Goal: Task Accomplishment & Management: Manage account settings

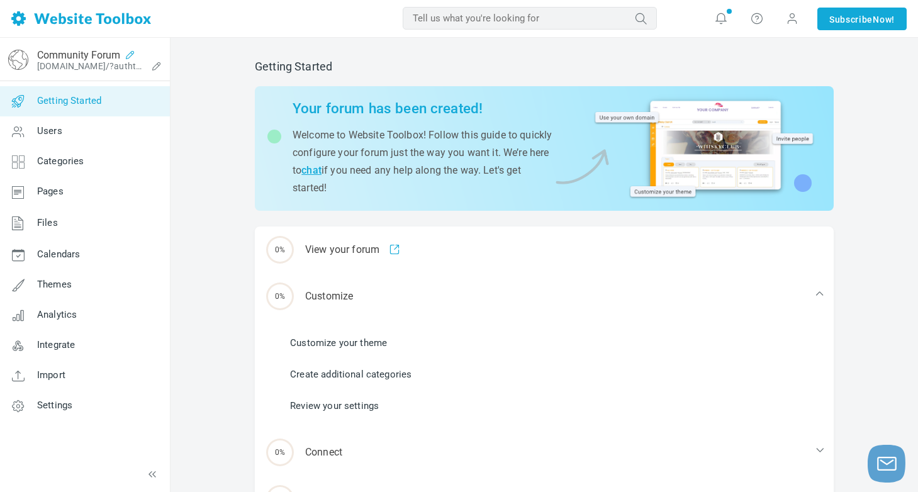
click at [131, 53] on icon at bounding box center [130, 55] width 20 height 10
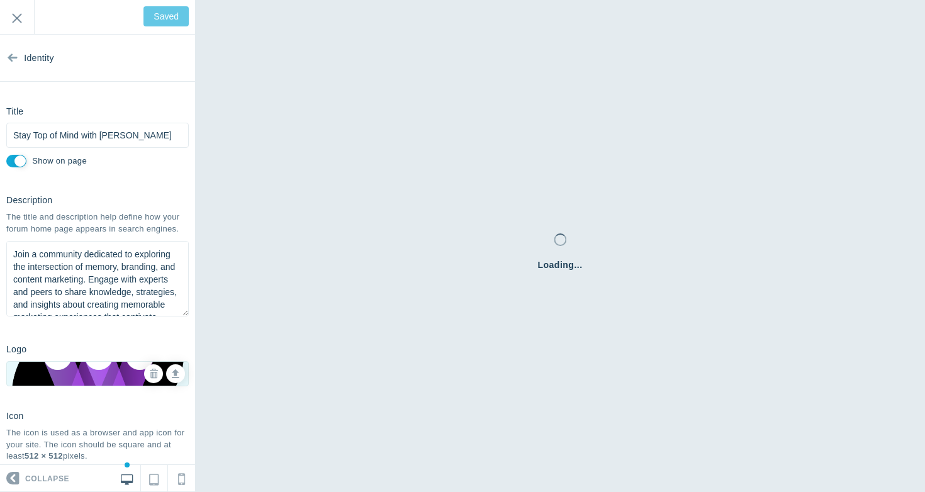
click at [0, 100] on nordpass-portal at bounding box center [0, 100] width 0 height 0
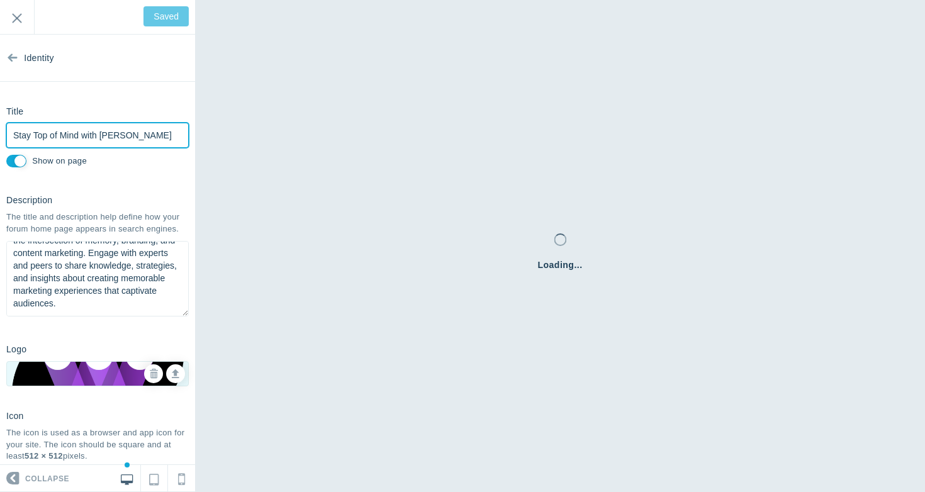
click at [35, 139] on input "Stay Top of Mind with [PERSON_NAME]" at bounding box center [97, 135] width 182 height 25
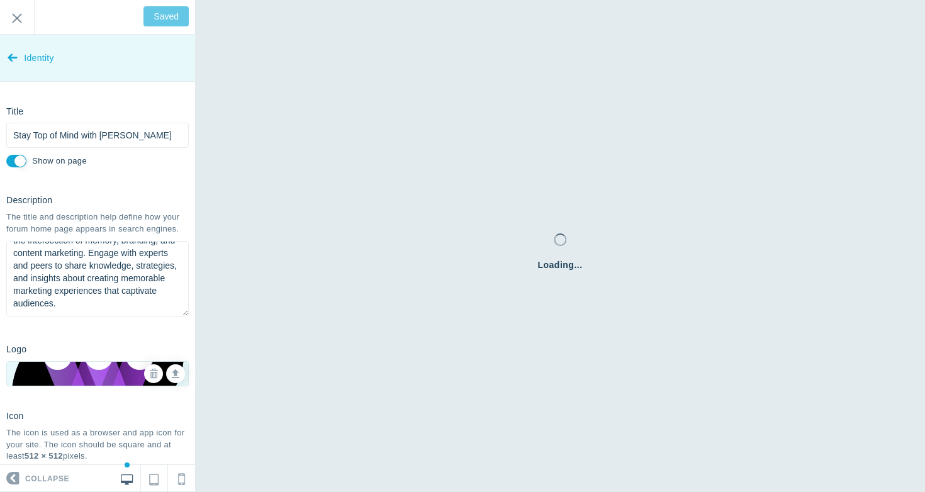
click at [14, 60] on icon at bounding box center [13, 54] width 10 height 47
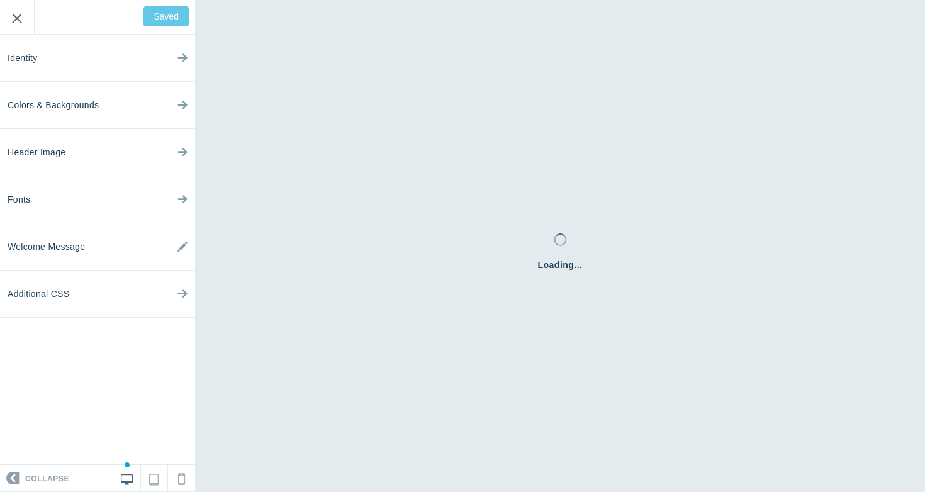
click at [19, 26] on input "Exit" at bounding box center [17, 17] width 34 height 35
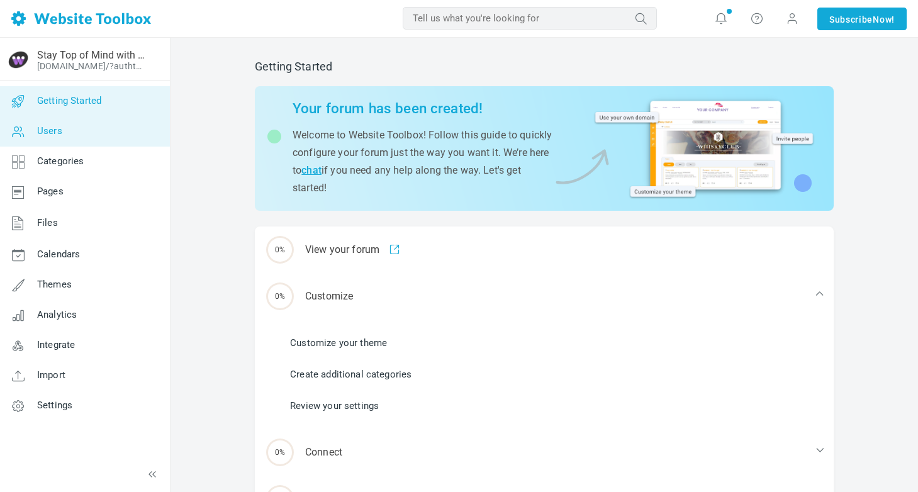
click at [57, 135] on span "Users" at bounding box center [49, 130] width 25 height 11
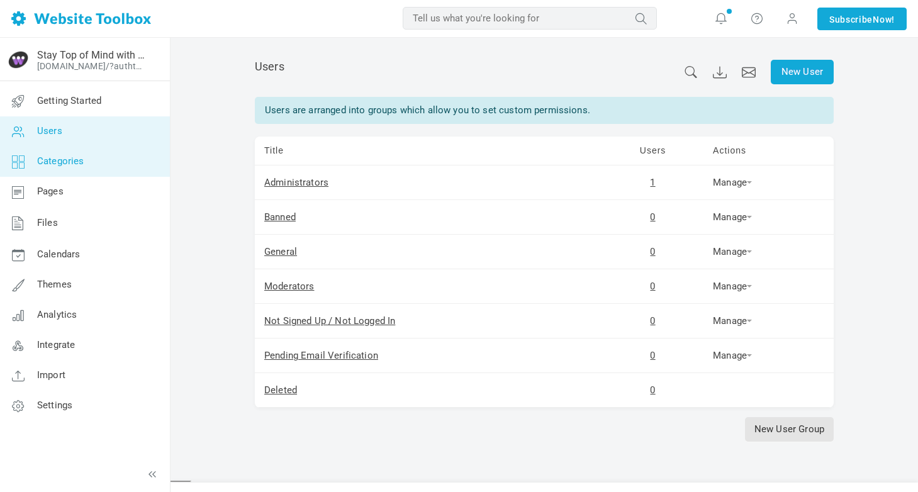
click at [46, 167] on link "Categories" at bounding box center [84, 162] width 170 height 30
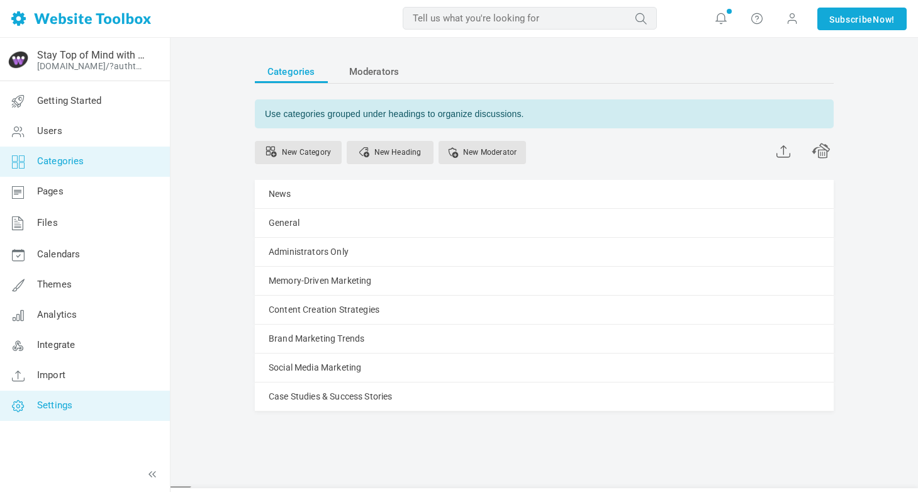
click at [57, 415] on link "Settings" at bounding box center [84, 406] width 170 height 30
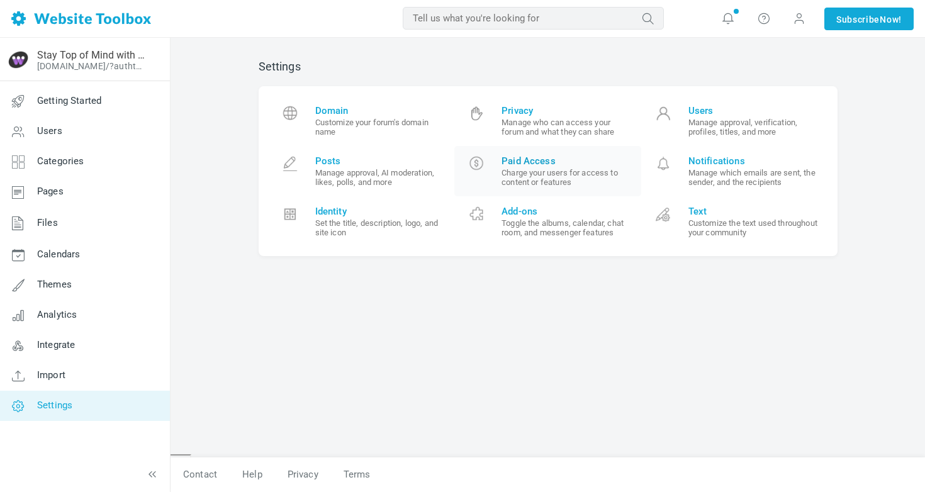
click at [531, 158] on span "Paid Access" at bounding box center [566, 160] width 130 height 11
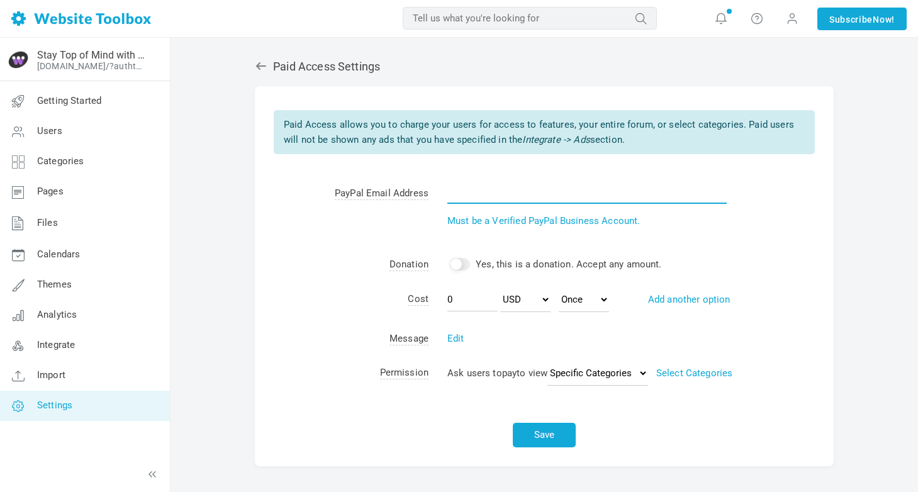
click at [474, 191] on input "text" at bounding box center [586, 192] width 279 height 24
click at [310, 255] on td "Donation" at bounding box center [342, 264] width 174 height 35
click at [504, 298] on select "USD AUD CAD EUR GBP JPY NZD CHF HKD SGD SEK DKK PLN NOK HUF CZK ILS MXN BRL MYR…" at bounding box center [525, 299] width 50 height 25
select select "AUD"
click at [500, 287] on select "USD AUD CAD EUR GBP JPY NZD CHF HKD SGD SEK DKK PLN NOK HUF CZK ILS MXN BRL MYR…" at bounding box center [525, 299] width 50 height 25
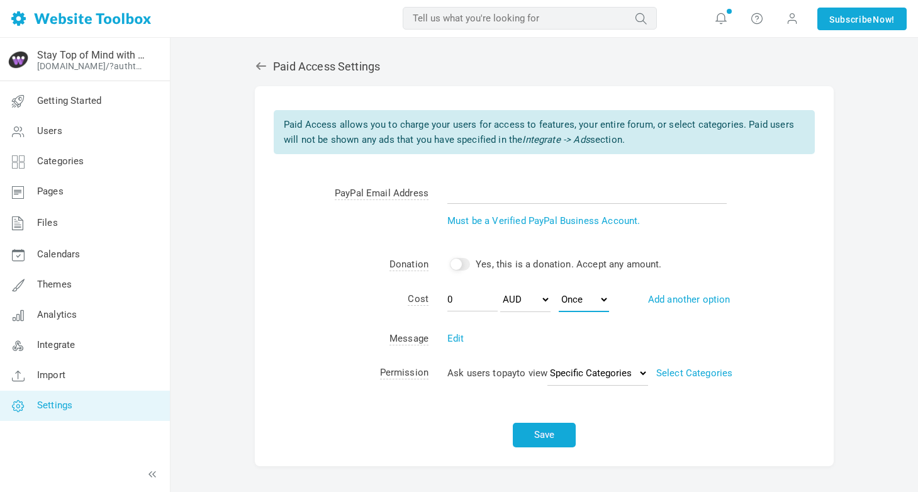
click at [605, 307] on select "Monthly Yearly Once" at bounding box center [584, 299] width 50 height 25
select select "monthly"
click at [559, 287] on select "Monthly Yearly Once" at bounding box center [584, 299] width 50 height 25
click at [663, 291] on td "0 USD AUD CAD EUR GBP JPY NZD CHF HKD SGD SEK DKK PLN NOK HUF CZK ILS MXN BRL M…" at bounding box center [630, 302] width 405 height 40
click at [669, 304] on td "0 USD AUD CAD EUR GBP JPY NZD CHF HKD SGD SEK DKK PLN NOK HUF CZK ILS MXN BRL M…" at bounding box center [630, 302] width 405 height 40
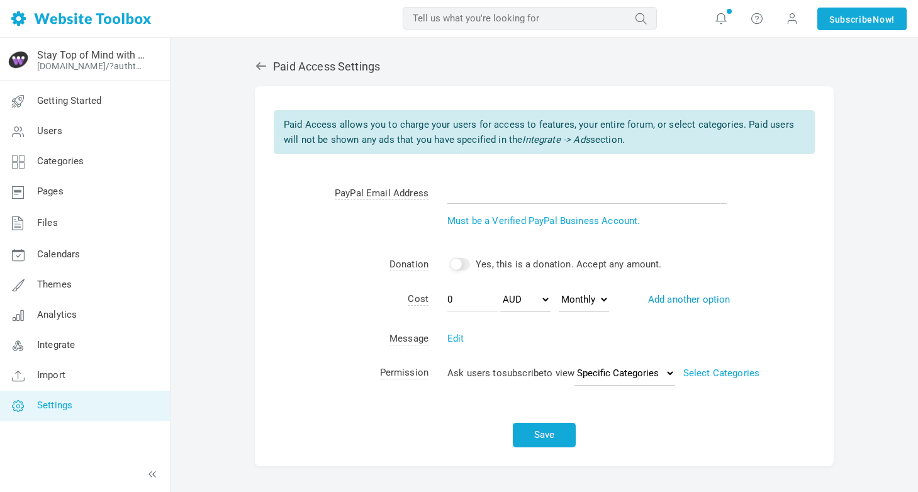
click at [671, 298] on link "Add another option" at bounding box center [689, 299] width 82 height 11
select select "yearly"
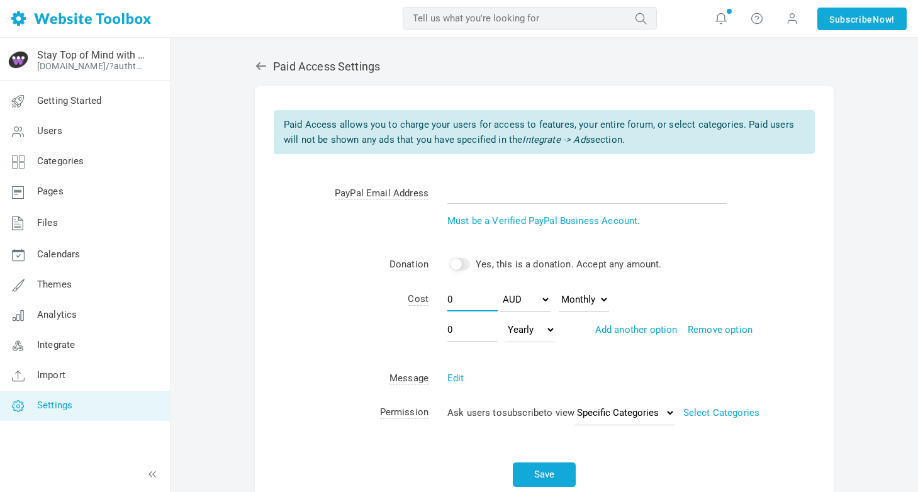
click at [461, 299] on input "0" at bounding box center [472, 299] width 50 height 24
type input "2"
type input "5"
type input "50"
click at [597, 343] on td "50 USD AUD CAD EUR GBP JPY NZD CHF HKD SGD SEK DKK PLN NOK HUF CZK ILS MXN BRL …" at bounding box center [630, 321] width 405 height 79
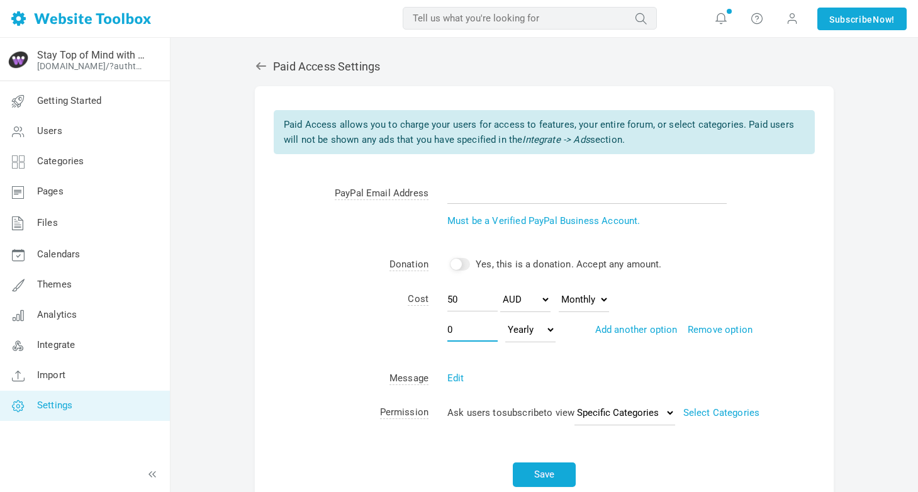
click at [464, 334] on input "0" at bounding box center [472, 330] width 50 height 24
type input "400"
click at [344, 340] on td "Cost" at bounding box center [342, 321] width 174 height 79
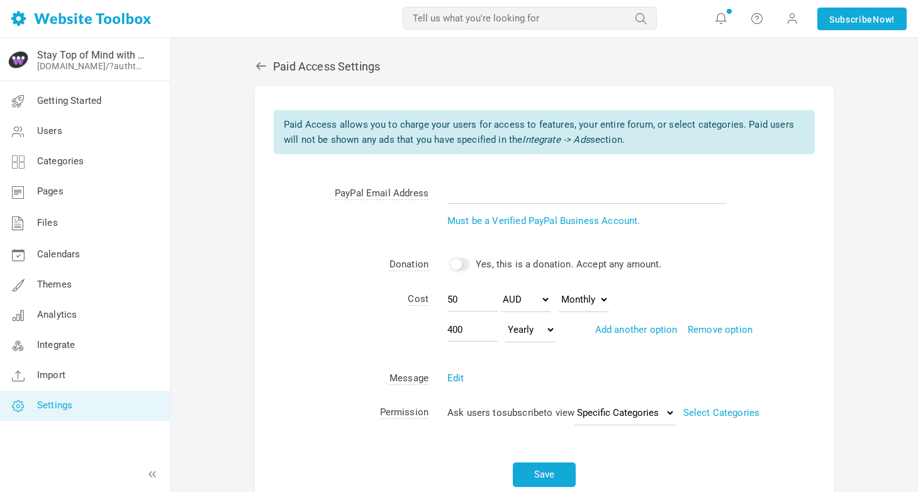
click at [455, 377] on link "Edit" at bounding box center [455, 377] width 17 height 11
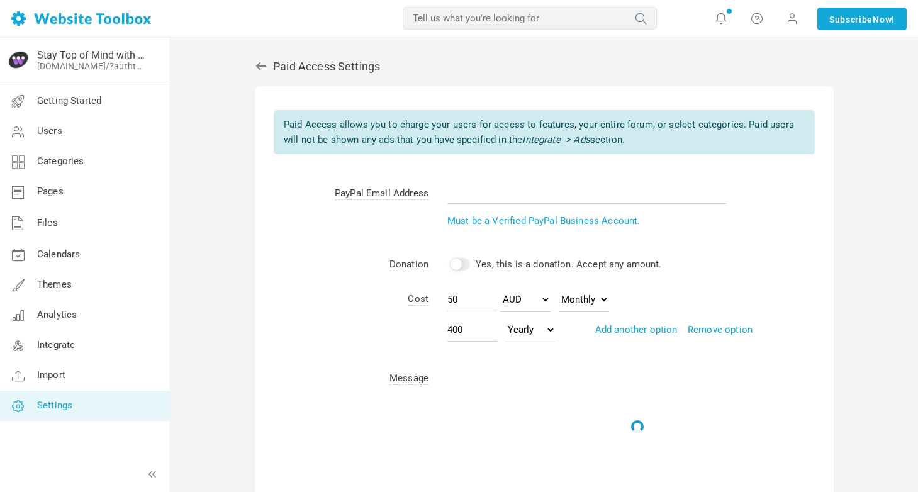
click at [455, 377] on div "Edit Sorry! Viewing this page requires a premium subscription. Upgrade to a pre…" at bounding box center [630, 420] width 367 height 100
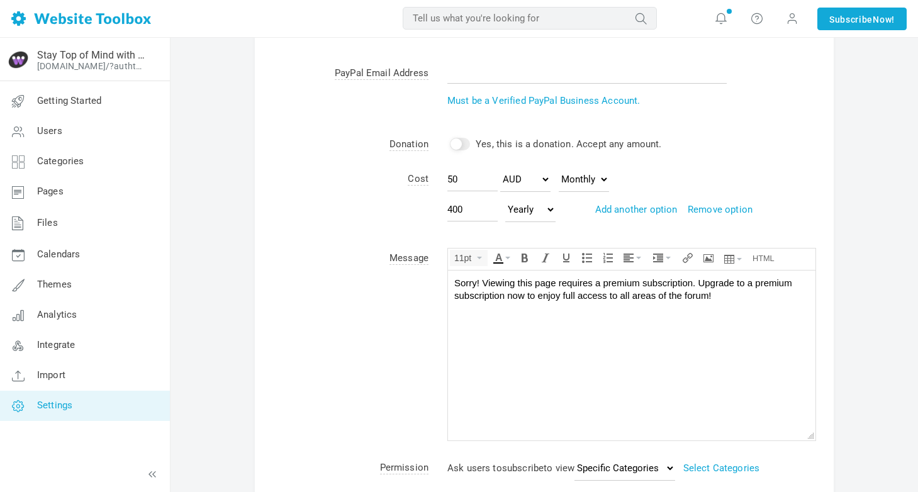
scroll to position [121, 0]
click at [330, 360] on td "Message" at bounding box center [342, 344] width 174 height 209
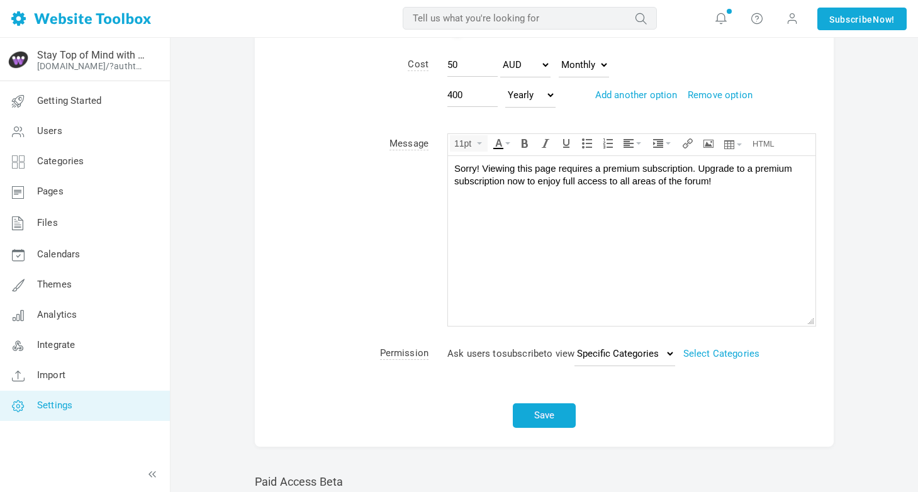
scroll to position [238, 0]
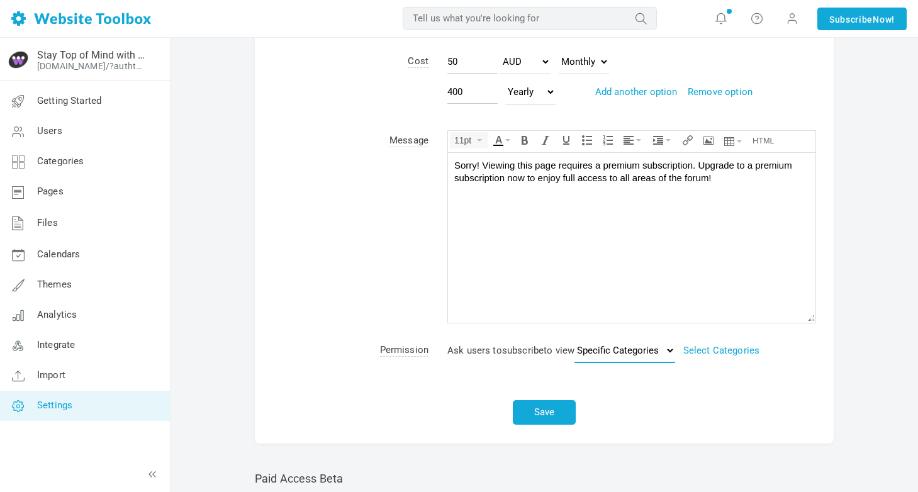
click at [629, 353] on select "Specific Categories Entire Forum" at bounding box center [624, 350] width 101 height 25
click at [635, 347] on select "Specific Categories Entire Forum" at bounding box center [624, 350] width 101 height 25
select select "entire"
click at [579, 363] on select "Specific Categories Entire Forum" at bounding box center [624, 350] width 101 height 25
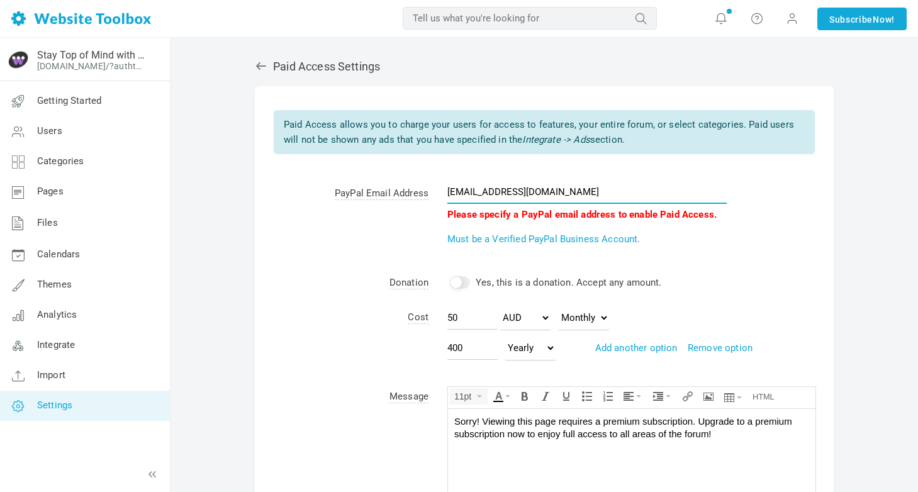
type input "cass@wordcraft.au"
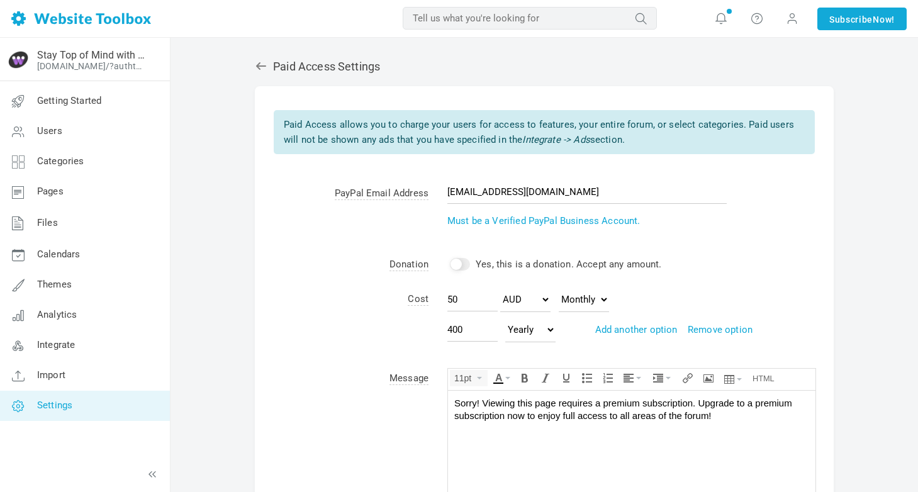
click at [374, 240] on td "PayPal Email Address" at bounding box center [342, 211] width 174 height 71
click at [572, 219] on link "Must be a Verified PayPal Business Account." at bounding box center [543, 220] width 192 height 11
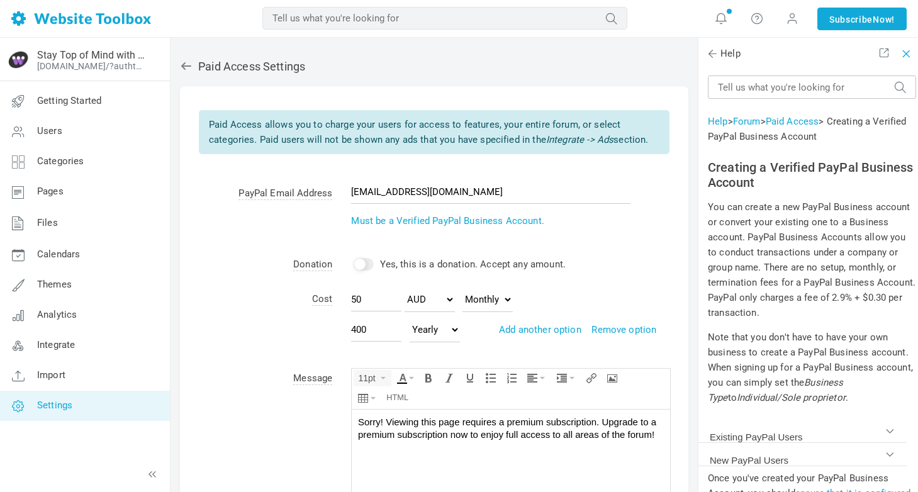
click at [903, 51] on span at bounding box center [903, 51] width 9 height 9
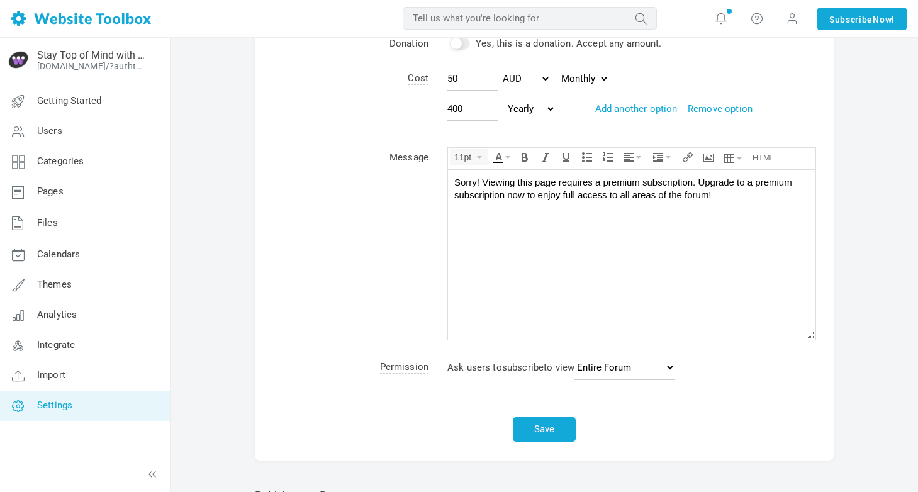
scroll to position [245, 0]
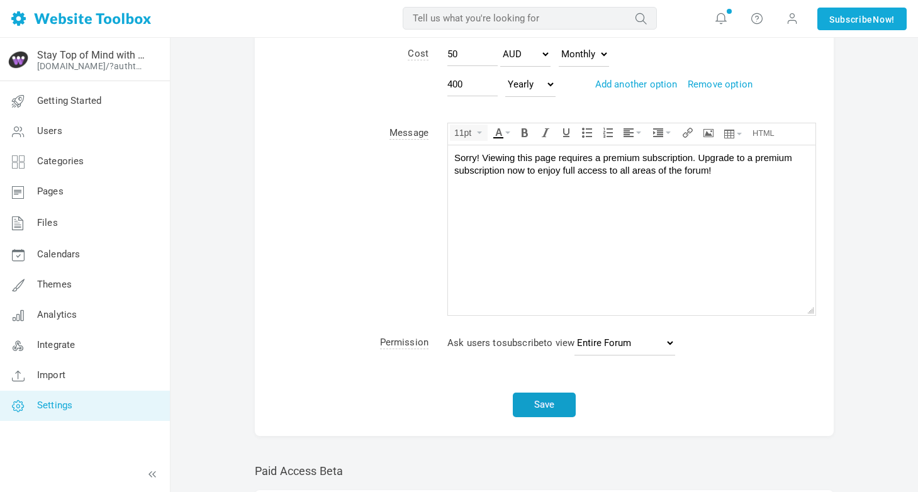
click at [542, 403] on button "Save" at bounding box center [544, 404] width 63 height 25
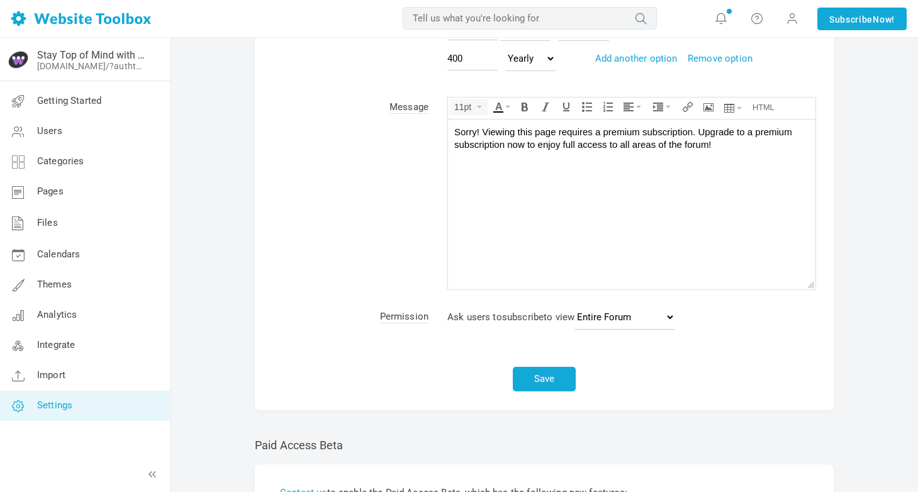
scroll to position [0, 0]
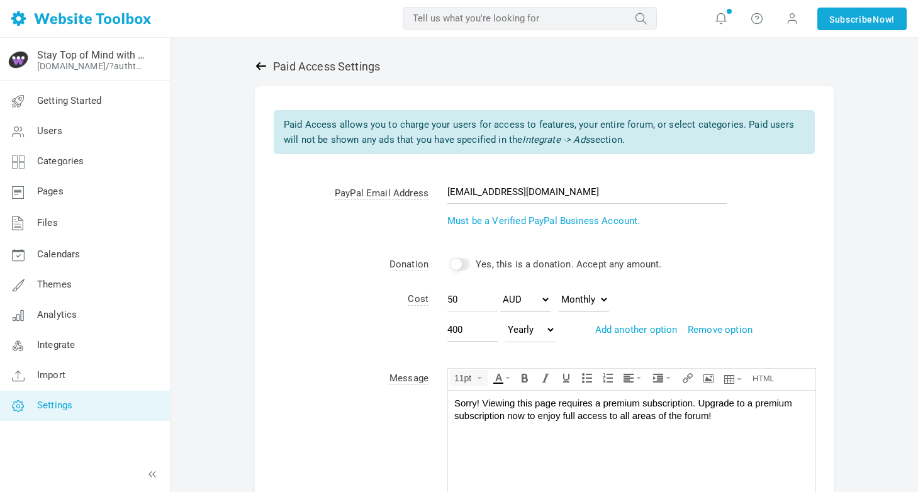
click at [259, 60] on icon at bounding box center [261, 66] width 13 height 13
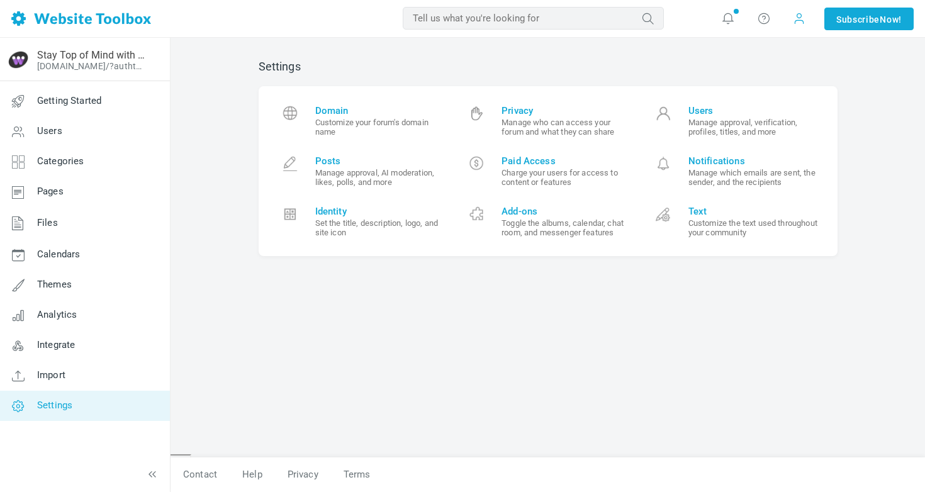
click at [793, 15] on span at bounding box center [798, 18] width 13 height 13
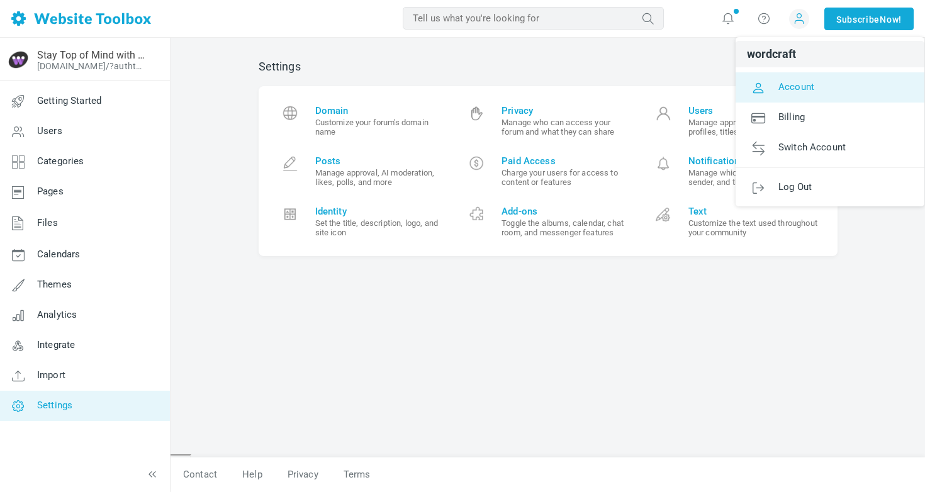
click at [779, 89] on span "Account" at bounding box center [796, 86] width 36 height 11
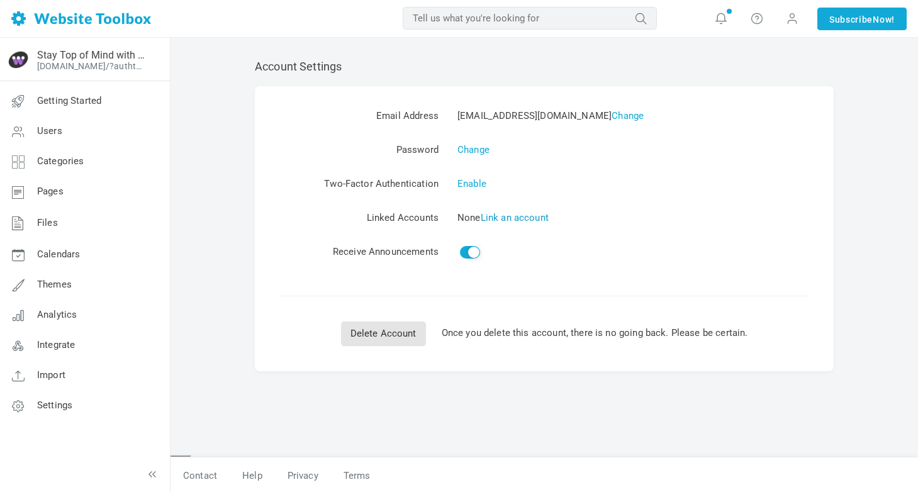
click at [524, 216] on link "Link an account" at bounding box center [515, 217] width 68 height 11
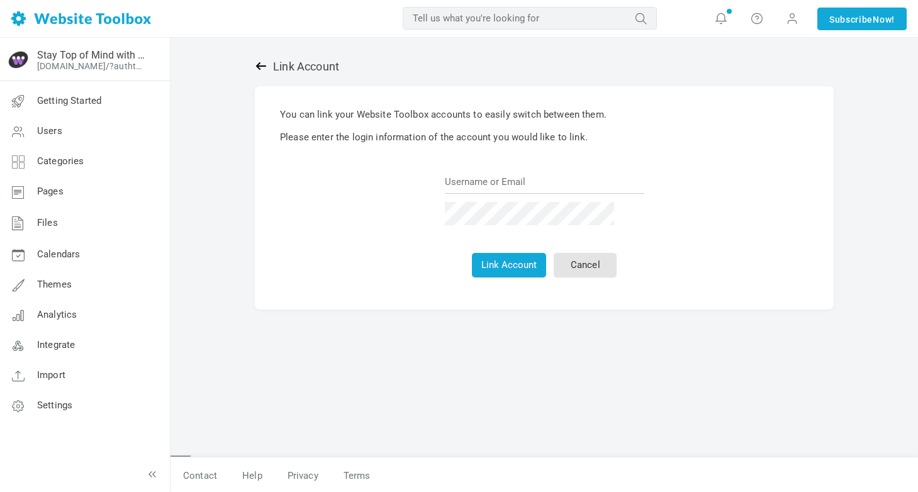
click at [260, 69] on icon at bounding box center [261, 66] width 13 height 13
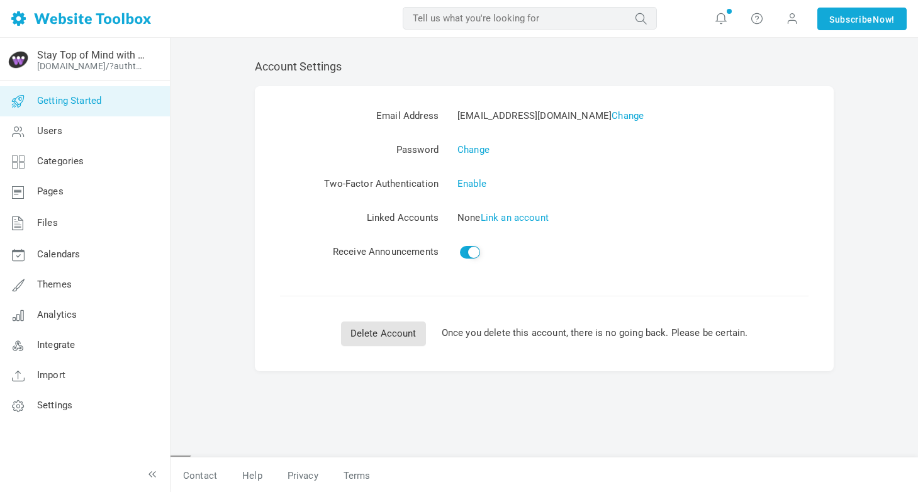
click at [64, 105] on span "Getting Started" at bounding box center [69, 100] width 64 height 11
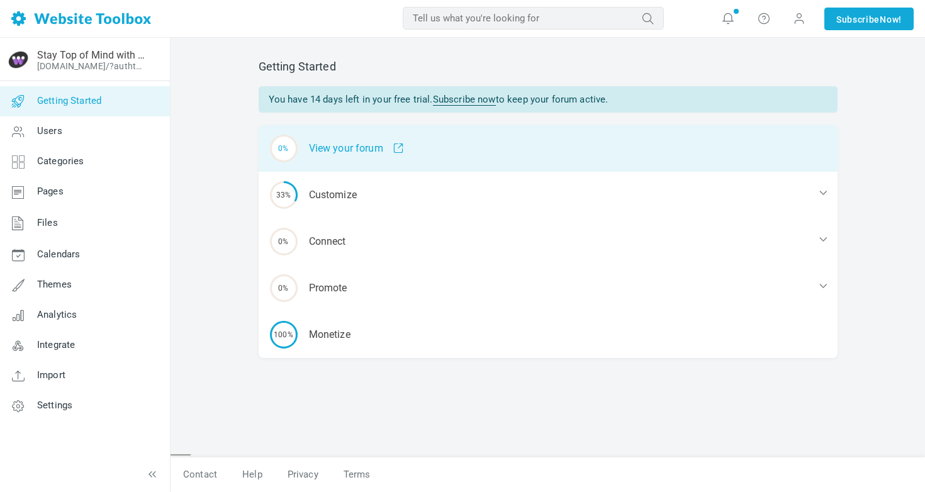
click at [349, 154] on div "0% View your forum" at bounding box center [548, 148] width 579 height 47
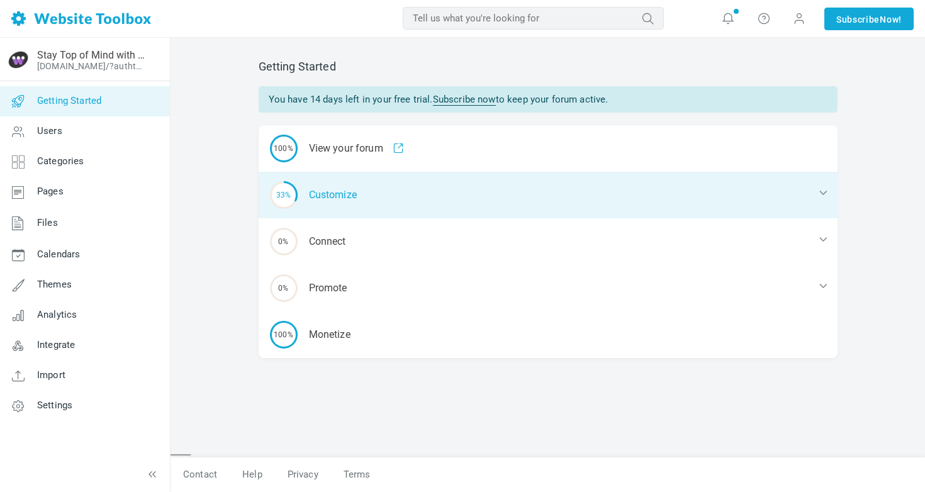
click at [333, 201] on div "33% Customize" at bounding box center [548, 195] width 579 height 47
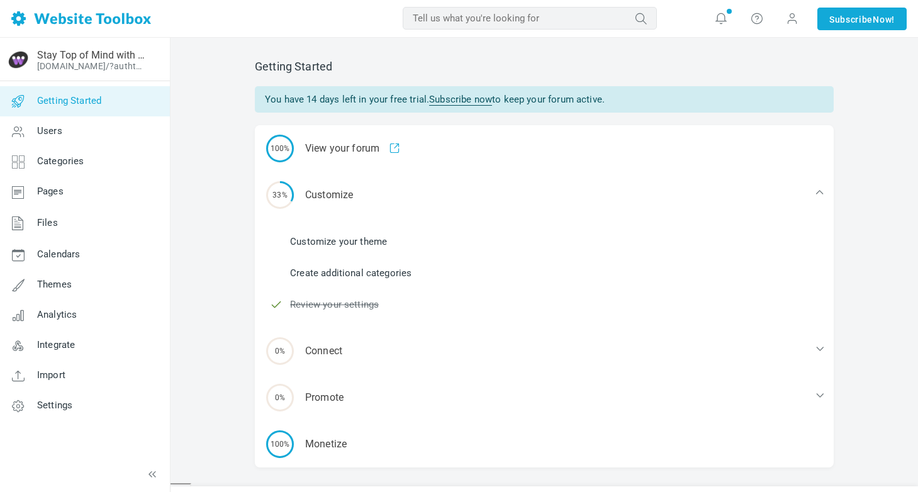
click at [328, 248] on li "Customize your theme" at bounding box center [552, 241] width 564 height 19
click at [332, 241] on link "Customize your theme" at bounding box center [338, 242] width 97 height 14
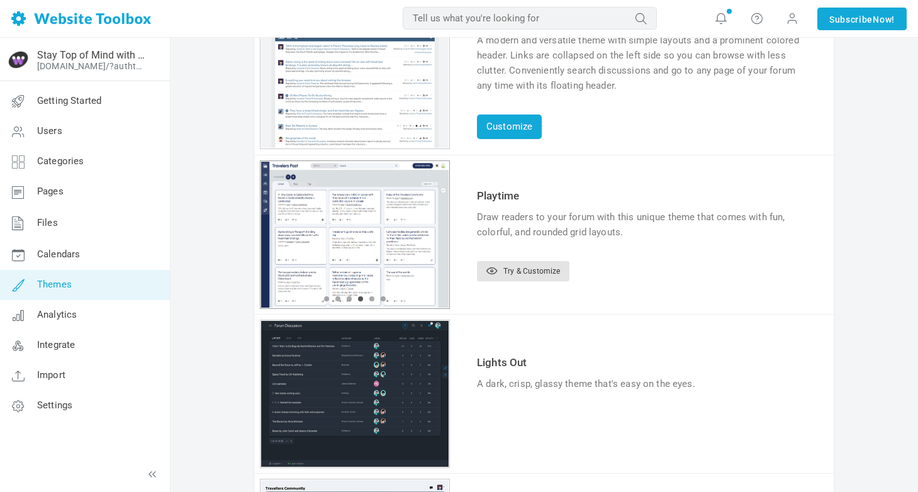
scroll to position [143, 0]
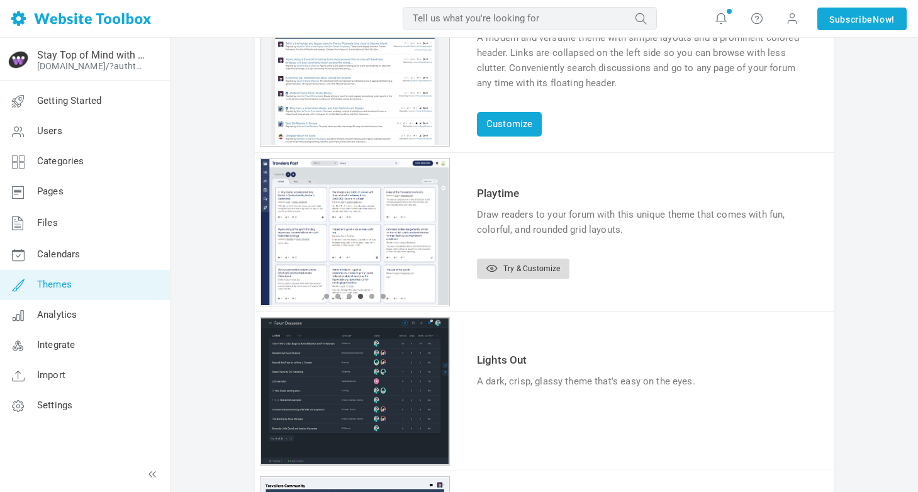
click at [518, 262] on link "Try & Customize" at bounding box center [523, 269] width 92 height 20
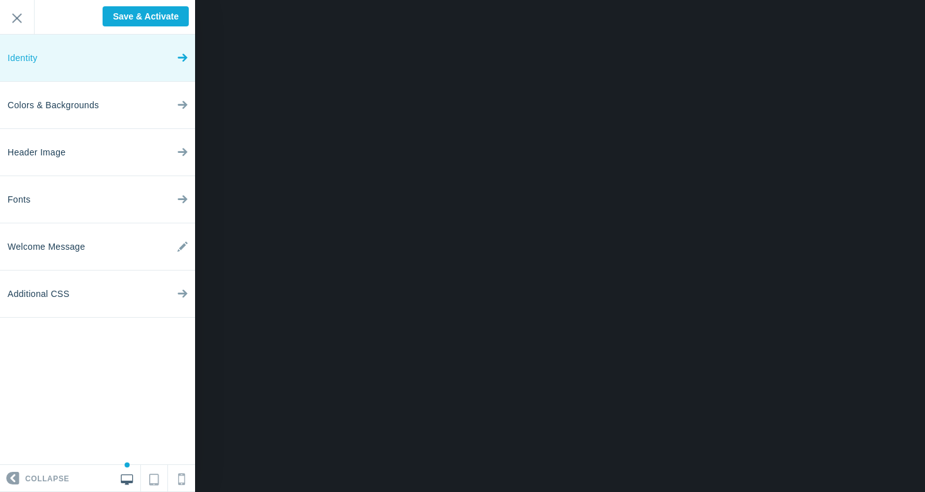
click at [51, 69] on link "Identity" at bounding box center [97, 58] width 195 height 47
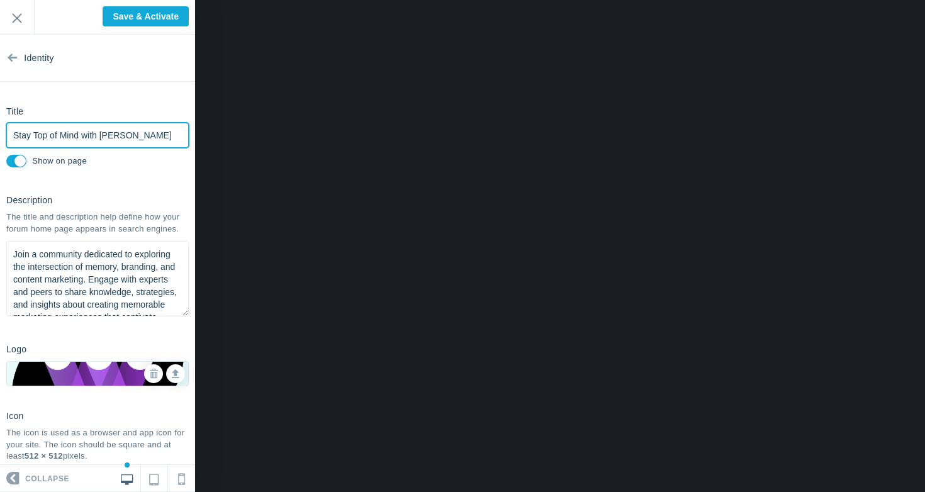
click at [50, 141] on input "Stay Top of Mind with Wordcraft" at bounding box center [97, 135] width 182 height 25
type input "Wordcraft Publishing House"
click at [18, 165] on input "Show on page" at bounding box center [16, 161] width 20 height 13
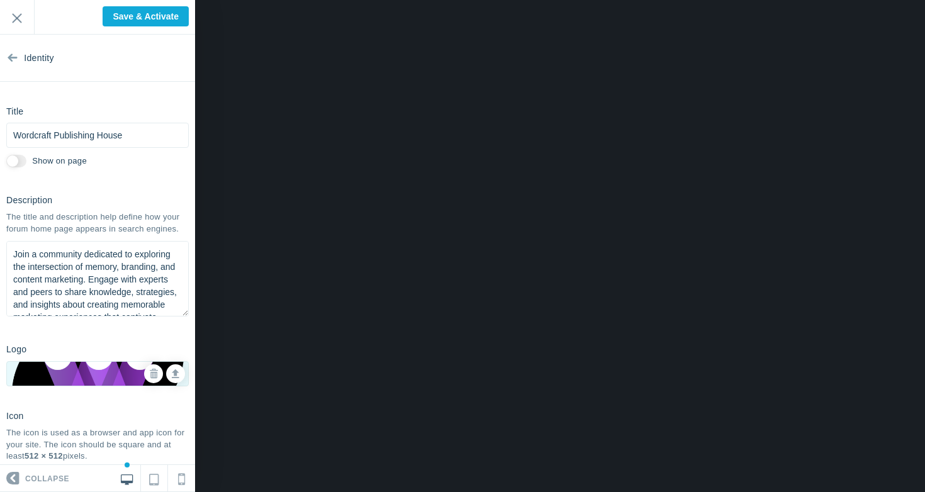
click at [18, 165] on input "Show on page" at bounding box center [16, 161] width 20 height 13
checkbox input "true"
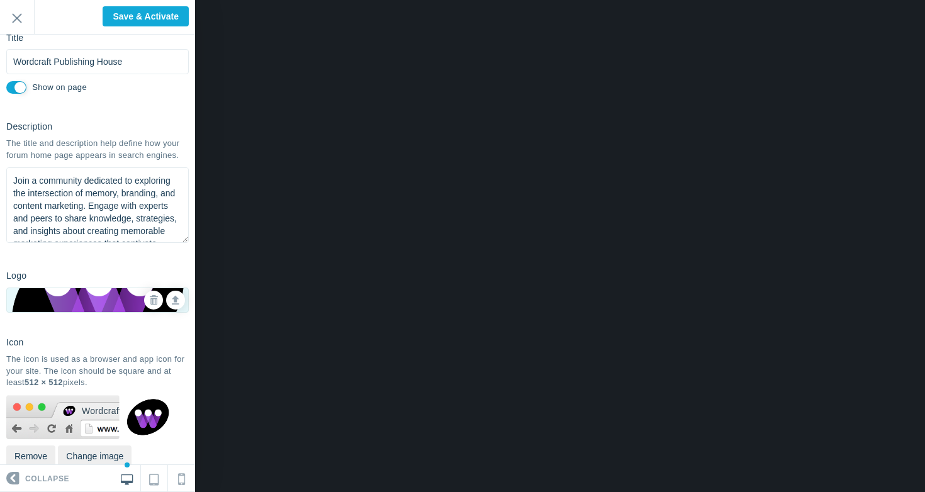
scroll to position [74, 0]
click at [48, 197] on textarea "Join a community dedicated to exploring the intersection of memory, branding, a…" at bounding box center [97, 204] width 182 height 75
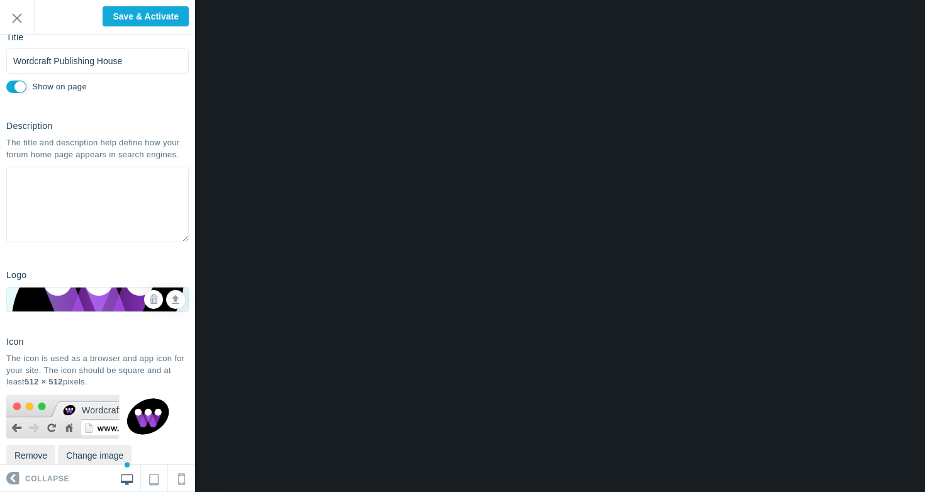
type textarea "Join a community dedicated to exploring the intersection of memory, branding, a…"
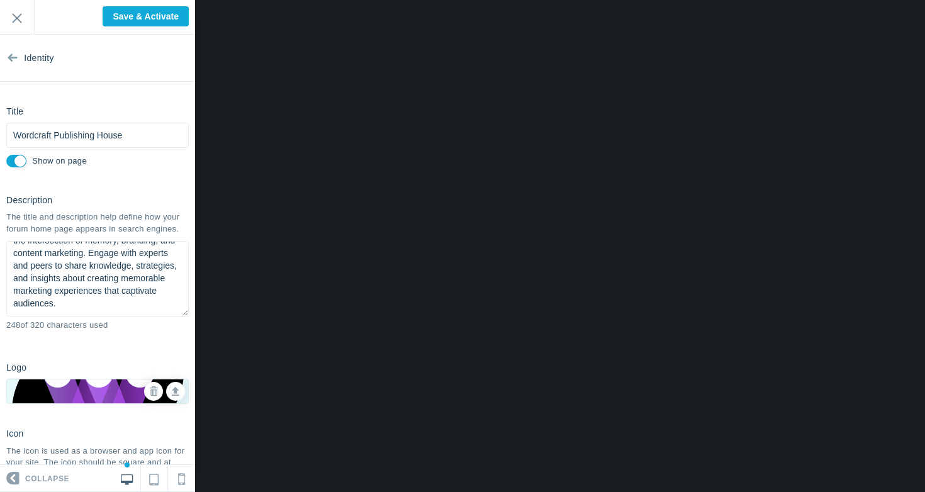
scroll to position [0, 0]
click at [45, 265] on textarea "Join a community dedicated to exploring the intersection of memory, branding, a…" at bounding box center [97, 278] width 182 height 75
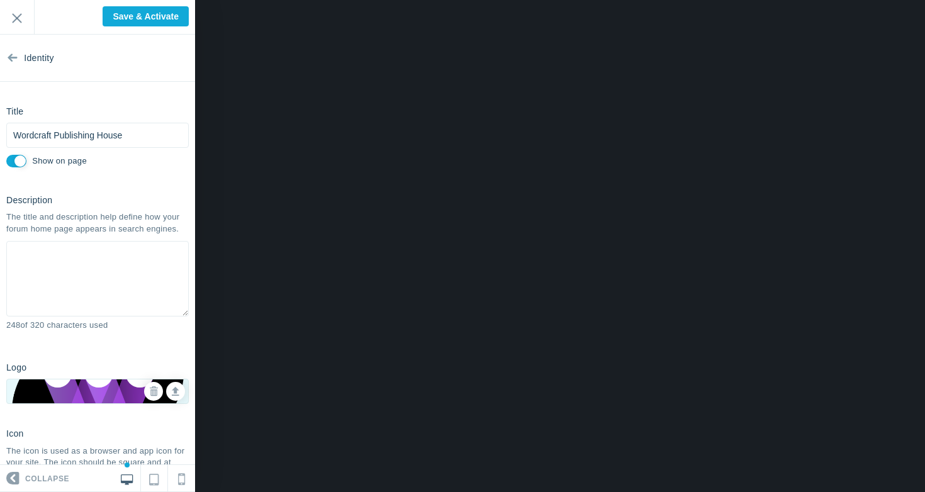
paste textarea "“Welcome to the crossroads. This is where founders, strategists, and storytelle…"
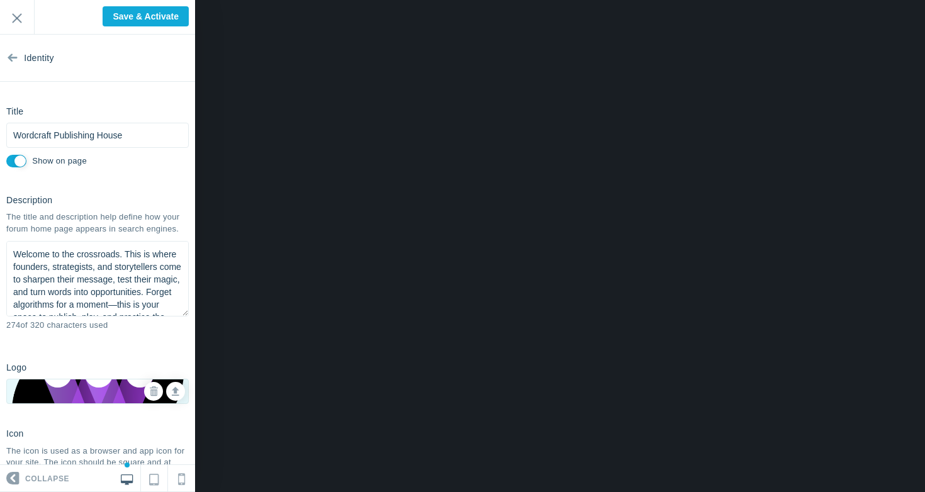
click at [120, 252] on textarea "Join a community dedicated to exploring the intersection of memory, branding, a…" at bounding box center [97, 278] width 182 height 75
type textarea "This is where founders, strategists, and storytellers come to sharpen their mes…"
type textarea "“Welcome to the crossroads. This is where founders, strategists, and storytelle…"
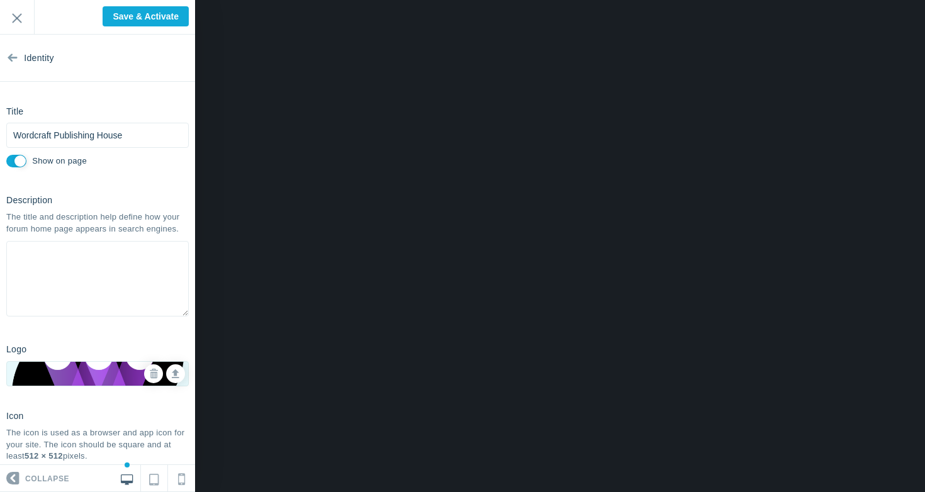
type textarea "Join a community dedicated to exploring the intersection of memory, branding, a…"
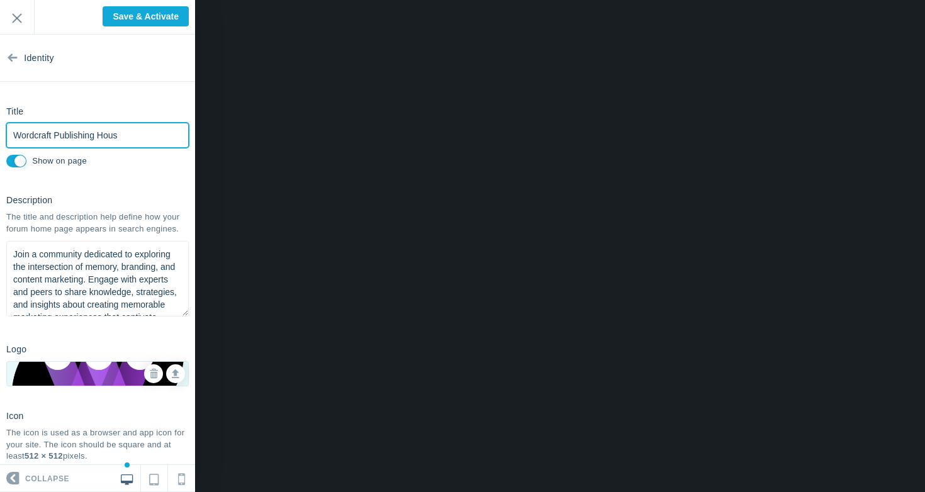
type input "Wordcraft Publishing House"
click at [110, 256] on textarea "Join a community dedicated to exploring the intersection of memory, branding, a…" at bounding box center [97, 278] width 182 height 75
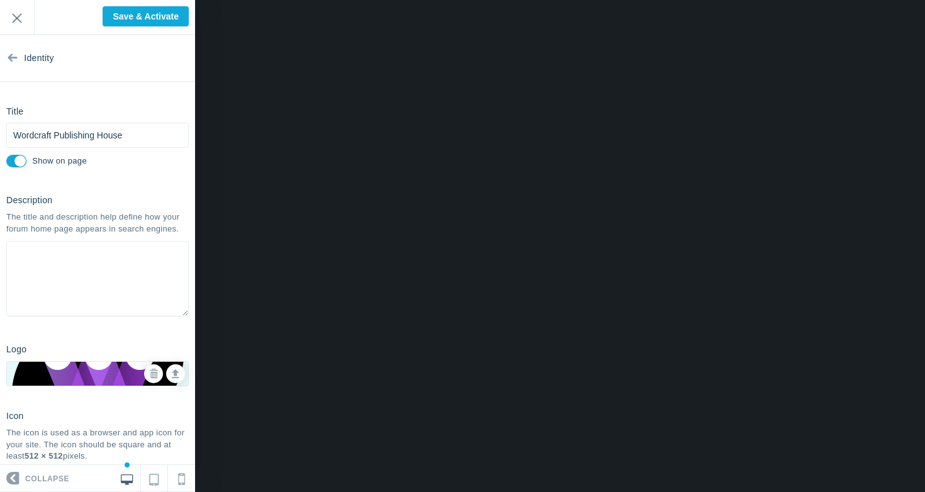
paste textarea "This is where founders, strategists, and storytellers come to sharpen their mes…"
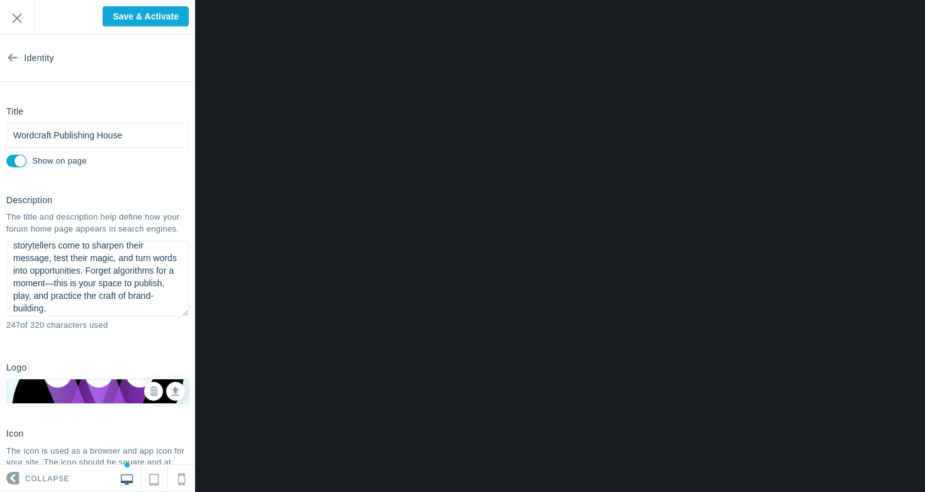
scroll to position [25, 0]
click at [54, 276] on textarea "Join a community dedicated to exploring the intersection of memory, branding, a…" at bounding box center [97, 278] width 182 height 75
click at [33, 293] on textarea "Join a community dedicated to exploring the intersection of memory, branding, a…" at bounding box center [97, 278] width 182 height 75
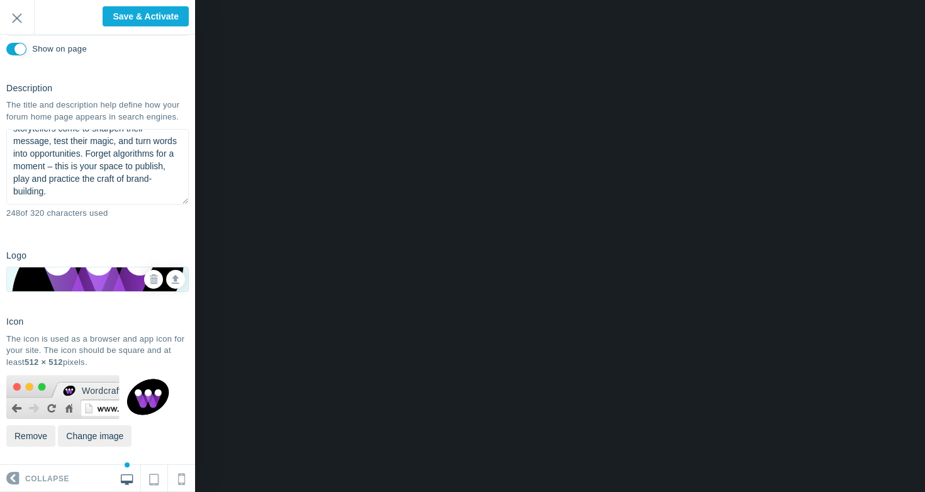
scroll to position [0, 0]
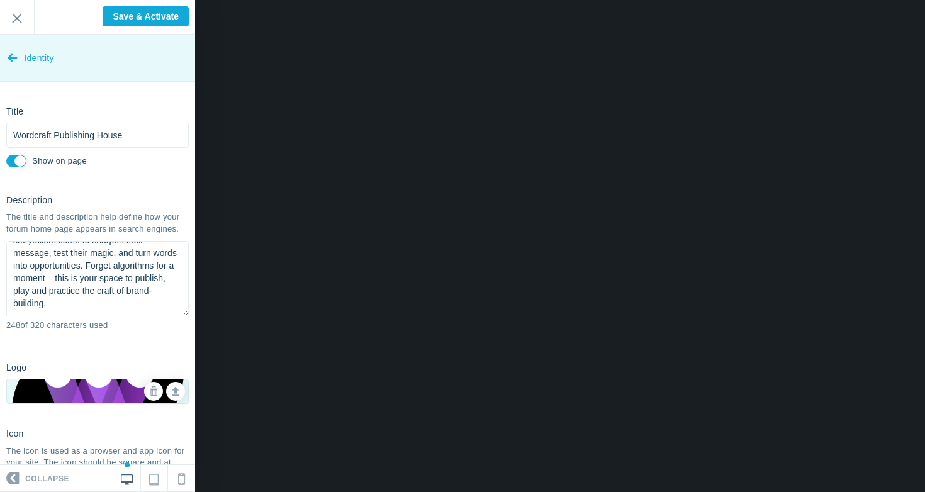
type textarea "This is where founders, strategists, and storytellers come to sharpen their mes…"
click at [16, 55] on icon at bounding box center [13, 54] width 10 height 47
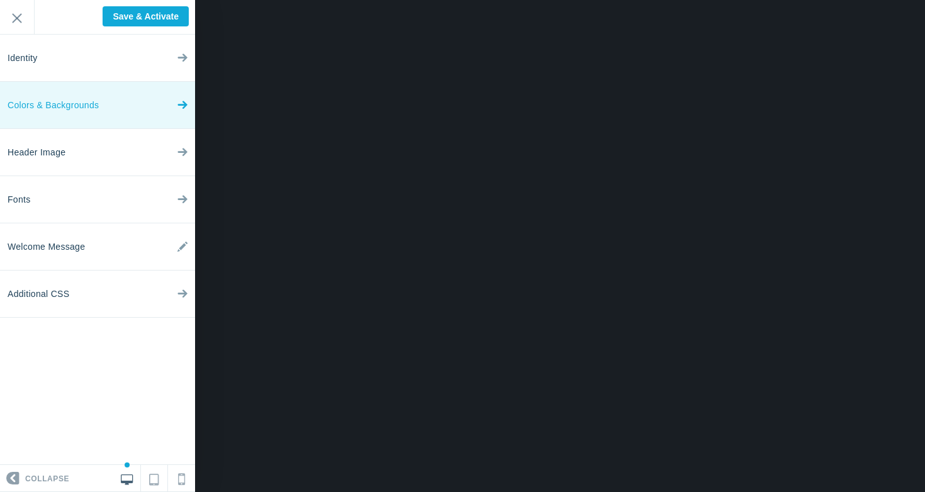
click at [57, 102] on span "Colors & Backgrounds" at bounding box center [53, 105] width 91 height 47
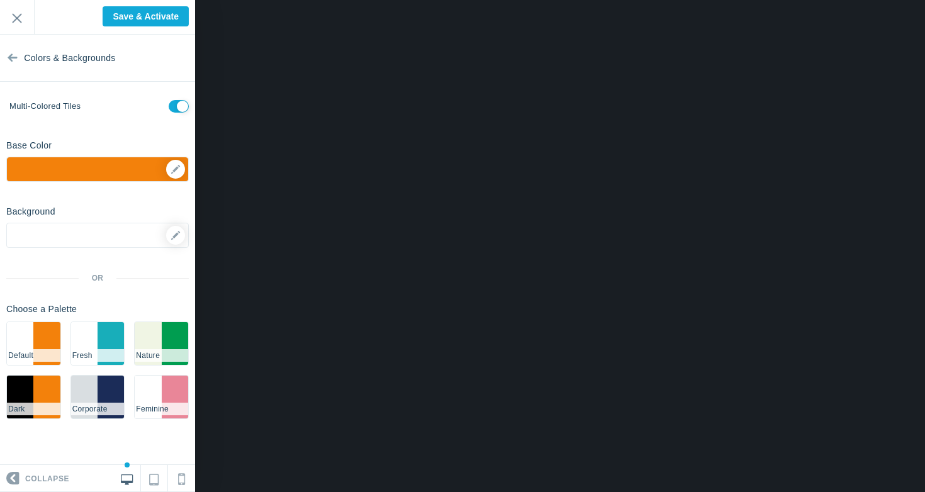
click at [174, 108] on input "checkbox" at bounding box center [179, 106] width 20 height 13
checkbox input "true"
click at [174, 172] on div "▼" at bounding box center [97, 172] width 181 height 31
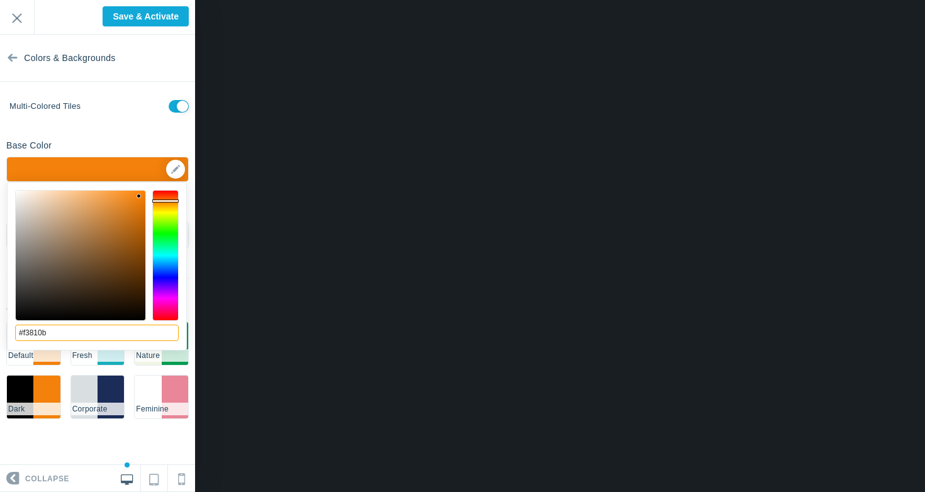
click at [53, 337] on input "#f3810b" at bounding box center [97, 333] width 164 height 16
type input "#9538f7"
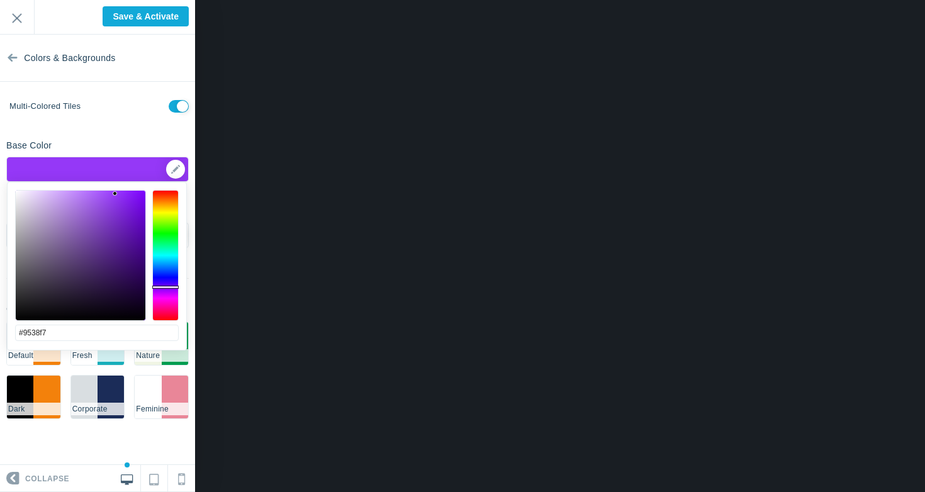
click at [69, 125] on section "Colors & Backgrounds Multi-colored tiles Base Color #9538f7 ▼ Background Option…" at bounding box center [97, 250] width 195 height 430
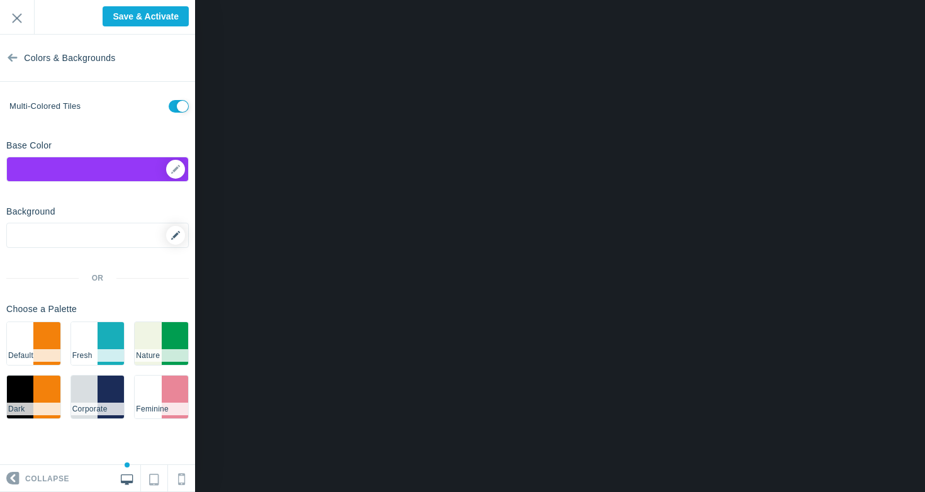
click at [179, 236] on icon at bounding box center [175, 235] width 9 height 9
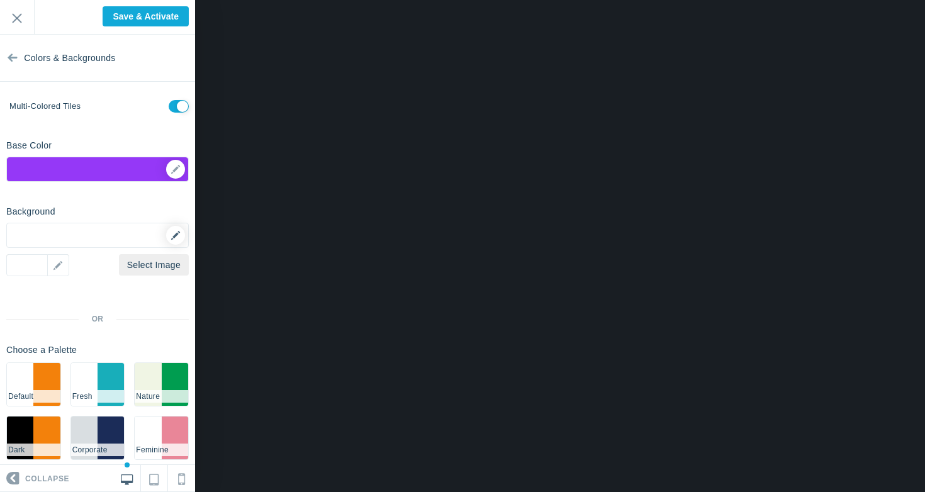
click at [171, 232] on icon at bounding box center [175, 235] width 9 height 9
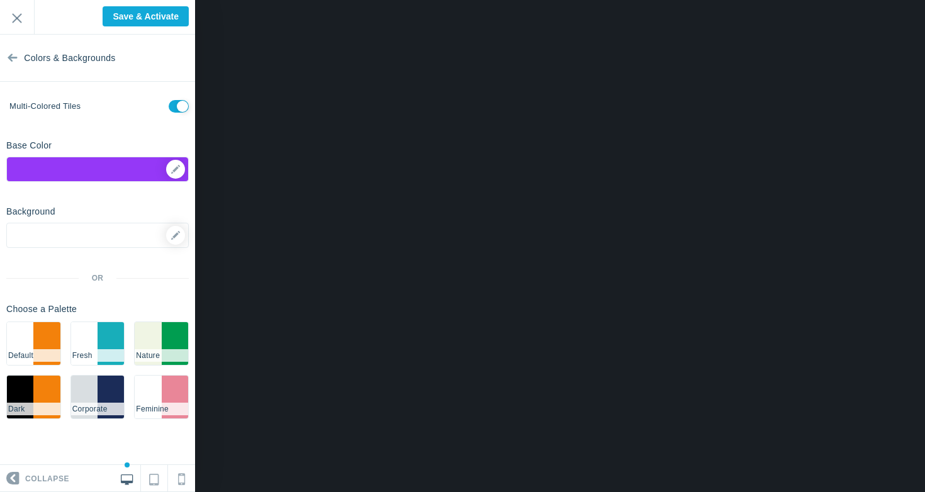
click at [177, 104] on input "checkbox" at bounding box center [179, 106] width 20 height 13
click at [177, 107] on input "checkbox" at bounding box center [179, 106] width 20 height 13
click at [180, 104] on input "checkbox" at bounding box center [179, 106] width 20 height 13
checkbox input "false"
click at [175, 234] on icon at bounding box center [175, 235] width 9 height 9
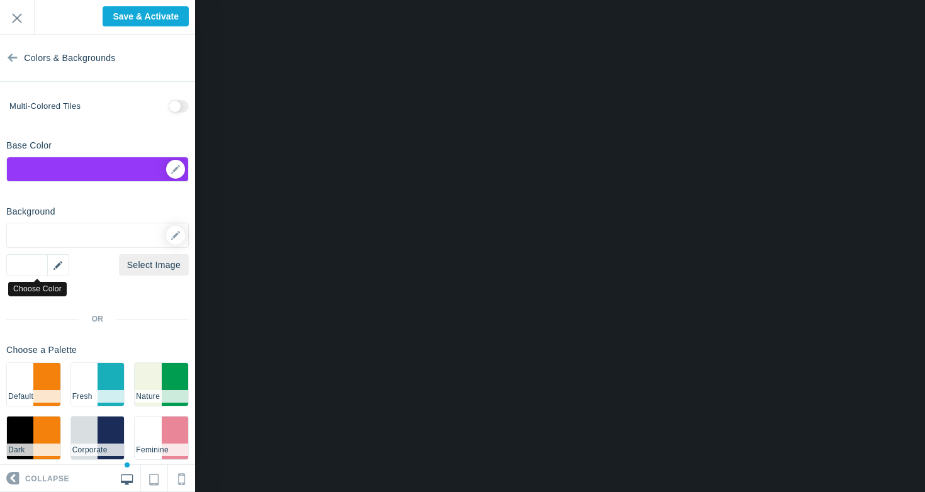
click at [30, 263] on div "▼" at bounding box center [37, 265] width 63 height 22
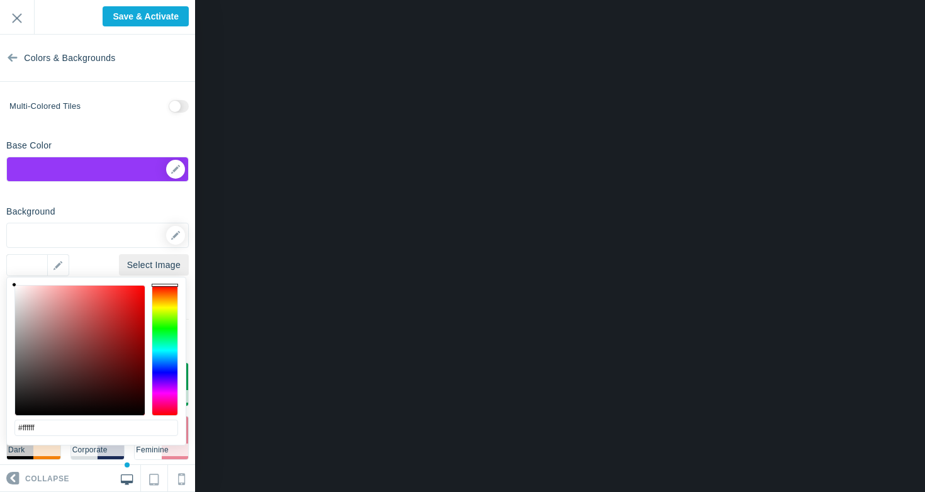
click at [55, 240] on div at bounding box center [97, 235] width 182 height 25
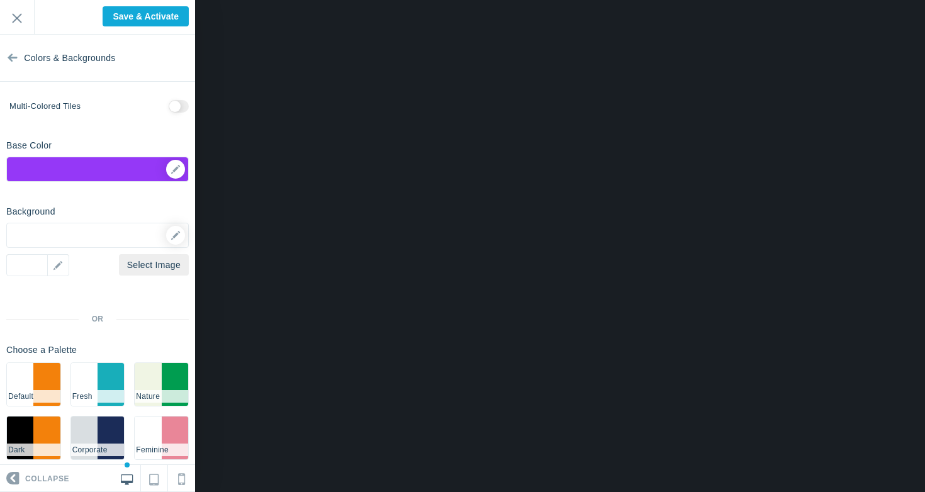
click at [55, 240] on div at bounding box center [97, 235] width 182 height 25
click at [30, 265] on div "▼" at bounding box center [37, 265] width 63 height 22
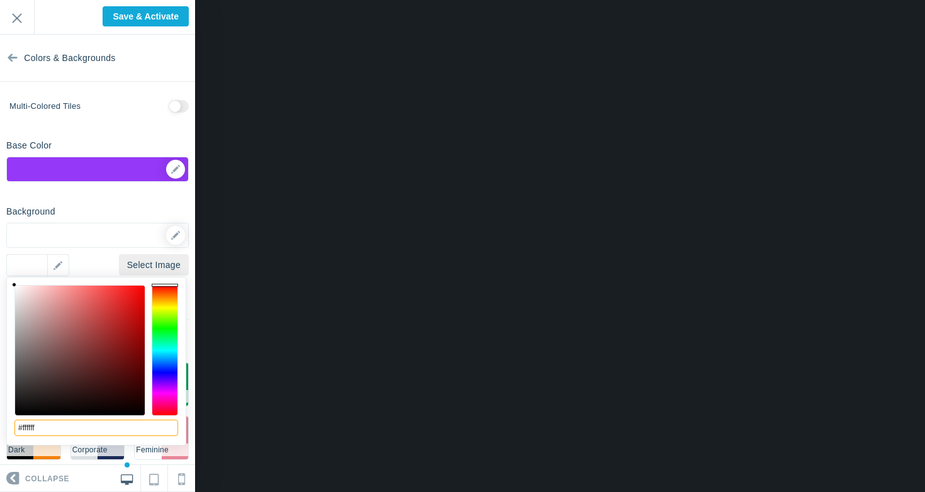
click at [45, 431] on input "#ffffff" at bounding box center [96, 428] width 164 height 16
type input "#e1d9fa"
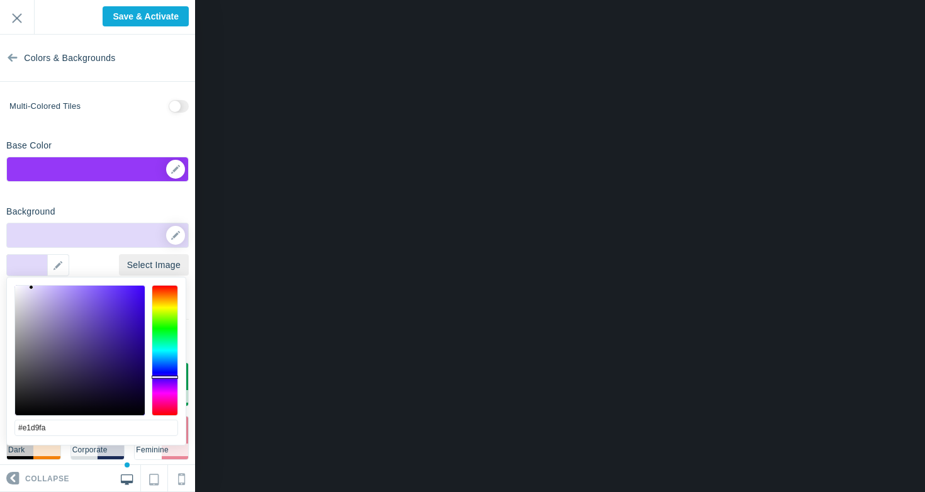
click at [121, 187] on section "Colors & Backgrounds Multi-colored tiles Base Color #9538f7 ▼ Background Option…" at bounding box center [97, 250] width 195 height 430
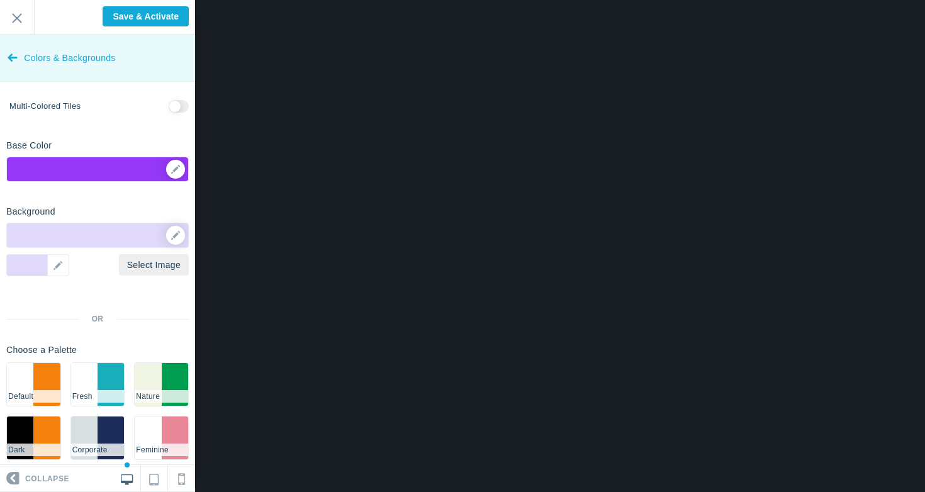
click at [9, 60] on icon at bounding box center [13, 54] width 10 height 47
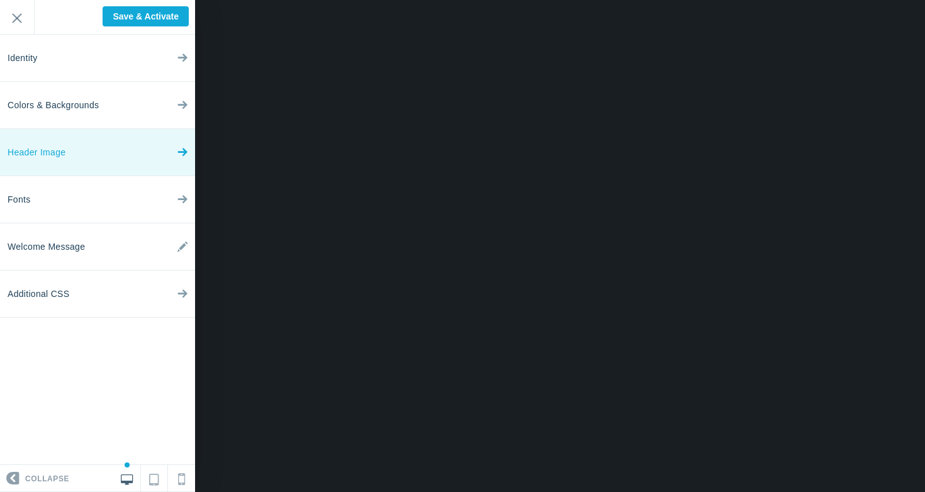
click at [62, 157] on span "Header Image" at bounding box center [37, 152] width 58 height 47
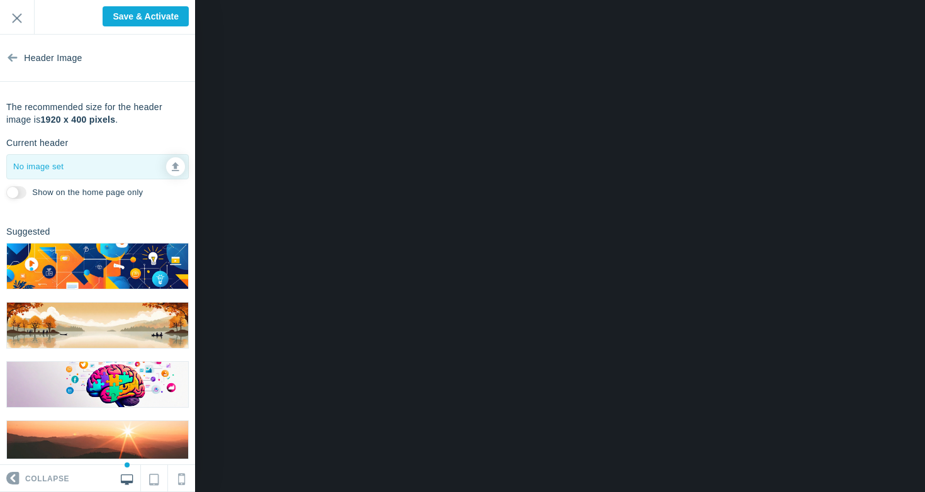
click at [57, 262] on img at bounding box center [97, 265] width 181 height 45
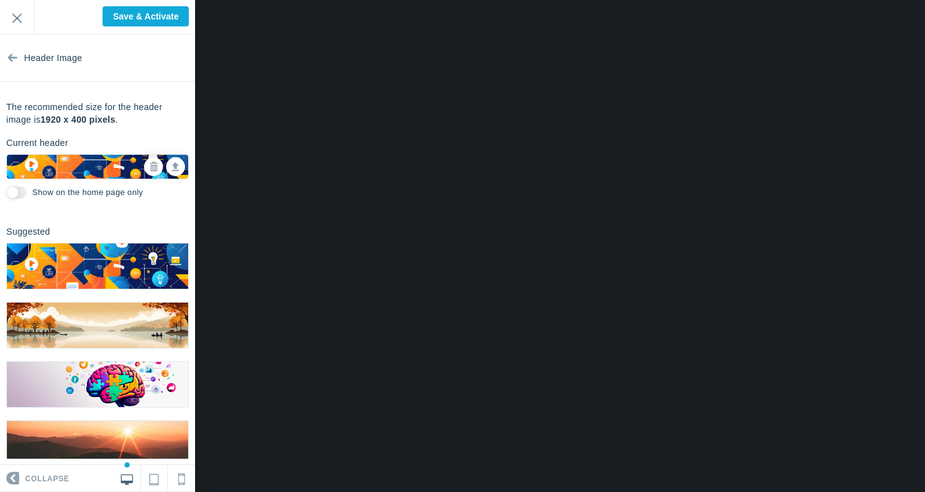
click at [21, 192] on input "Show on the home page only" at bounding box center [16, 192] width 20 height 13
click at [152, 167] on icon at bounding box center [153, 166] width 9 height 9
checkbox input "false"
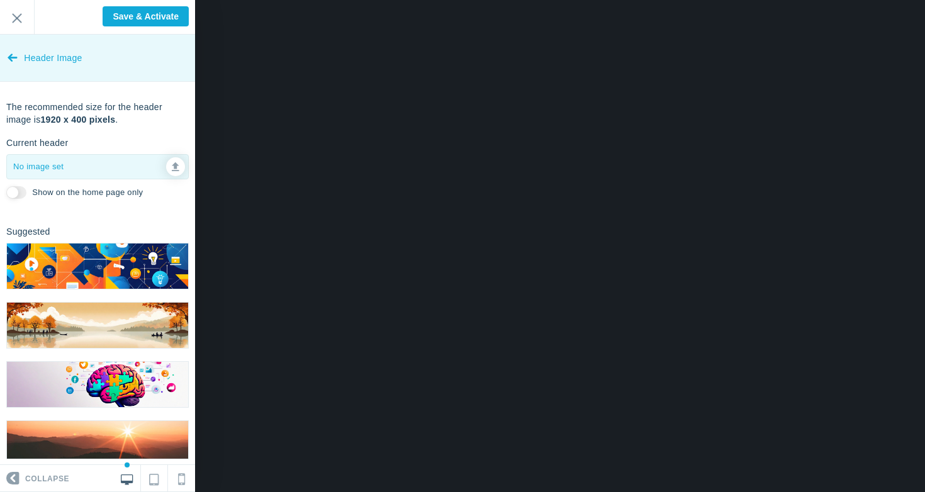
click at [11, 64] on icon at bounding box center [13, 54] width 10 height 47
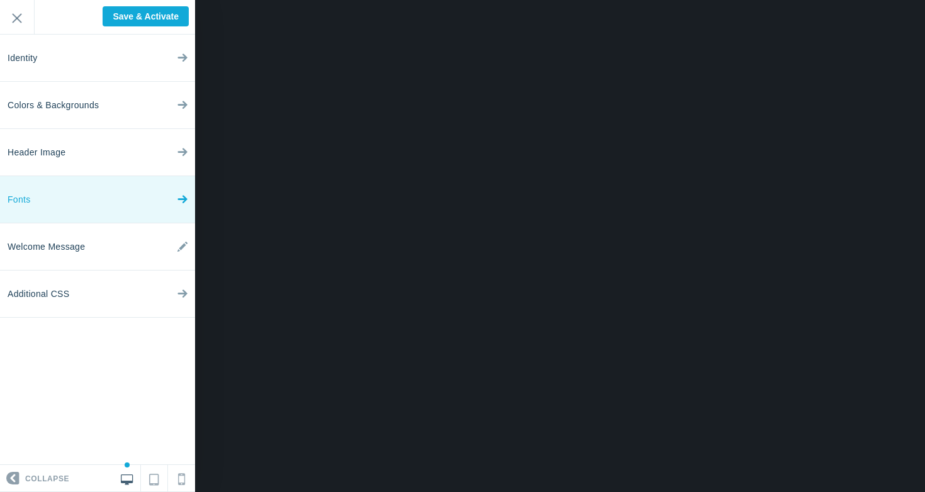
click at [51, 210] on link "Fonts" at bounding box center [97, 199] width 195 height 47
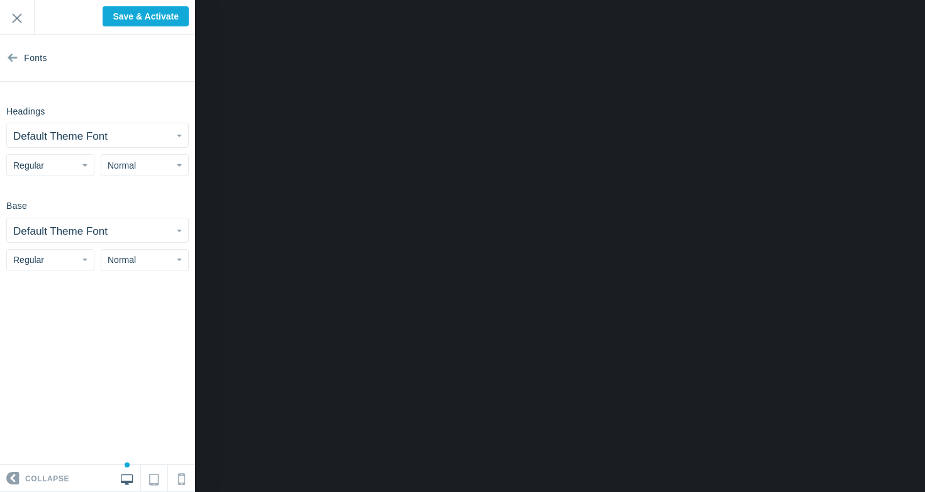
click at [48, 134] on small "Default Theme Font" at bounding box center [60, 136] width 94 height 12
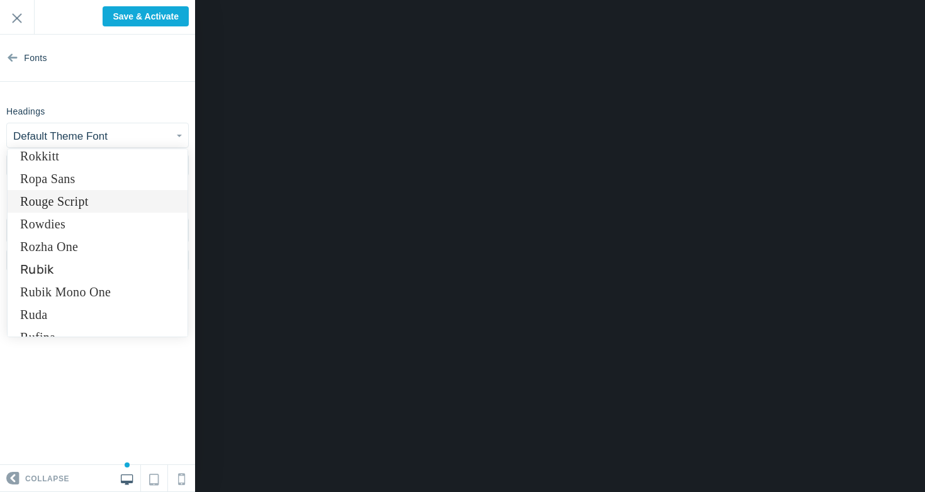
scroll to position [8386, 0]
click at [81, 263] on link "Rubik" at bounding box center [98, 268] width 180 height 23
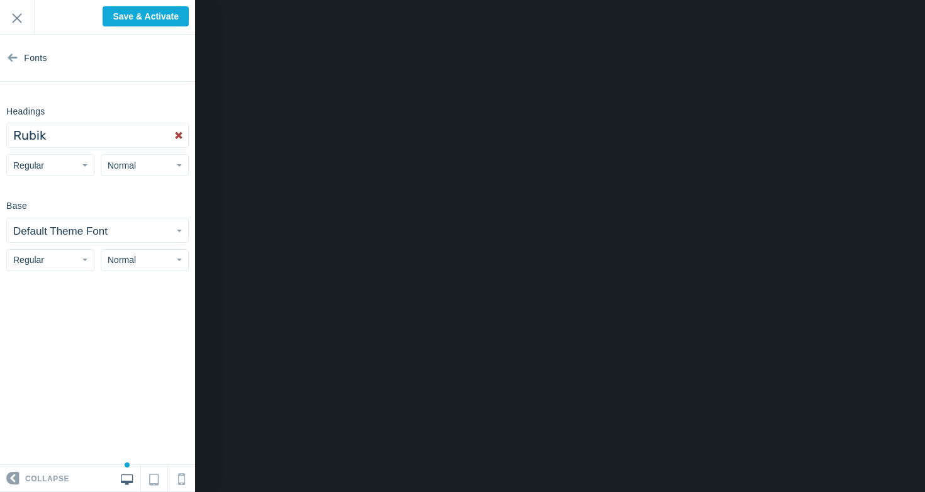
click at [66, 225] on small "Default Theme Font" at bounding box center [60, 231] width 94 height 12
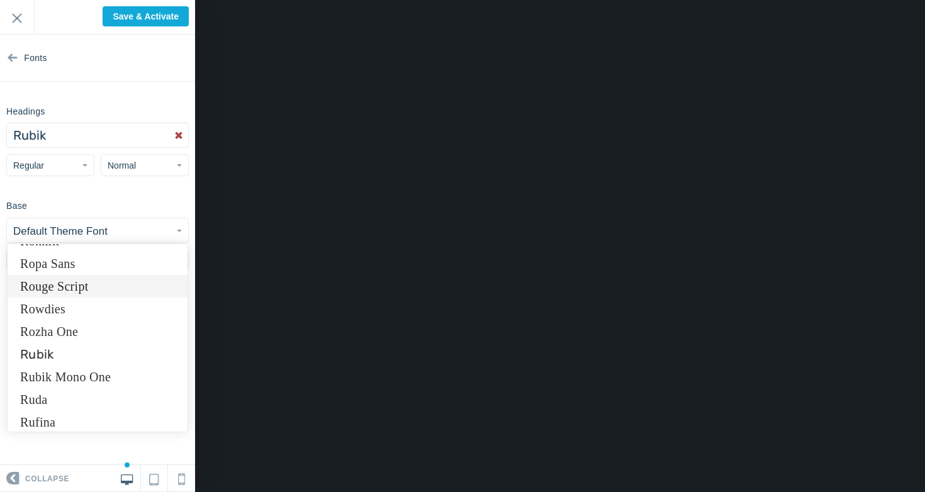
scroll to position [8407, 0]
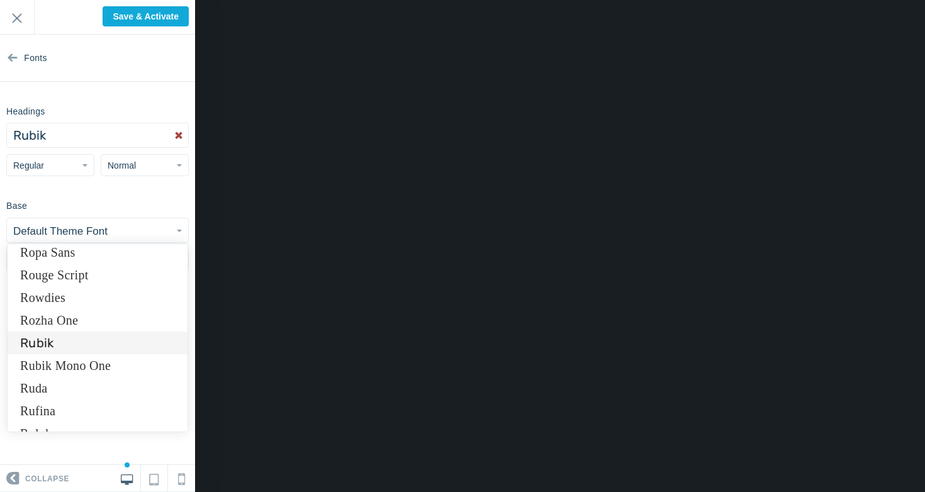
click at [67, 343] on link "Rubik" at bounding box center [98, 342] width 180 height 23
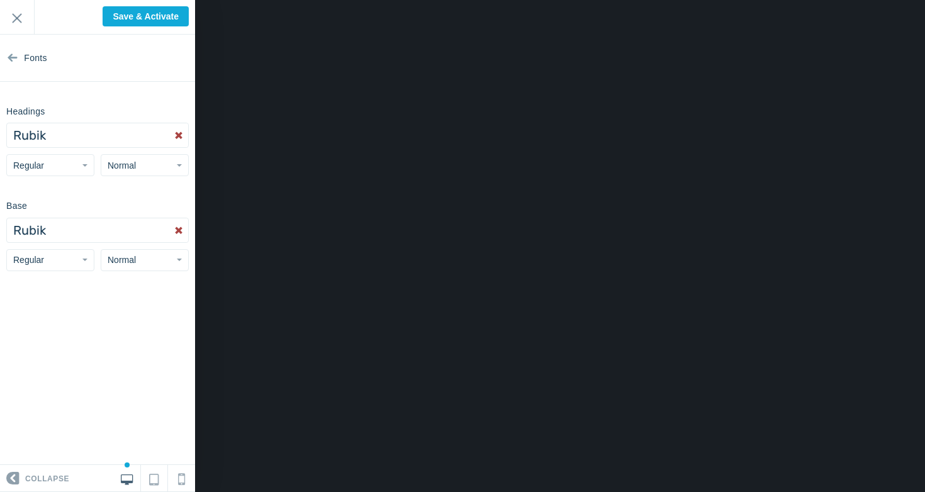
click at [56, 164] on button "Regular" at bounding box center [50, 165] width 88 height 22
click at [126, 172] on button "Normal" at bounding box center [145, 165] width 88 height 22
click at [29, 169] on span "Regular" at bounding box center [28, 165] width 31 height 10
click at [33, 233] on link "Bold" at bounding box center [50, 237] width 87 height 23
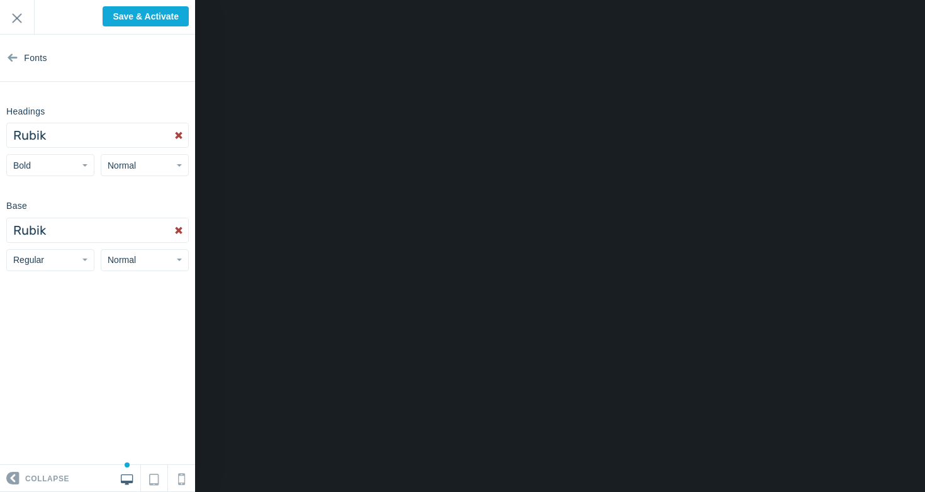
click at [126, 170] on button "Normal" at bounding box center [145, 165] width 88 height 22
click at [126, 243] on link "Large" at bounding box center [144, 237] width 87 height 23
click at [133, 164] on button "Large" at bounding box center [145, 165] width 88 height 22
click at [133, 215] on link "Normal" at bounding box center [144, 215] width 87 height 23
click at [129, 255] on span "Normal" at bounding box center [122, 260] width 28 height 10
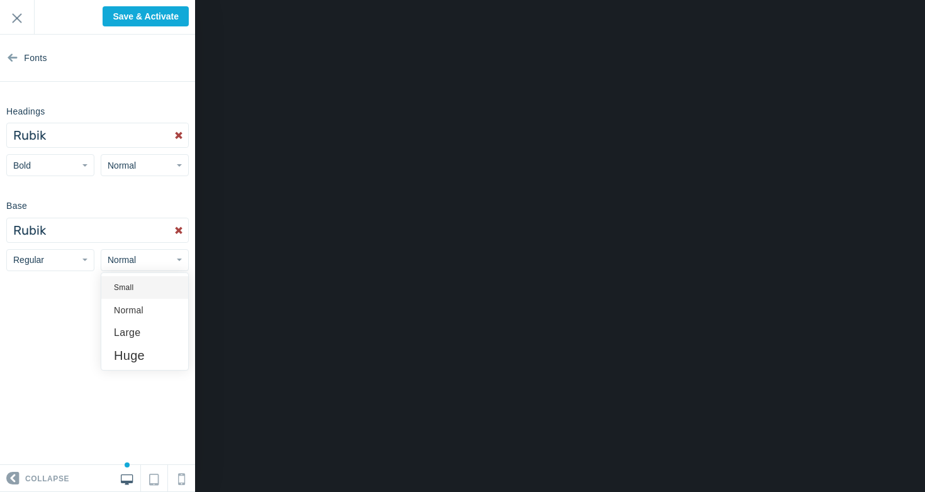
click at [133, 284] on link "Small" at bounding box center [144, 287] width 87 height 23
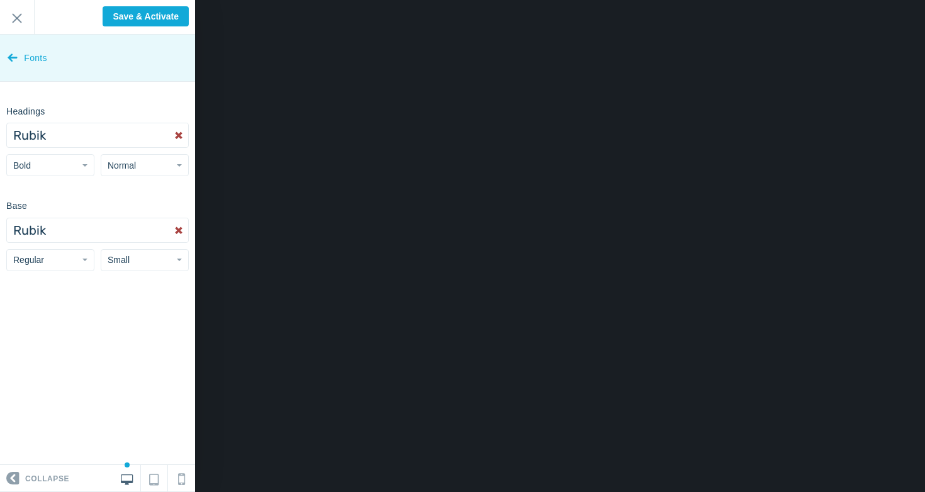
click at [9, 52] on icon at bounding box center [13, 54] width 10 height 47
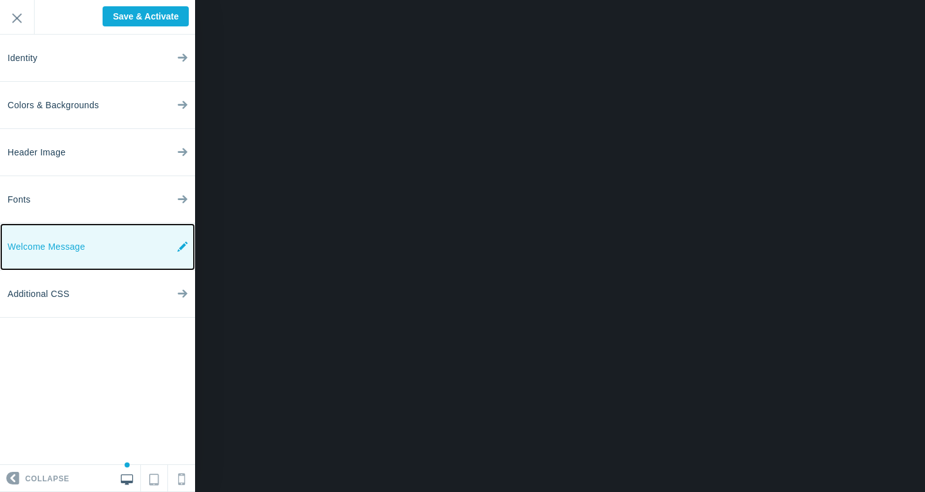
click at [48, 253] on span "Welcome Message" at bounding box center [46, 246] width 77 height 47
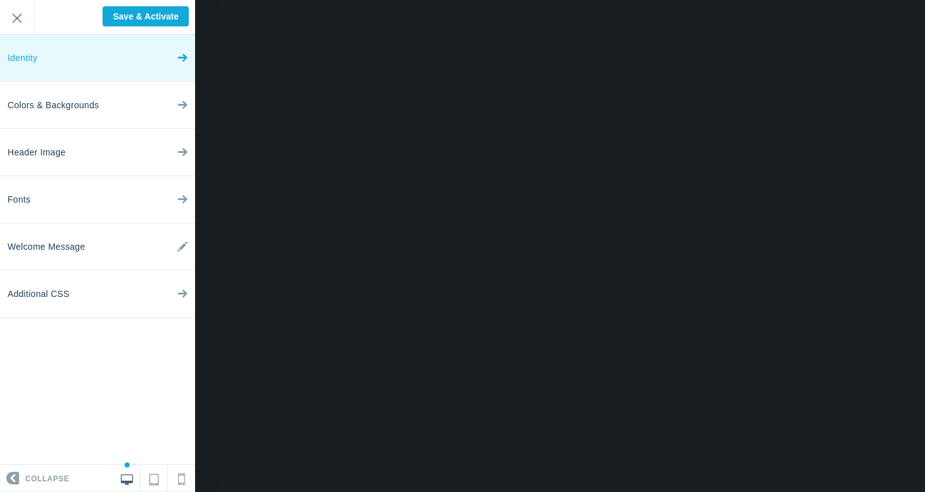
click at [102, 69] on link "Identity" at bounding box center [97, 58] width 195 height 47
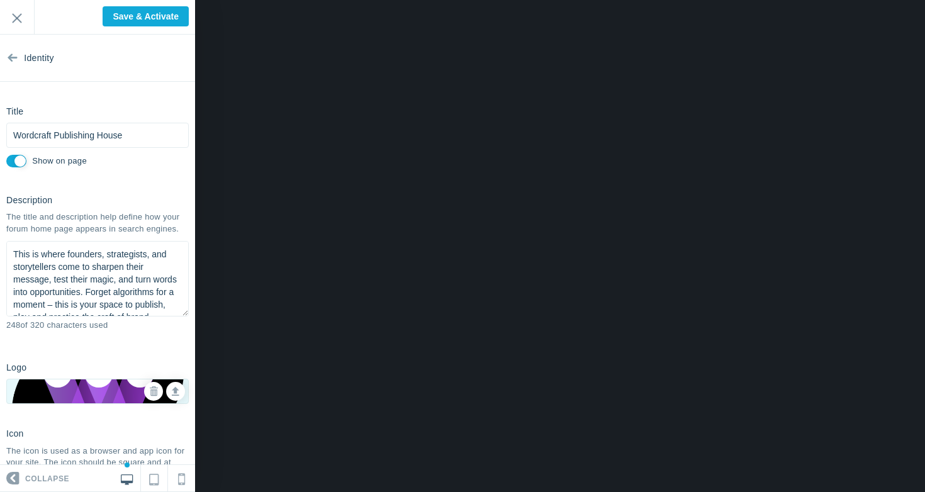
click at [74, 262] on textarea "Join a community dedicated to exploring the intersection of memory, branding, a…" at bounding box center [97, 278] width 182 height 75
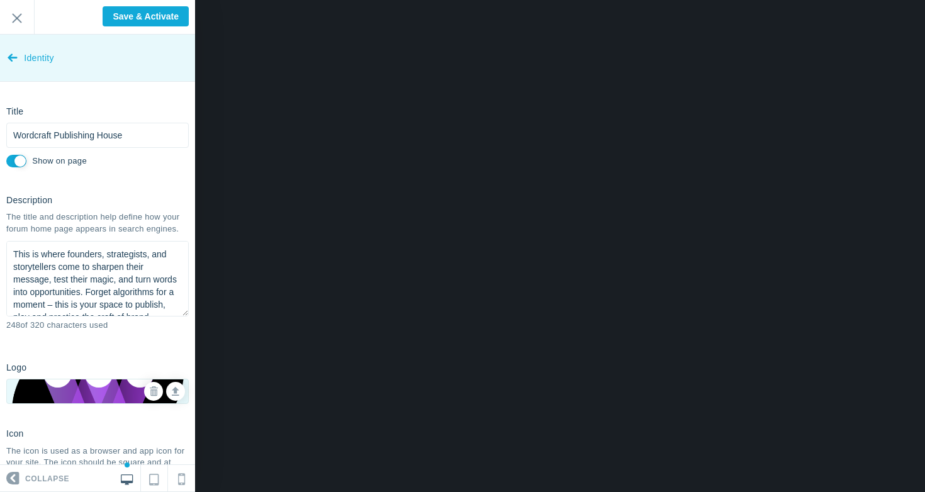
click at [12, 69] on icon at bounding box center [13, 54] width 10 height 47
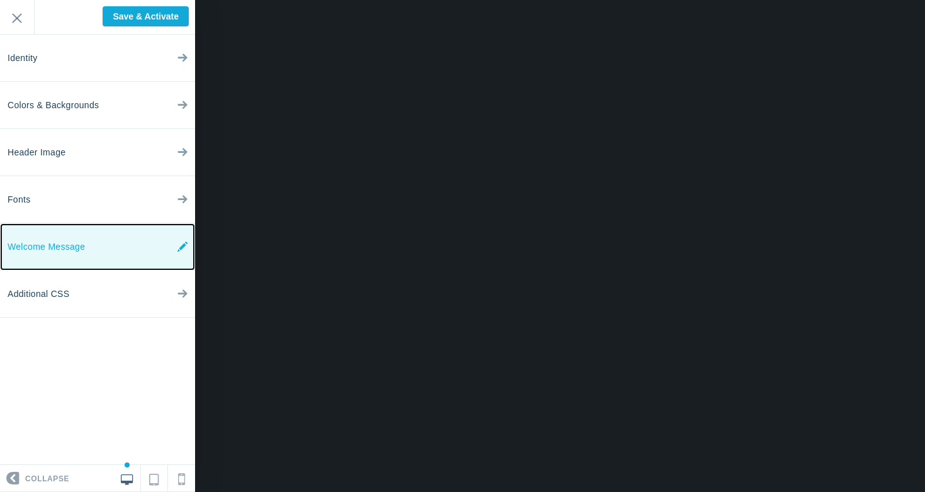
click at [53, 245] on span "Welcome Message" at bounding box center [46, 246] width 77 height 47
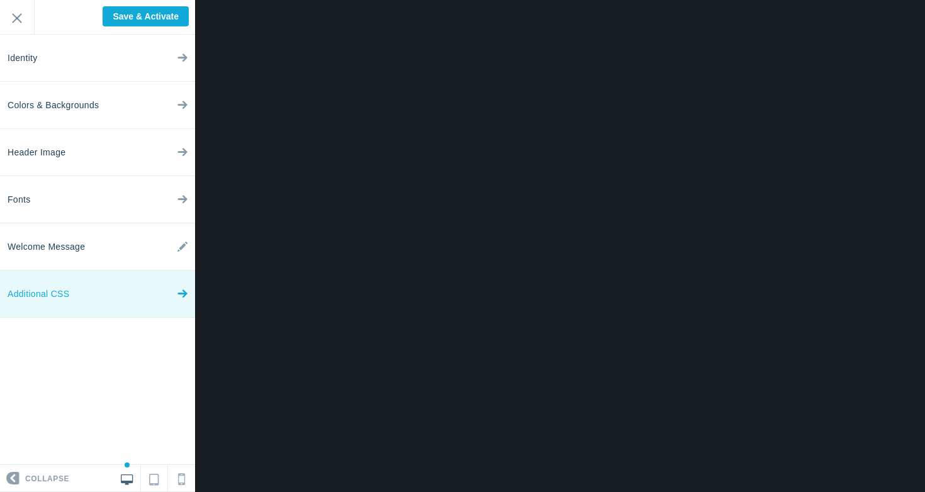
click at [45, 286] on span "Additional CSS" at bounding box center [39, 293] width 62 height 47
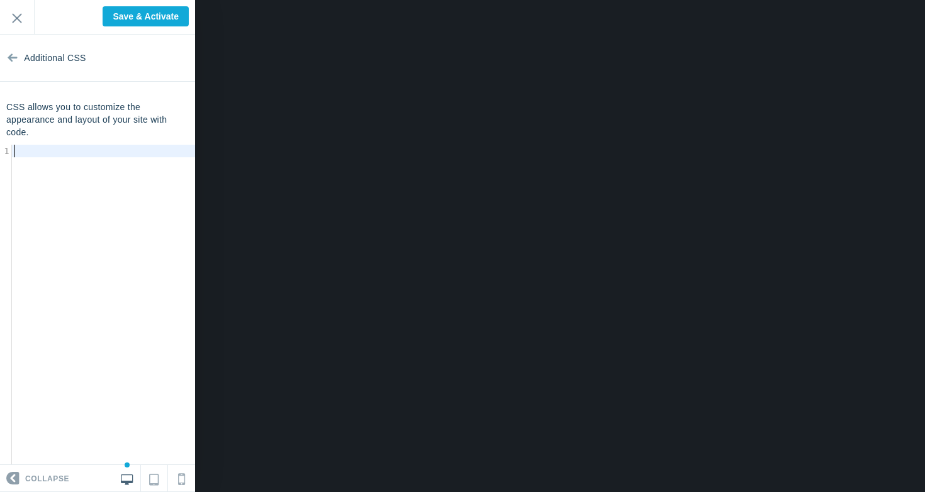
click at [45, 198] on div "​ x 1 ​" at bounding box center [107, 314] width 214 height 339
click at [140, 15] on input "Save & Activate" at bounding box center [146, 16] width 86 height 20
type input "Saving..."
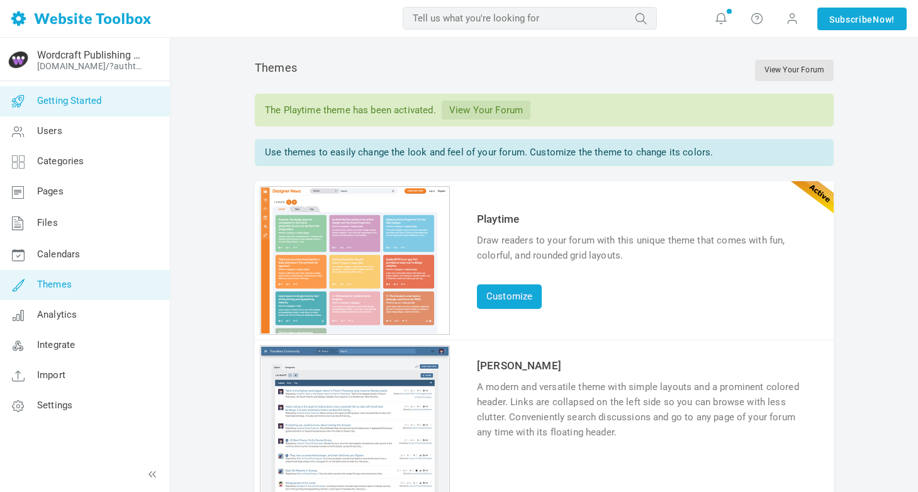
click at [73, 106] on link "Getting Started" at bounding box center [84, 101] width 170 height 30
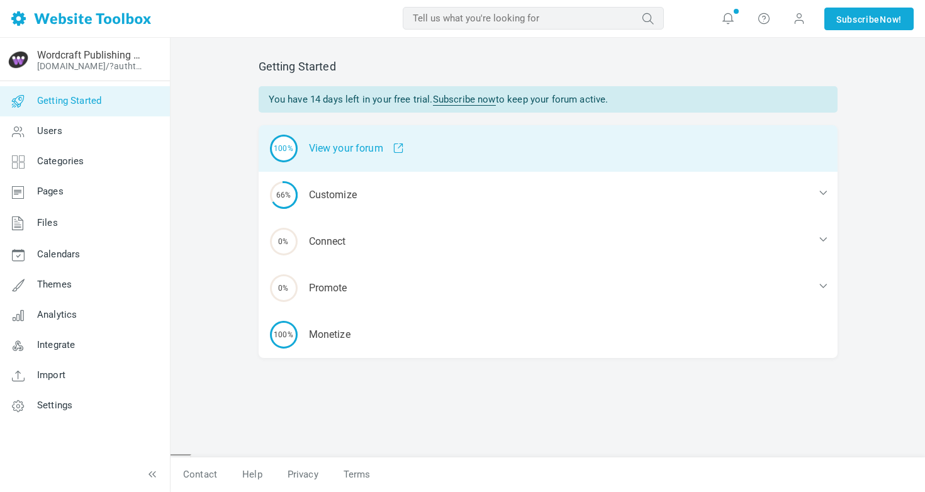
click at [388, 148] on span at bounding box center [393, 148] width 21 height 11
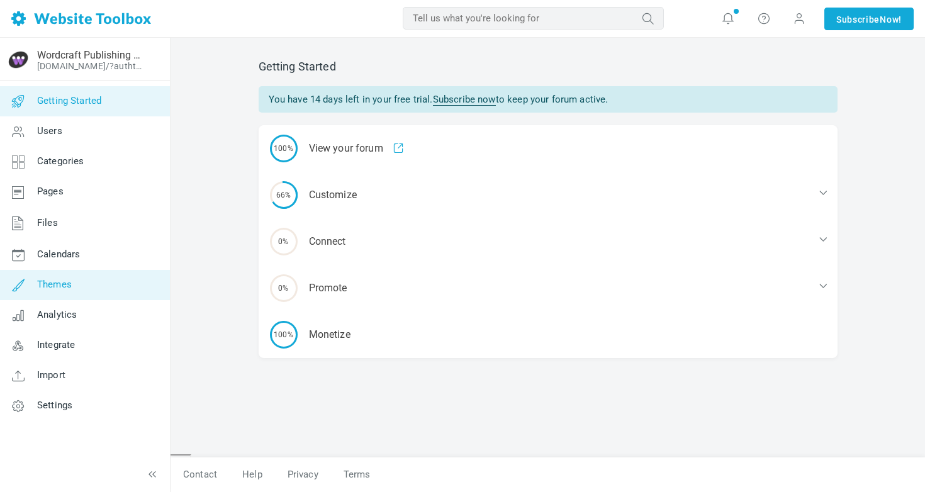
click at [77, 285] on link "Themes" at bounding box center [84, 285] width 170 height 30
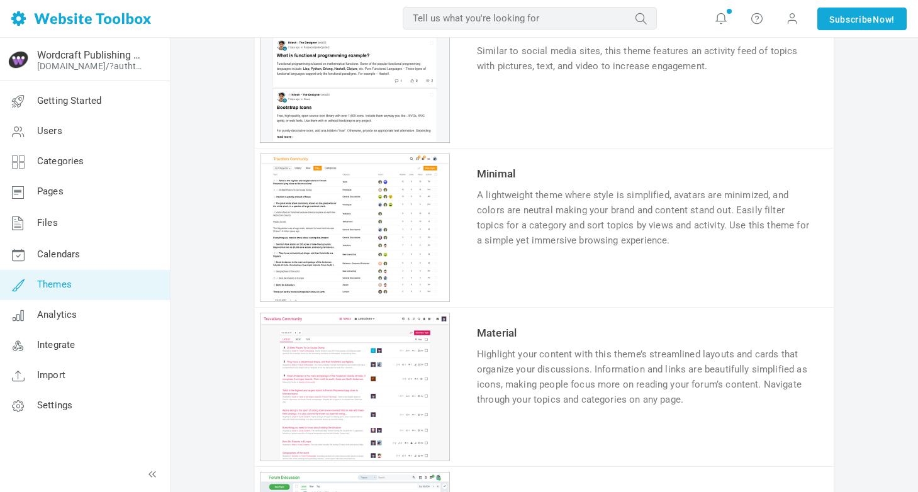
scroll to position [755, 0]
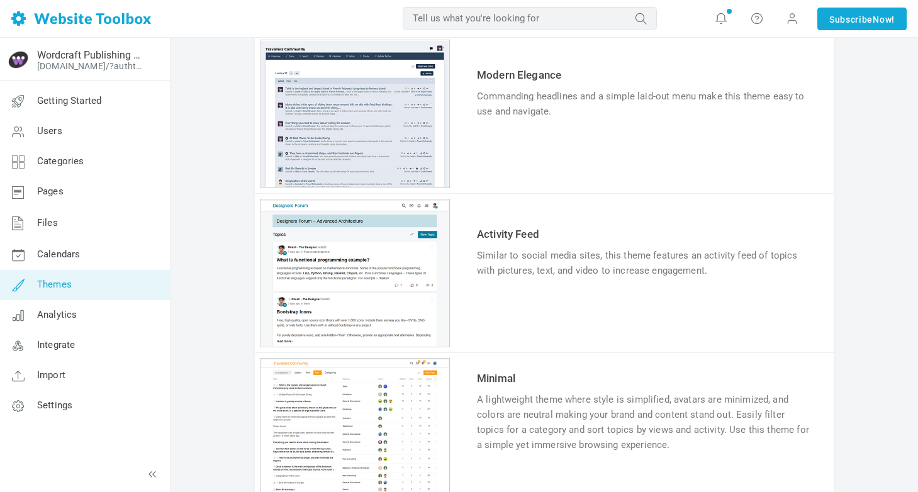
scroll to position [533, 0]
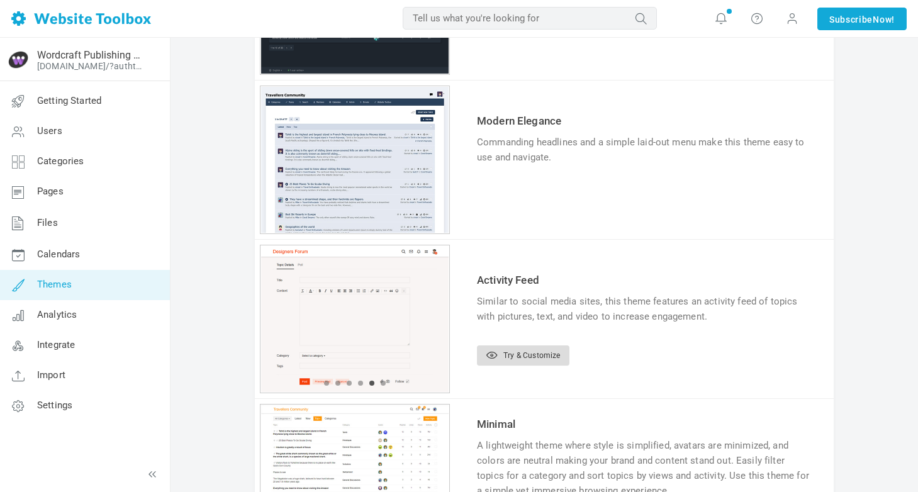
click at [518, 357] on link "Try & Customize" at bounding box center [523, 355] width 92 height 20
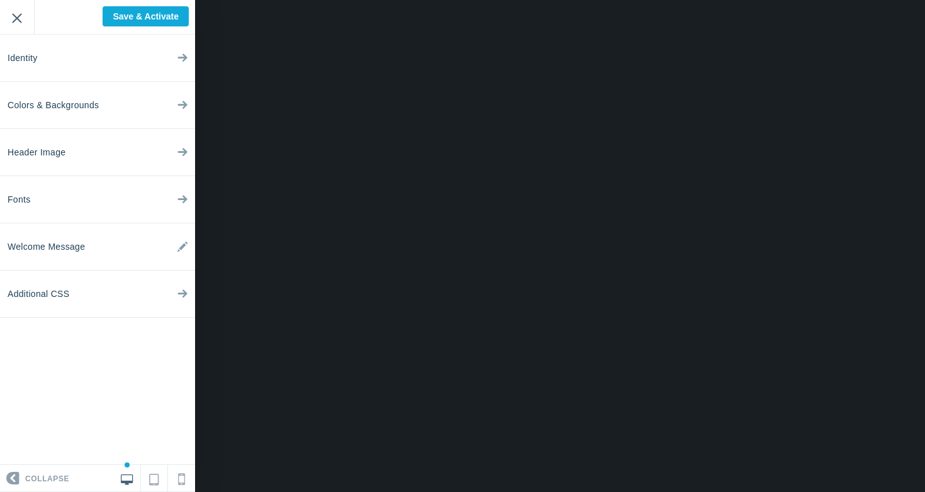
click at [14, 18] on input "Exit" at bounding box center [17, 17] width 34 height 35
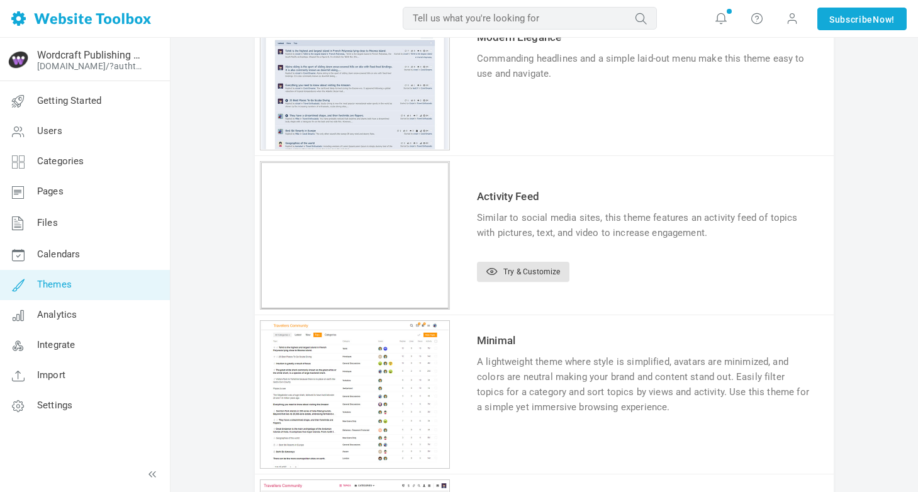
scroll to position [620, 0]
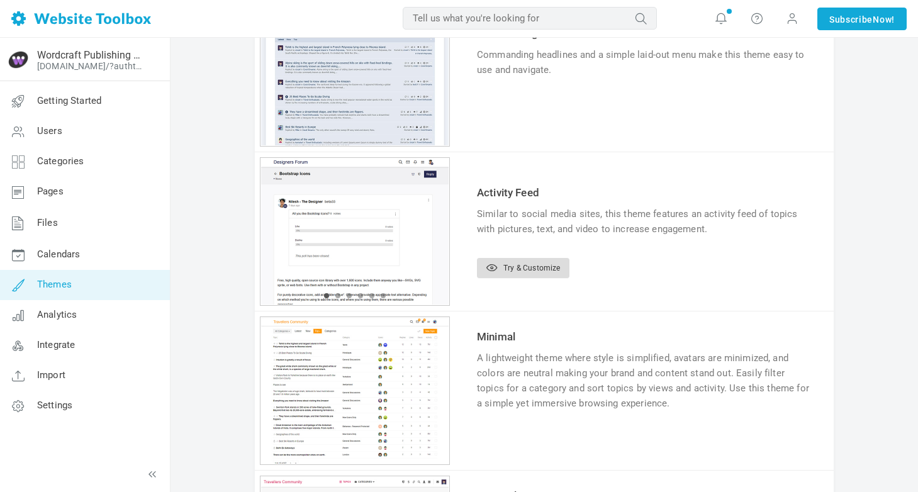
click at [527, 267] on link "Try & Customize" at bounding box center [523, 268] width 92 height 20
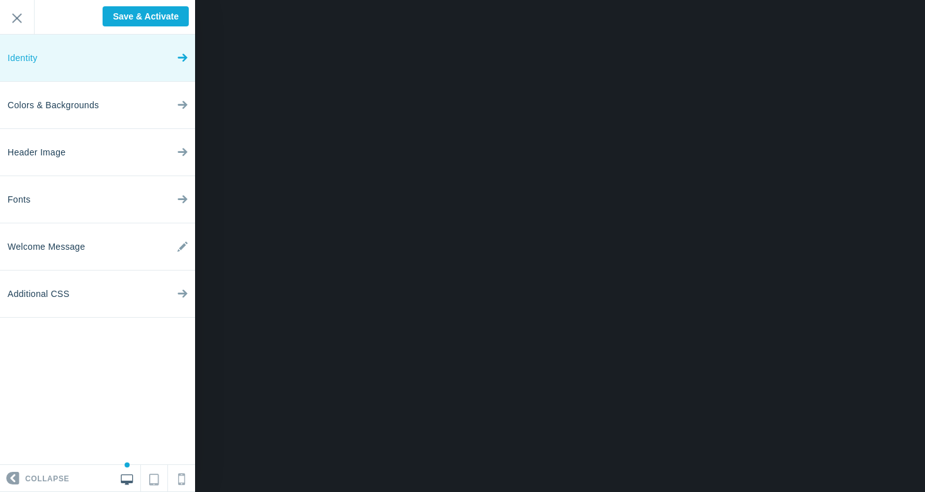
click at [35, 57] on span "Identity" at bounding box center [23, 58] width 30 height 47
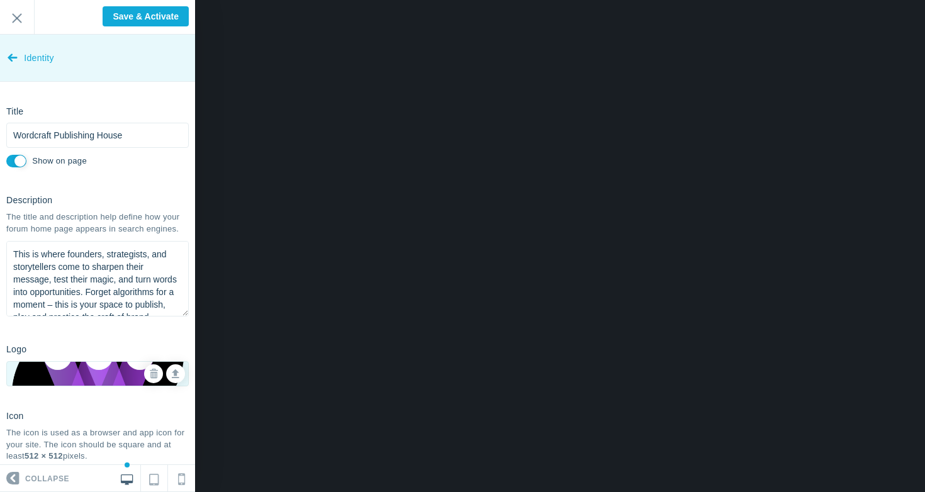
click at [15, 59] on icon at bounding box center [13, 54] width 10 height 47
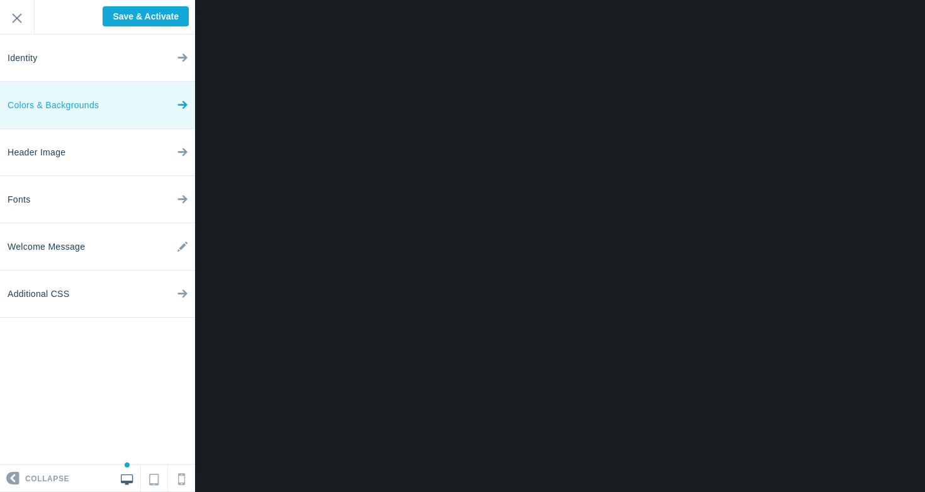
click at [47, 111] on span "Colors & Backgrounds" at bounding box center [53, 105] width 91 height 47
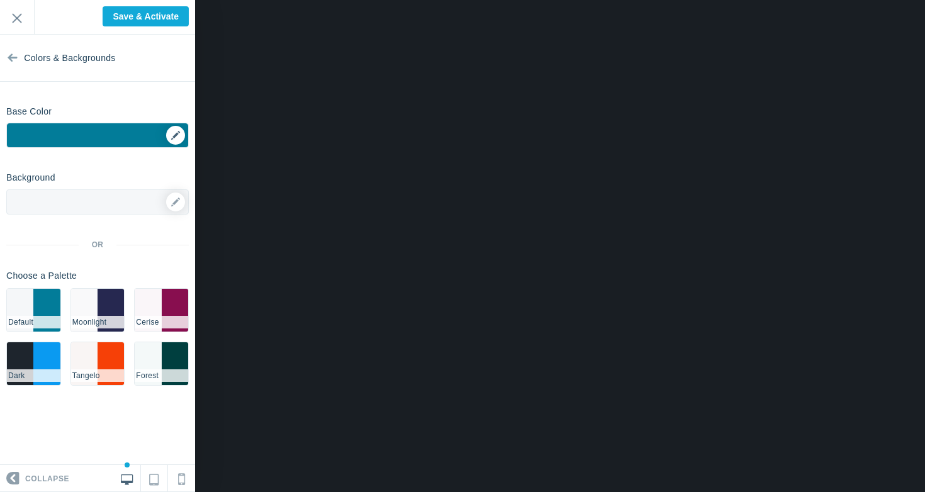
click at [84, 133] on div "▼" at bounding box center [97, 138] width 181 height 31
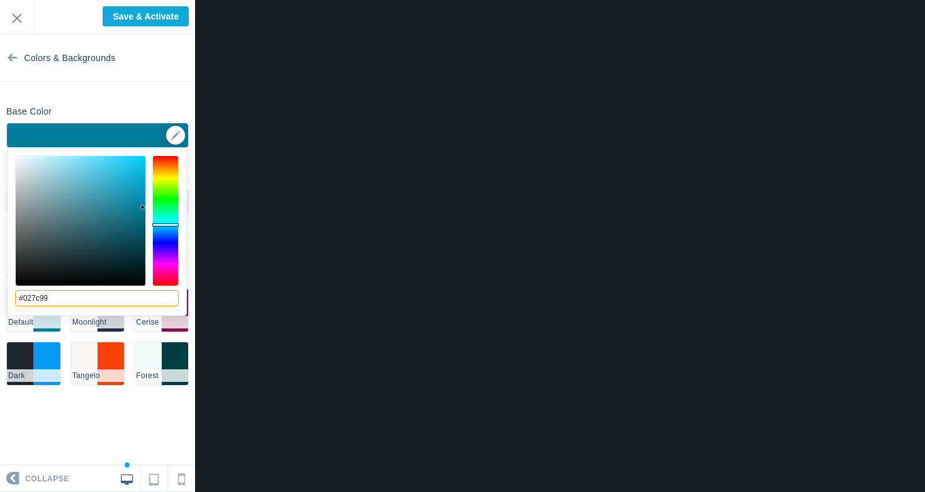
click at [81, 291] on input "#027c99" at bounding box center [97, 298] width 164 height 16
type input "#9538f7"
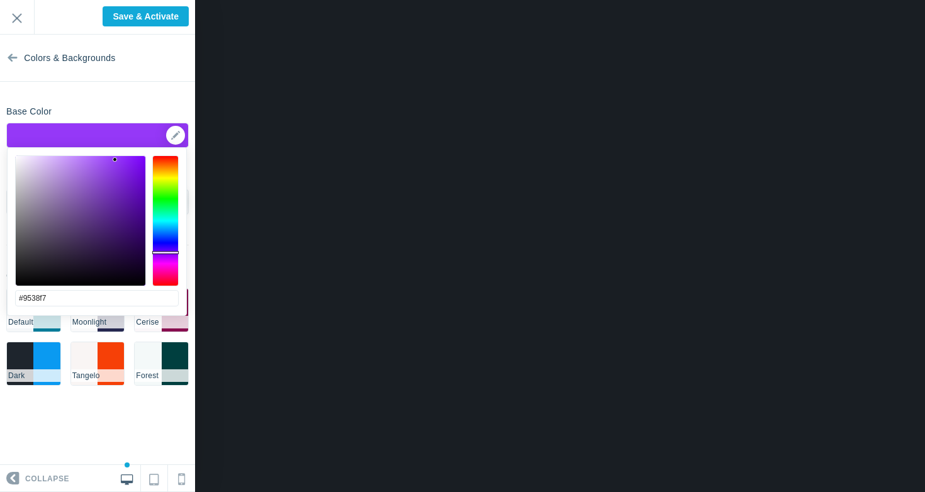
click at [101, 99] on section "Colors & Backgrounds Base Color #9538f7 ▼ Background Options Select Image ▼ Pos…" at bounding box center [97, 250] width 195 height 430
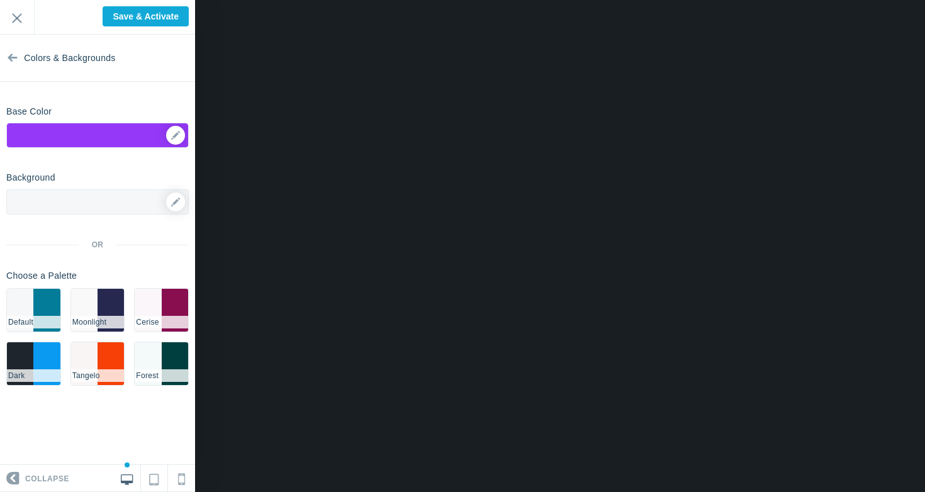
click at [81, 200] on div at bounding box center [97, 201] width 182 height 25
click at [174, 202] on icon at bounding box center [175, 201] width 9 height 9
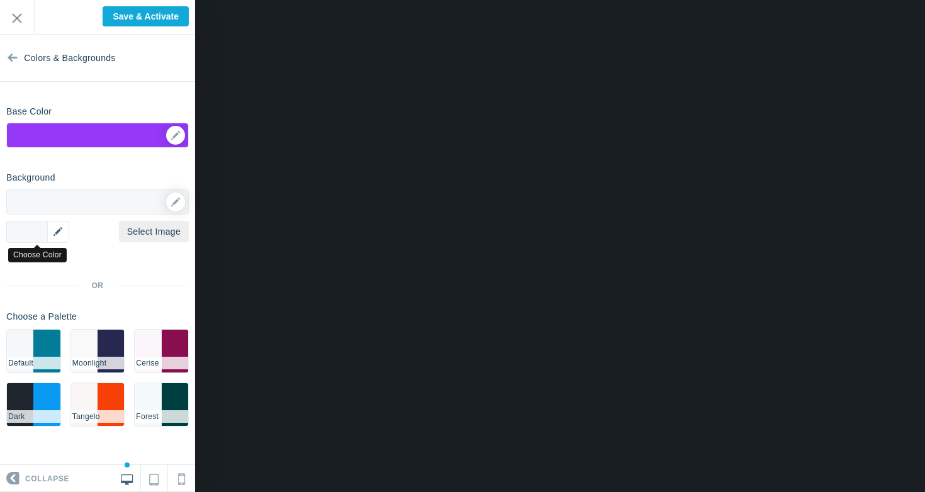
click at [25, 231] on div "▼" at bounding box center [37, 232] width 63 height 22
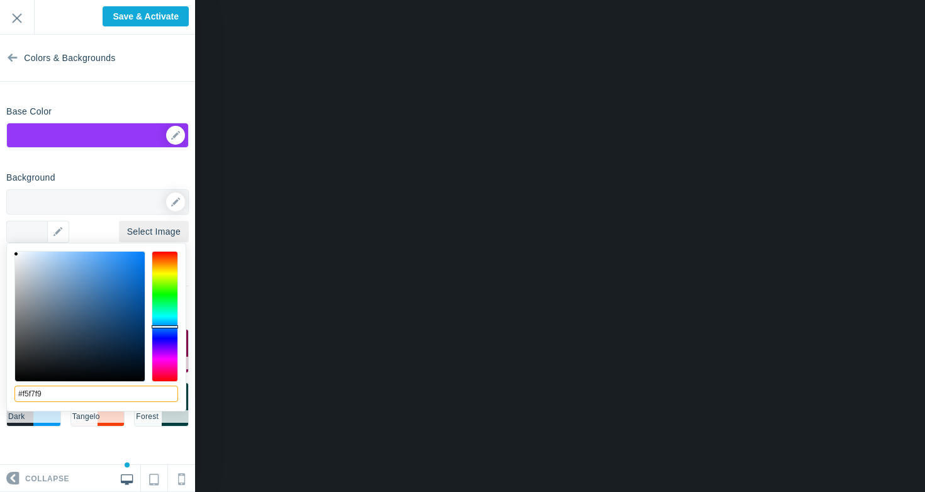
click at [59, 396] on input "#f5f7f9" at bounding box center [96, 394] width 164 height 16
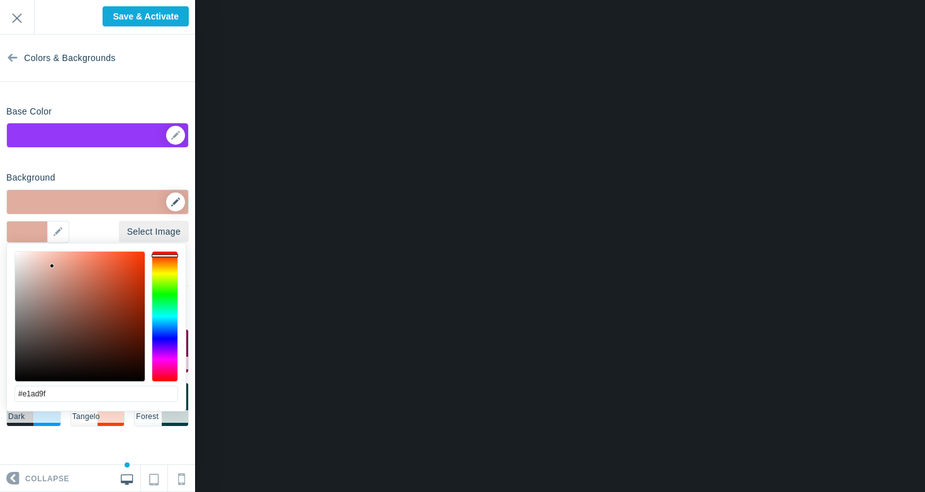
click at [179, 194] on link at bounding box center [175, 201] width 19 height 19
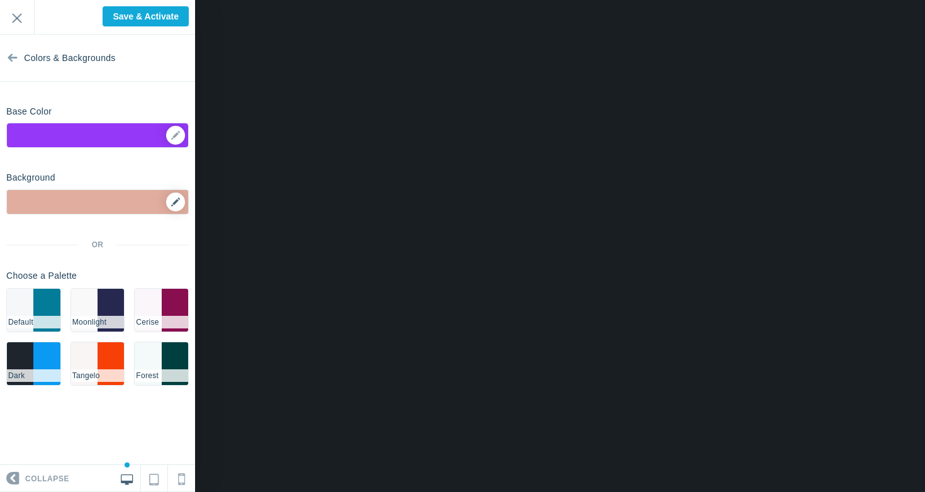
click at [179, 194] on link at bounding box center [175, 201] width 19 height 19
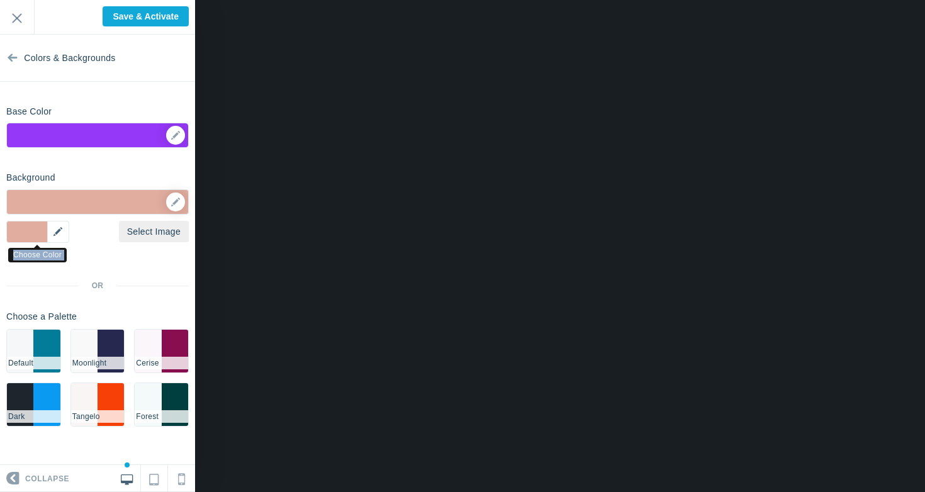
click at [27, 232] on div "▼" at bounding box center [37, 232] width 63 height 22
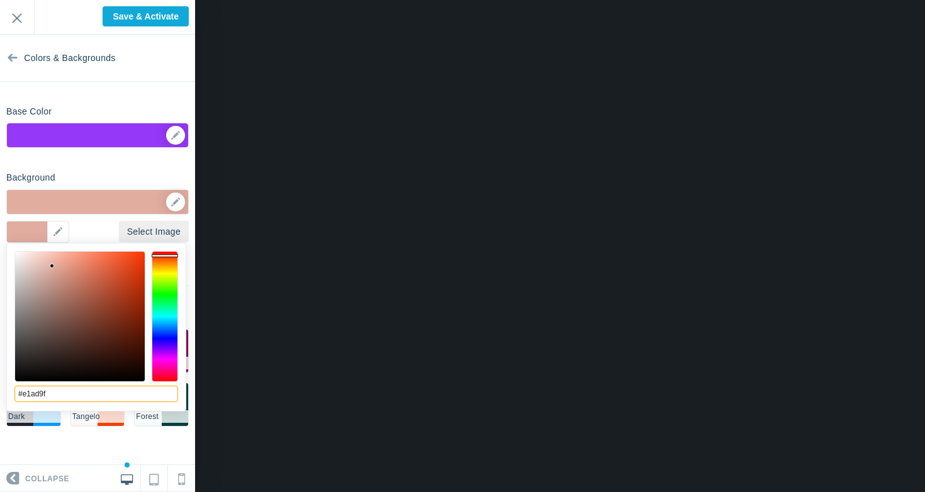
click at [55, 395] on input "#e1ad9f" at bounding box center [96, 394] width 164 height 16
type input "#e1d9fa"
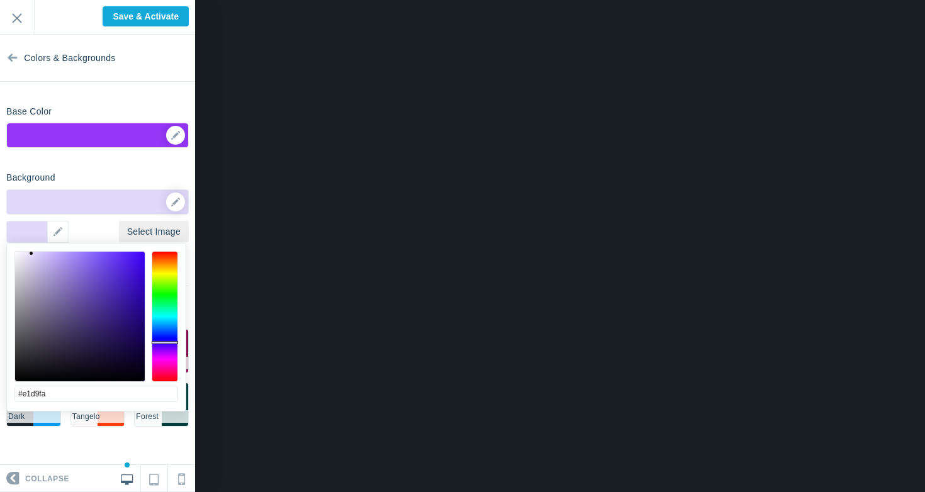
click at [102, 165] on section "Colors & Backgrounds Base Color #9538f7 ▼ Background Options Select Image #e1d9…" at bounding box center [97, 250] width 195 height 430
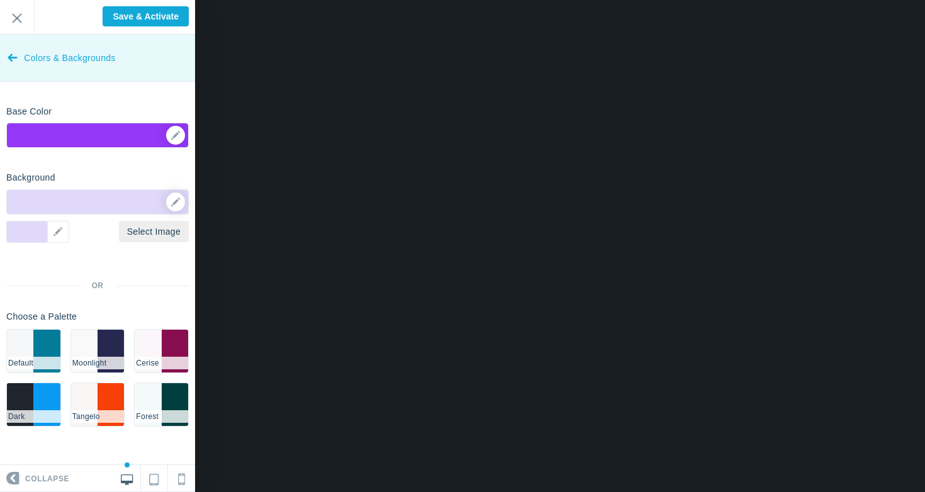
click at [10, 57] on icon at bounding box center [13, 54] width 10 height 47
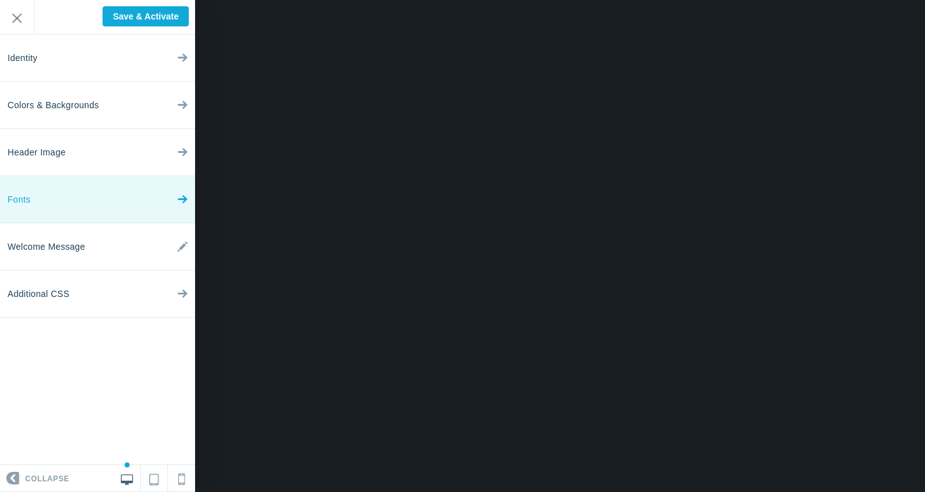
click at [51, 206] on link "Fonts" at bounding box center [97, 199] width 195 height 47
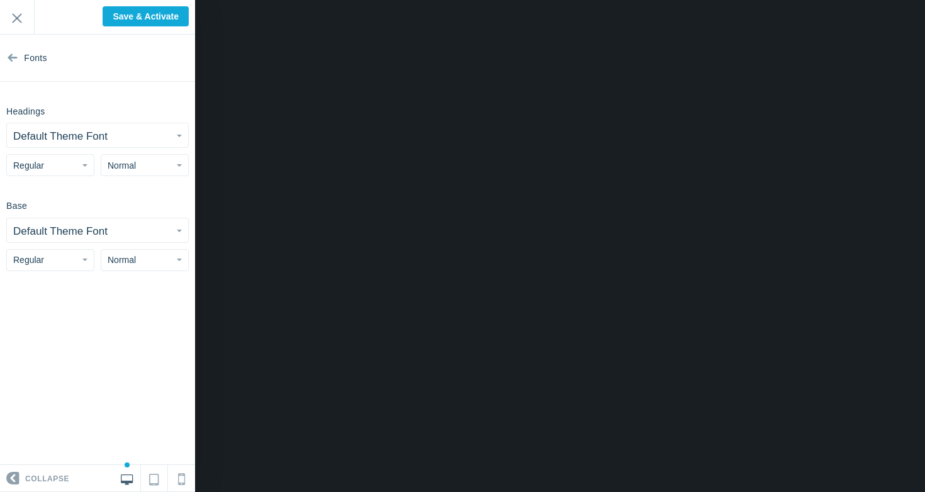
click at [61, 136] on small "Default Theme Font" at bounding box center [60, 136] width 94 height 12
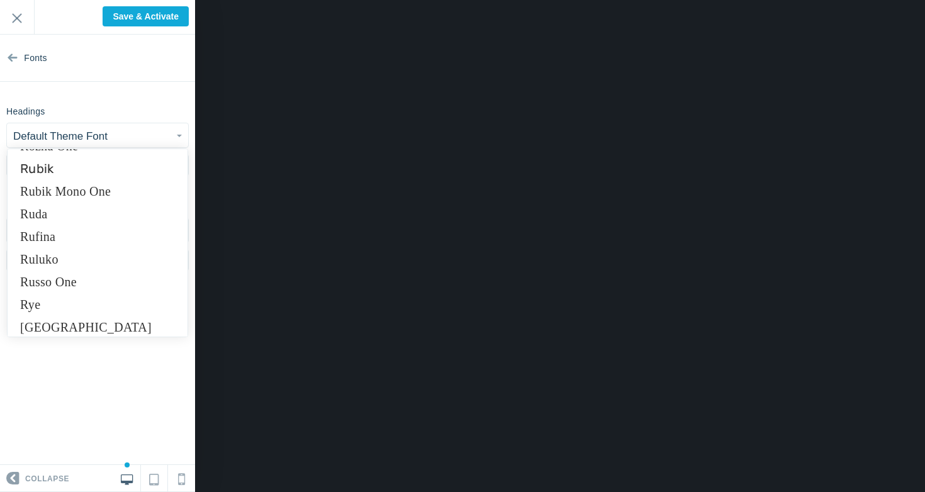
scroll to position [8439, 0]
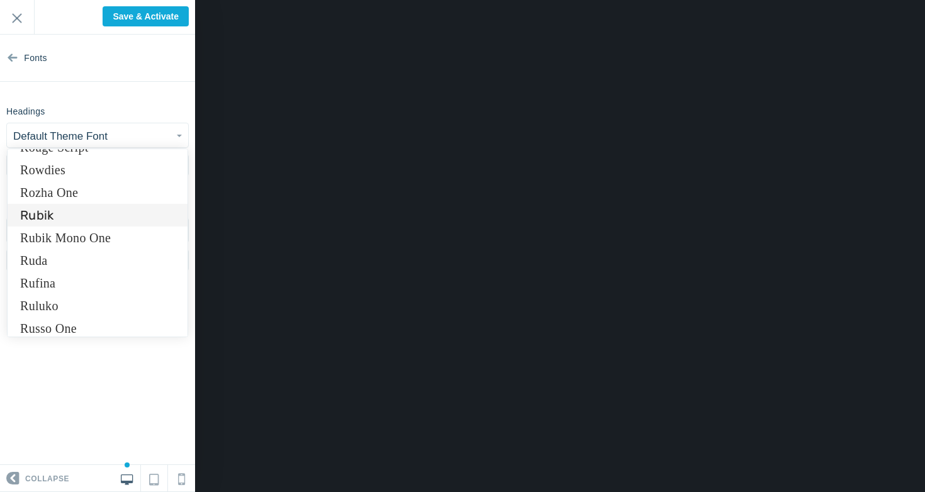
click at [96, 220] on link "Rubik" at bounding box center [98, 215] width 180 height 23
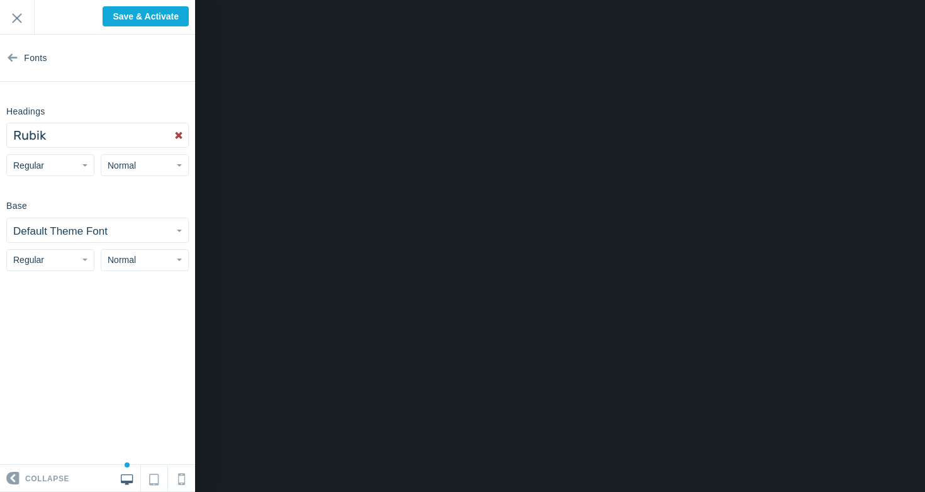
click at [121, 167] on span "Normal" at bounding box center [122, 165] width 28 height 10
click at [130, 198] on link "Small" at bounding box center [144, 192] width 87 height 23
click at [58, 233] on small "Default Theme Font" at bounding box center [60, 231] width 94 height 12
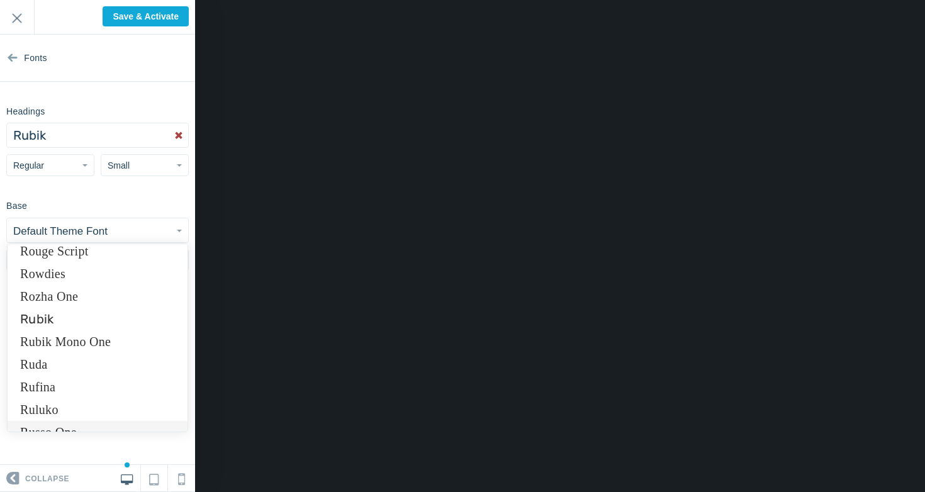
scroll to position [8429, 0]
click at [75, 320] on link "Rubik" at bounding box center [98, 320] width 180 height 23
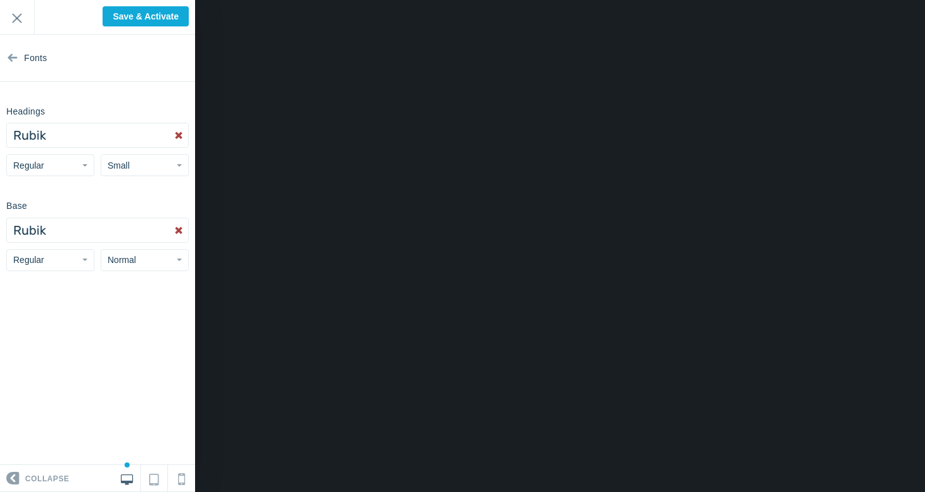
click at [49, 262] on button "Regular" at bounding box center [50, 260] width 88 height 22
click at [126, 263] on span "Normal" at bounding box center [122, 260] width 28 height 10
click at [126, 286] on link "Small" at bounding box center [144, 287] width 87 height 23
click at [134, 163] on button "Small" at bounding box center [145, 165] width 88 height 22
click at [126, 213] on link "Normal" at bounding box center [144, 215] width 87 height 23
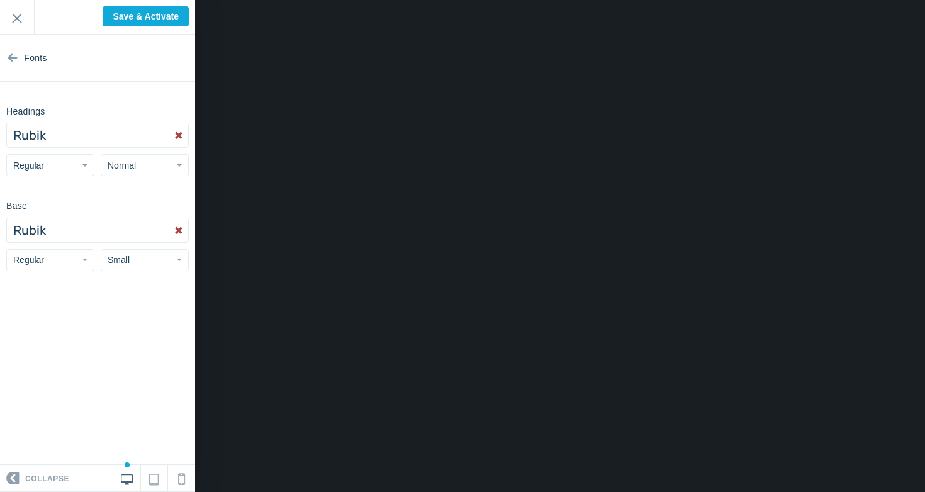
click at [57, 162] on button "Regular" at bounding box center [50, 165] width 88 height 22
click at [52, 227] on link "Bold" at bounding box center [50, 237] width 87 height 23
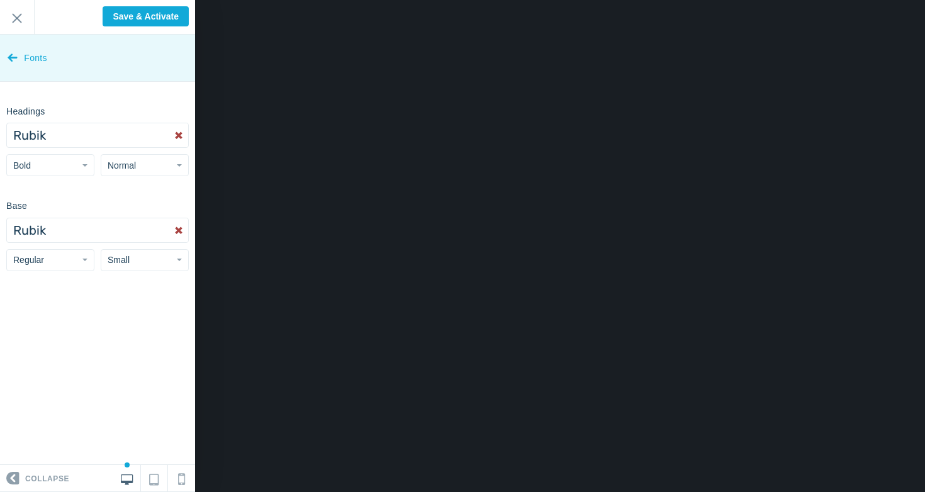
click at [21, 57] on link "Fonts" at bounding box center [97, 58] width 195 height 47
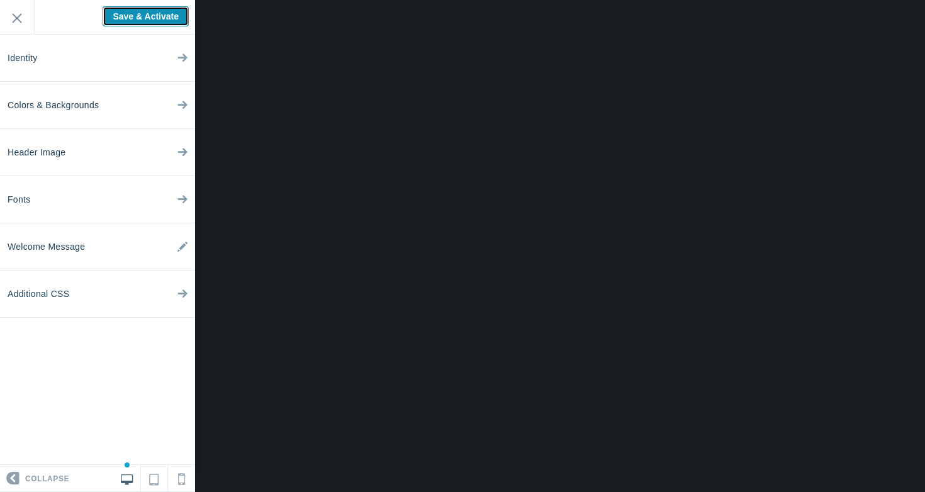
click at [138, 18] on input "Save & Activate" at bounding box center [146, 16] width 86 height 20
type input "Saving..."
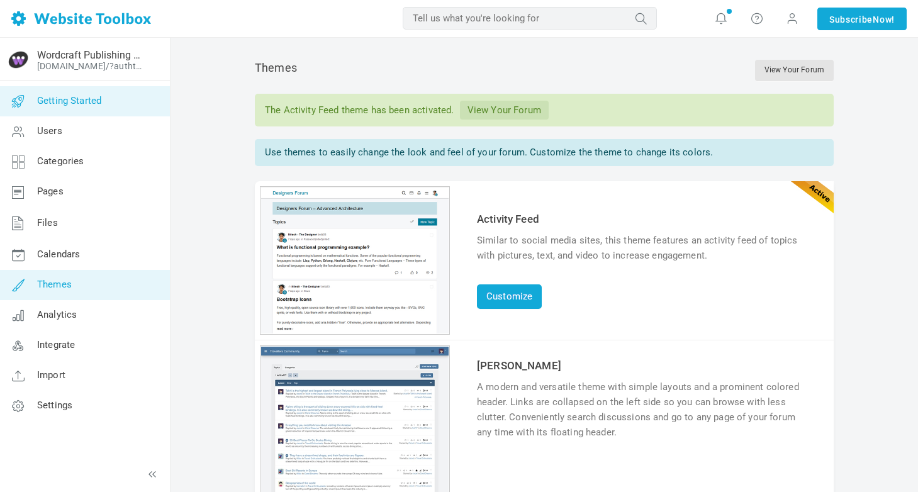
click at [75, 101] on span "Getting Started" at bounding box center [69, 100] width 64 height 11
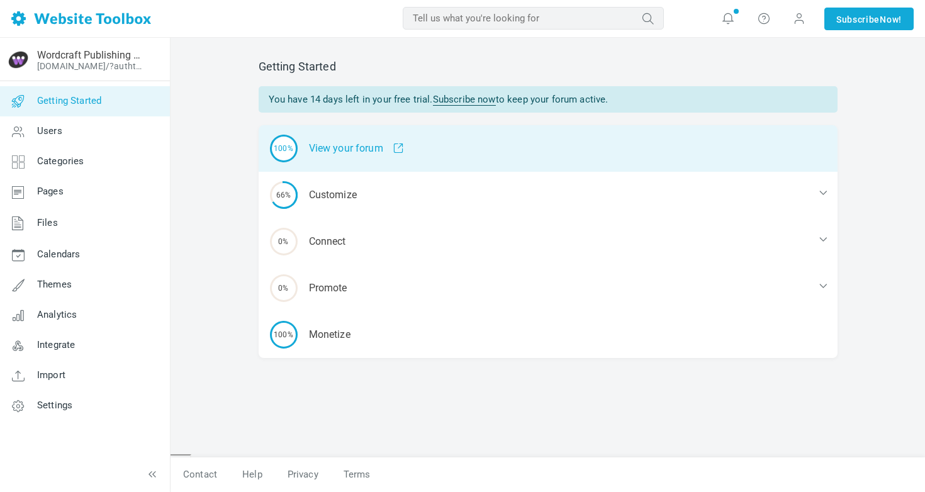
click at [340, 158] on div "100% View your forum" at bounding box center [548, 148] width 579 height 47
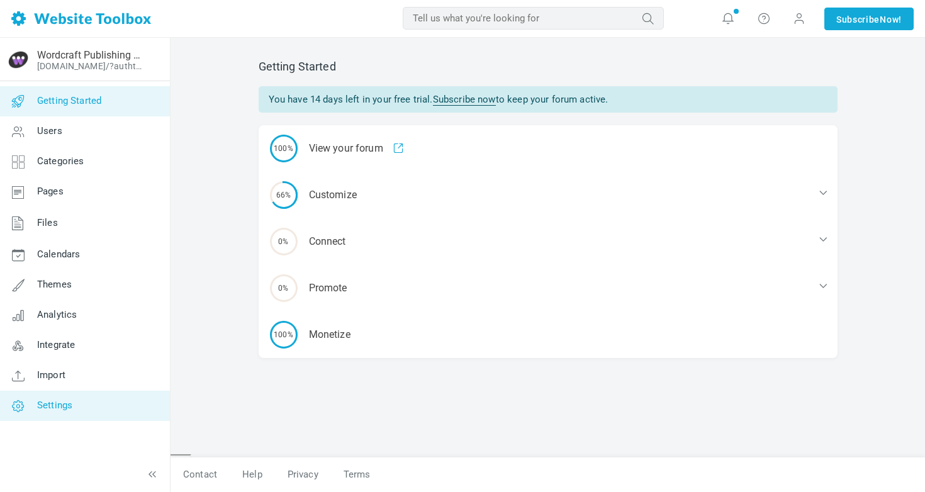
click at [72, 401] on span "Settings" at bounding box center [54, 404] width 35 height 11
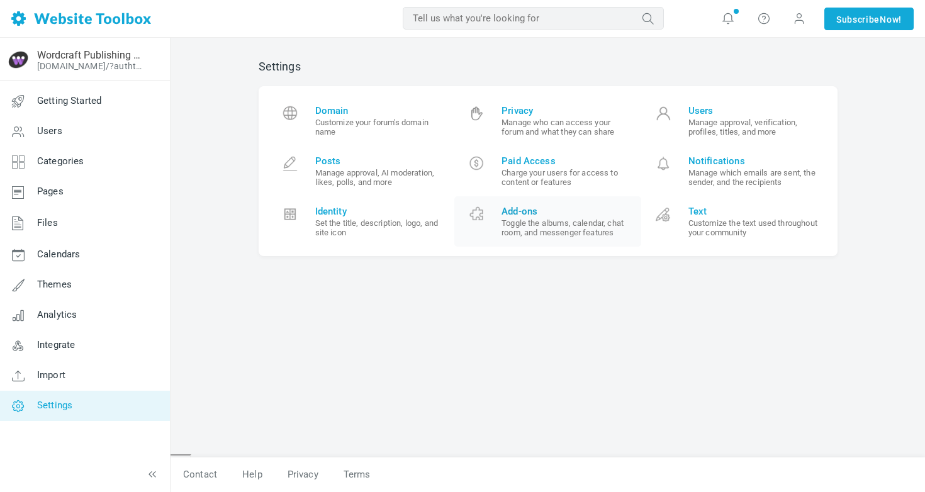
click at [530, 211] on span "Add-ons" at bounding box center [566, 211] width 130 height 11
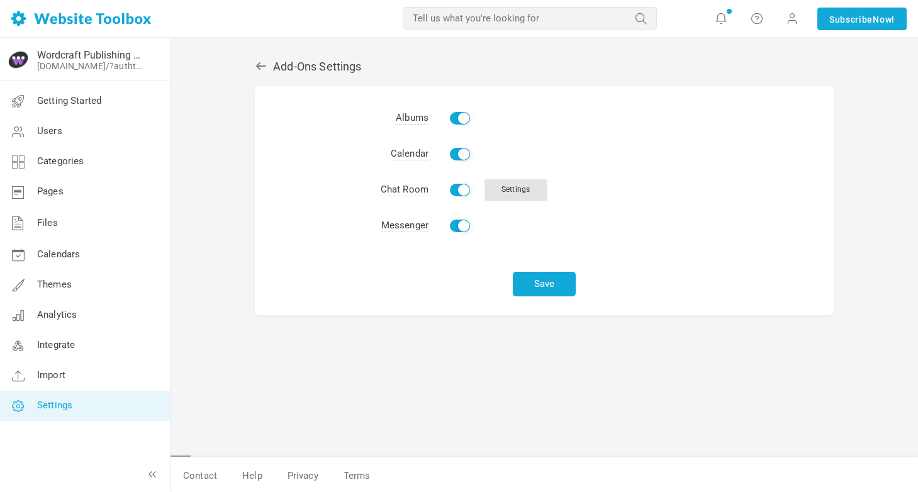
click at [458, 187] on input "Enable" at bounding box center [460, 190] width 20 height 13
checkbox input "false"
click at [547, 289] on button "Save" at bounding box center [544, 284] width 63 height 25
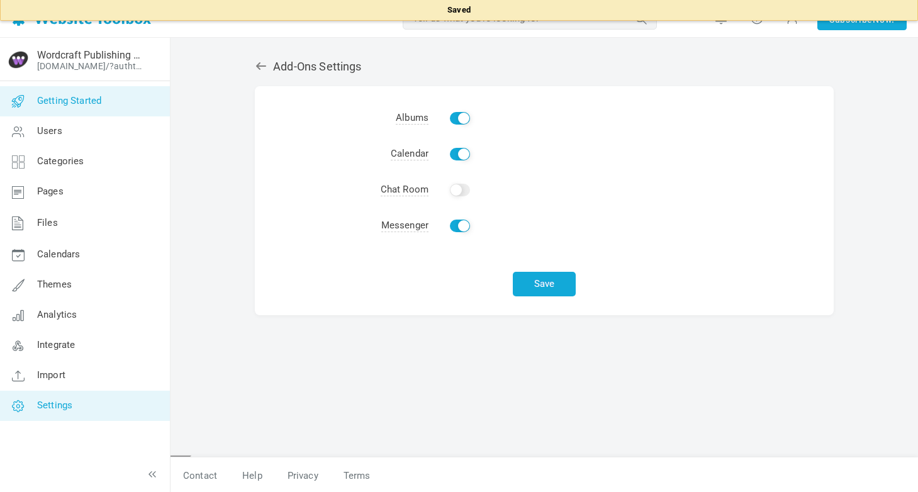
click at [74, 106] on link "Getting Started" at bounding box center [84, 101] width 170 height 30
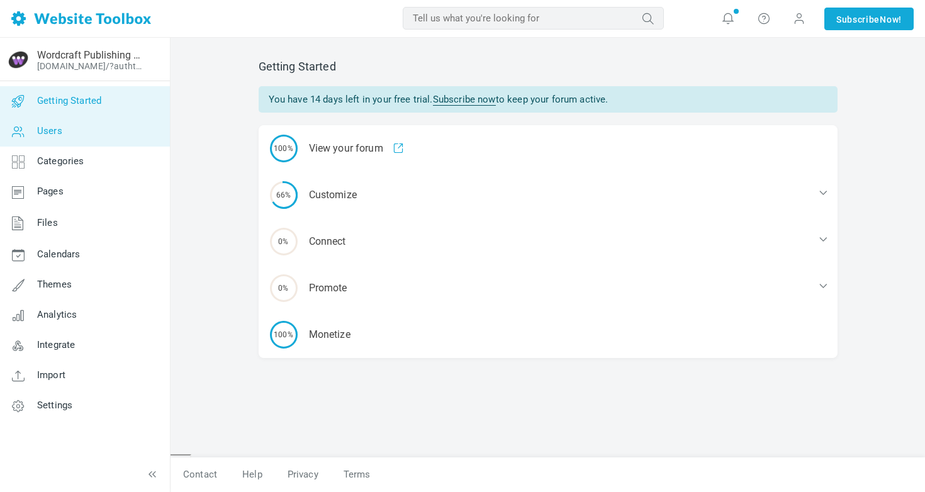
click at [69, 135] on link "Users" at bounding box center [84, 131] width 170 height 30
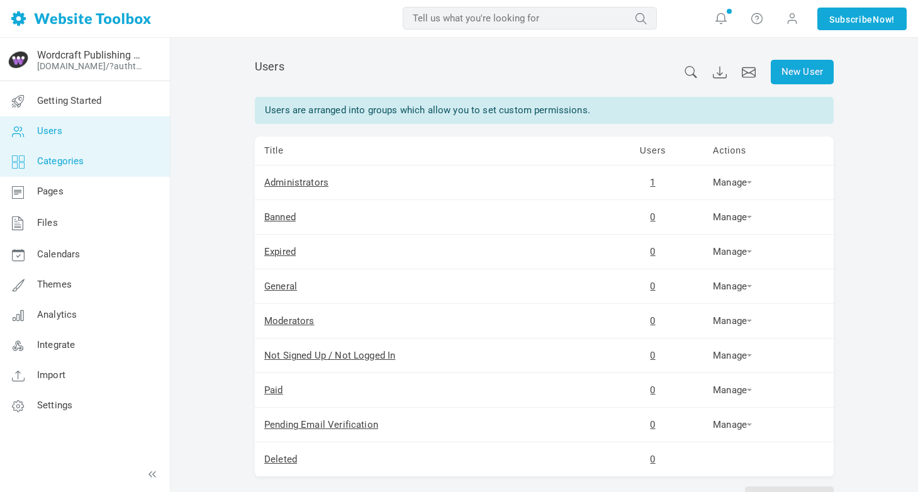
click at [67, 154] on link "Categories" at bounding box center [84, 162] width 170 height 30
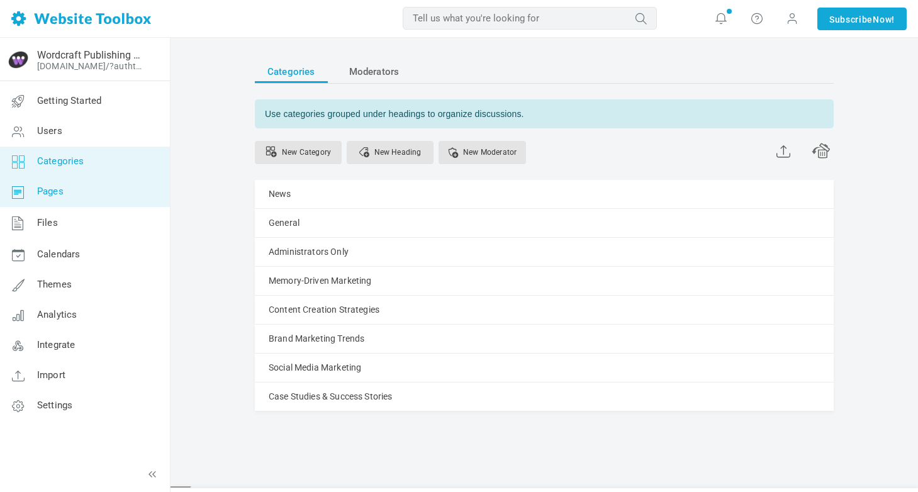
click at [96, 184] on link "Pages" at bounding box center [84, 192] width 170 height 30
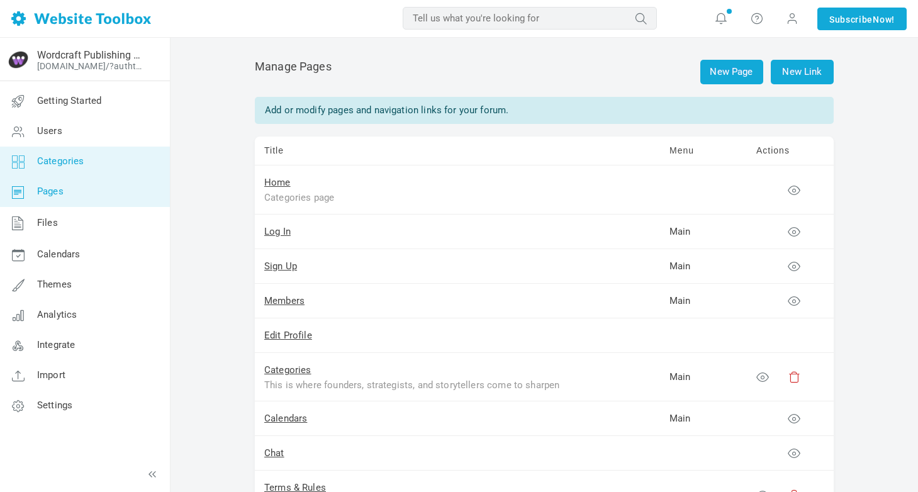
click at [96, 158] on link "Categories" at bounding box center [84, 162] width 170 height 30
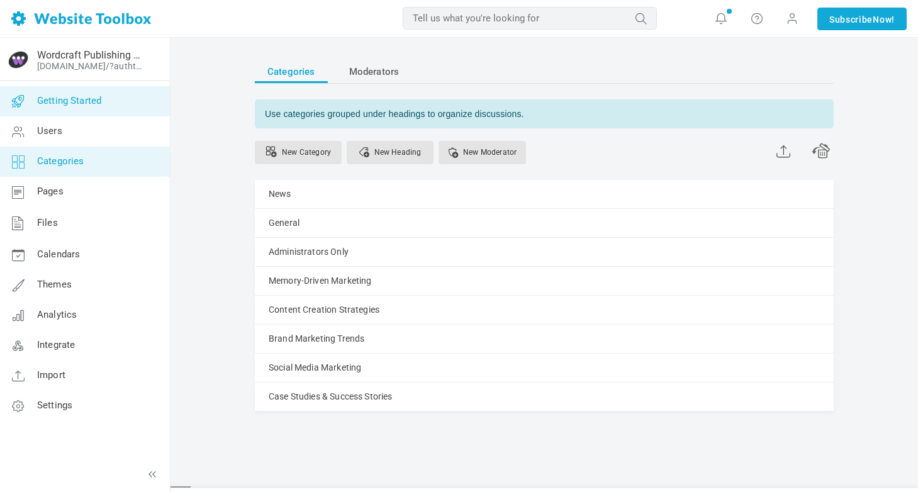
click at [66, 106] on span "Getting Started" at bounding box center [69, 100] width 64 height 11
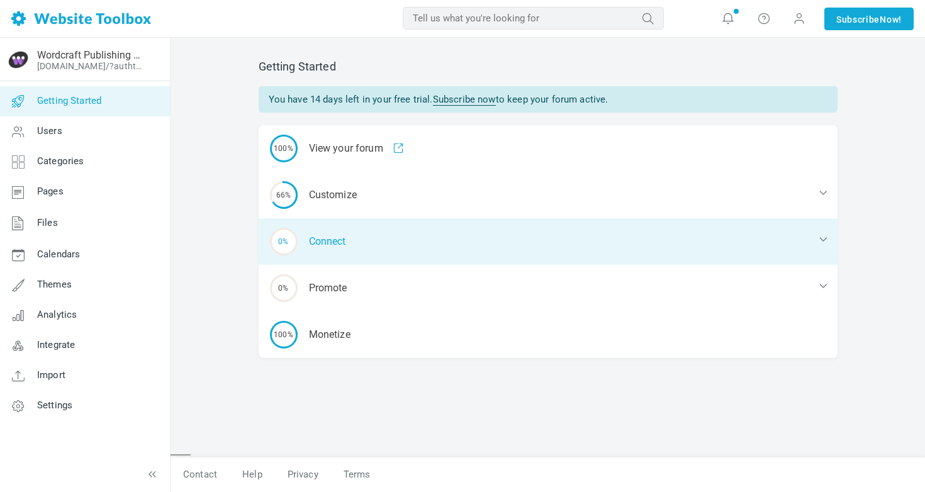
click at [367, 240] on div "0% Connect" at bounding box center [548, 241] width 579 height 47
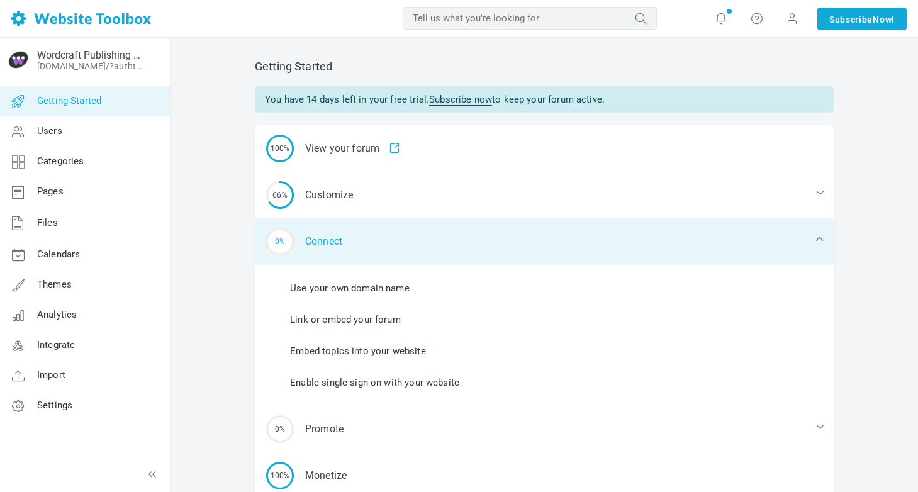
click at [367, 240] on div "0% Connect" at bounding box center [544, 241] width 579 height 47
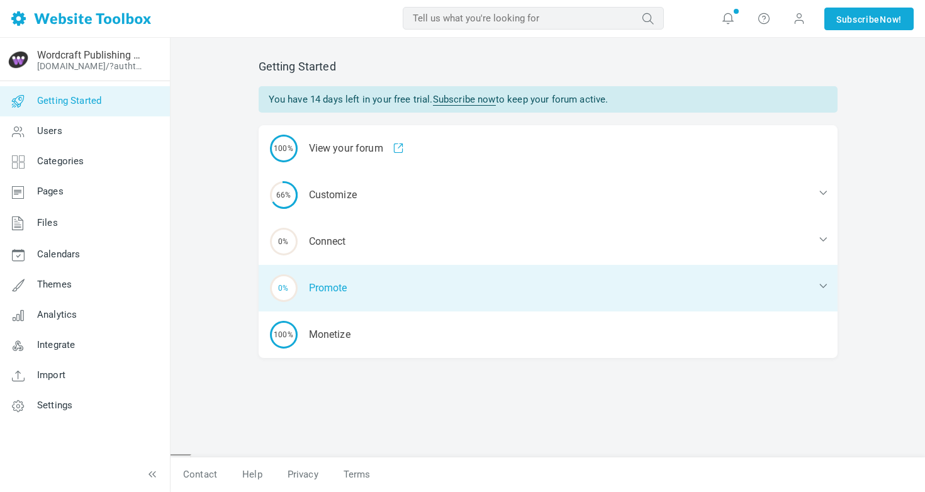
click at [352, 291] on div "0% Promote" at bounding box center [548, 288] width 579 height 47
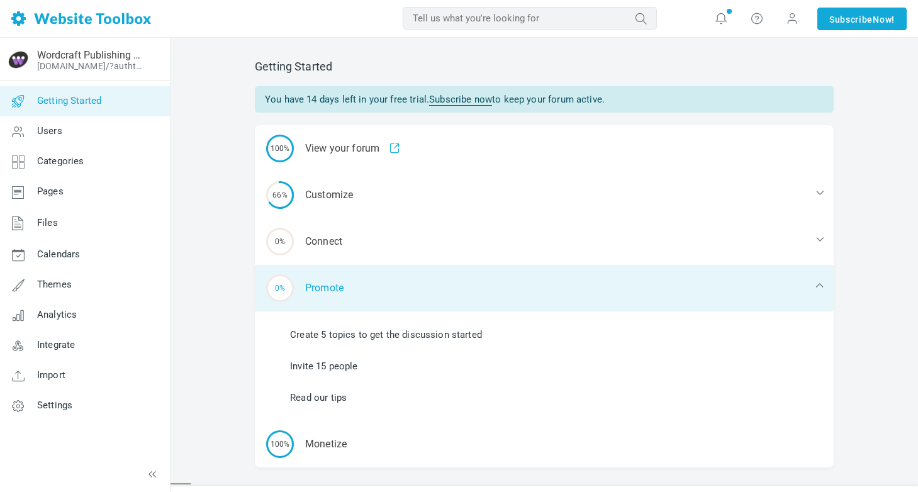
click at [352, 291] on div "0% Promote" at bounding box center [544, 288] width 579 height 47
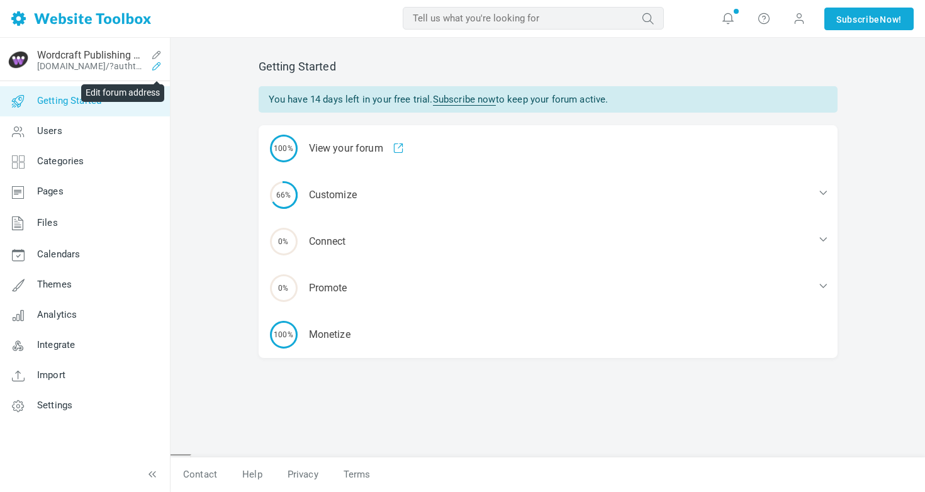
click at [159, 65] on icon at bounding box center [157, 66] width 20 height 10
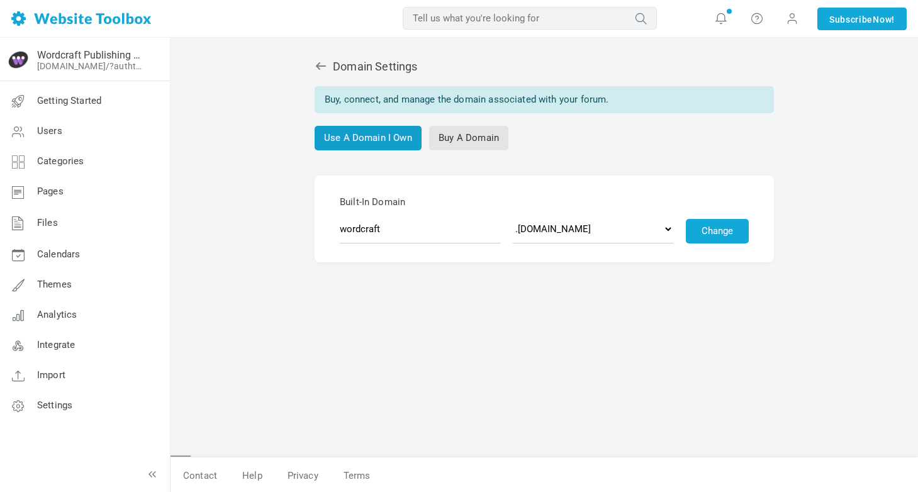
click at [362, 137] on link "Use A Domain I Own" at bounding box center [367, 138] width 107 height 25
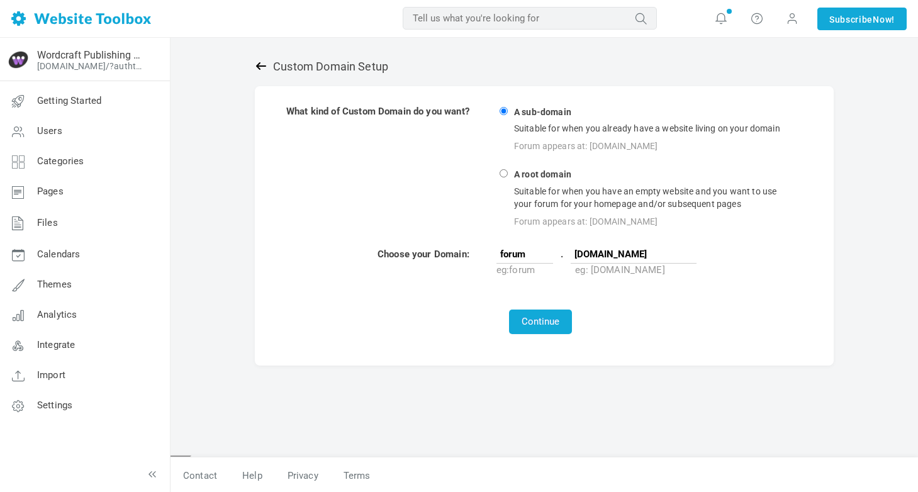
click at [260, 65] on icon at bounding box center [261, 66] width 10 height 8
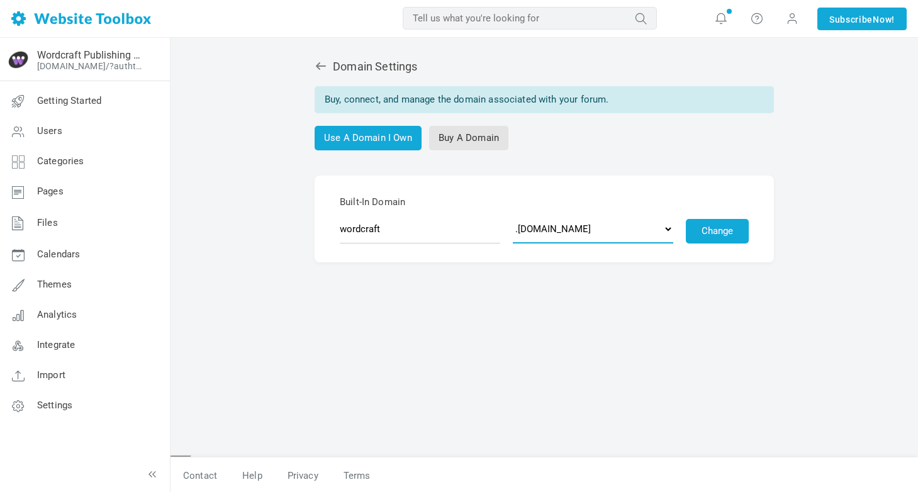
click at [550, 236] on select ".[DOMAIN_NAME] .[DOMAIN_NAME] .[DOMAIN_NAME] .[DOMAIN_NAME] .[DOMAIN_NAME] .[DO…" at bounding box center [593, 228] width 160 height 29
click at [513, 214] on select ".[DOMAIN_NAME] .[DOMAIN_NAME] .[DOMAIN_NAME] .[DOMAIN_NAME] .[DOMAIN_NAME] .[DO…" at bounding box center [593, 228] width 160 height 29
click at [566, 228] on select ".[DOMAIN_NAME] .[DOMAIN_NAME] .[DOMAIN_NAME] .[DOMAIN_NAME] .[DOMAIN_NAME] .[DO…" at bounding box center [593, 228] width 160 height 29
select select "[DOMAIN_NAME]"
click at [513, 214] on select ".[DOMAIN_NAME] .[DOMAIN_NAME] .[DOMAIN_NAME] .[DOMAIN_NAME] .[DOMAIN_NAME] .[DO…" at bounding box center [593, 228] width 160 height 29
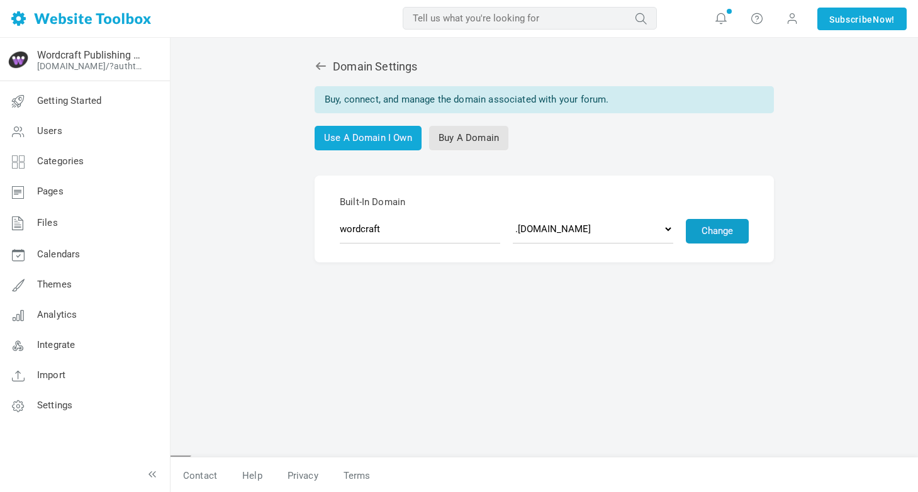
click at [716, 232] on button "Change" at bounding box center [717, 231] width 63 height 25
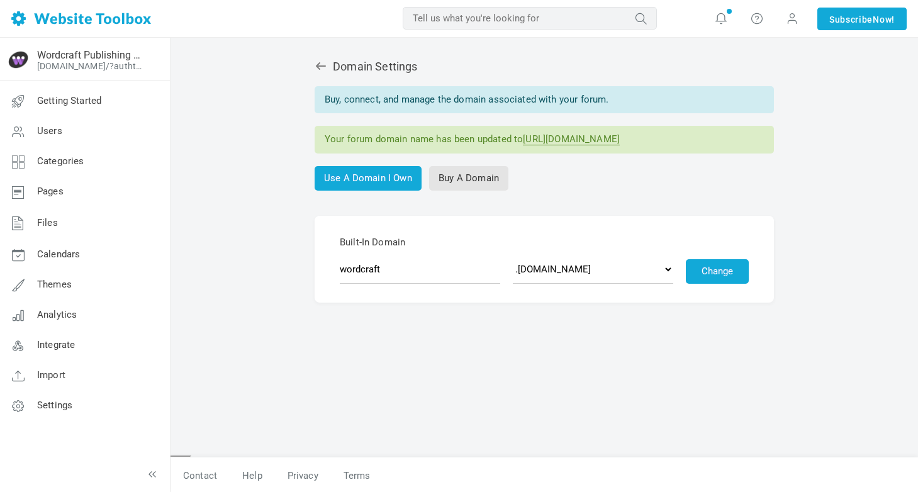
click at [602, 141] on link "https://wordcraft.community.chat" at bounding box center [571, 139] width 97 height 12
click at [94, 98] on span "Getting Started" at bounding box center [69, 100] width 64 height 11
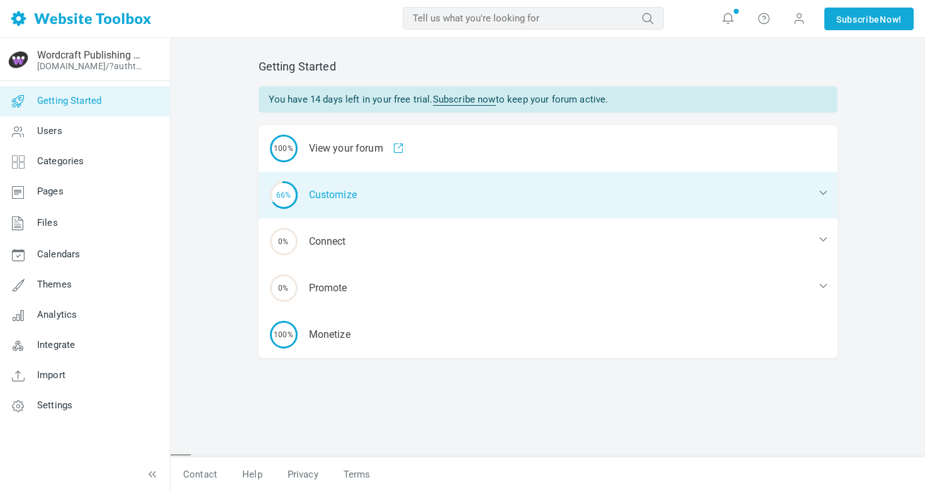
click at [605, 182] on div "66% Customize" at bounding box center [548, 195] width 579 height 47
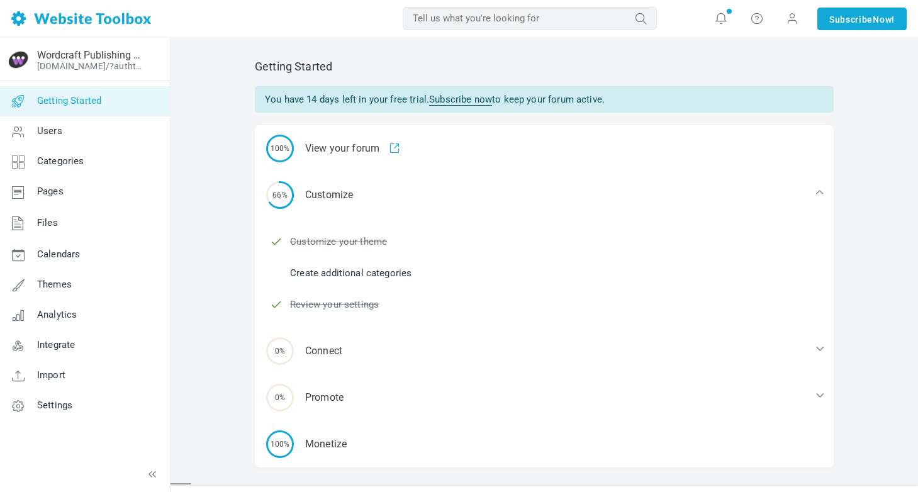
click at [331, 269] on link "Create additional categories" at bounding box center [350, 273] width 121 height 14
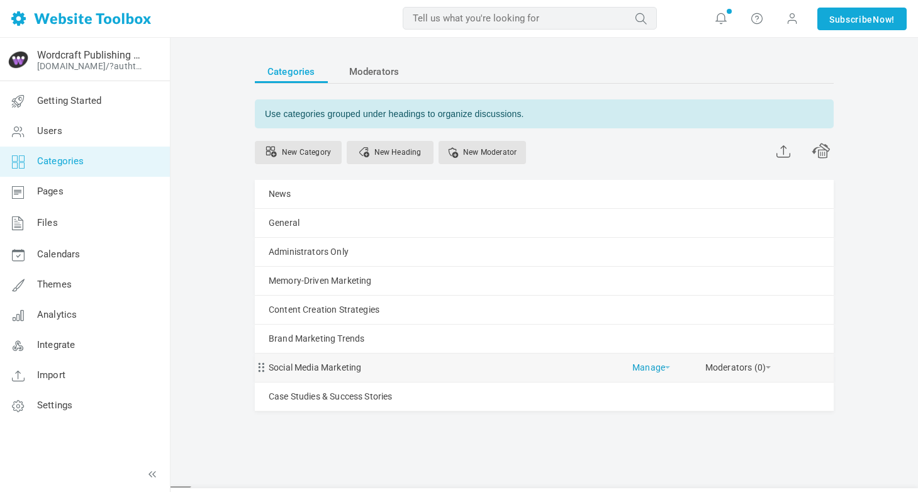
click at [652, 369] on link "Manage" at bounding box center [651, 364] width 38 height 22
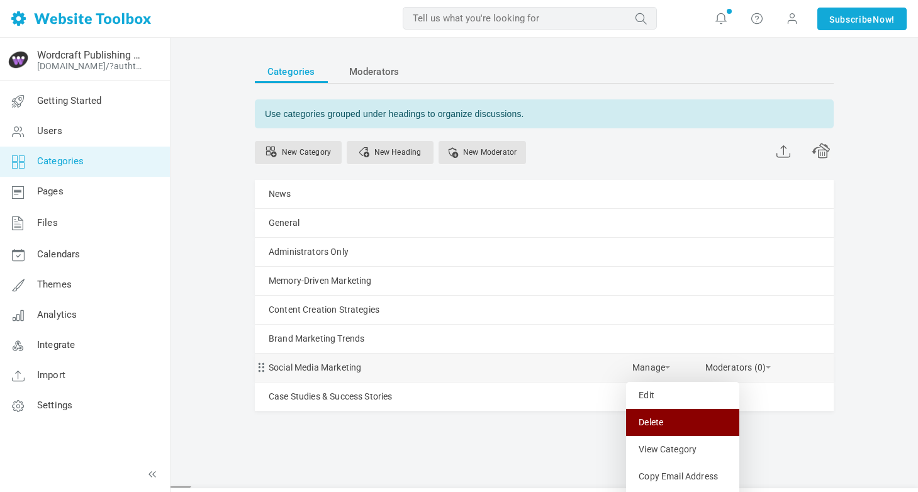
click at [657, 413] on link "Delete" at bounding box center [682, 422] width 113 height 27
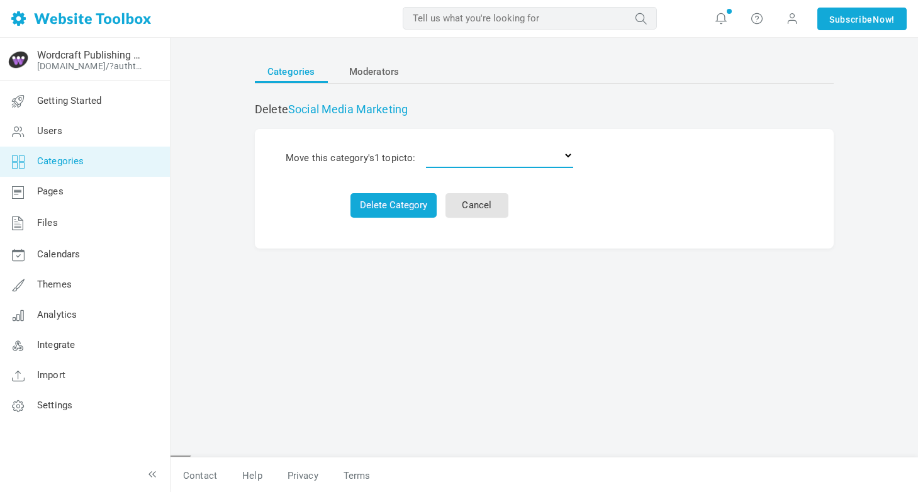
click at [470, 155] on select "Delete the topics News General Administrators Only Memory-Driven Marketing Cont…" at bounding box center [499, 155] width 147 height 25
select select "987613"
click at [428, 143] on select "Delete the topics News General Administrators Only Memory-Driven Marketing Cont…" at bounding box center [499, 155] width 147 height 25
click at [374, 201] on button "Delete Category" at bounding box center [393, 205] width 86 height 25
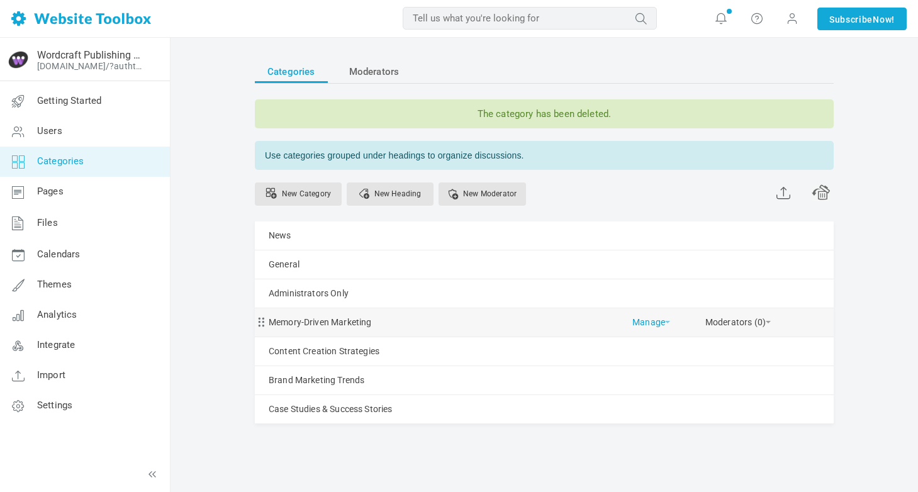
click at [650, 322] on link "Manage" at bounding box center [651, 319] width 38 height 22
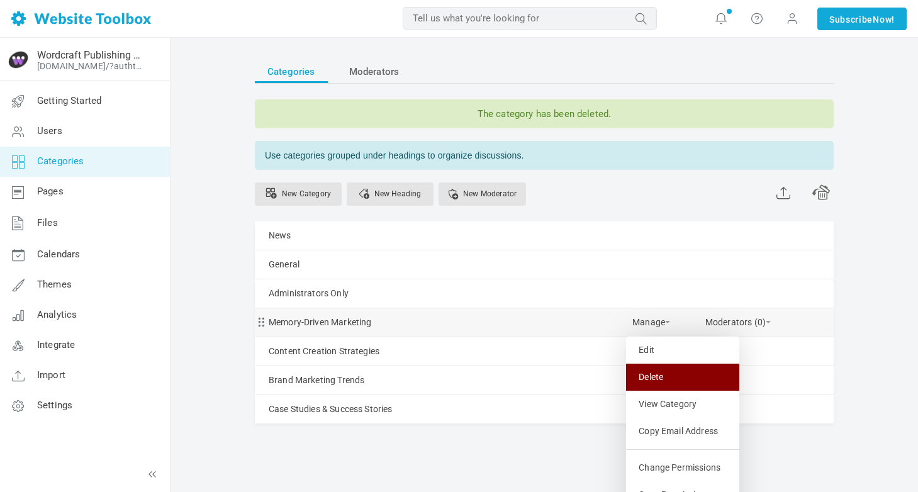
click at [653, 371] on link "Delete" at bounding box center [682, 377] width 113 height 27
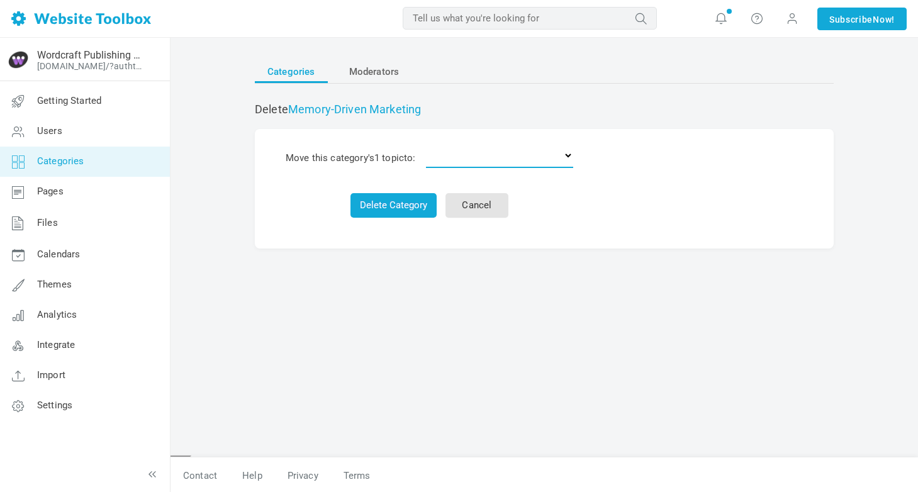
click at [447, 160] on select "Delete the topics News General Administrators Only Content Creation Strategies …" at bounding box center [499, 155] width 147 height 25
select select "987613"
click at [428, 143] on select "Delete the topics News General Administrators Only Content Creation Strategies …" at bounding box center [499, 155] width 147 height 25
click at [399, 204] on button "Delete Category" at bounding box center [393, 205] width 86 height 25
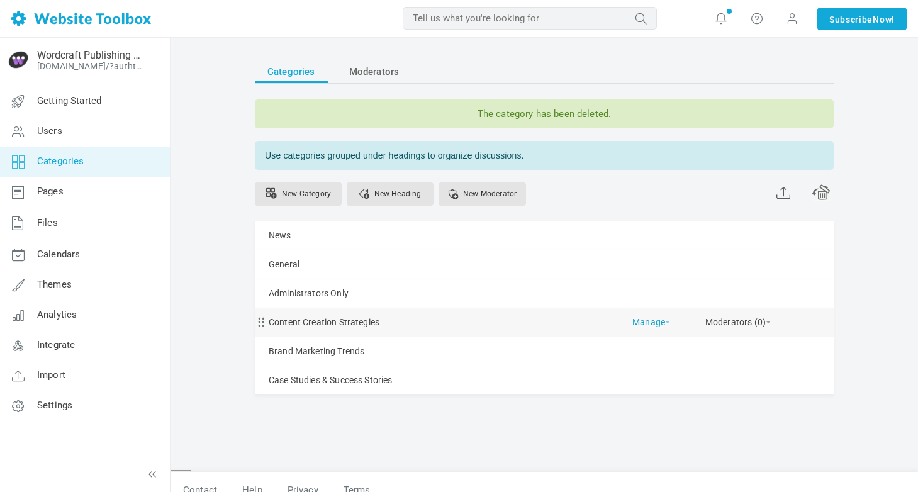
click at [658, 327] on link "Manage" at bounding box center [651, 319] width 38 height 22
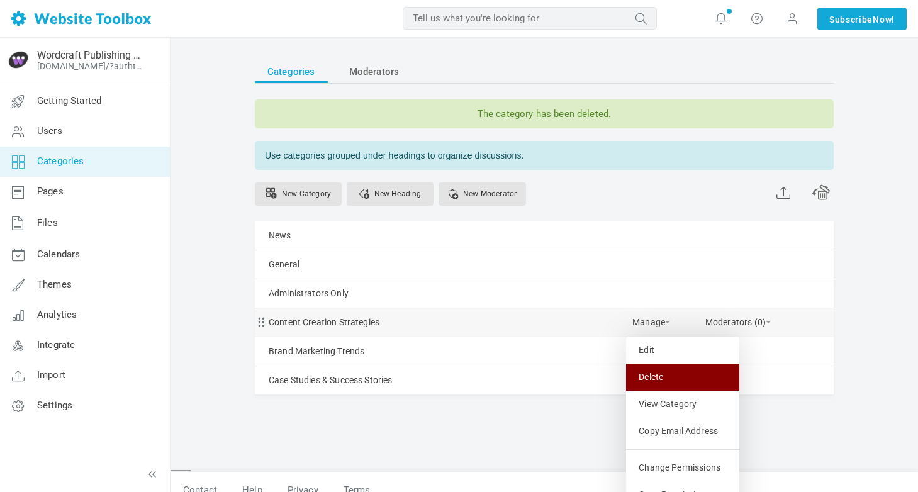
click at [657, 377] on link "Delete" at bounding box center [682, 377] width 113 height 27
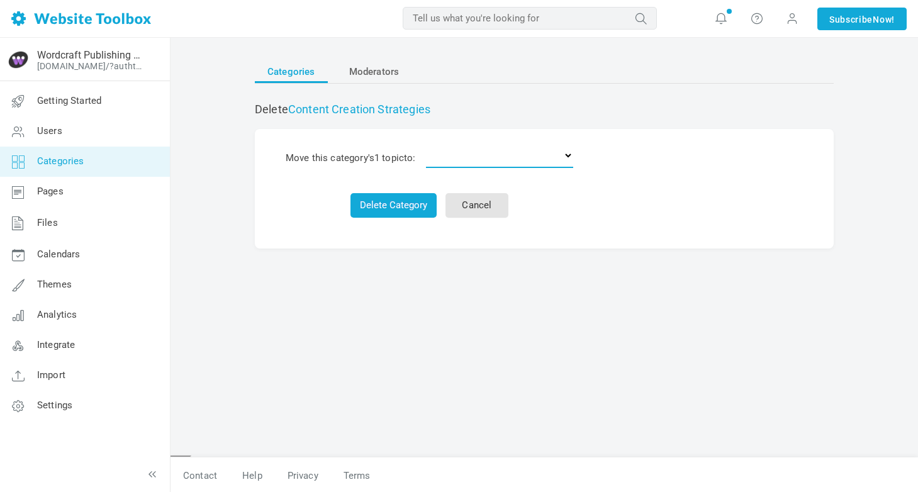
click at [449, 157] on select "Delete the topics News General Administrators Only Brand Marketing Trends Case …" at bounding box center [499, 155] width 147 height 25
select select "987613"
click at [428, 143] on select "Delete the topics News General Administrators Only Brand Marketing Trends Case …" at bounding box center [499, 155] width 147 height 25
click at [383, 190] on td "Delete Category Cancel" at bounding box center [429, 198] width 296 height 48
click at [384, 204] on button "Delete Category" at bounding box center [393, 205] width 86 height 25
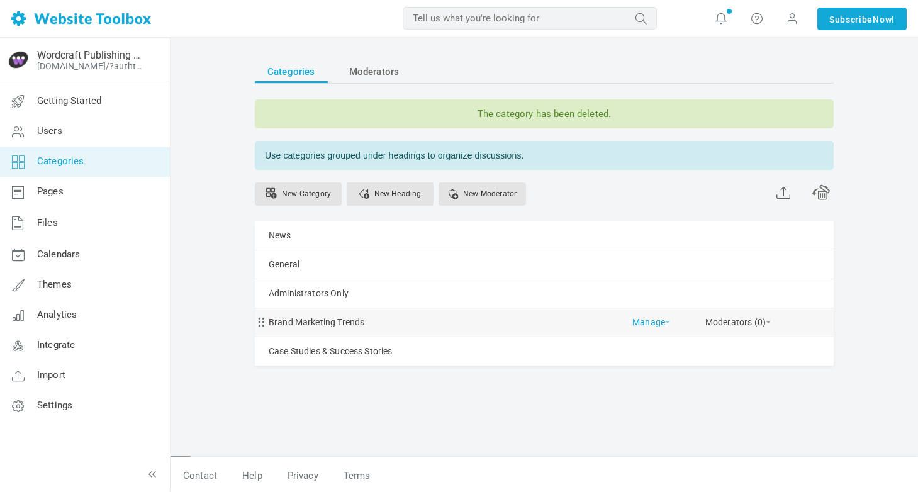
click at [654, 320] on link "Manage" at bounding box center [651, 319] width 38 height 22
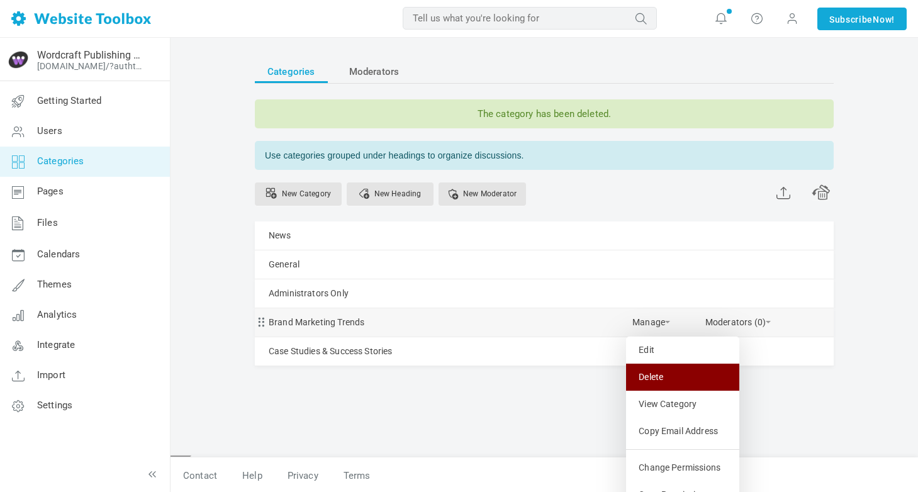
click at [663, 375] on link "Delete" at bounding box center [682, 377] width 113 height 27
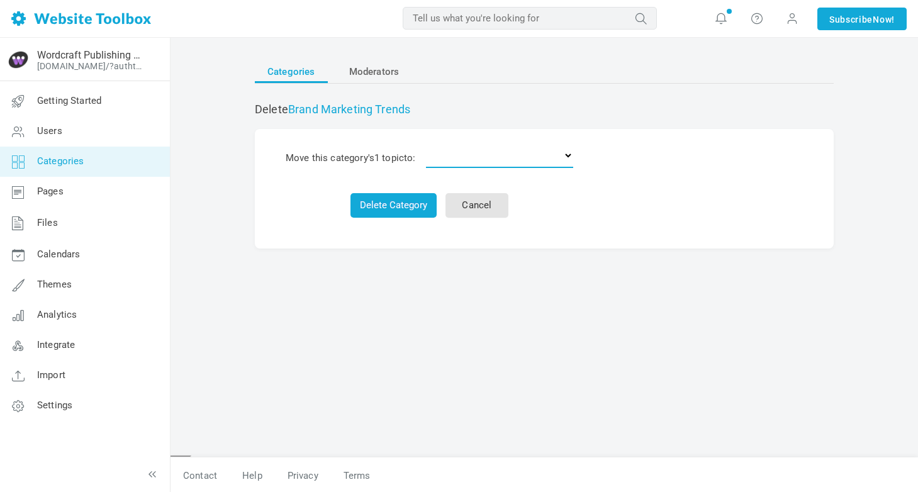
click at [457, 158] on select "Delete the topics News General Administrators Only Case Studies & Success Stori…" at bounding box center [499, 155] width 147 height 25
select select "987613"
click at [428, 143] on select "Delete the topics News General Administrators Only Case Studies & Success Stori…" at bounding box center [499, 155] width 147 height 25
click at [394, 208] on button "Delete Category" at bounding box center [393, 205] width 86 height 25
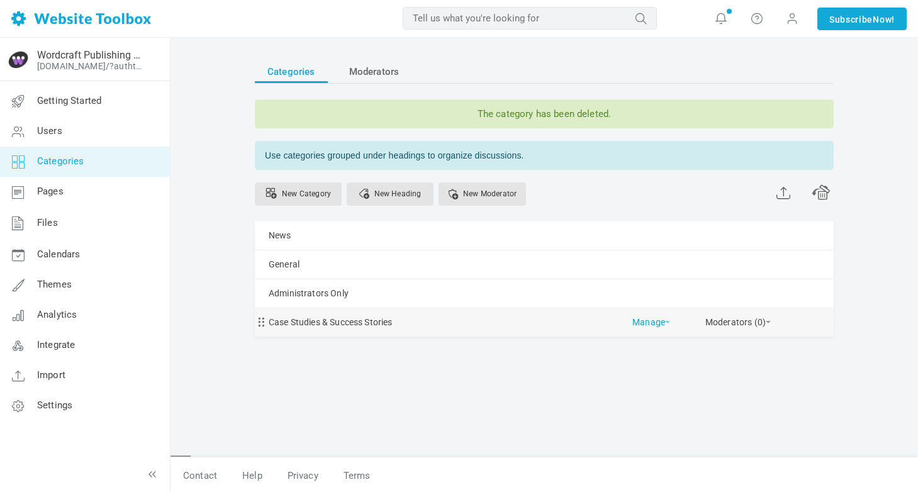
click at [642, 320] on link "Manage" at bounding box center [651, 319] width 38 height 22
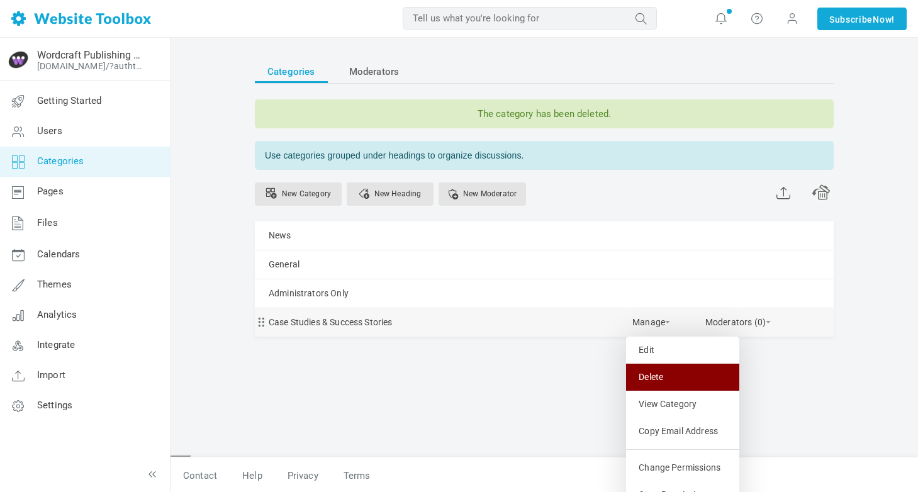
click at [657, 379] on link "Delete" at bounding box center [682, 377] width 113 height 27
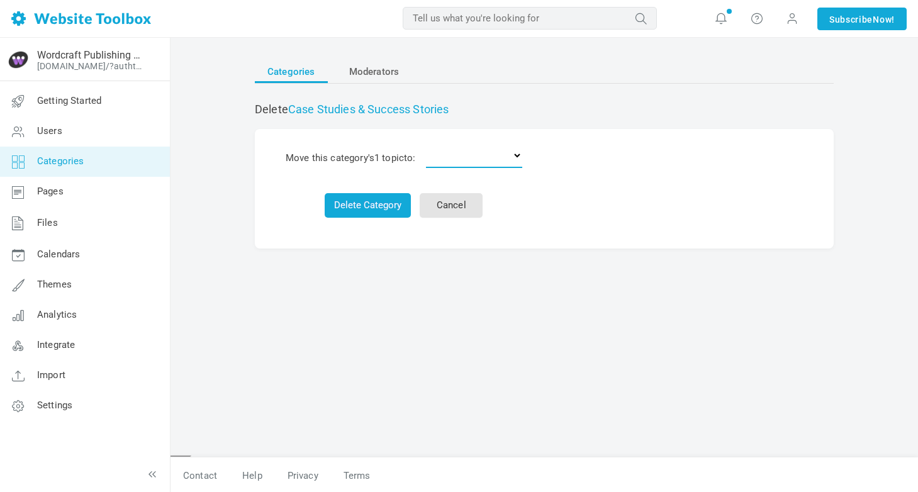
click at [462, 155] on select "Delete the topics News General Administrators Only" at bounding box center [474, 155] width 96 height 25
select select "987613"
click at [428, 143] on select "Delete the topics News General Administrators Only" at bounding box center [474, 155] width 96 height 25
click at [370, 206] on button "Delete Category" at bounding box center [368, 205] width 86 height 25
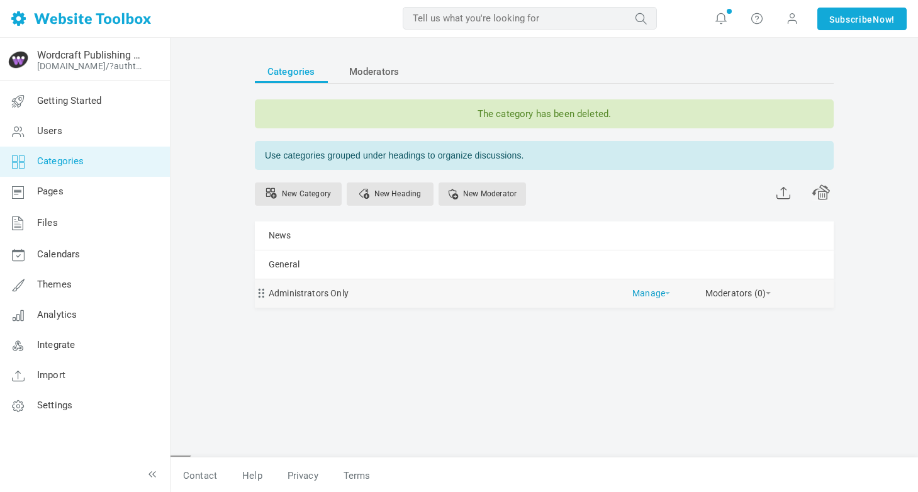
click at [652, 299] on link "Manage" at bounding box center [651, 290] width 38 height 22
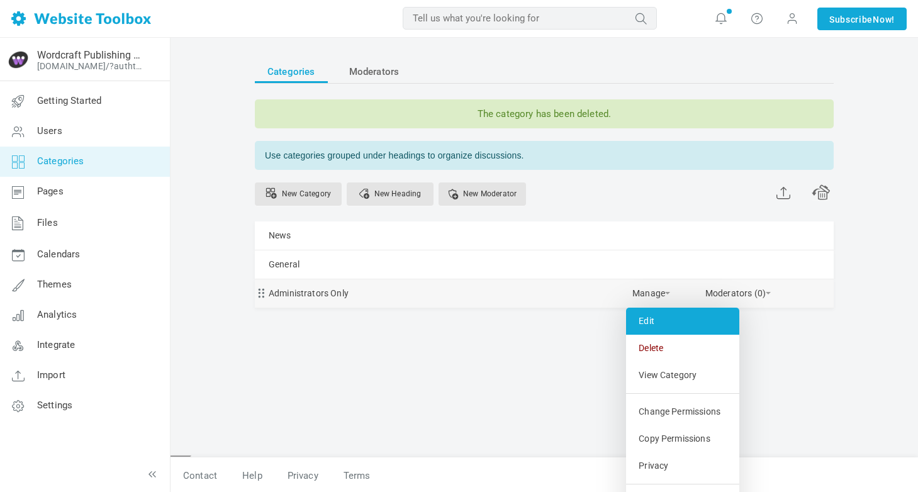
click at [654, 325] on link "Edit" at bounding box center [682, 321] width 113 height 27
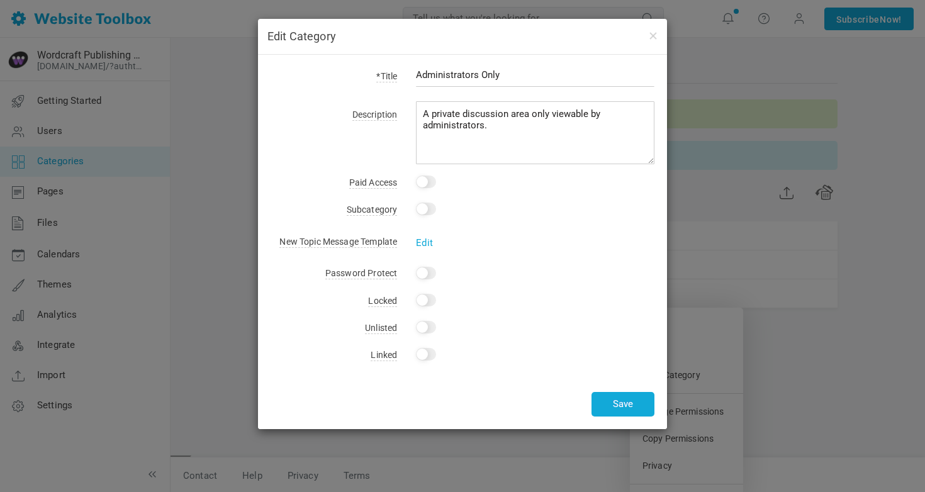
click at [420, 326] on input "Yes" at bounding box center [426, 327] width 20 height 13
checkbox input "false"
click at [253, 145] on div "Edit Category *Title Administrators Only Description A private discussion area …" at bounding box center [462, 246] width 925 height 492
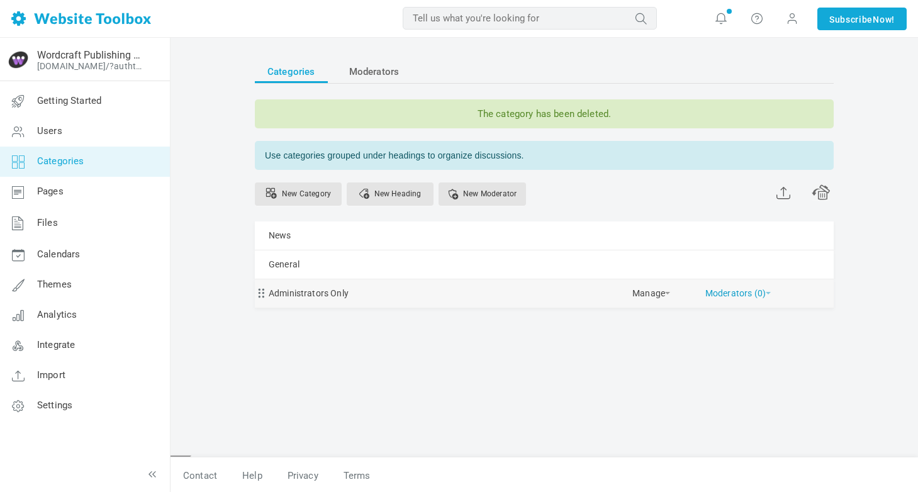
click at [724, 291] on link "Moderators (0)" at bounding box center [737, 290] width 65 height 22
click at [650, 293] on link "Manage" at bounding box center [651, 290] width 38 height 22
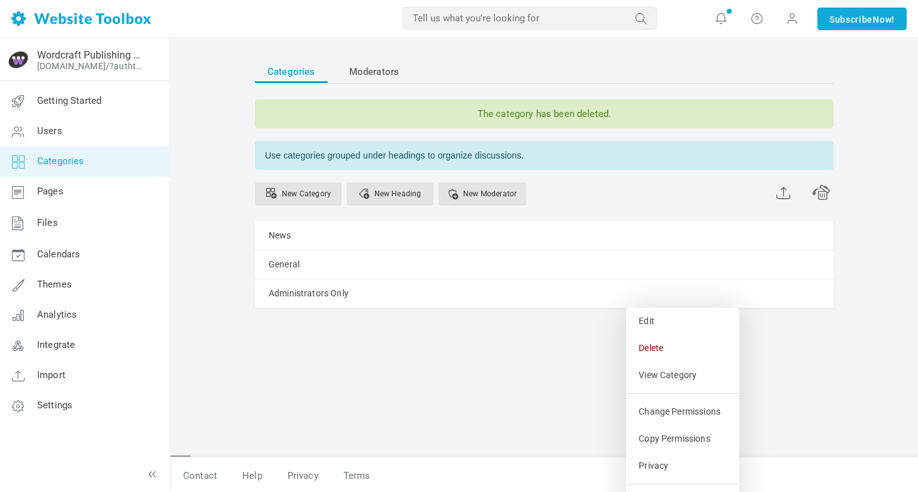
click at [394, 352] on div "Categories Moderators The category has been deleted. Use categories grouped und…" at bounding box center [544, 206] width 579 height 293
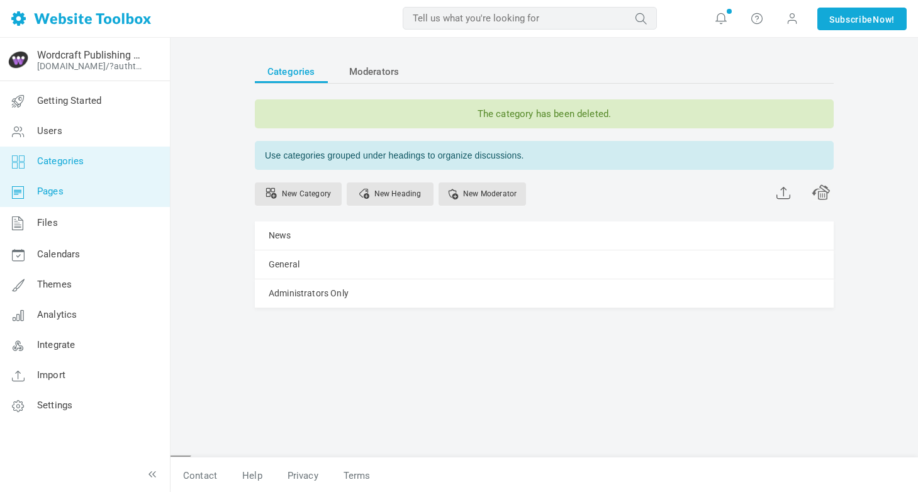
click at [65, 196] on link "Pages" at bounding box center [84, 192] width 170 height 30
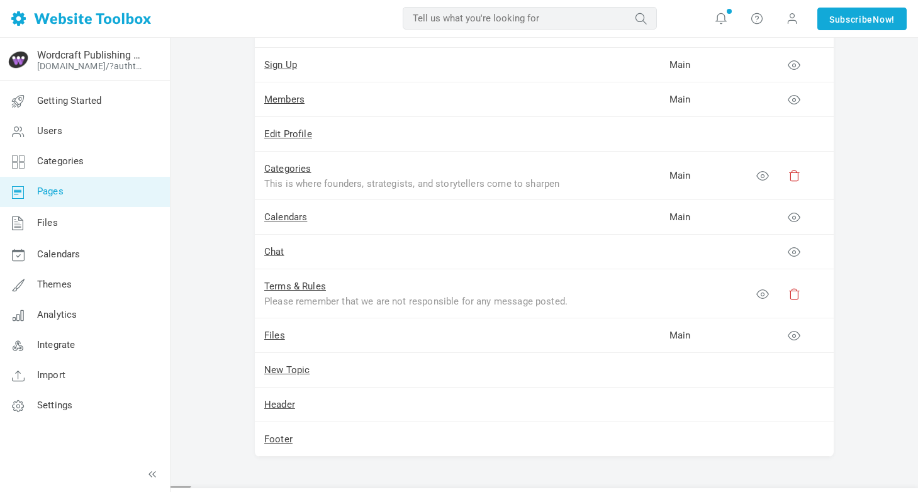
scroll to position [222, 0]
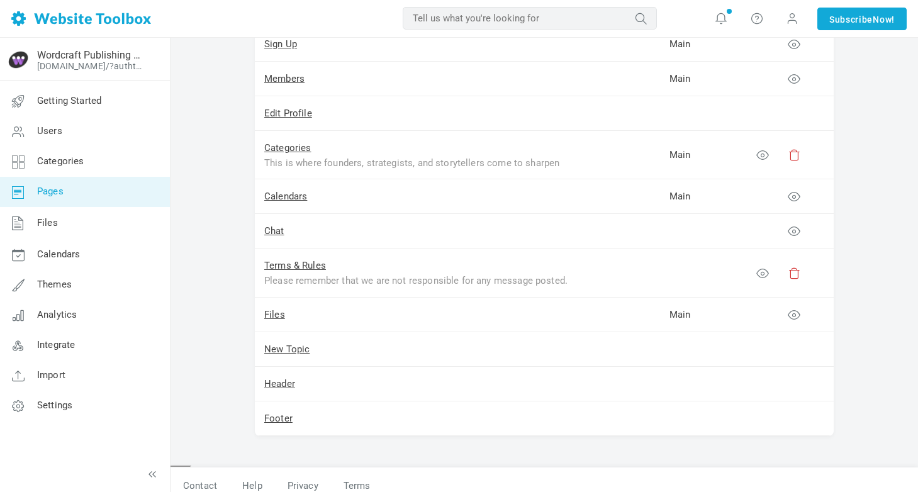
click at [801, 229] on td at bounding box center [790, 231] width 87 height 35
click at [798, 230] on icon at bounding box center [793, 231] width 13 height 13
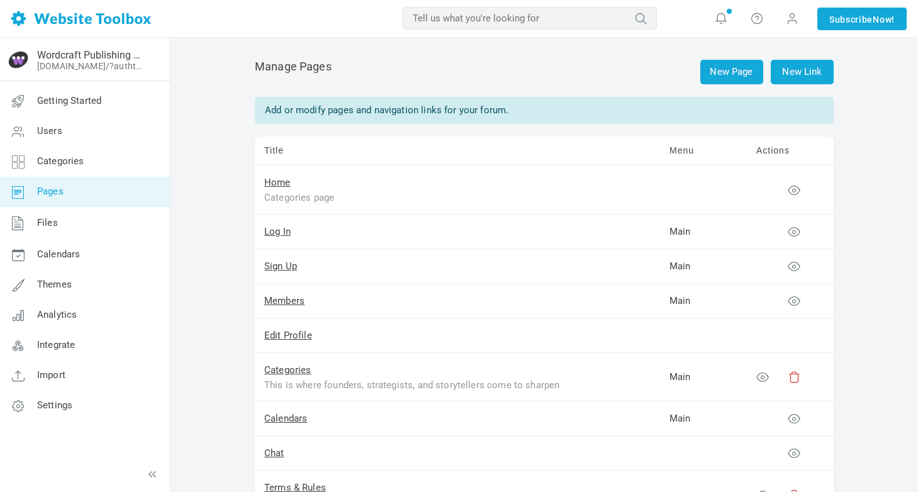
scroll to position [233, 0]
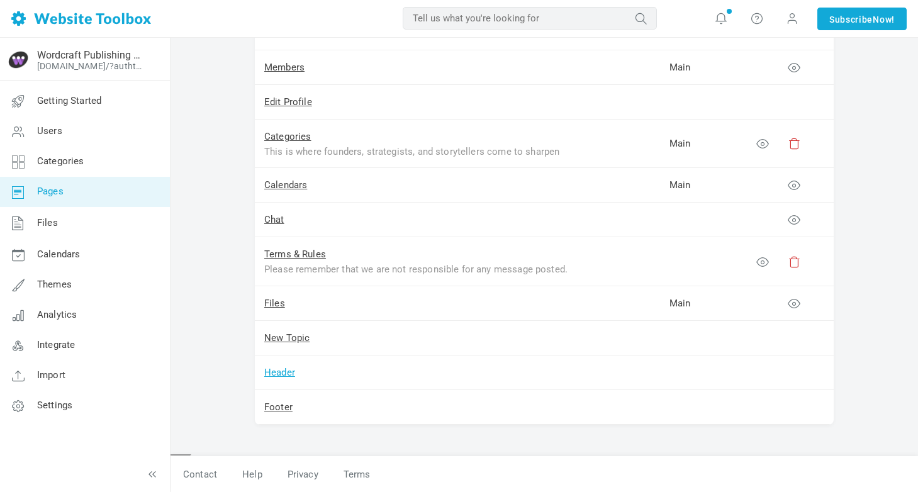
click at [275, 371] on link "Header" at bounding box center [279, 372] width 31 height 11
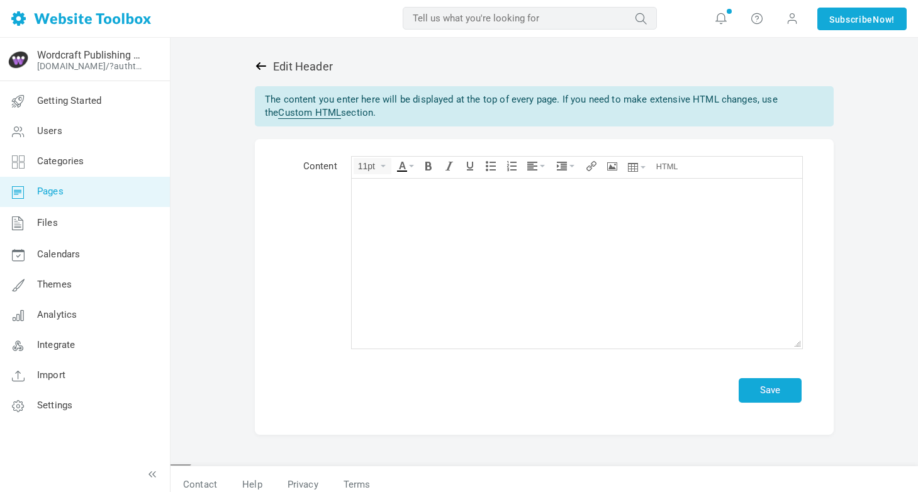
click at [266, 68] on icon at bounding box center [261, 66] width 13 height 13
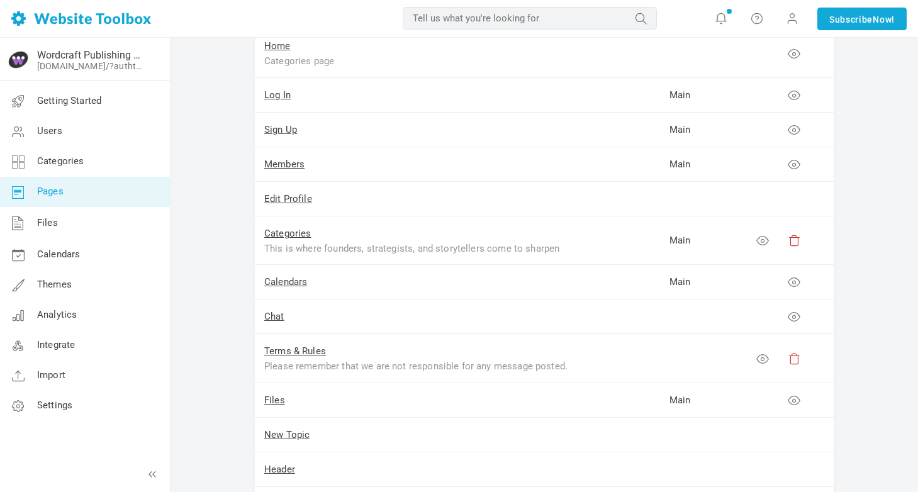
scroll to position [233, 0]
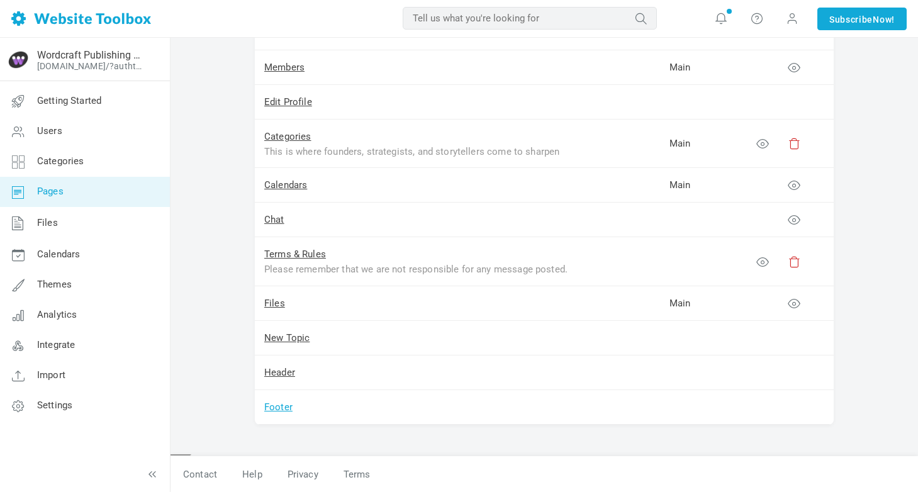
click at [275, 407] on link "Footer" at bounding box center [278, 406] width 28 height 11
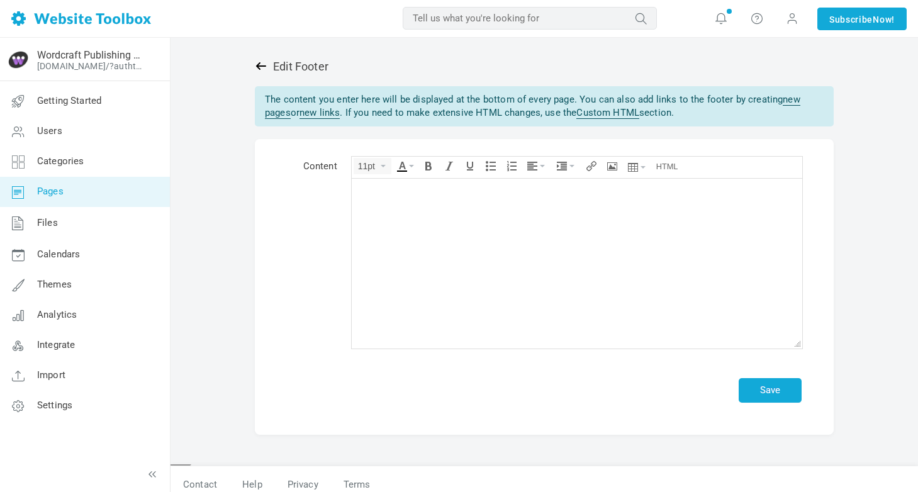
click at [264, 69] on icon at bounding box center [261, 66] width 13 height 13
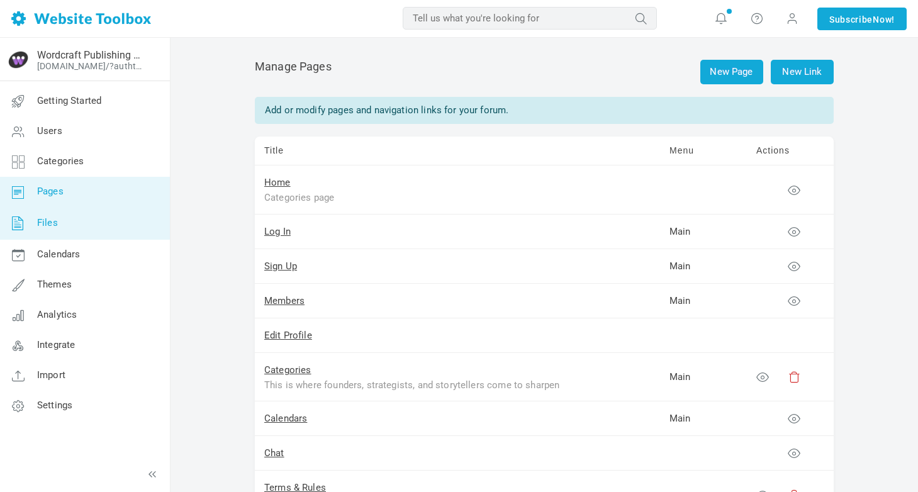
click at [50, 225] on span "Files" at bounding box center [47, 222] width 21 height 11
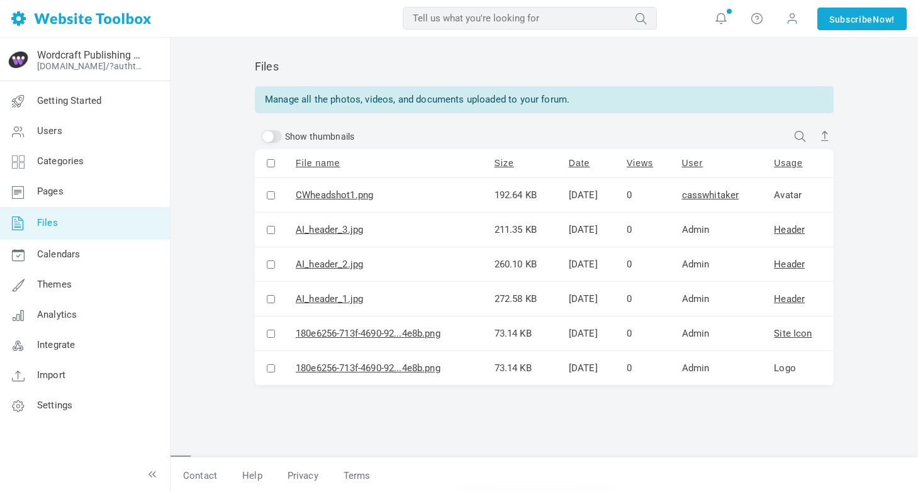
click at [269, 228] on input "checkbox" at bounding box center [271, 230] width 8 height 8
checkbox input "true"
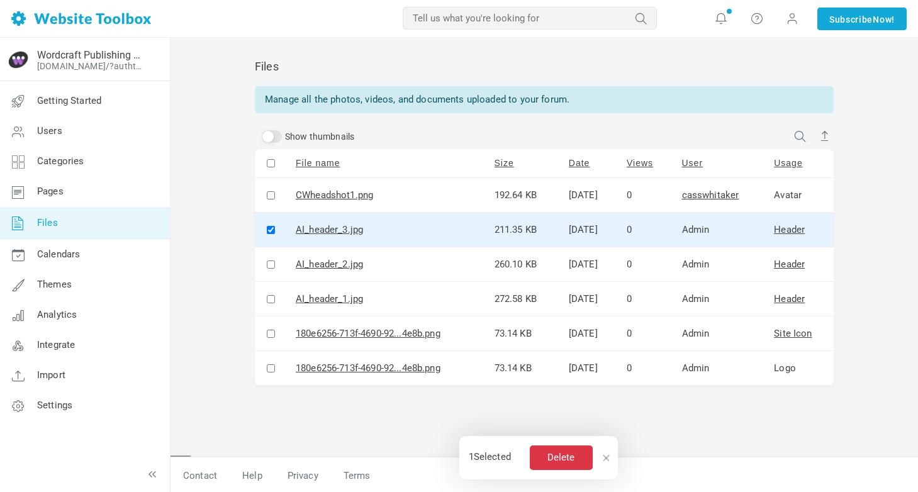
click at [269, 265] on input "checkbox" at bounding box center [271, 264] width 8 height 8
checkbox input "true"
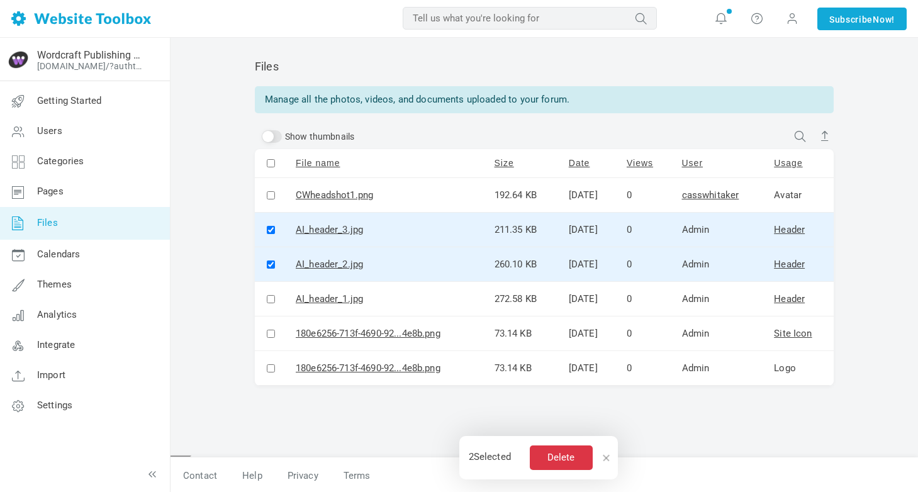
click at [269, 301] on input "checkbox" at bounding box center [271, 299] width 8 height 8
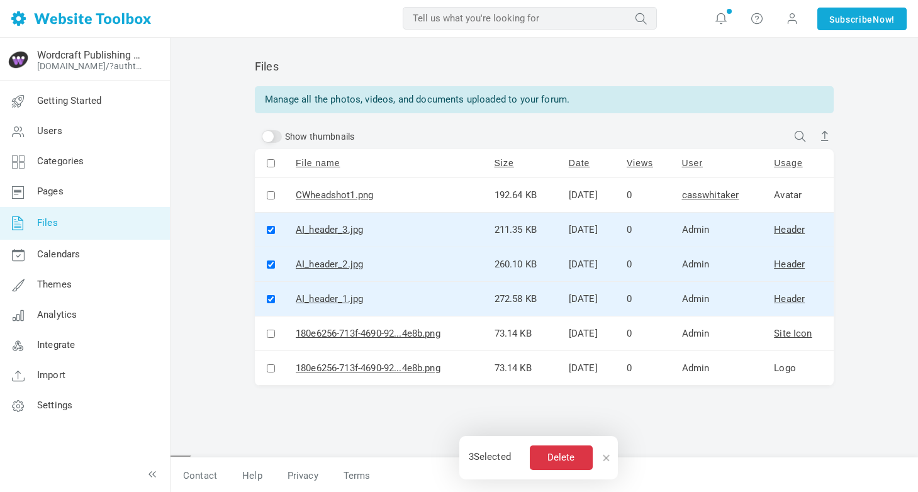
click at [269, 301] on input "checkbox" at bounding box center [271, 299] width 8 height 8
checkbox input "false"
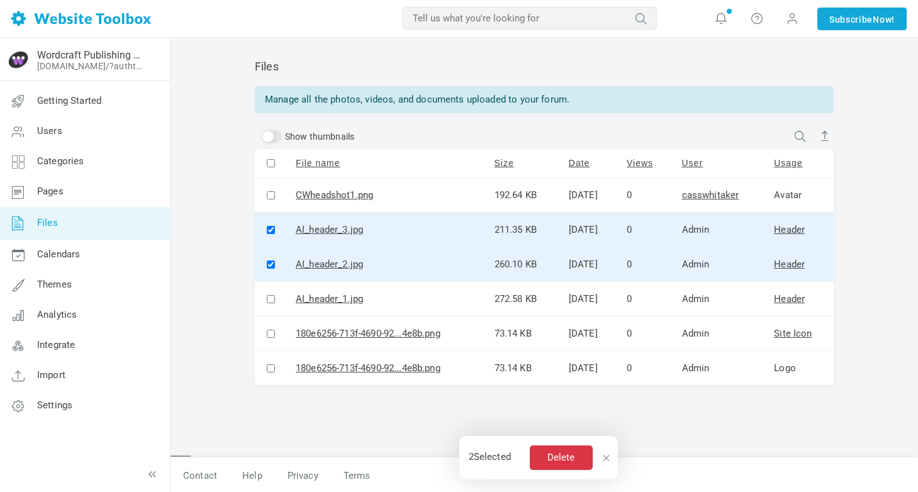
click at [270, 265] on input "checkbox" at bounding box center [271, 264] width 8 height 8
checkbox input "false"
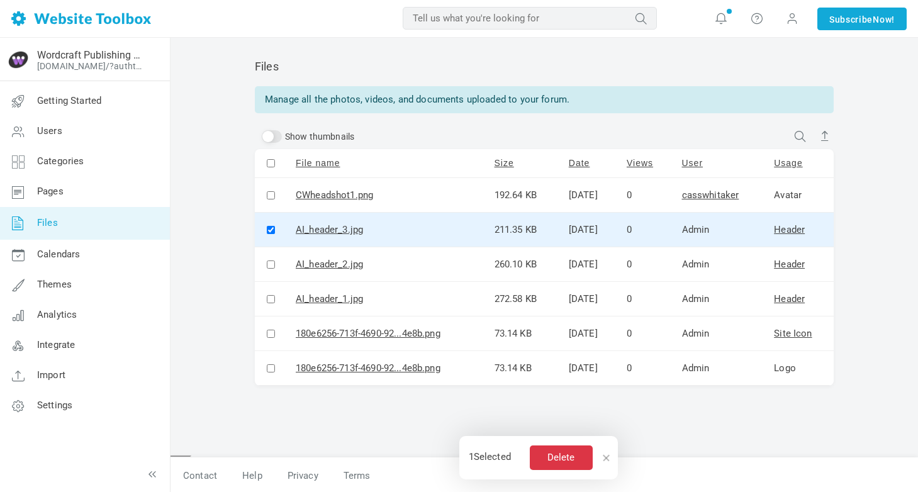
click at [270, 235] on td at bounding box center [270, 230] width 31 height 35
checkbox input "false"
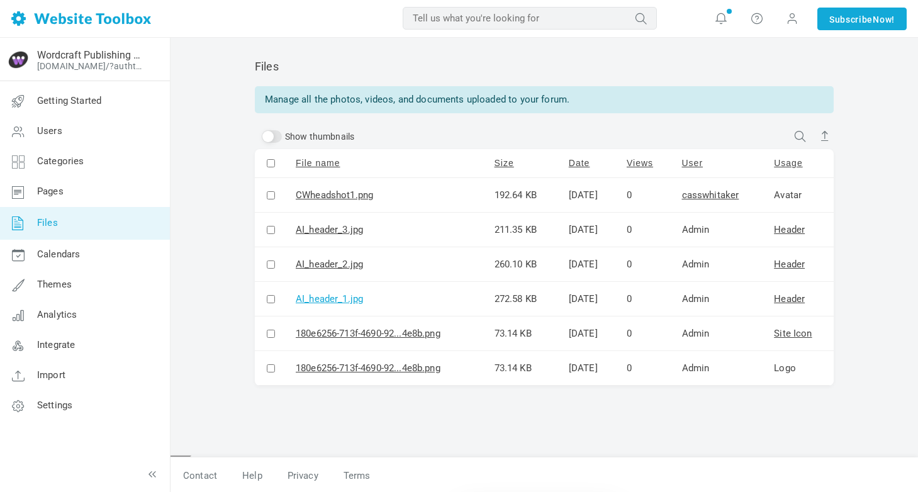
click at [315, 301] on div "AI_header_1.jpg" at bounding box center [329, 298] width 67 height 15
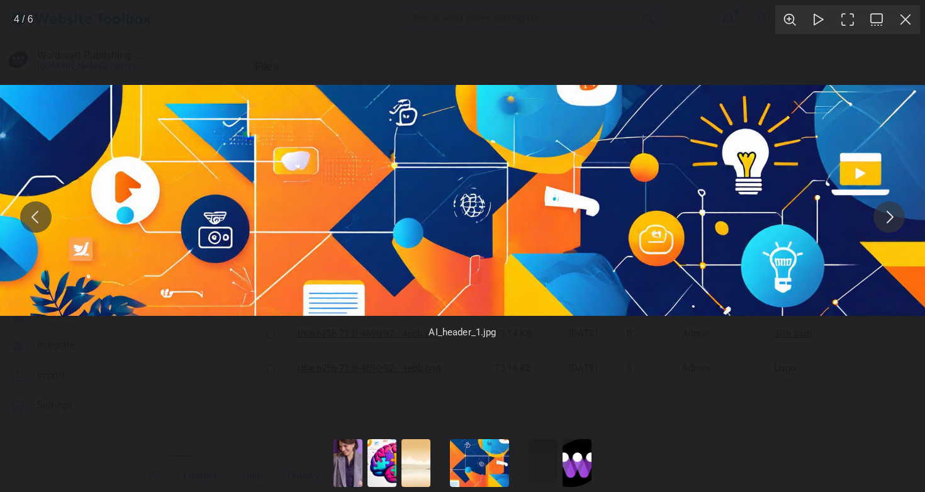
click at [315, 301] on img "You can close this modal content with the ESC key" at bounding box center [462, 200] width 925 height 231
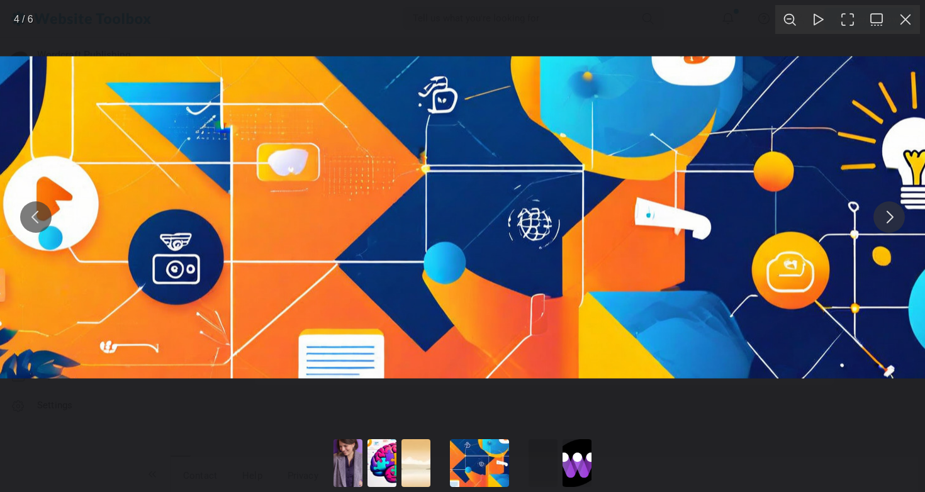
click at [270, 385] on div "AI_header_1.jpg" at bounding box center [462, 217] width 925 height 434
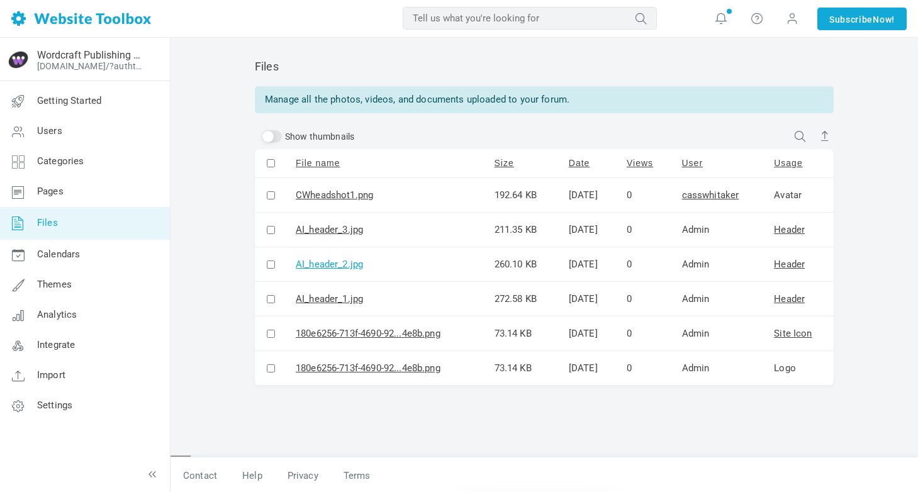
click at [321, 260] on div "AI_header_2.jpg" at bounding box center [329, 264] width 67 height 15
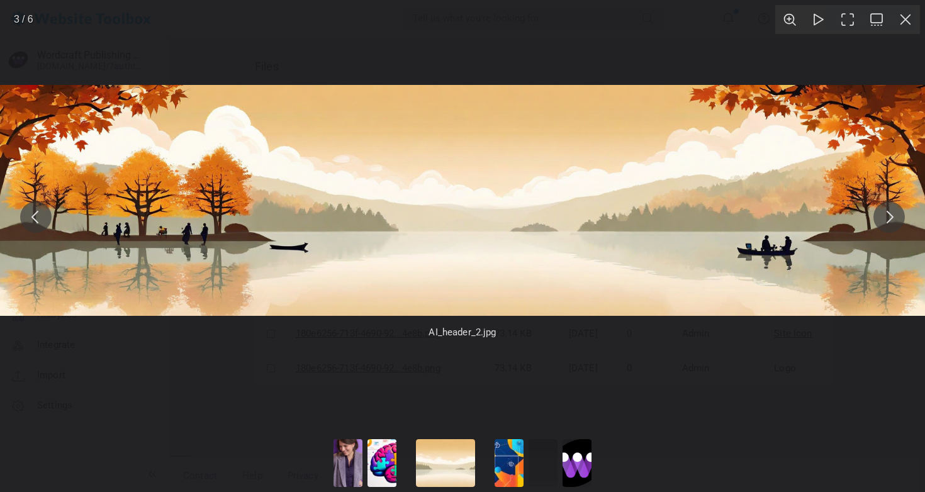
click at [905, 24] on button "You can close this modal content with the ESC key" at bounding box center [905, 19] width 29 height 29
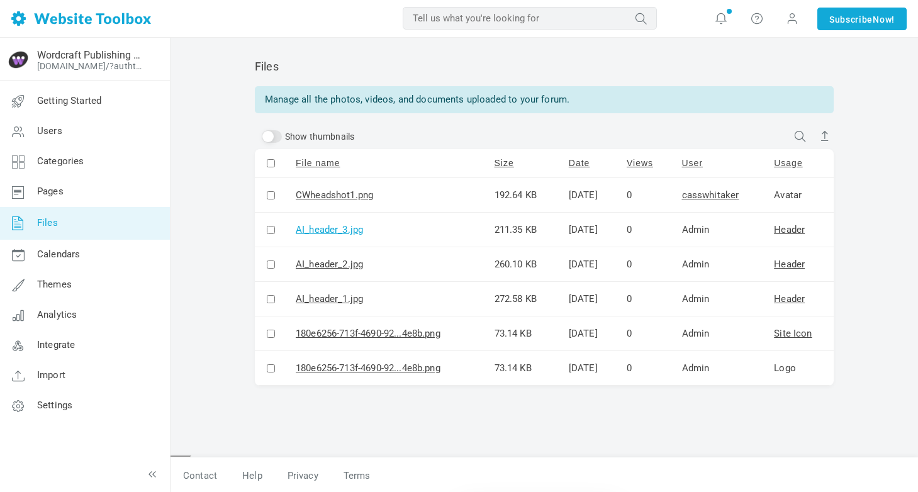
click at [329, 225] on div "AI_header_3.jpg" at bounding box center [329, 229] width 67 height 15
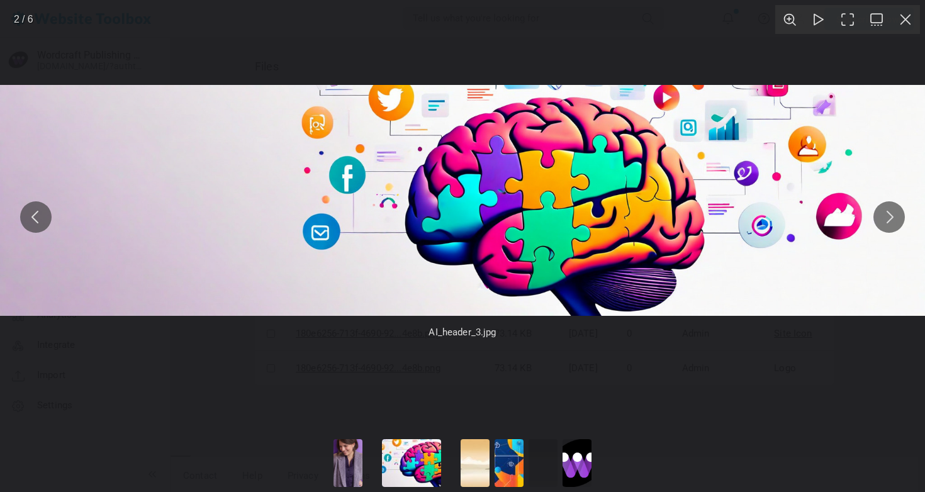
click at [911, 19] on button "You can close this modal content with the ESC key" at bounding box center [905, 19] width 29 height 29
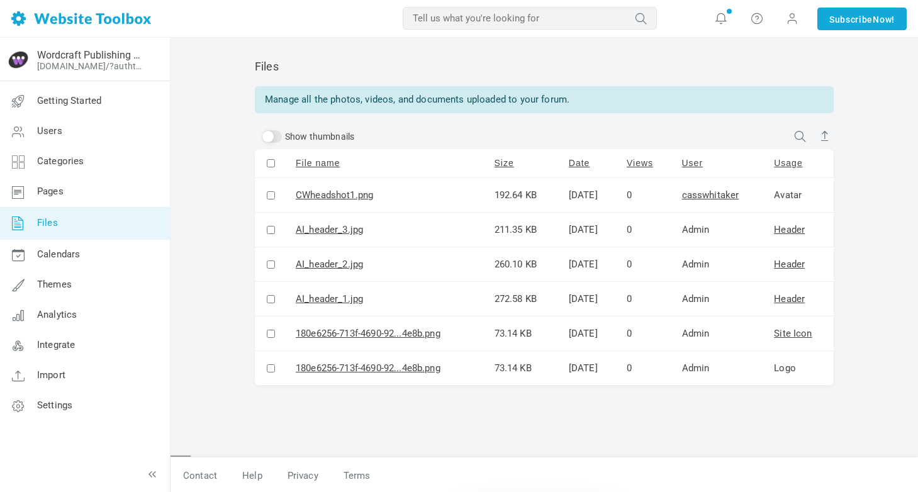
click at [346, 346] on td "180e6256-713f-4690-92...4e8b.png" at bounding box center [385, 333] width 199 height 35
click at [343, 338] on div "180e6256-713f-4690-92...4e8b.png" at bounding box center [368, 333] width 145 height 15
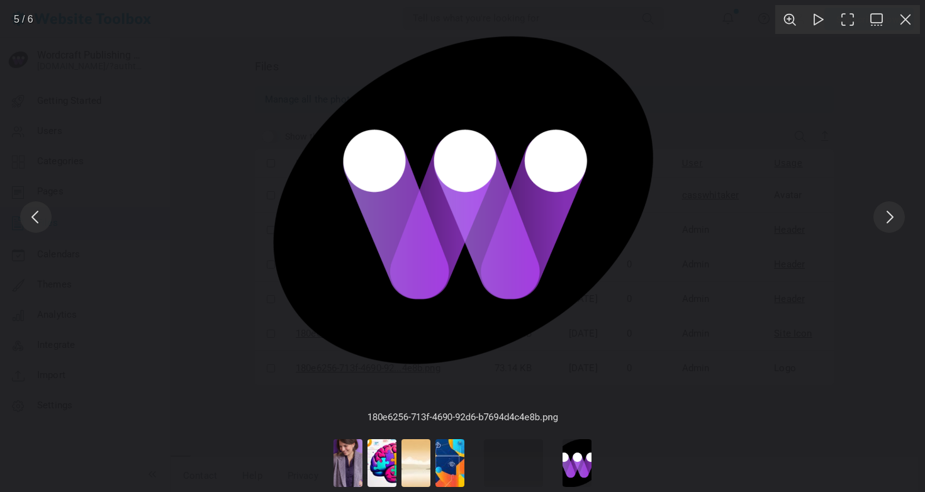
click at [909, 19] on button "You can close this modal content with the ESC key" at bounding box center [905, 19] width 29 height 29
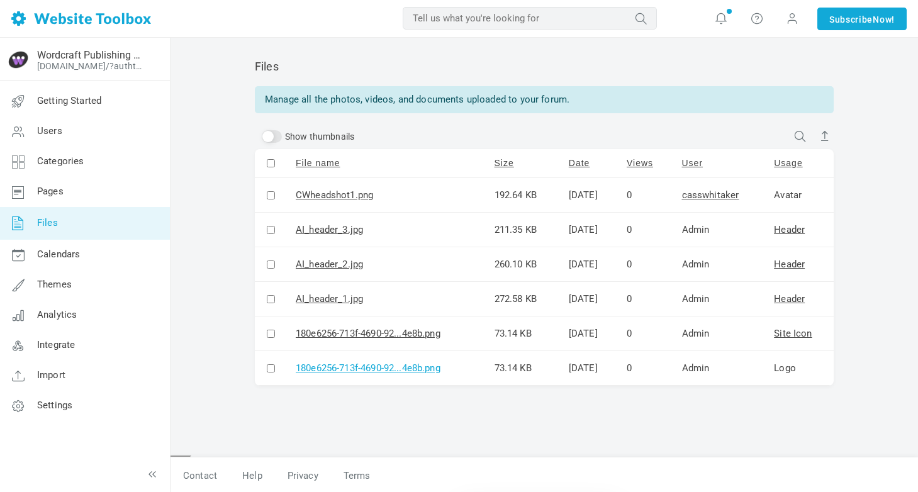
click at [380, 364] on div "180e6256-713f-4690-92...4e8b.png" at bounding box center [368, 367] width 145 height 15
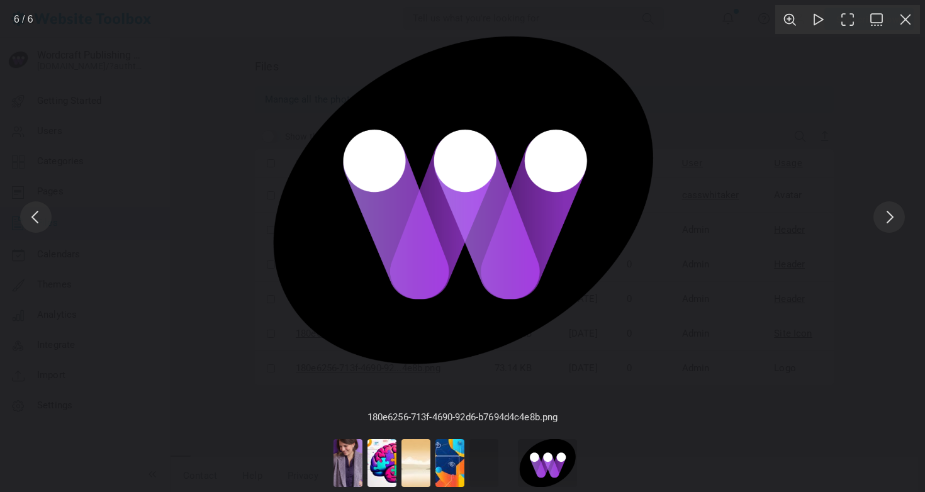
click at [905, 21] on button "You can close this modal content with the ESC key" at bounding box center [905, 19] width 29 height 29
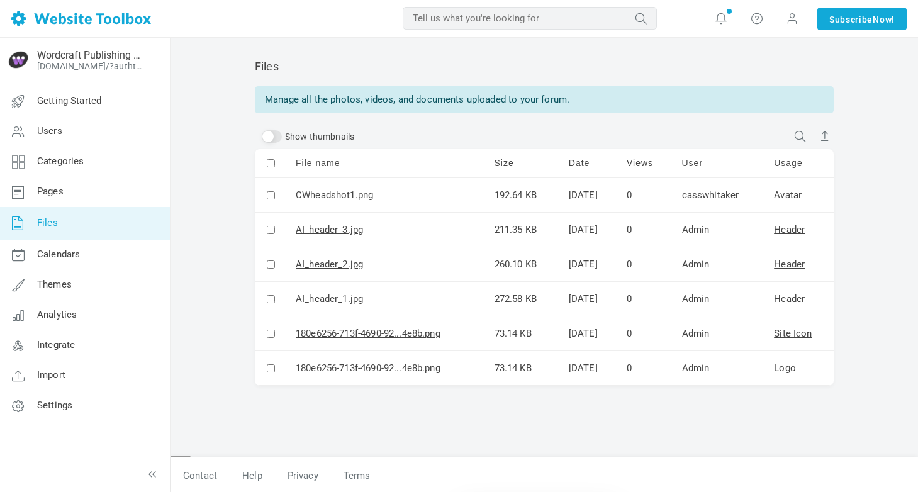
click at [268, 300] on input "checkbox" at bounding box center [271, 299] width 8 height 8
checkbox input "true"
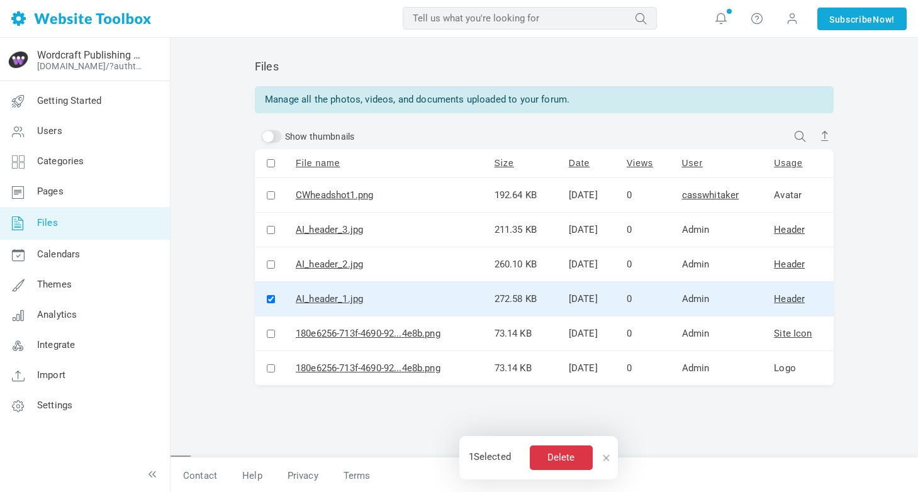
click at [270, 264] on input "checkbox" at bounding box center [271, 264] width 8 height 8
checkbox input "true"
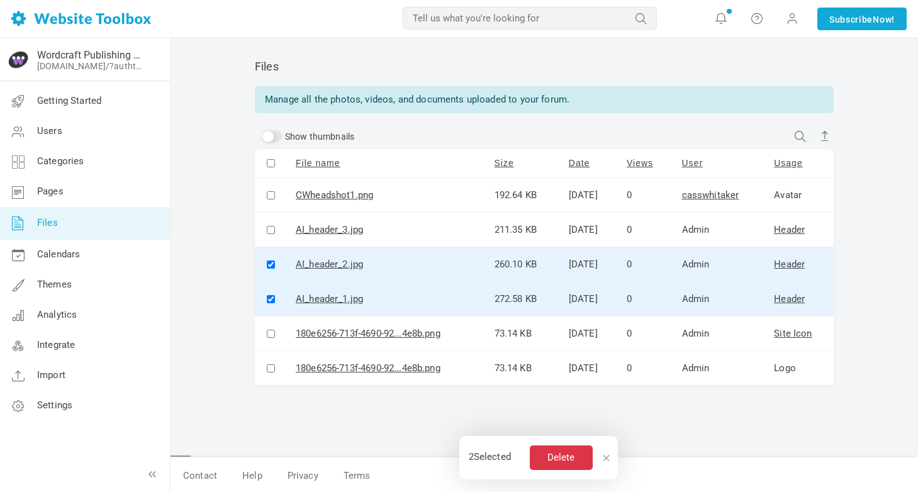
click at [269, 228] on input "checkbox" at bounding box center [271, 230] width 8 height 8
checkbox input "true"
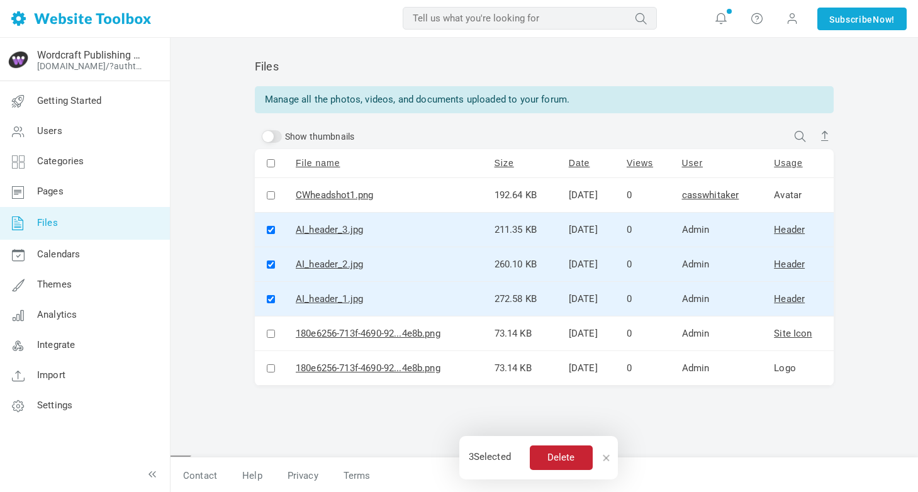
click at [577, 451] on button "Delete" at bounding box center [561, 457] width 63 height 25
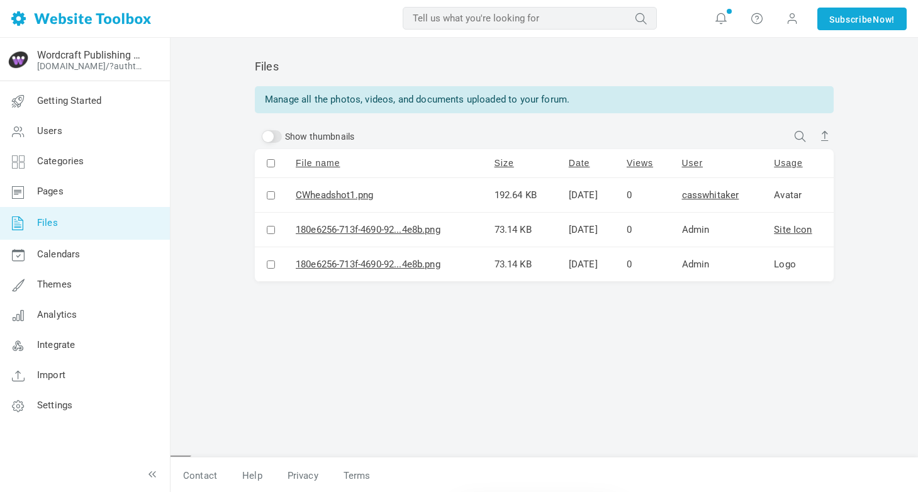
click at [266, 131] on input "Show thumbnails" at bounding box center [272, 136] width 20 height 13
checkbox input "true"
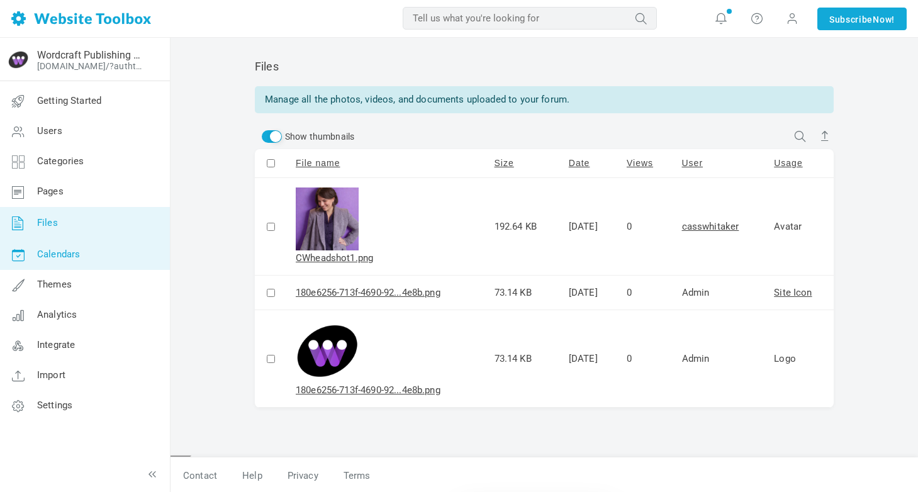
click at [55, 258] on span "Calendars" at bounding box center [58, 253] width 43 height 11
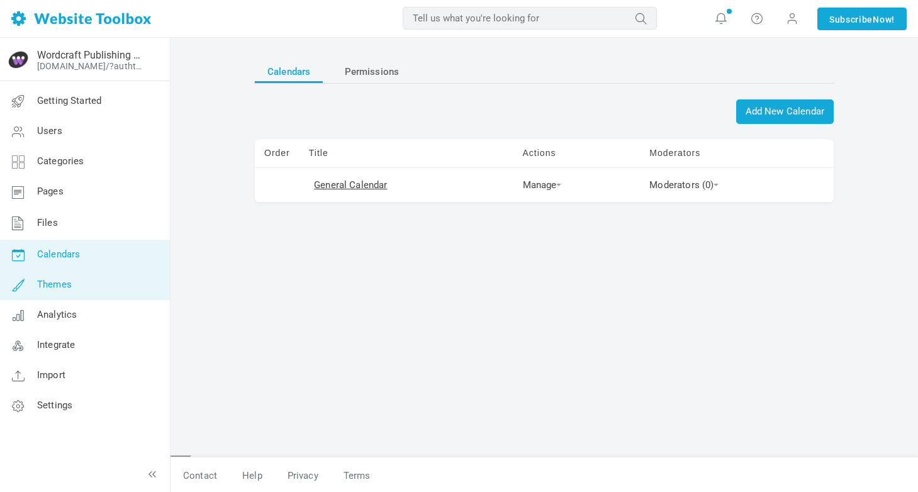
click at [55, 289] on span "Themes" at bounding box center [54, 284] width 35 height 11
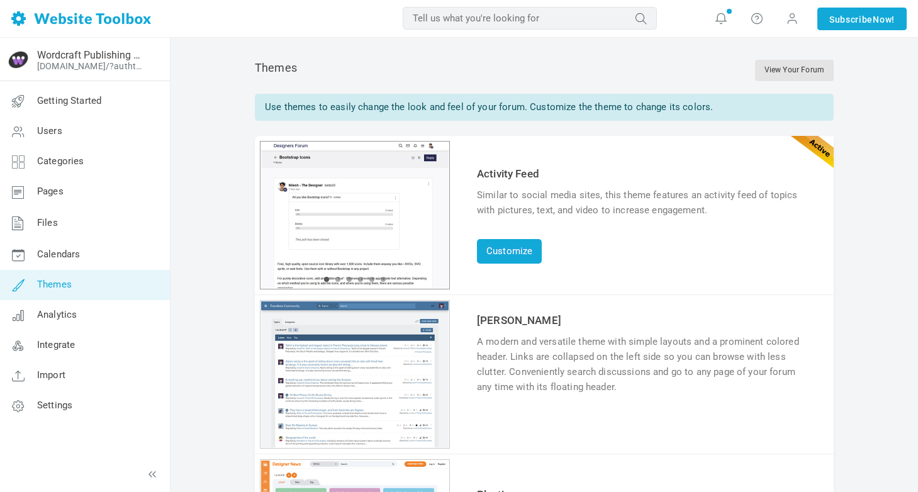
click at [353, 197] on div "1 2 3 4 5 6" at bounding box center [355, 215] width 190 height 148
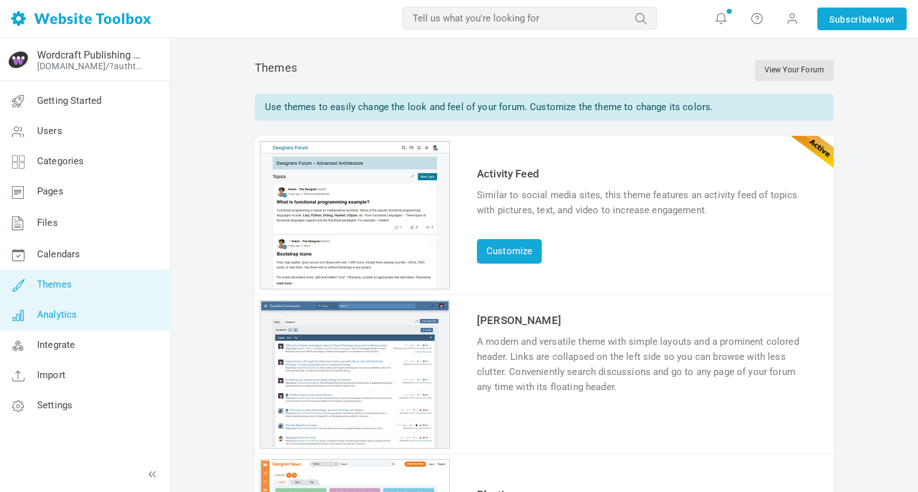
click at [88, 321] on link "Analytics" at bounding box center [84, 315] width 170 height 30
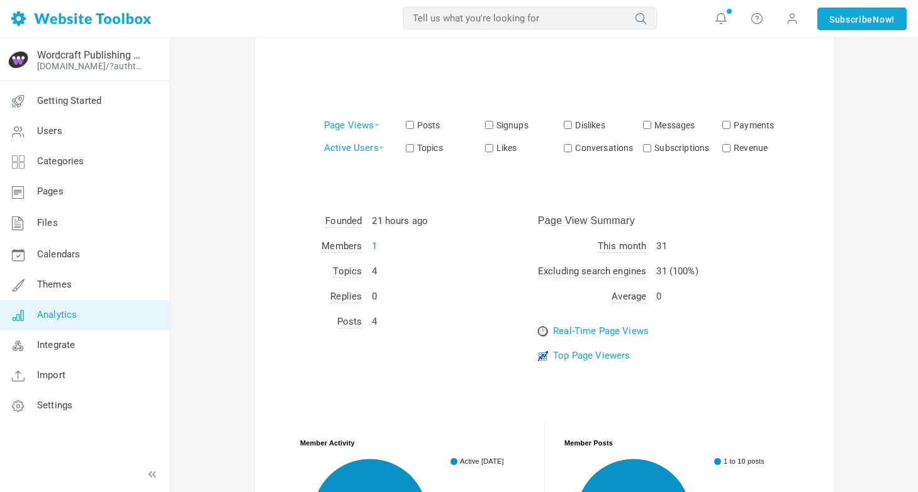
scroll to position [334, 0]
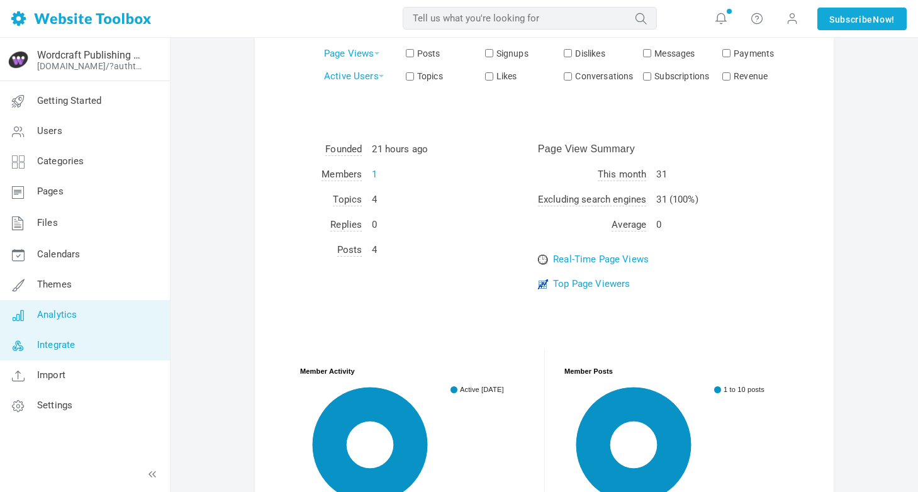
click at [69, 330] on link "Integrate" at bounding box center [84, 345] width 170 height 30
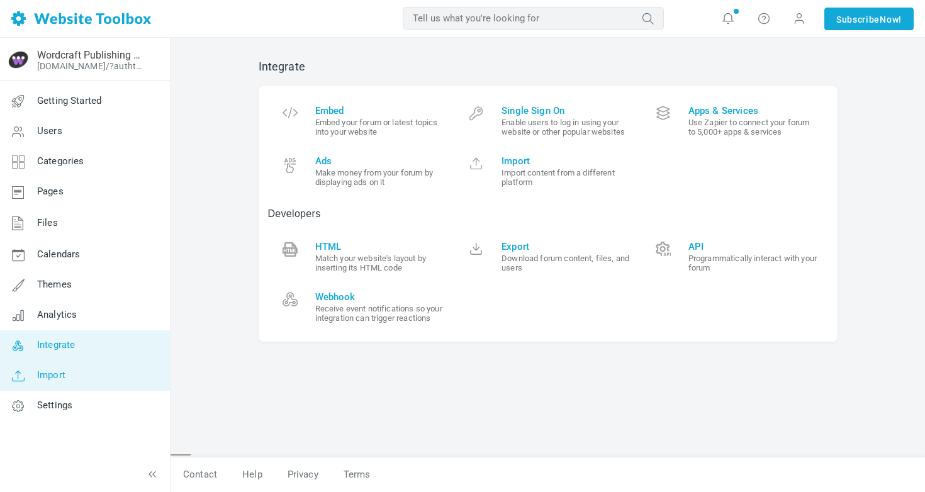
click at [54, 377] on span "Import" at bounding box center [51, 374] width 28 height 11
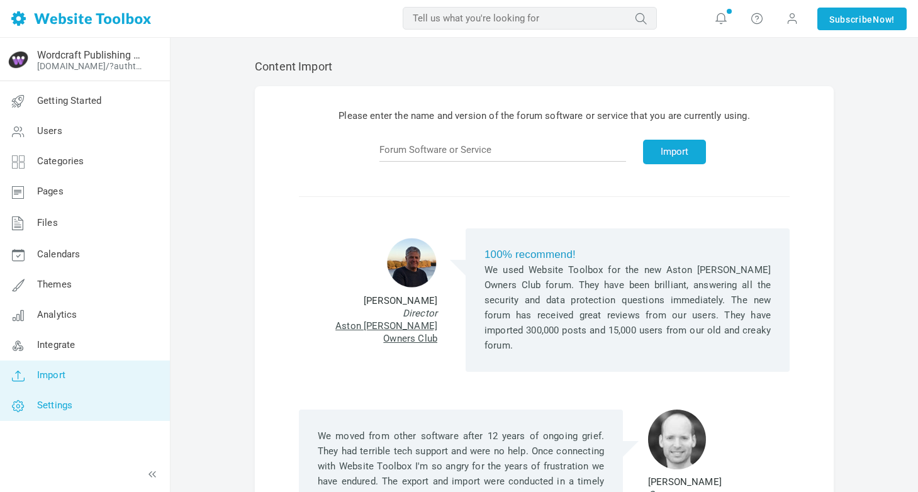
click at [57, 408] on span "Settings" at bounding box center [54, 404] width 35 height 11
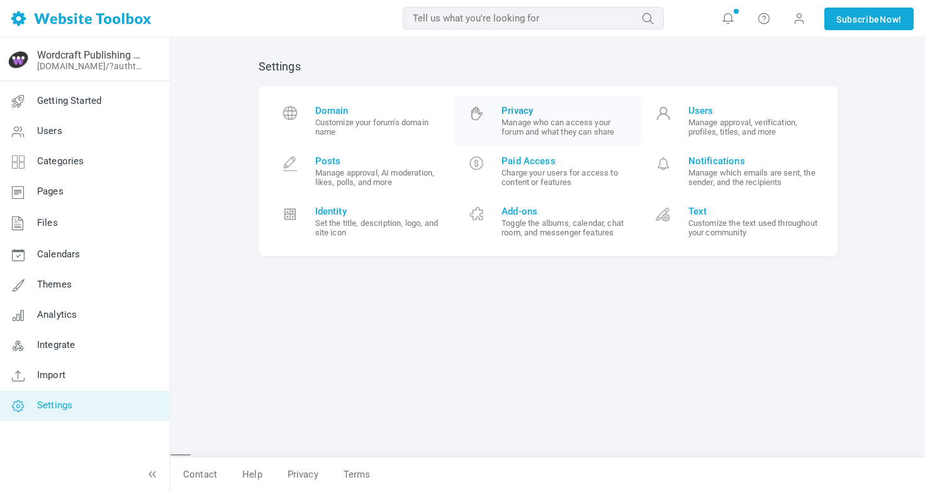
click at [574, 125] on small "Manage who can access your forum and what they can share" at bounding box center [566, 127] width 130 height 19
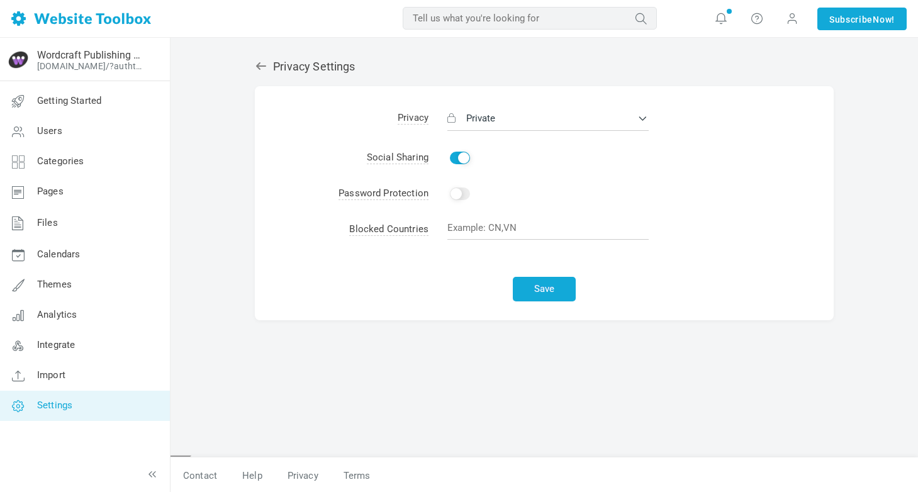
click at [464, 156] on input "Enable" at bounding box center [460, 158] width 20 height 13
checkbox input "false"
click at [478, 121] on span "Private" at bounding box center [480, 118] width 29 height 11
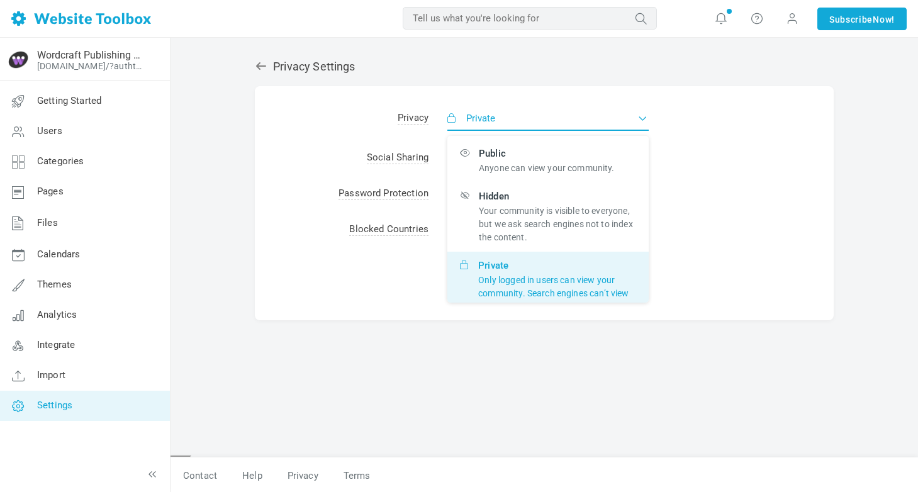
click at [478, 121] on span "Private" at bounding box center [480, 118] width 29 height 11
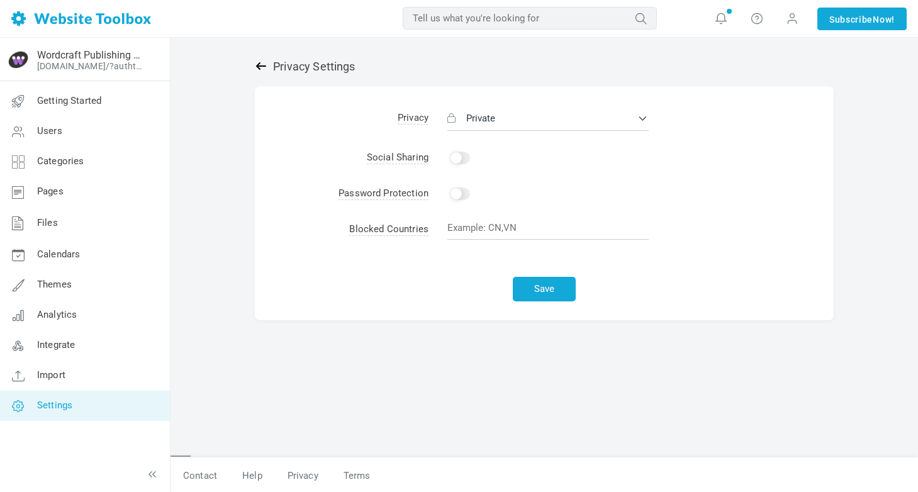
click at [257, 66] on icon at bounding box center [261, 66] width 10 height 8
click at [556, 297] on button "Save" at bounding box center [544, 289] width 63 height 25
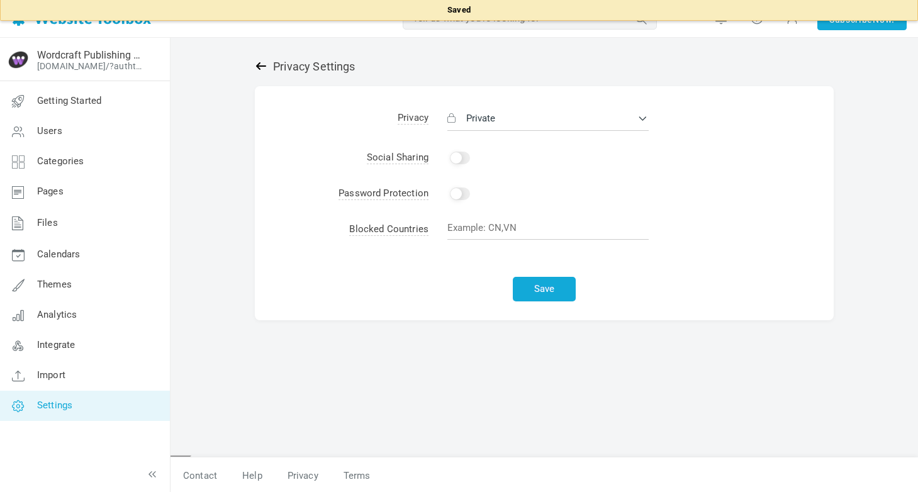
click at [260, 66] on icon at bounding box center [261, 66] width 10 height 8
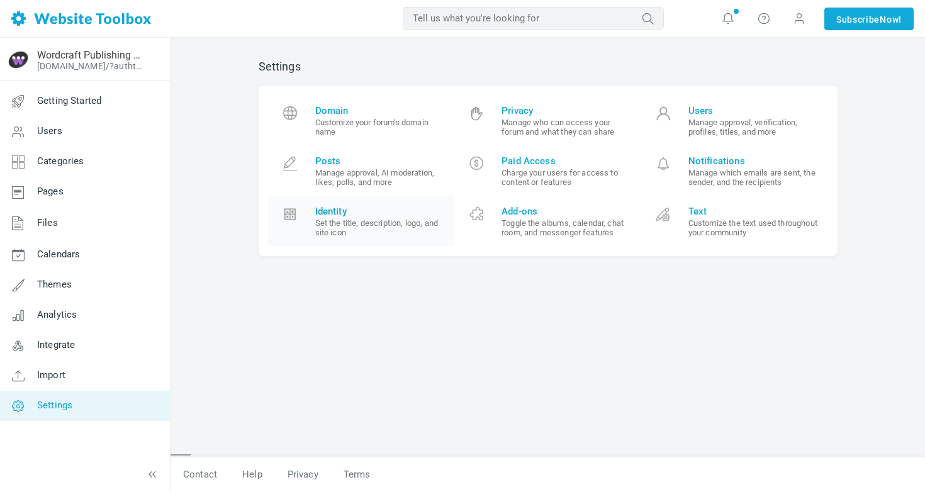
click at [375, 225] on small "Set the title, description, logo, and site icon" at bounding box center [380, 227] width 130 height 19
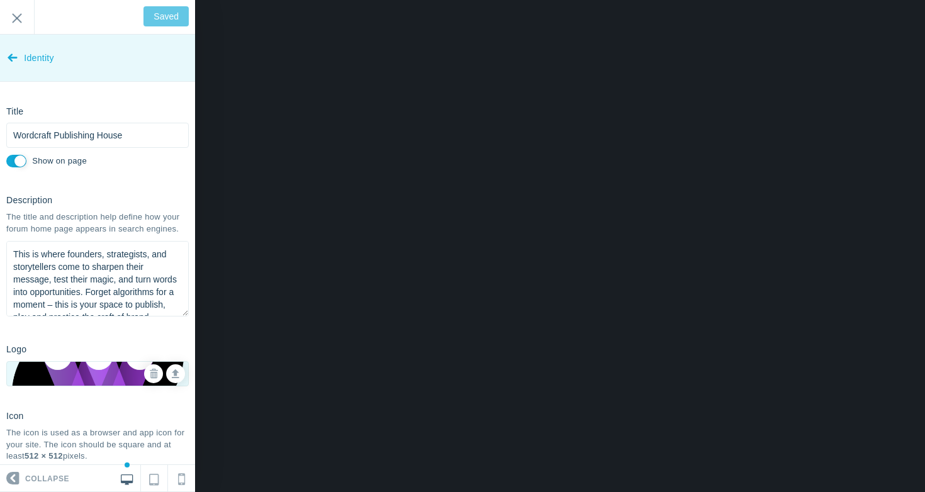
click at [13, 54] on icon at bounding box center [13, 54] width 10 height 47
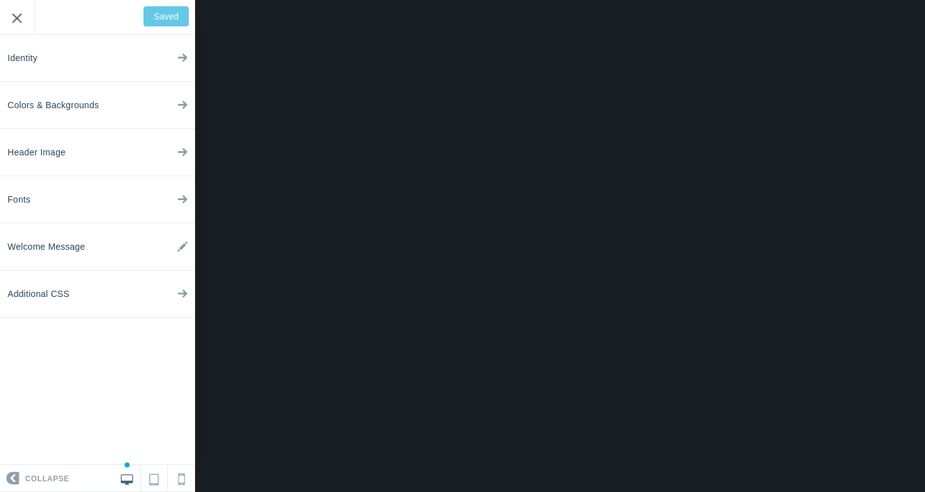
click at [15, 19] on input "Exit" at bounding box center [17, 17] width 34 height 35
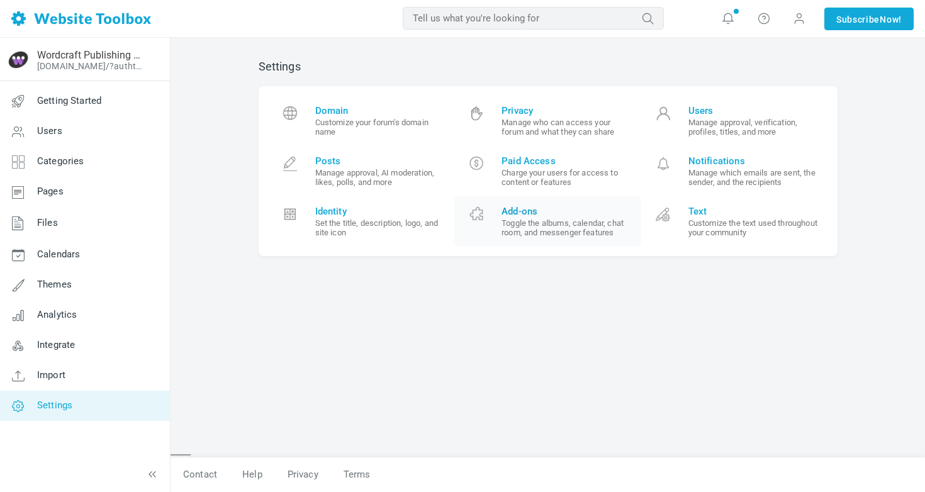
click at [601, 200] on link "Add-ons Toggle the albums, calendar, chat room, and messenger features" at bounding box center [547, 221] width 187 height 50
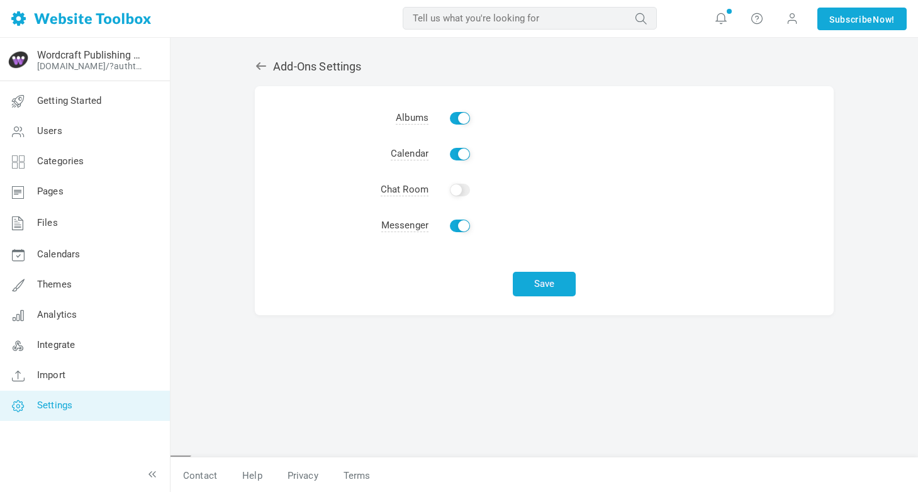
click at [460, 116] on input "Enable" at bounding box center [460, 118] width 20 height 13
checkbox input "true"
click at [259, 60] on icon at bounding box center [261, 66] width 13 height 13
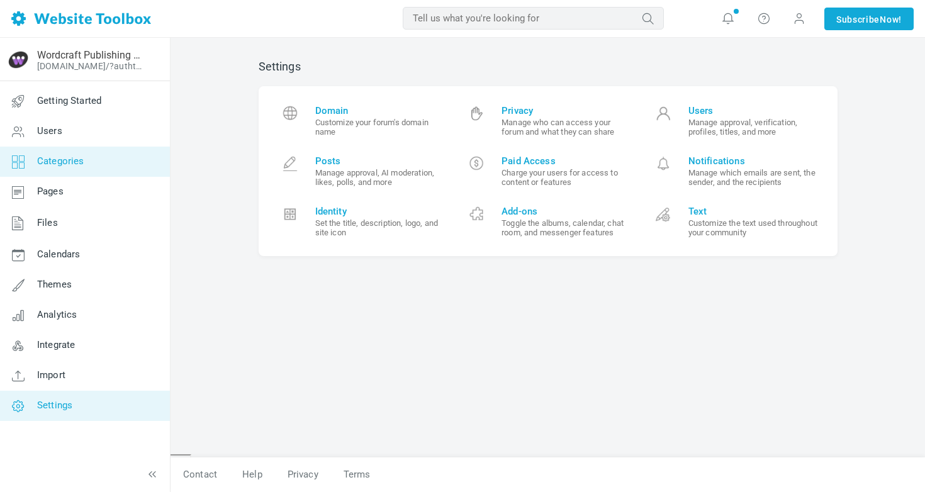
click at [61, 164] on span "Categories" at bounding box center [60, 160] width 47 height 11
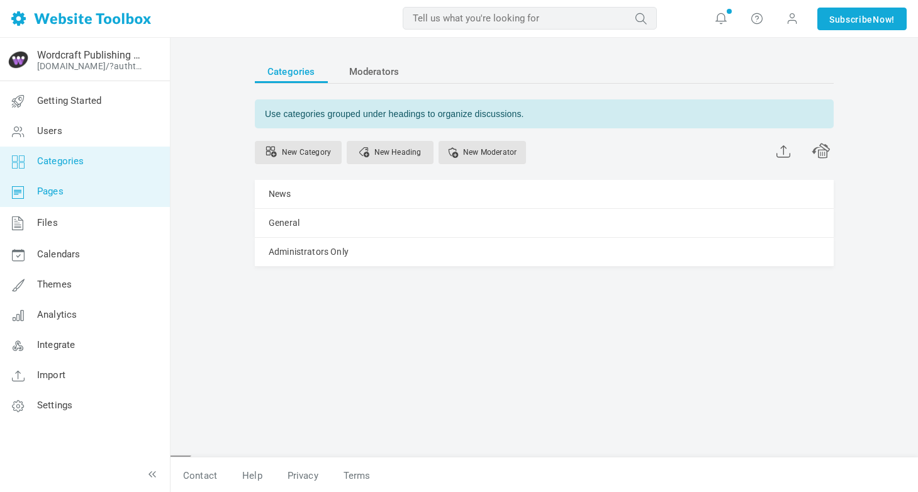
click at [62, 177] on link "Pages" at bounding box center [84, 192] width 170 height 30
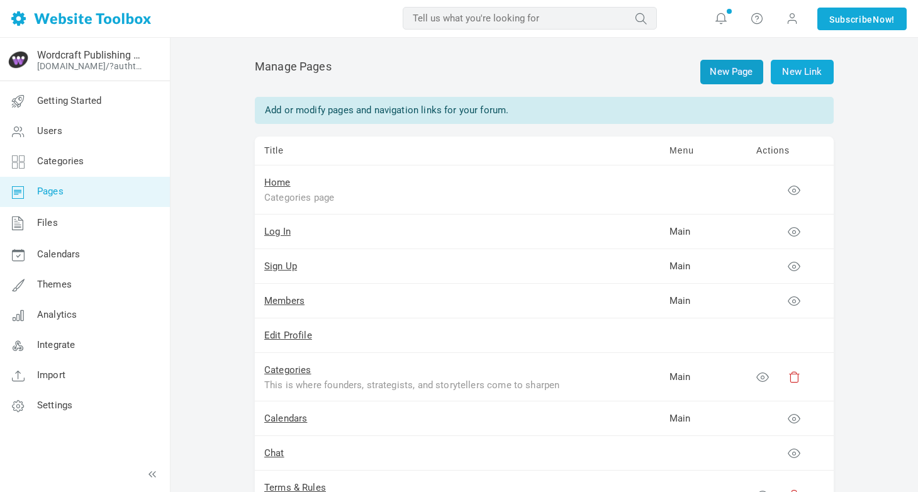
click at [730, 71] on link "New Page" at bounding box center [731, 72] width 63 height 25
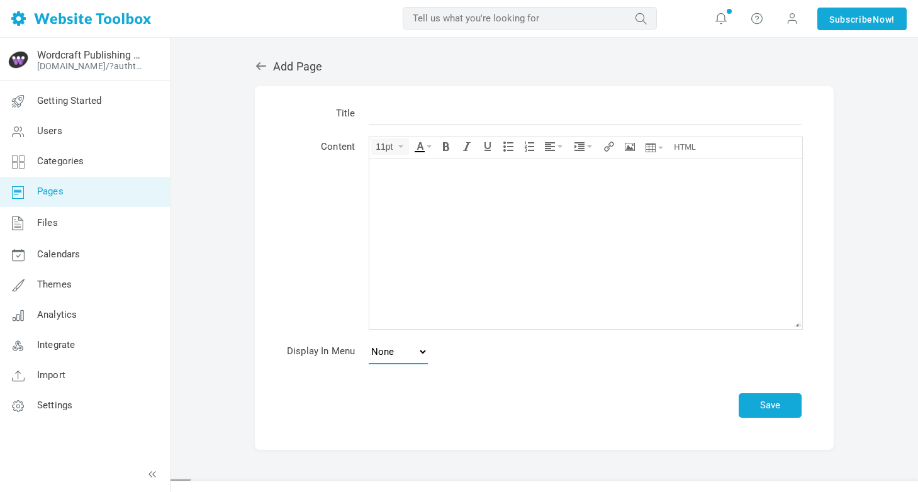
click at [395, 360] on select "None Main Menu Footer" at bounding box center [398, 351] width 59 height 25
click at [257, 70] on icon at bounding box center [261, 66] width 13 height 13
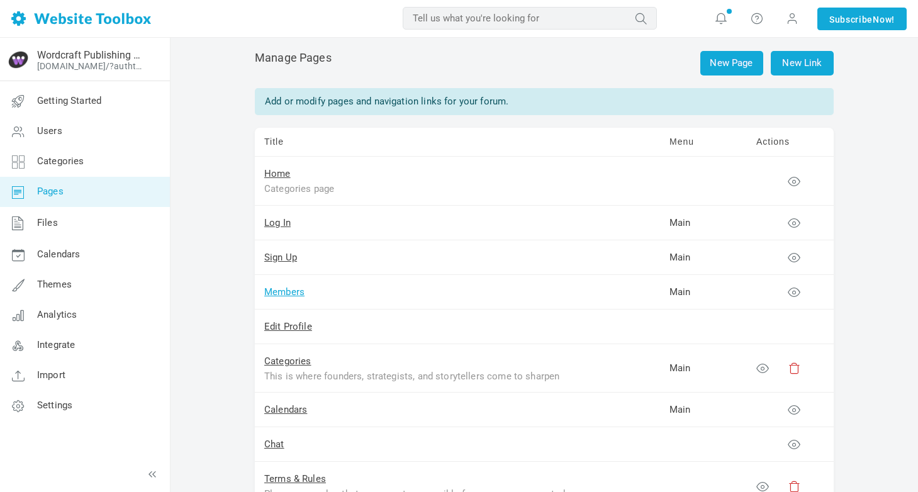
scroll to position [6, 0]
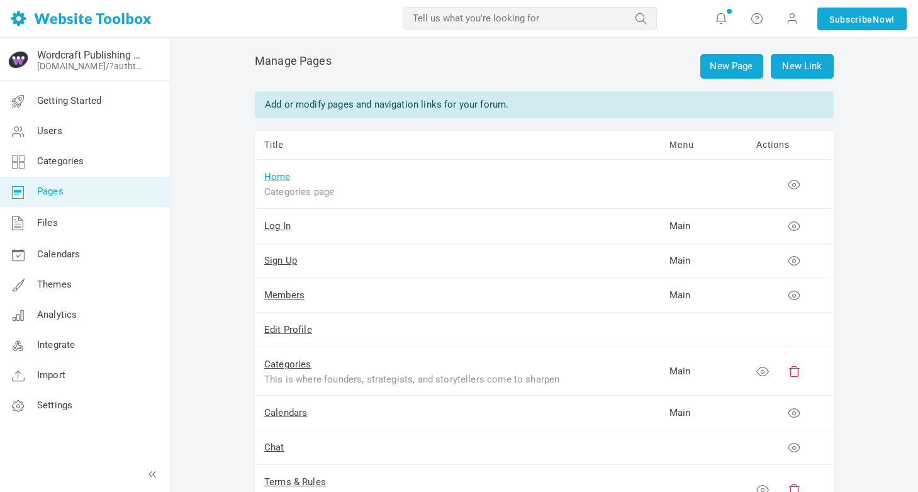
click at [274, 178] on link "Home" at bounding box center [277, 176] width 26 height 11
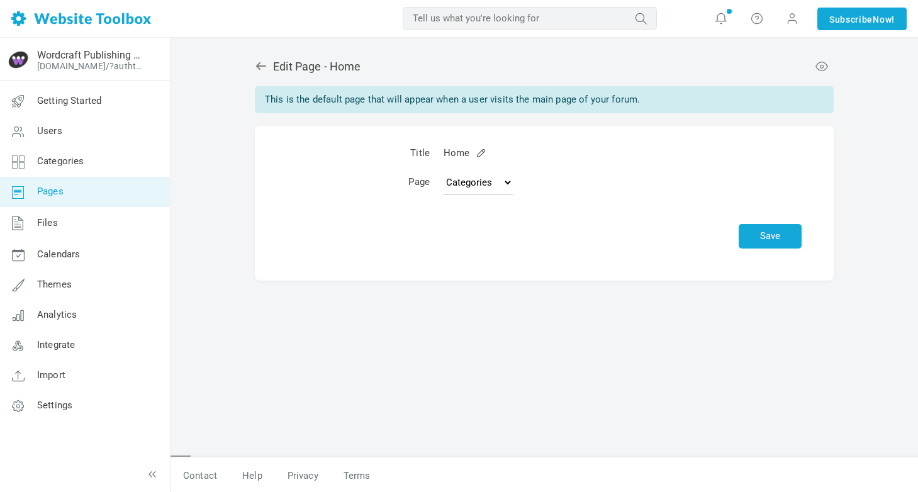
click at [470, 196] on td "Topics Categories Custom Page" at bounding box center [623, 184] width 372 height 35
click at [470, 182] on select "Topics Categories Custom Page" at bounding box center [477, 182] width 69 height 25
click at [476, 157] on link at bounding box center [480, 152] width 9 height 9
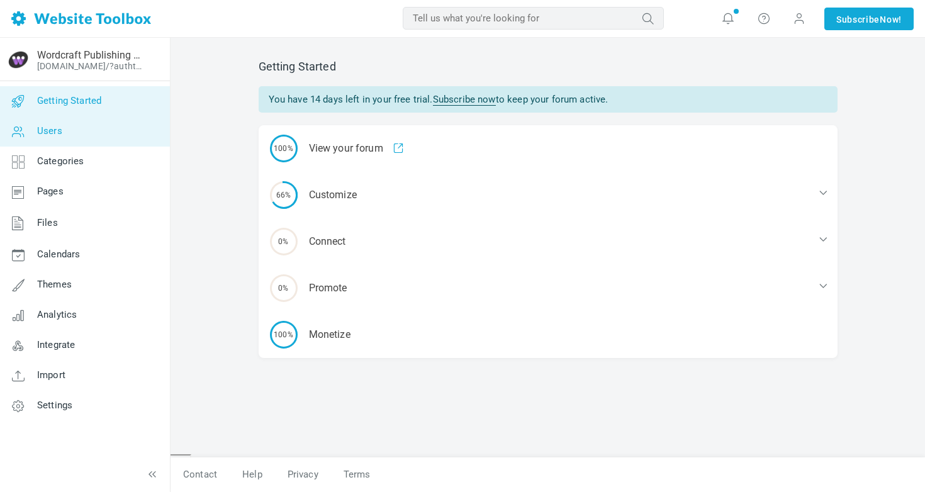
click at [57, 130] on span "Users" at bounding box center [49, 130] width 25 height 11
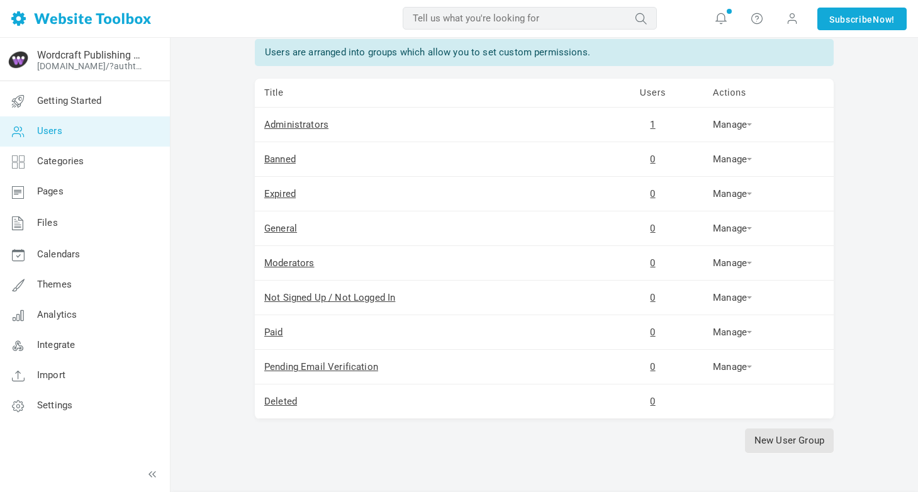
scroll to position [51, 0]
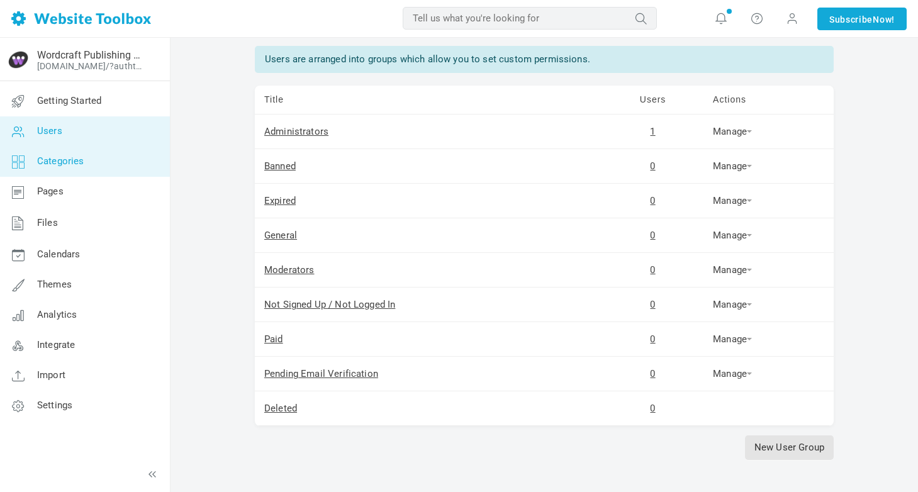
click at [130, 163] on link "Categories" at bounding box center [84, 162] width 170 height 30
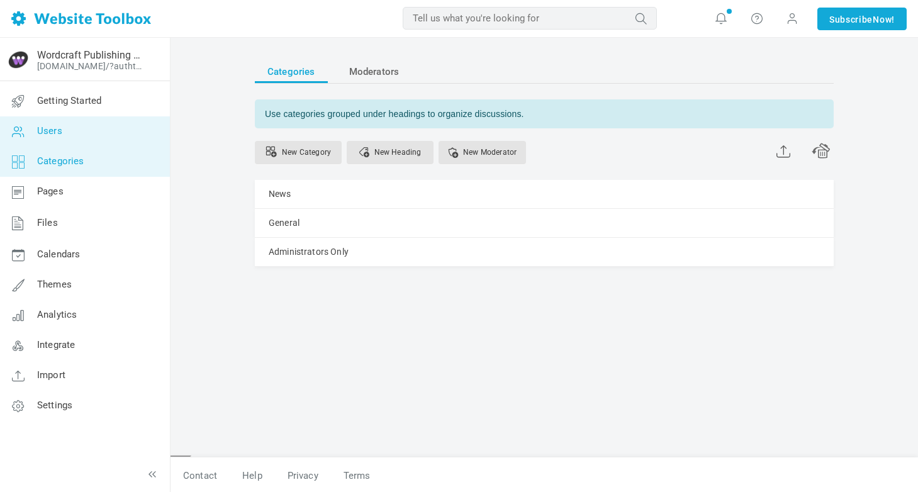
click at [117, 134] on link "Users" at bounding box center [84, 131] width 170 height 30
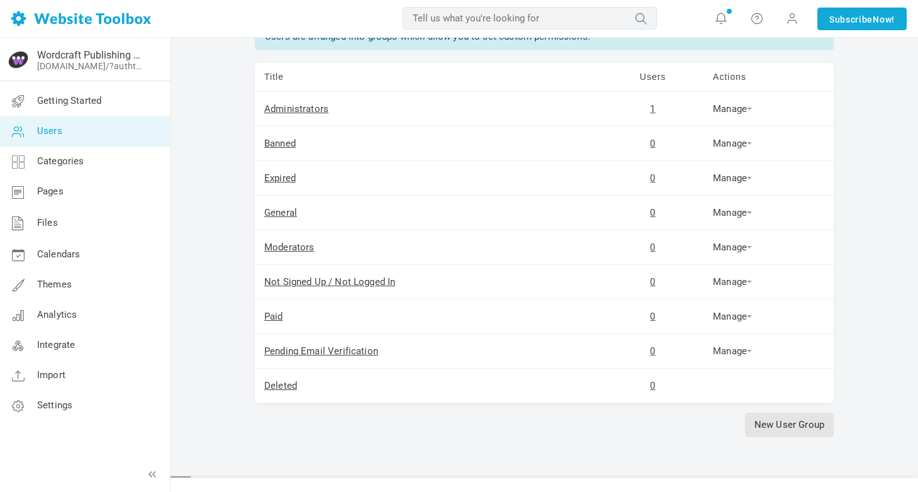
scroll to position [74, 0]
click at [101, 160] on link "Categories" at bounding box center [84, 162] width 170 height 30
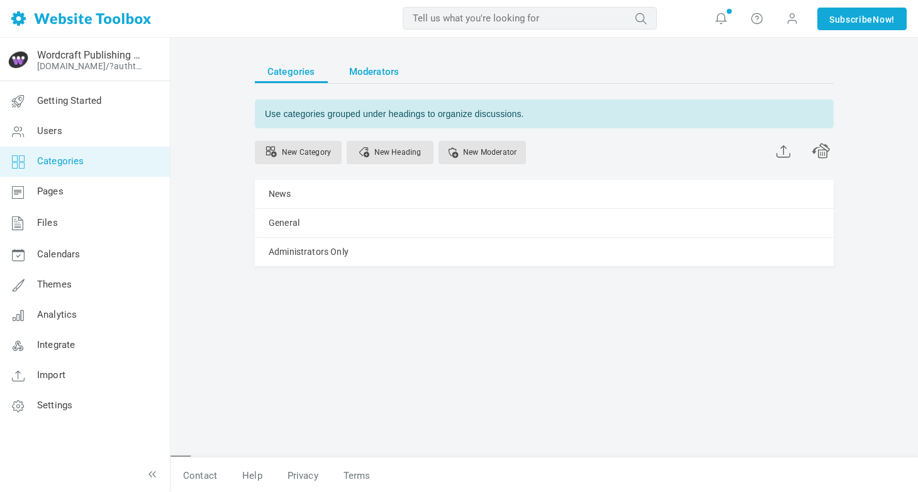
click at [360, 67] on span "Moderators" at bounding box center [374, 71] width 50 height 23
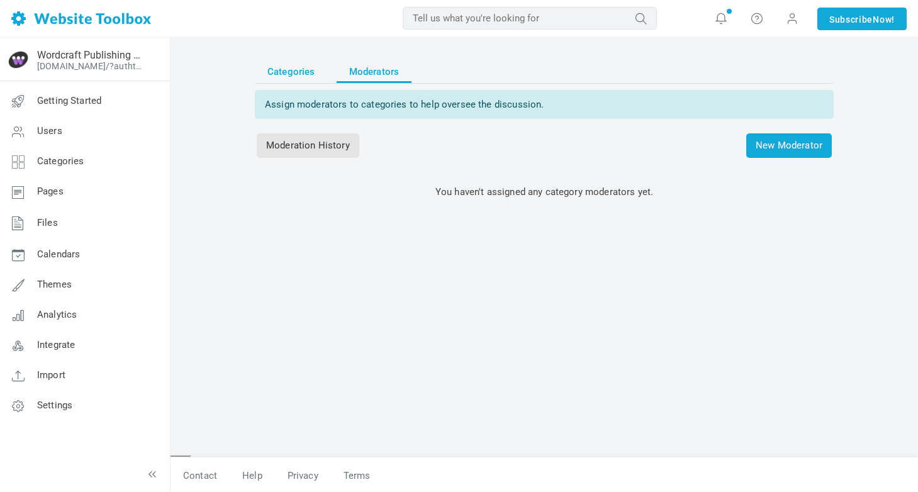
click at [292, 76] on span "Categories" at bounding box center [291, 71] width 48 height 23
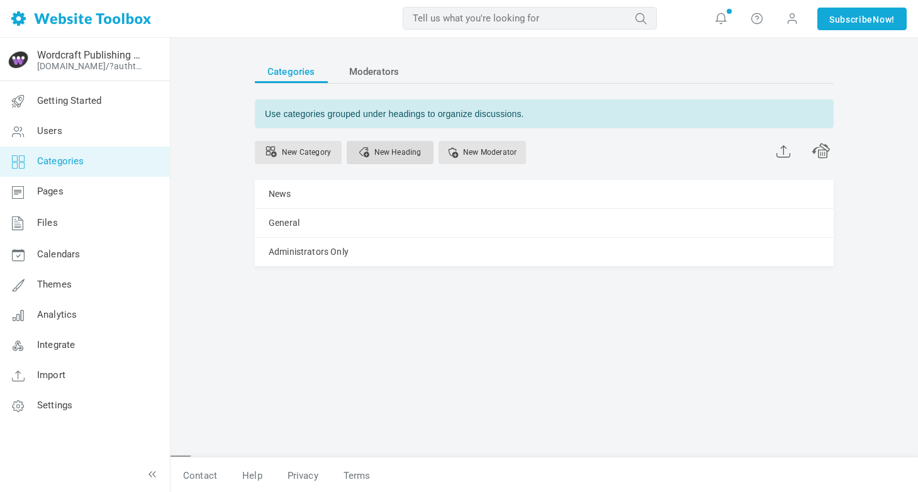
click at [394, 151] on link "New Heading" at bounding box center [390, 152] width 87 height 23
click at [218, 245] on div "Categories Moderators Use categories grouped under headings to organize discuss…" at bounding box center [543, 265] width 747 height 455
click at [82, 198] on link "Pages" at bounding box center [84, 192] width 170 height 30
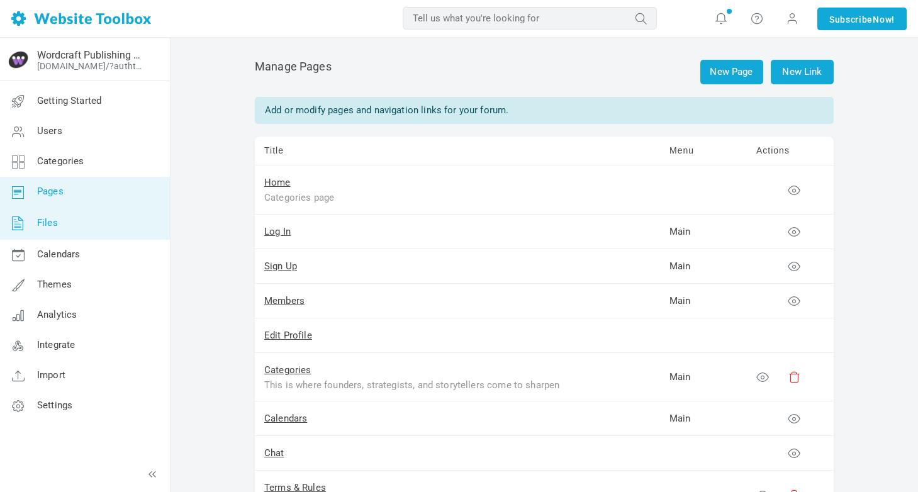
click at [82, 226] on link "Files" at bounding box center [84, 223] width 170 height 33
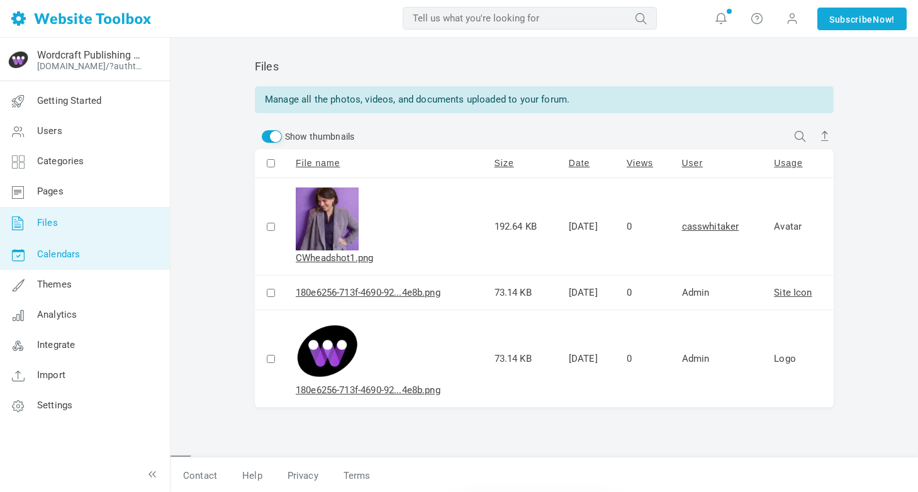
click at [78, 248] on span "Calendars" at bounding box center [58, 253] width 43 height 11
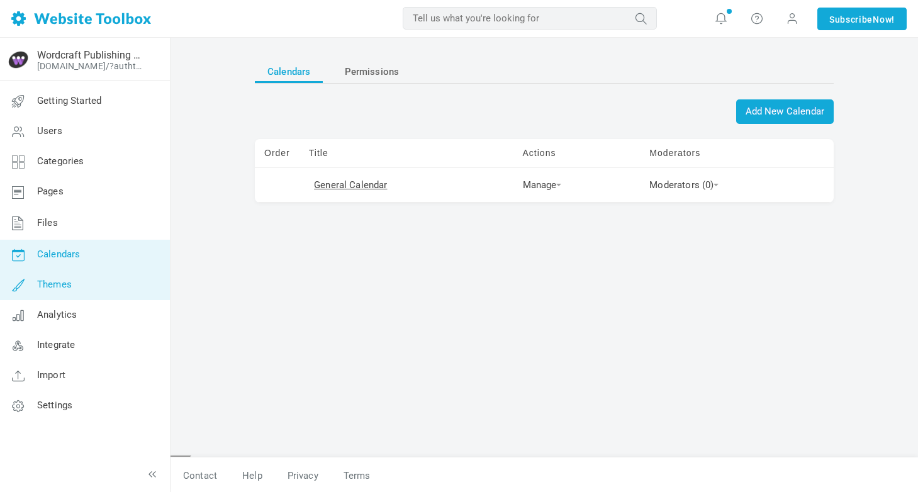
click at [77, 279] on link "Themes" at bounding box center [84, 285] width 170 height 30
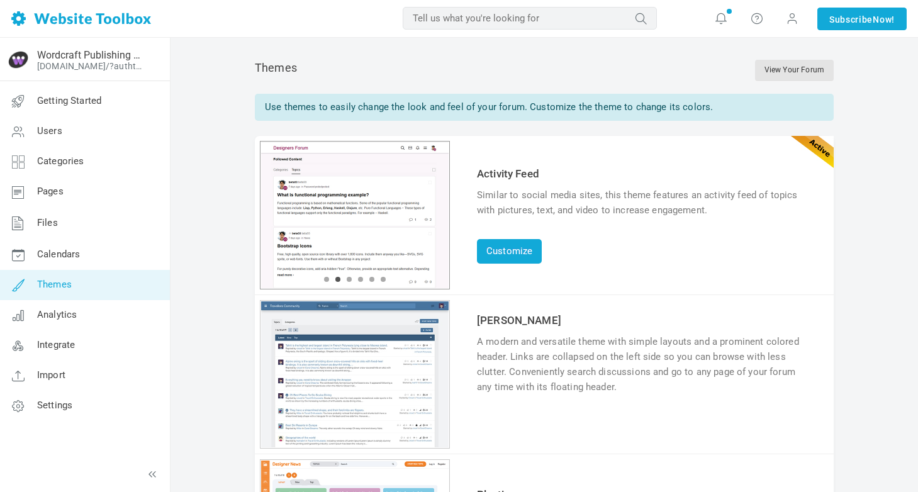
click at [305, 214] on div "1 2 3 4 5 6" at bounding box center [355, 215] width 190 height 148
click at [506, 252] on link "Customize" at bounding box center [509, 251] width 65 height 25
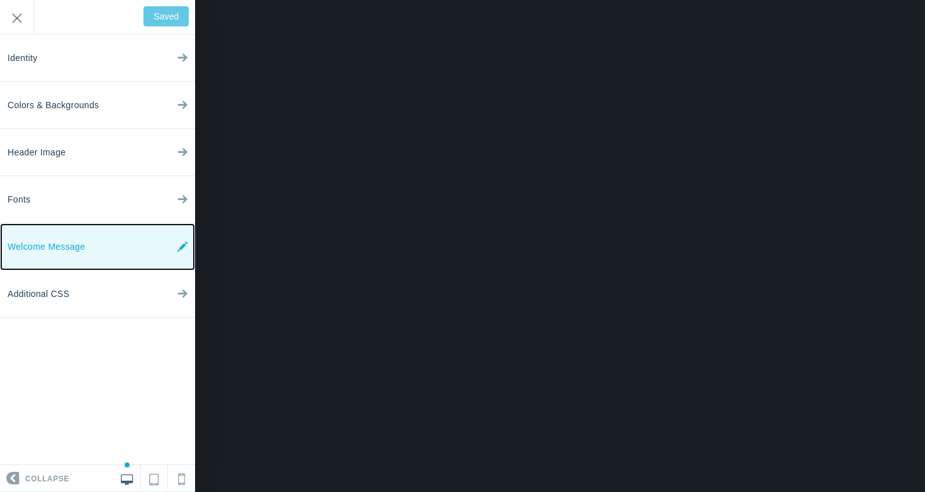
click at [55, 254] on span "Welcome Message" at bounding box center [46, 246] width 77 height 47
type input "Save"
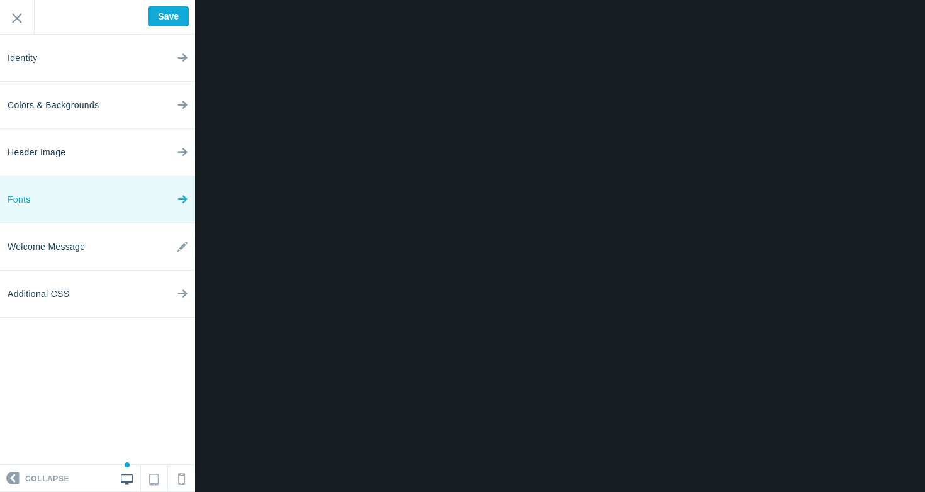
click at [52, 201] on link "Fonts" at bounding box center [97, 199] width 195 height 47
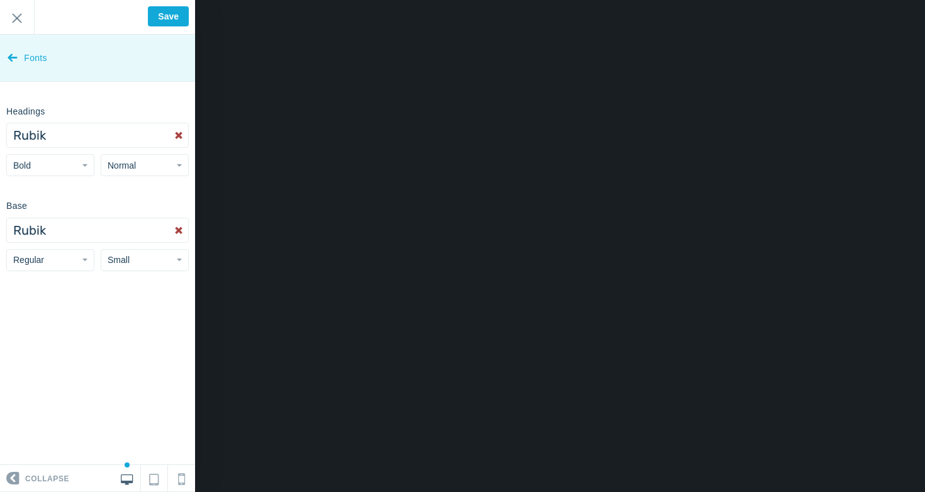
click at [14, 57] on icon at bounding box center [13, 54] width 10 height 47
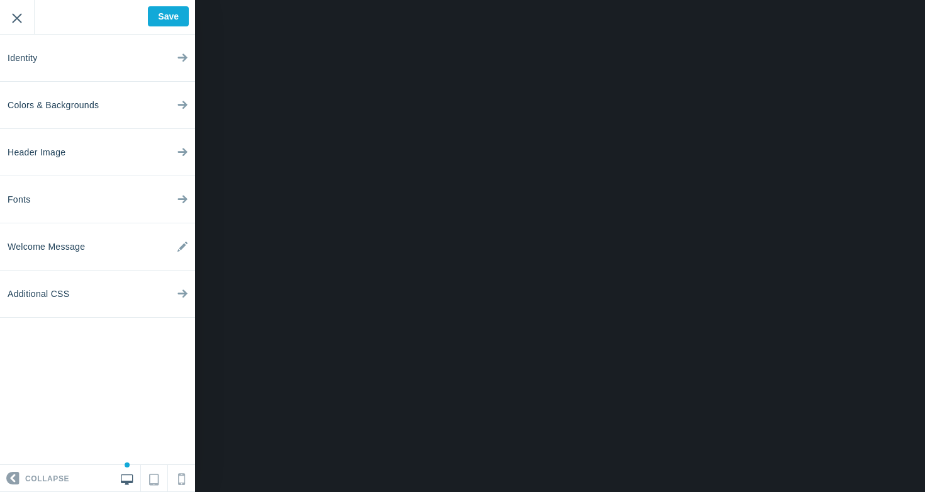
click at [14, 27] on input "Exit" at bounding box center [17, 17] width 34 height 35
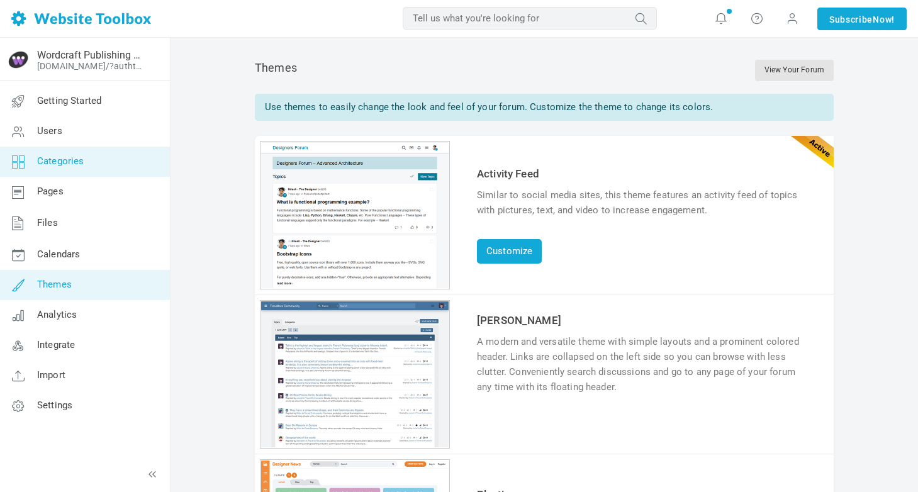
click at [61, 162] on span "Categories" at bounding box center [60, 160] width 47 height 11
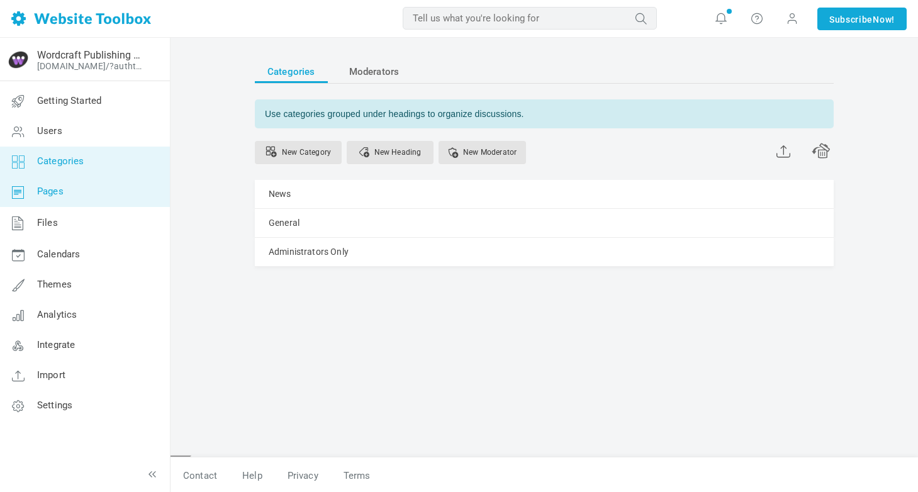
click at [60, 204] on link "Pages" at bounding box center [84, 192] width 170 height 30
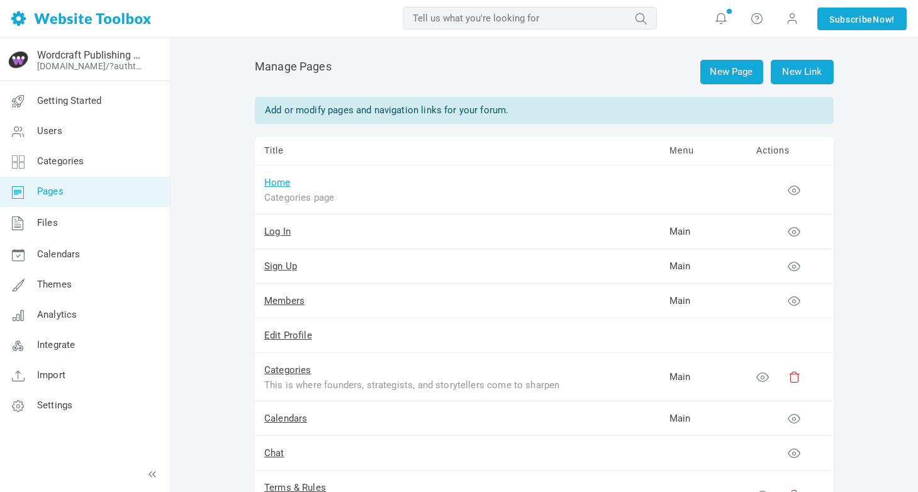
click at [277, 181] on link "Home" at bounding box center [277, 182] width 26 height 11
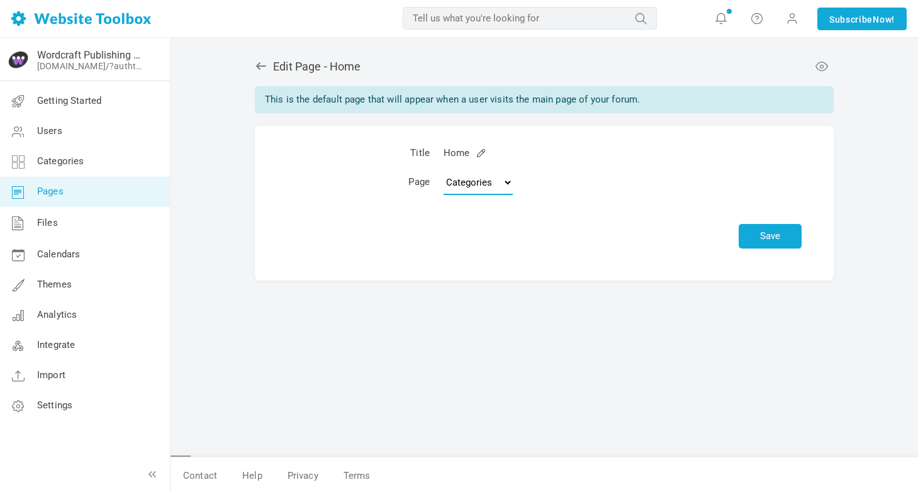
click at [475, 192] on select "Topics Categories Custom Page" at bounding box center [477, 182] width 69 height 25
click at [445, 170] on select "Topics Categories Custom Page" at bounding box center [477, 182] width 69 height 25
click at [471, 183] on select "Topics Categories Custom Page" at bounding box center [477, 182] width 69 height 25
click at [443, 170] on select "Topics Categories Custom Page" at bounding box center [477, 182] width 69 height 25
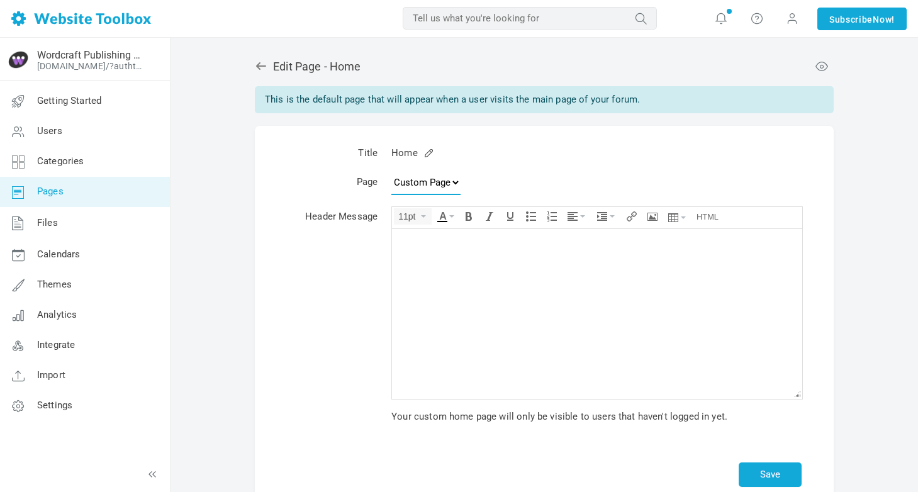
click at [413, 175] on select "Topics Categories Custom Page" at bounding box center [425, 182] width 69 height 25
select select "topics"
click at [445, 170] on select "Topics Categories Custom Page" at bounding box center [425, 182] width 69 height 25
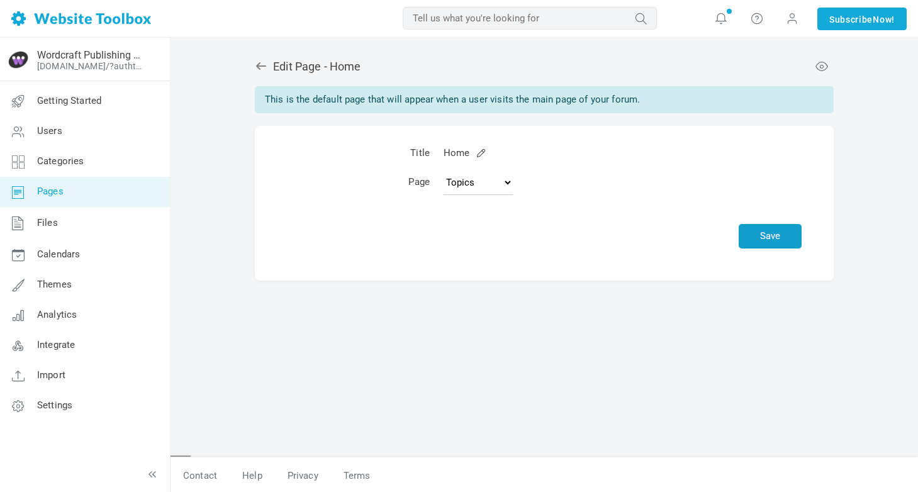
click at [759, 241] on button "Save" at bounding box center [769, 236] width 63 height 25
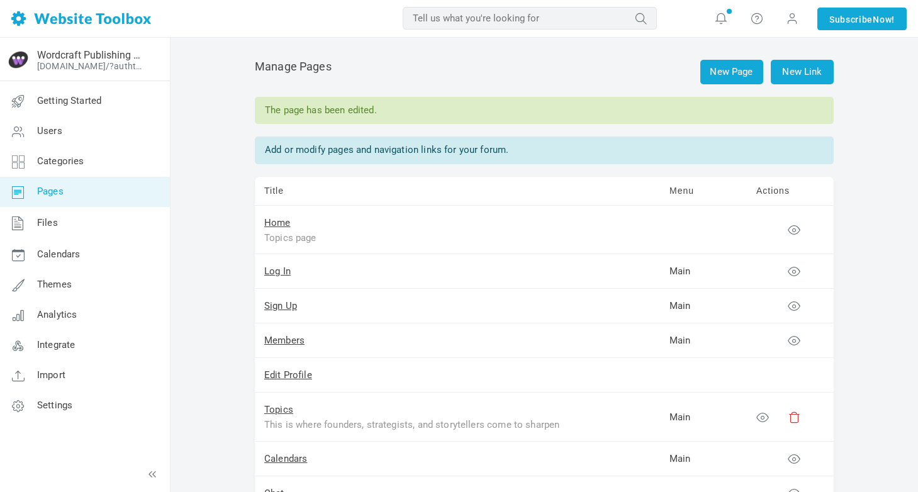
click at [798, 223] on td at bounding box center [790, 230] width 87 height 49
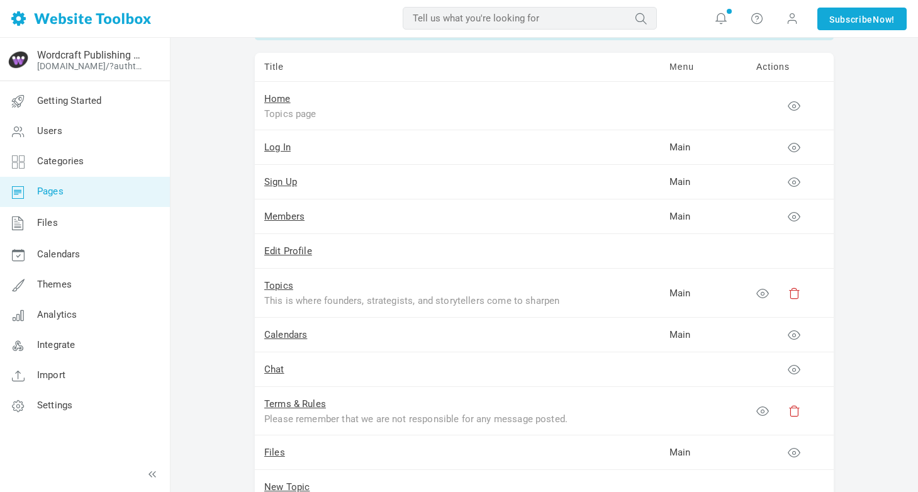
scroll to position [126, 0]
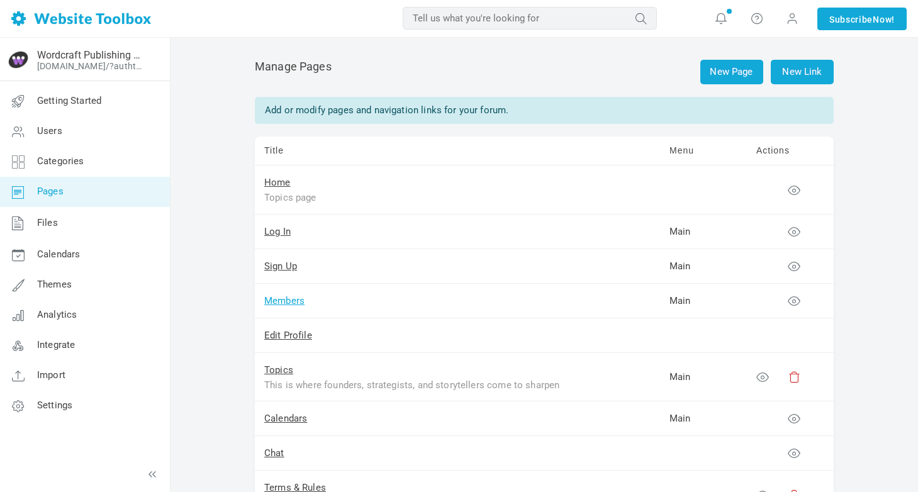
click at [282, 303] on link "Members" at bounding box center [284, 300] width 40 height 11
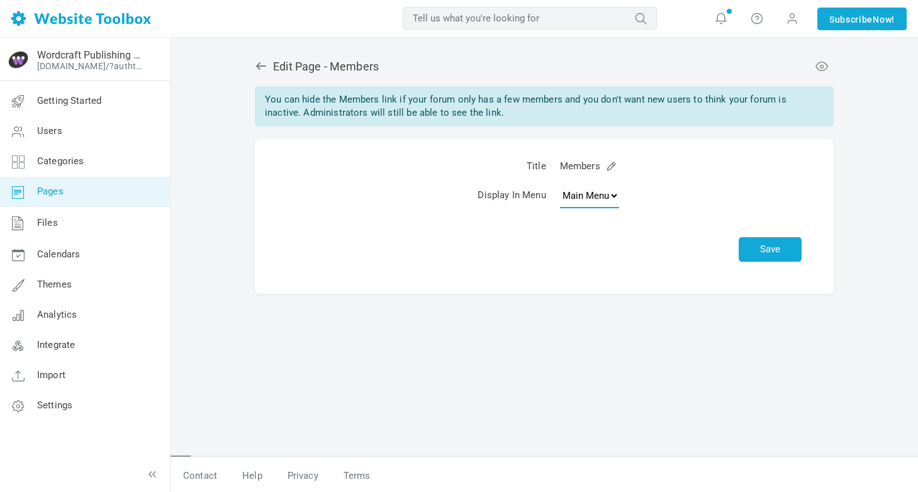
click at [608, 196] on select "None Main Menu" at bounding box center [589, 195] width 59 height 25
select select
click at [560, 183] on select "None Main Menu" at bounding box center [589, 195] width 59 height 25
click at [770, 255] on button "Save" at bounding box center [769, 249] width 63 height 25
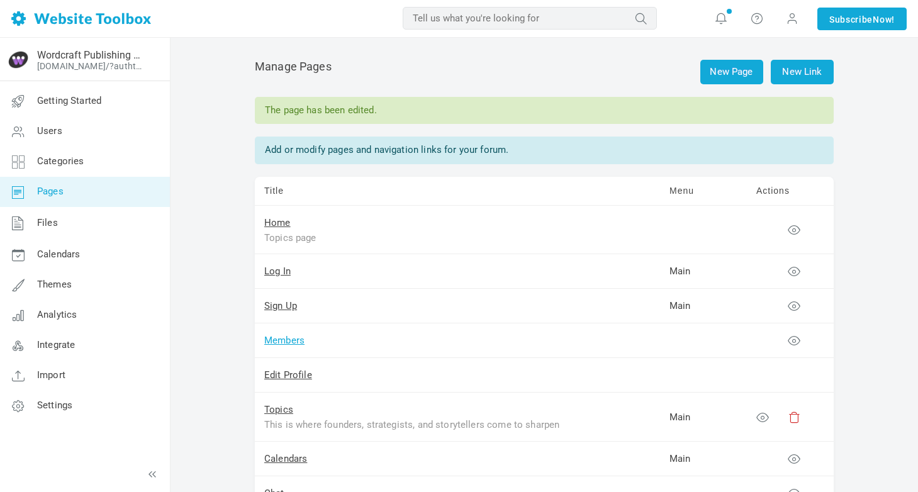
click at [290, 338] on link "Members" at bounding box center [284, 340] width 40 height 11
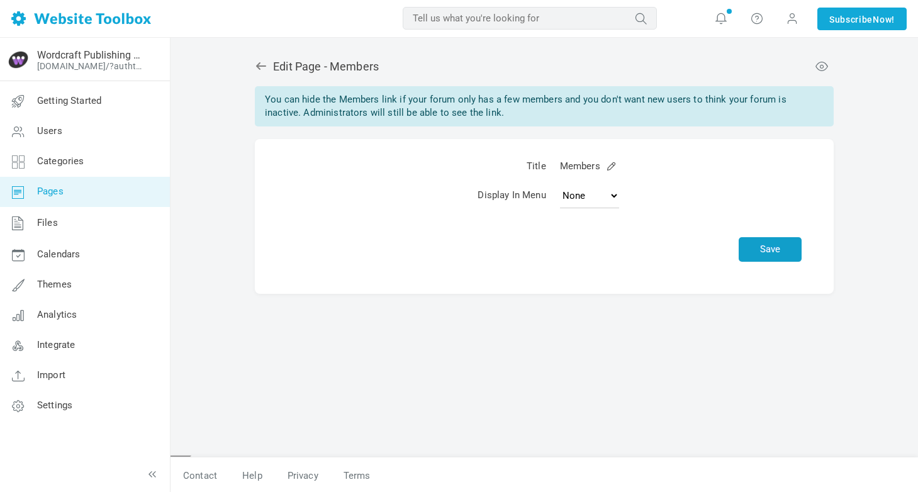
click at [763, 251] on button "Save" at bounding box center [769, 249] width 63 height 25
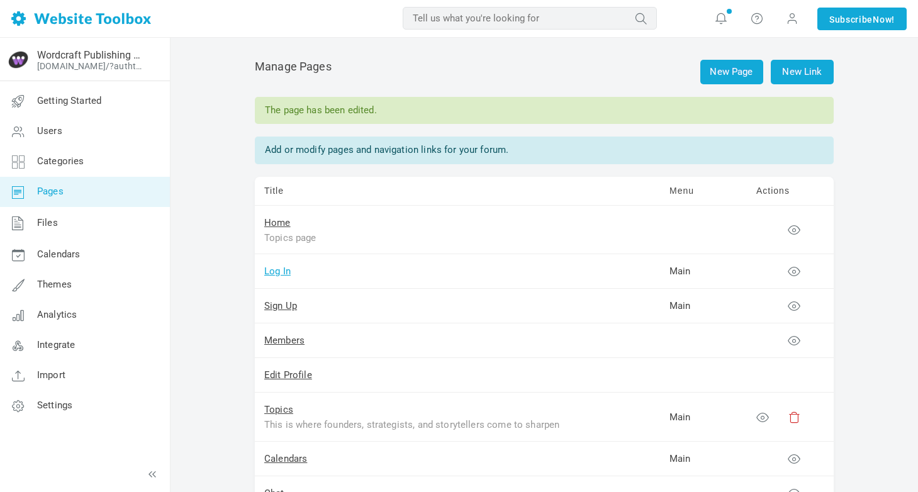
click at [277, 275] on link "Log In" at bounding box center [277, 270] width 26 height 11
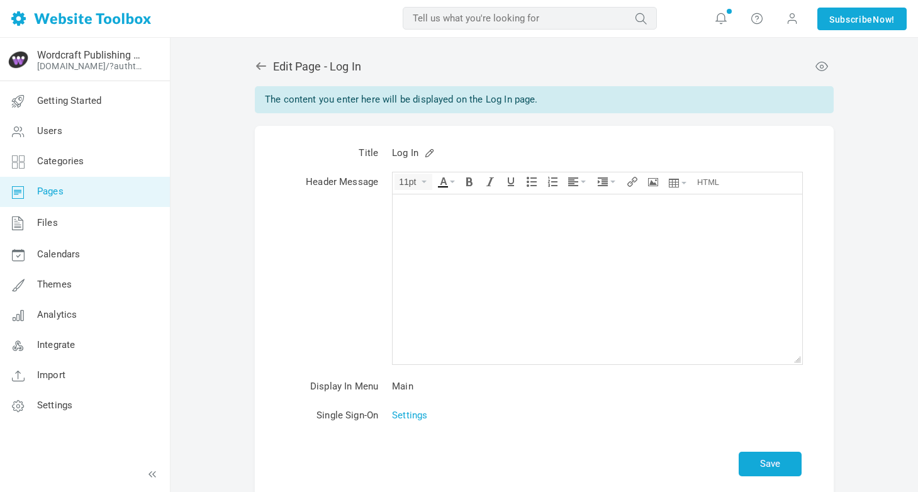
click at [264, 73] on h2 "Edit Page - Log In" at bounding box center [544, 67] width 579 height 14
click at [259, 64] on icon at bounding box center [261, 66] width 10 height 8
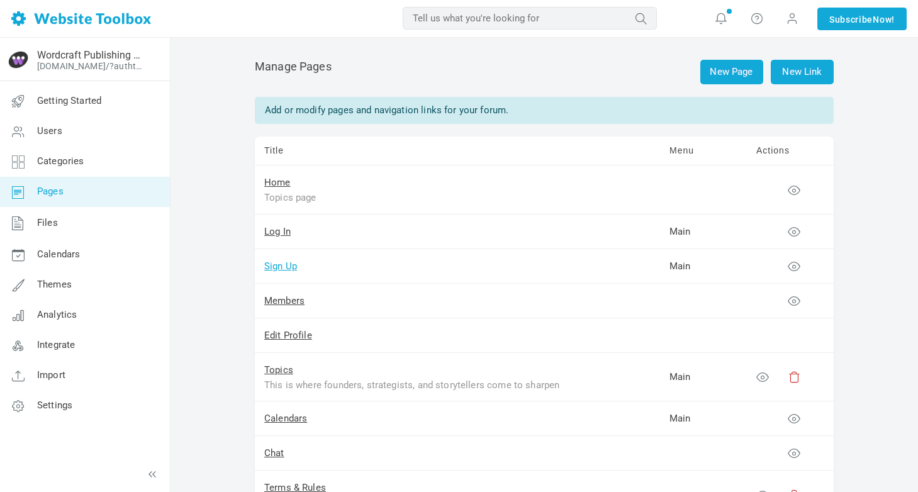
click at [282, 269] on link "Sign Up" at bounding box center [280, 265] width 33 height 11
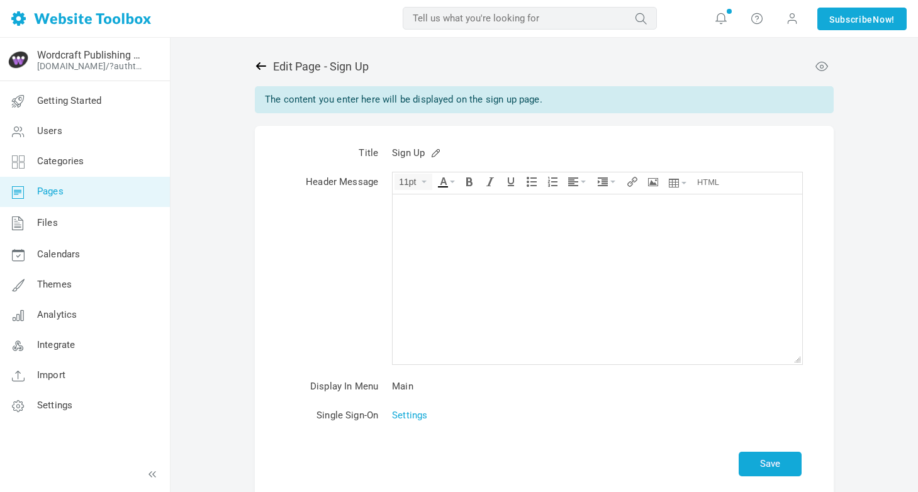
click at [256, 65] on icon at bounding box center [261, 66] width 13 height 13
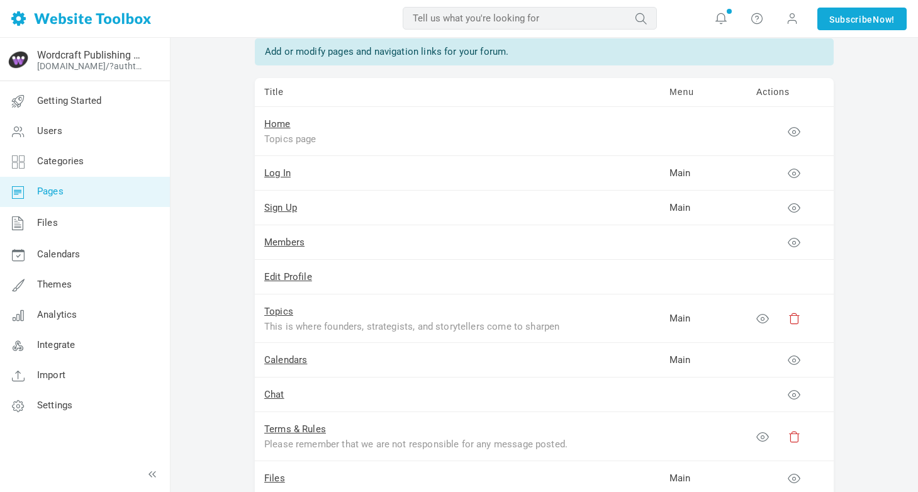
scroll to position [75, 0]
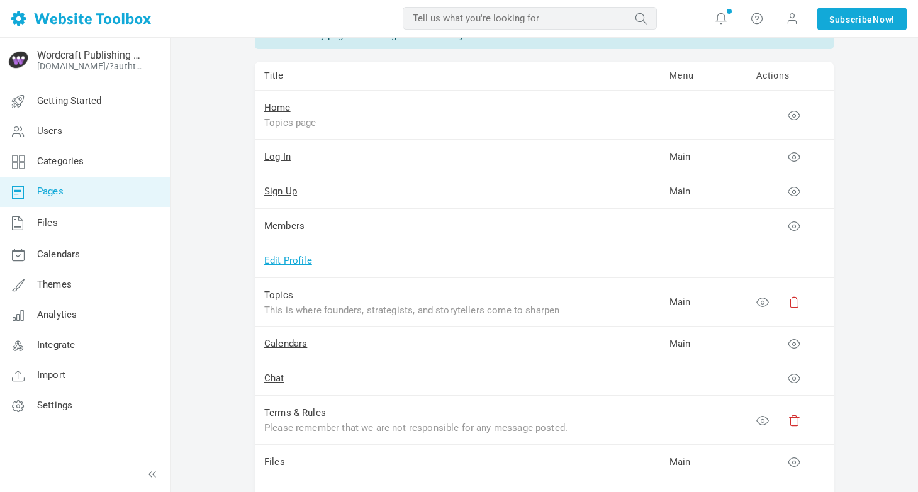
click at [277, 255] on link "Edit Profile" at bounding box center [288, 260] width 48 height 11
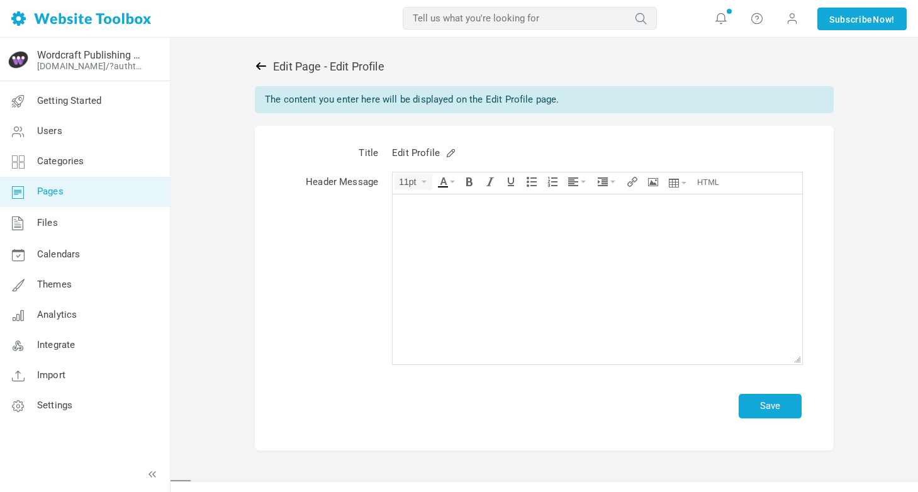
click at [260, 64] on icon at bounding box center [261, 66] width 13 height 13
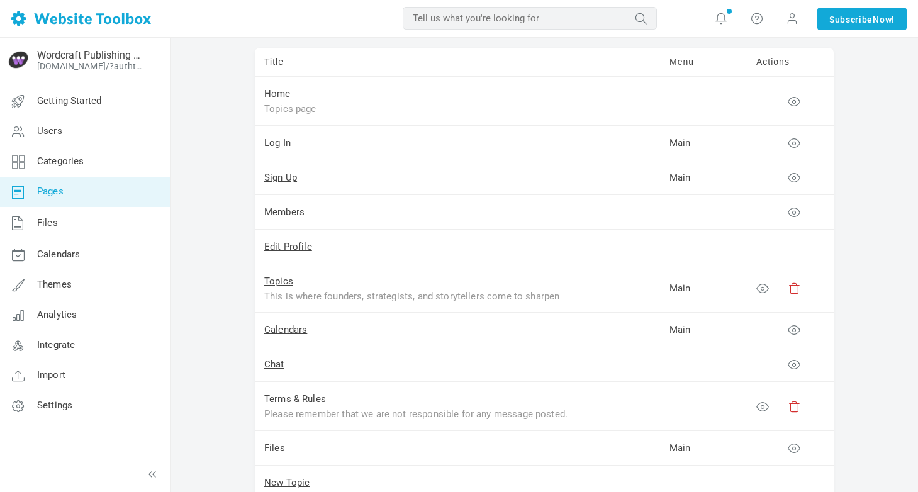
scroll to position [123, 0]
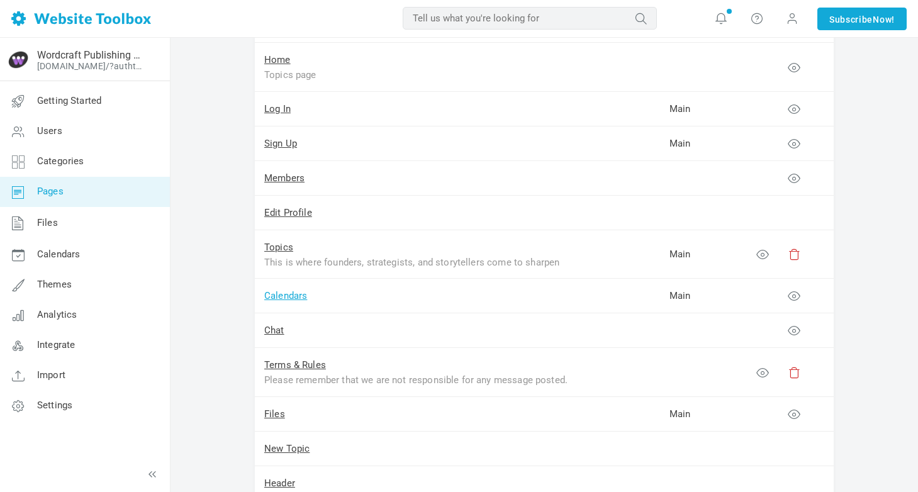
click at [286, 294] on link "Calendars" at bounding box center [285, 295] width 43 height 11
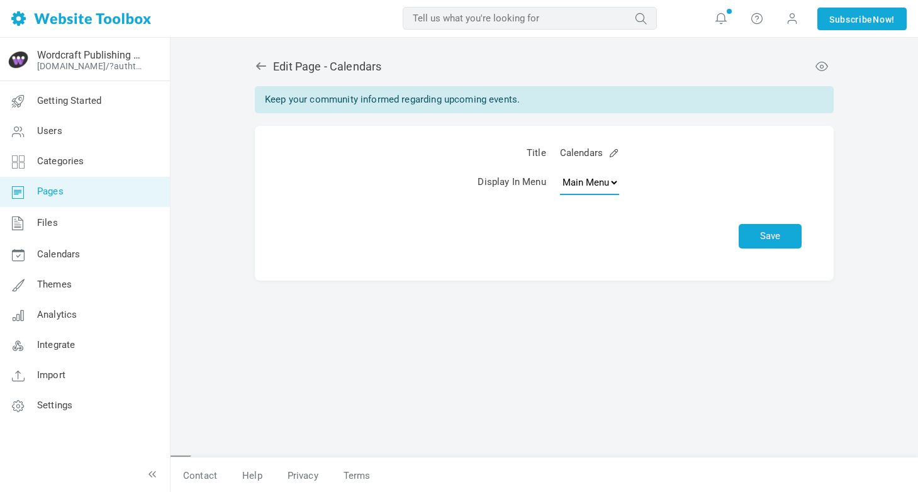
click at [592, 182] on select "None Main Menu" at bounding box center [589, 182] width 59 height 25
click at [259, 64] on icon at bounding box center [261, 66] width 13 height 13
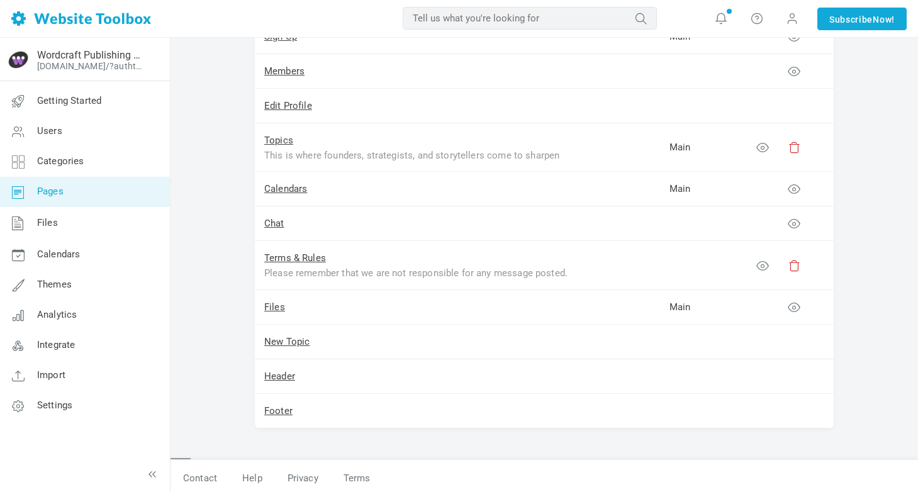
scroll to position [230, 0]
click at [292, 255] on link "Terms & Rules" at bounding box center [295, 257] width 62 height 11
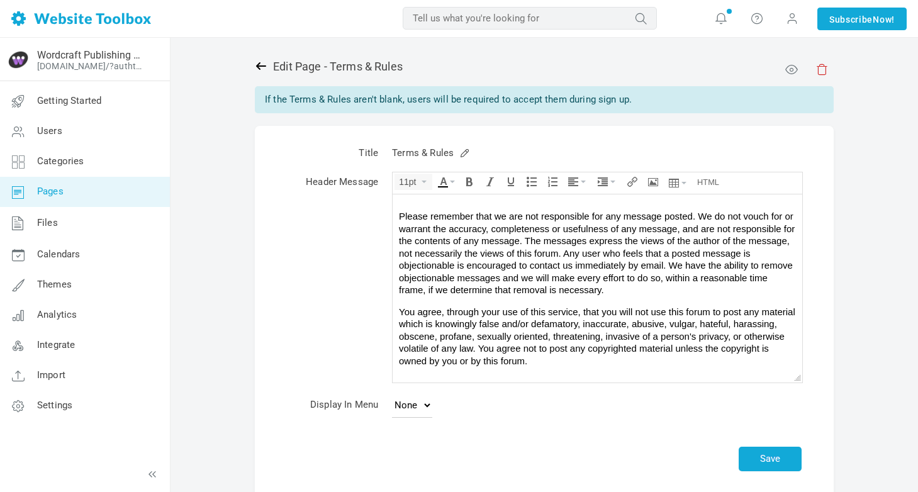
click at [259, 66] on icon at bounding box center [261, 66] width 10 height 8
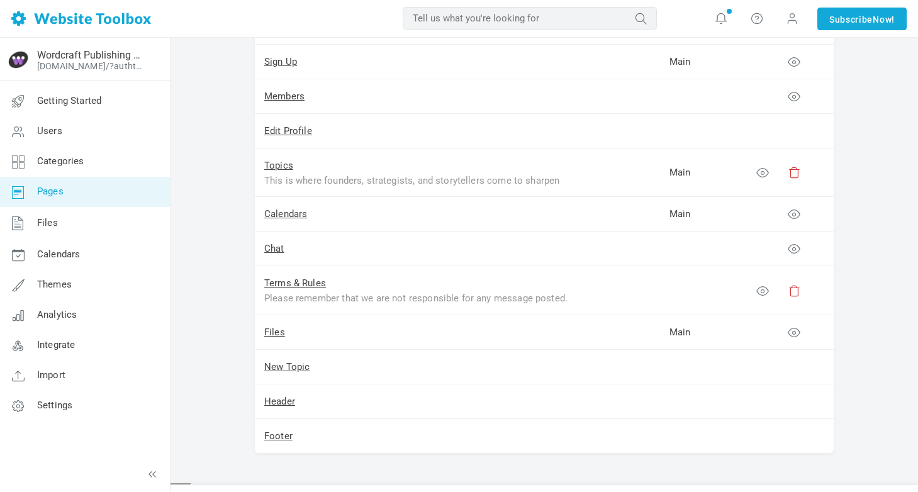
scroll to position [208, 0]
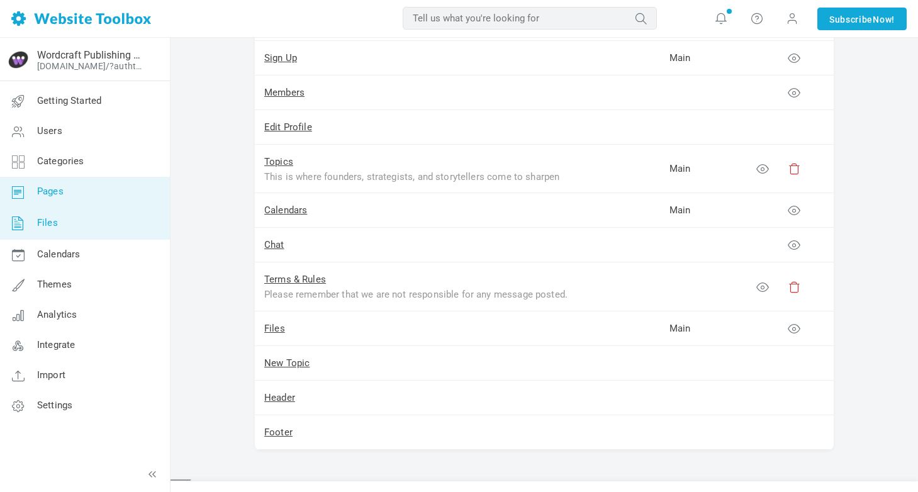
click at [90, 228] on link "Files" at bounding box center [84, 223] width 170 height 33
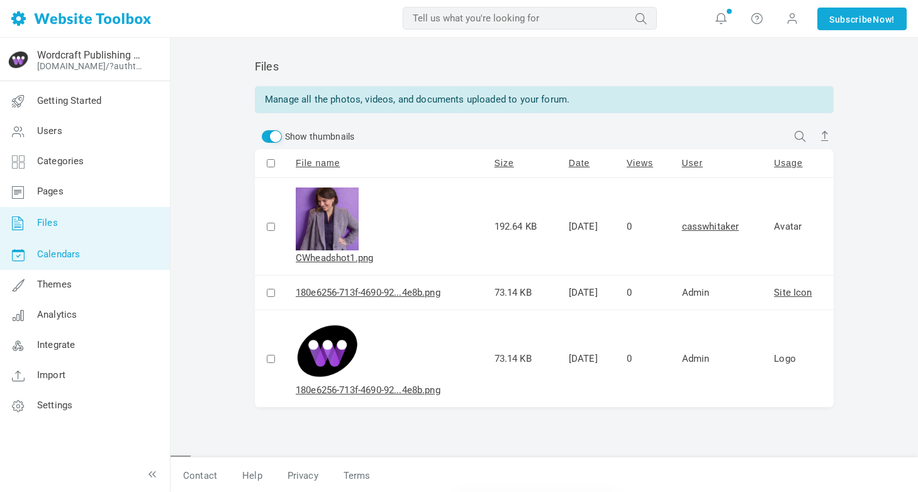
click at [123, 258] on link "Calendars" at bounding box center [84, 255] width 170 height 30
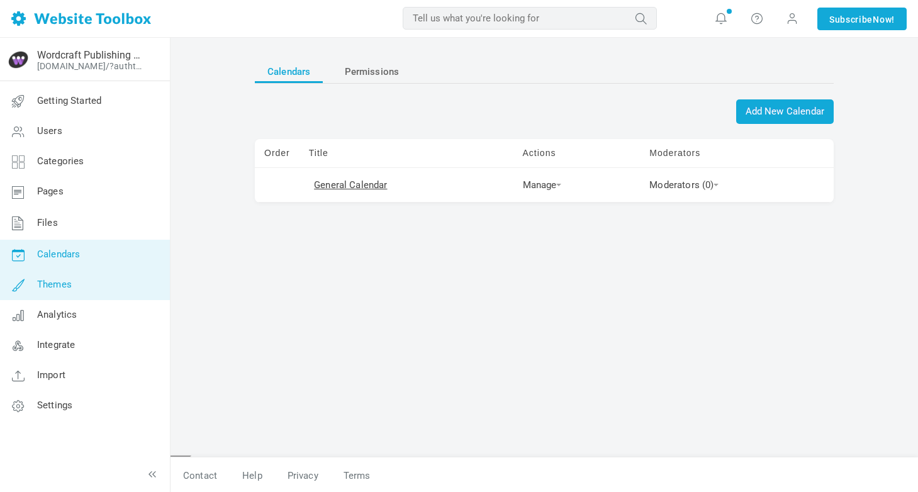
click at [105, 282] on link "Themes" at bounding box center [84, 285] width 170 height 30
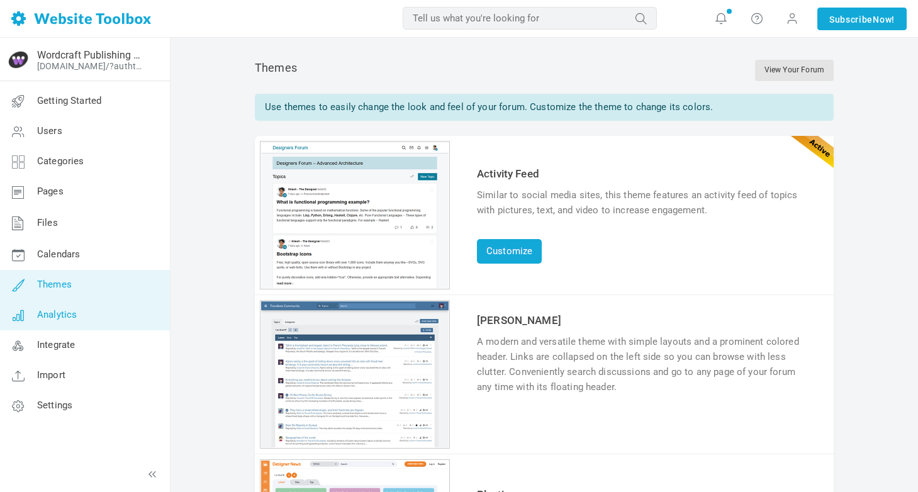
click at [99, 314] on link "Analytics" at bounding box center [84, 315] width 170 height 30
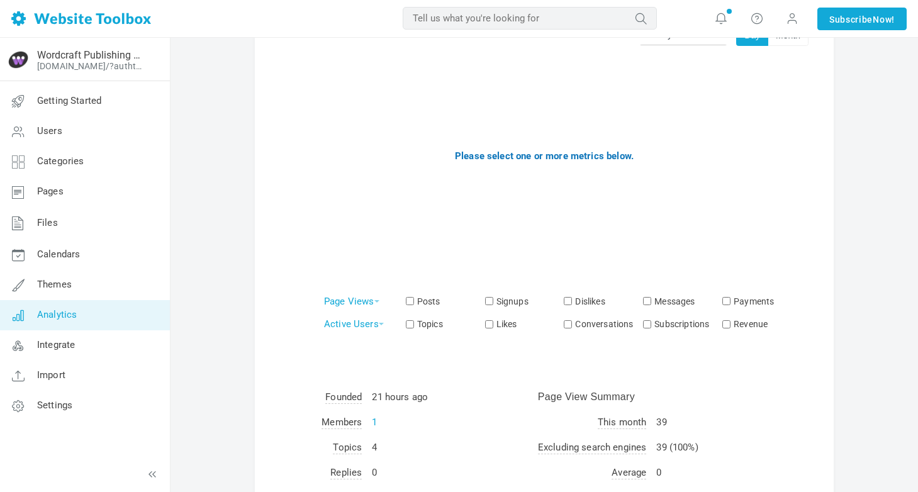
scroll to position [88, 0]
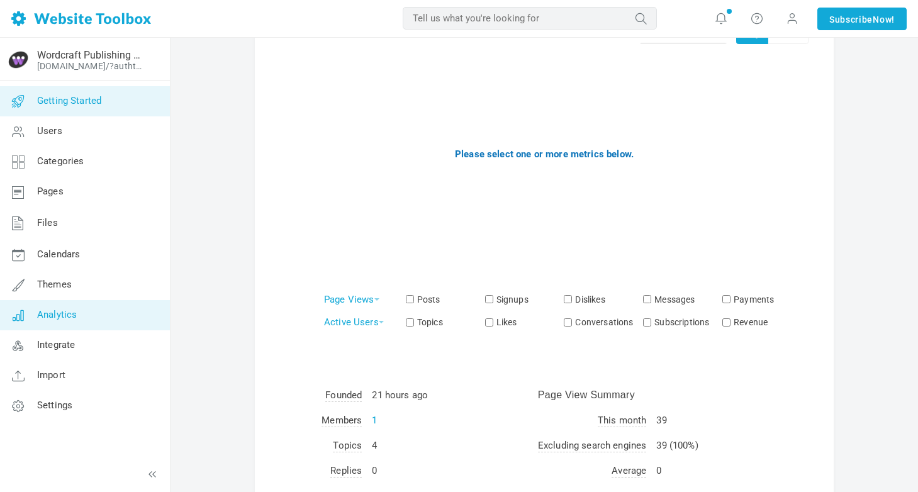
click at [47, 101] on span "Getting Started" at bounding box center [69, 100] width 64 height 11
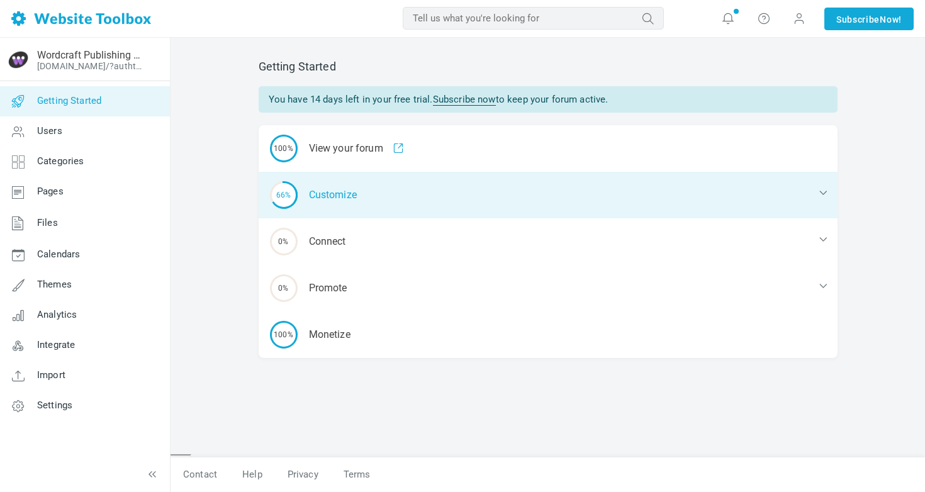
click at [477, 188] on div "66% Customize" at bounding box center [548, 195] width 579 height 47
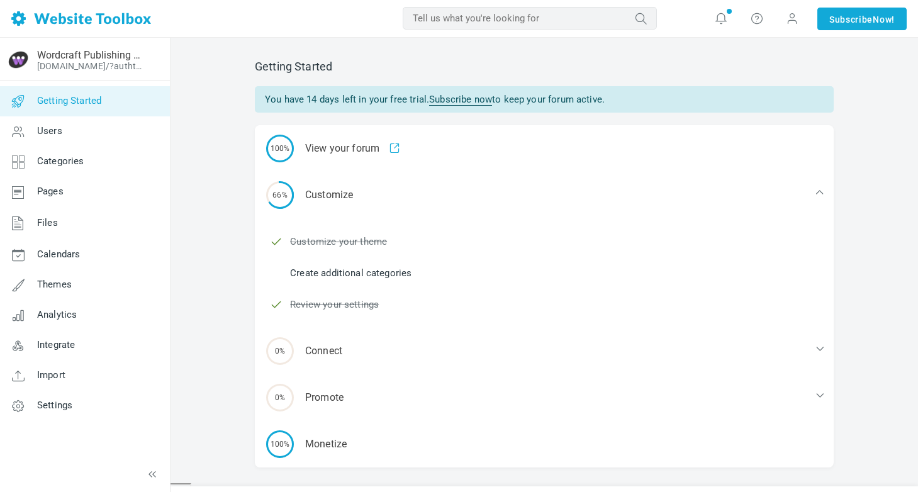
click at [365, 272] on link "Create additional categories" at bounding box center [350, 273] width 121 height 14
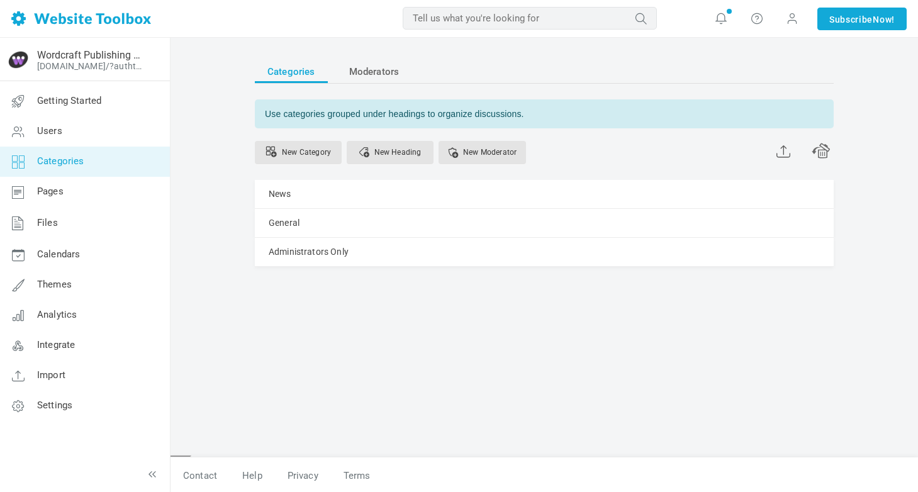
click at [82, 158] on span "Categories" at bounding box center [60, 160] width 47 height 11
click at [61, 103] on span "Getting Started" at bounding box center [69, 100] width 64 height 11
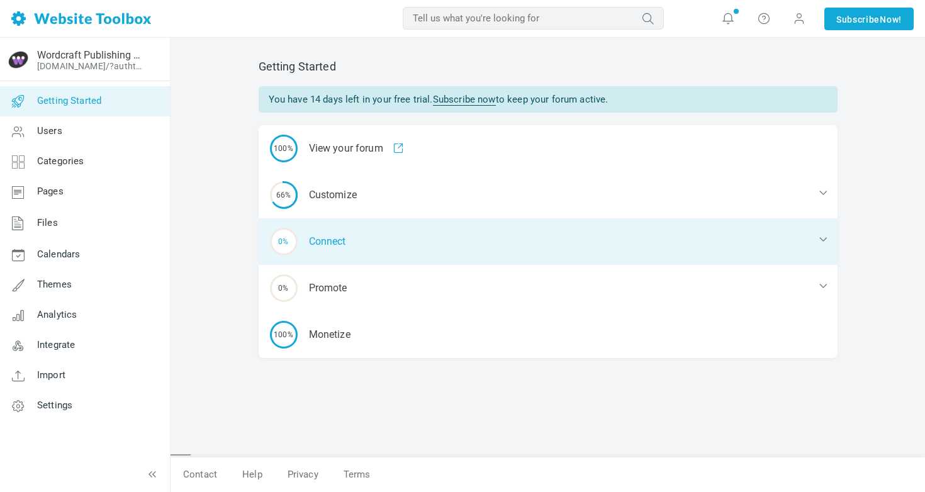
click at [372, 240] on div "0% Connect" at bounding box center [548, 241] width 579 height 47
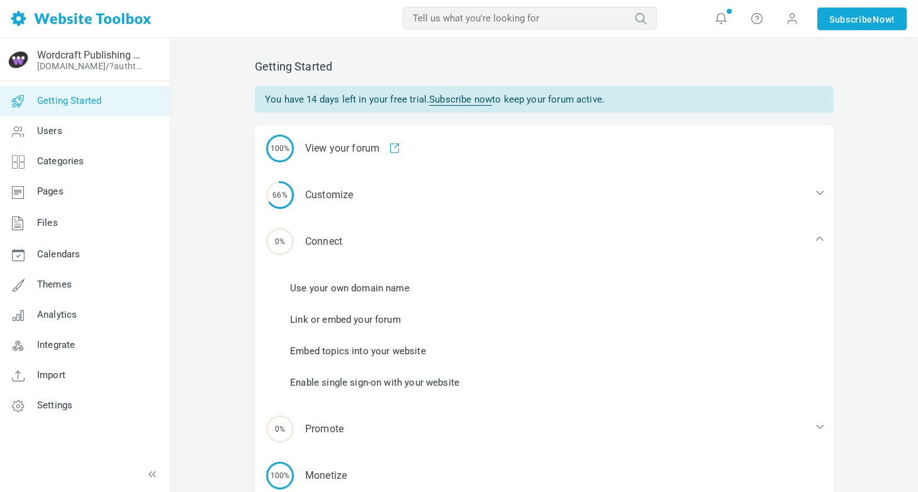
click at [68, 94] on link "Getting Started" at bounding box center [84, 101] width 170 height 30
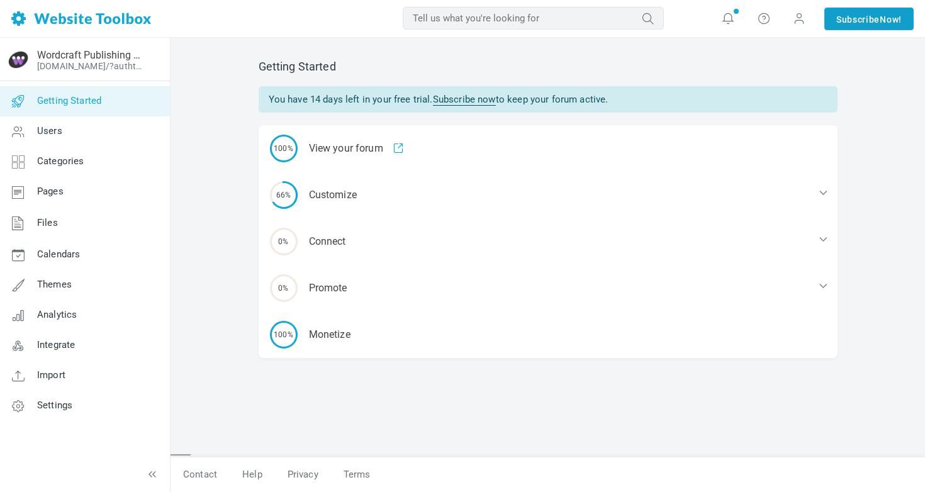
click at [893, 24] on span "Now!" at bounding box center [890, 20] width 22 height 14
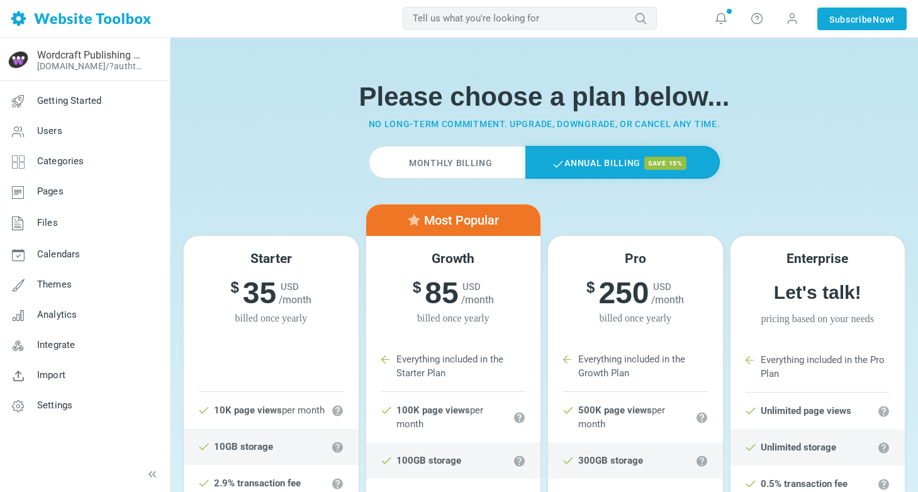
click at [530, 194] on div "Monthly Billing Annual Billing save 15%" at bounding box center [544, 175] width 728 height 58
click at [465, 163] on label "Monthly Billing" at bounding box center [447, 162] width 156 height 33
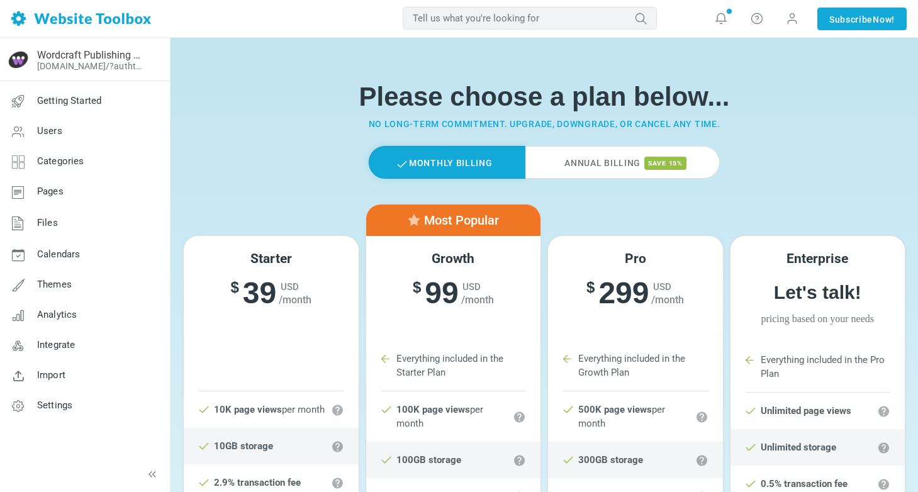
click at [581, 163] on label "Annual Billing save 15%" at bounding box center [622, 162] width 194 height 33
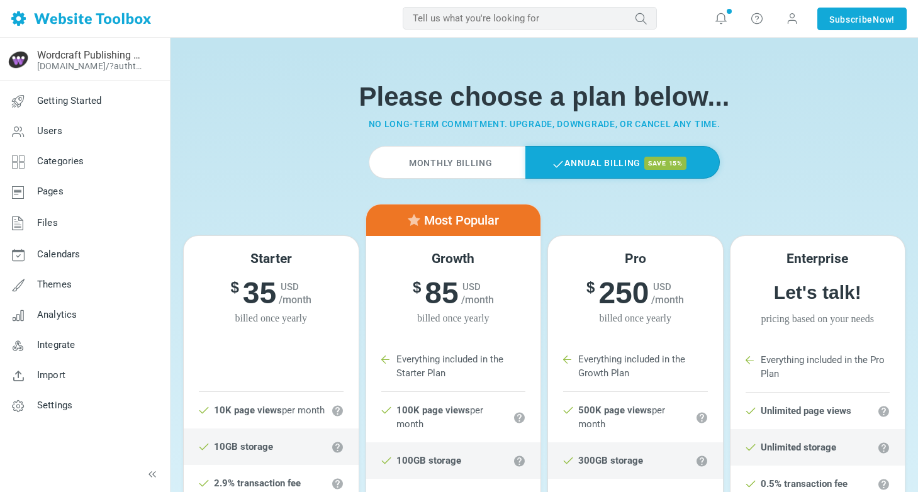
click at [446, 152] on label "Monthly Billing" at bounding box center [447, 162] width 156 height 33
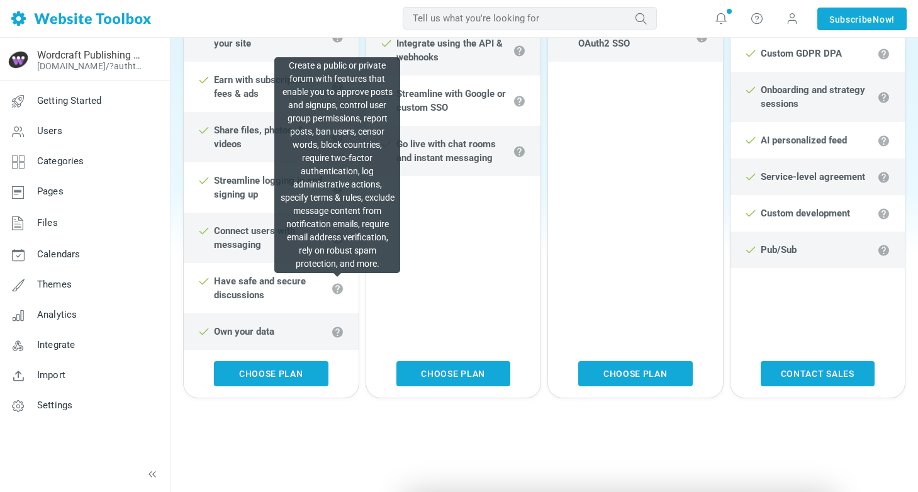
scroll to position [677, 0]
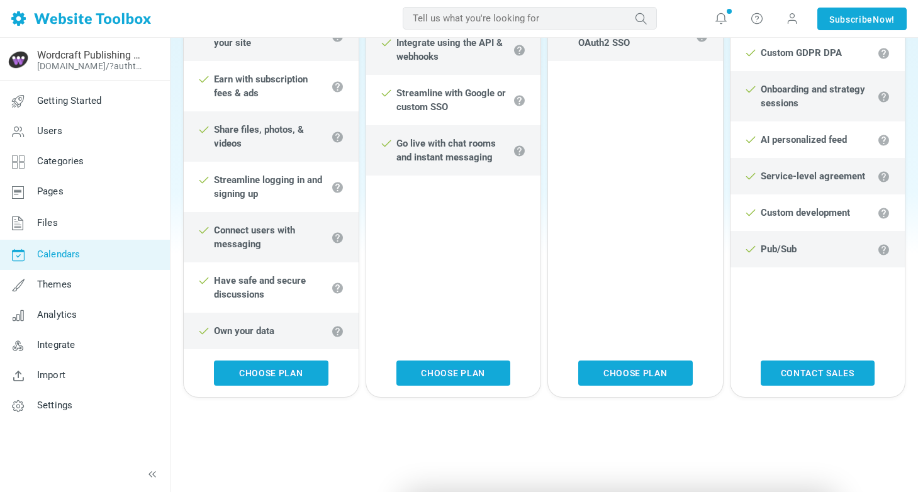
click at [67, 250] on span "Calendars" at bounding box center [58, 253] width 43 height 11
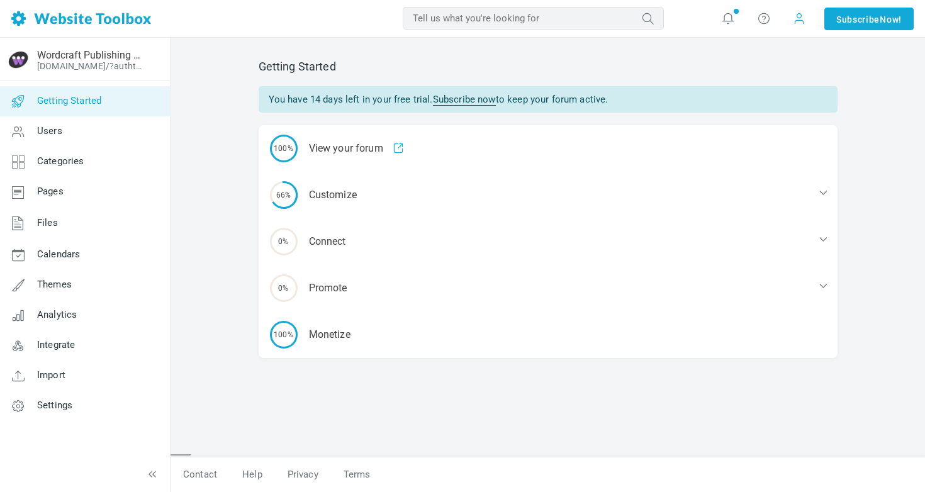
click at [799, 20] on span at bounding box center [798, 18] width 13 height 13
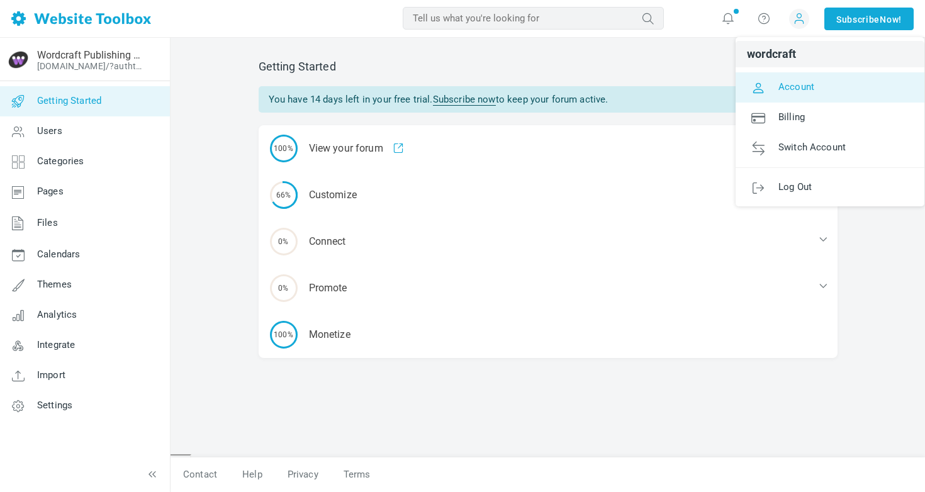
click at [789, 86] on span "Account" at bounding box center [796, 86] width 36 height 11
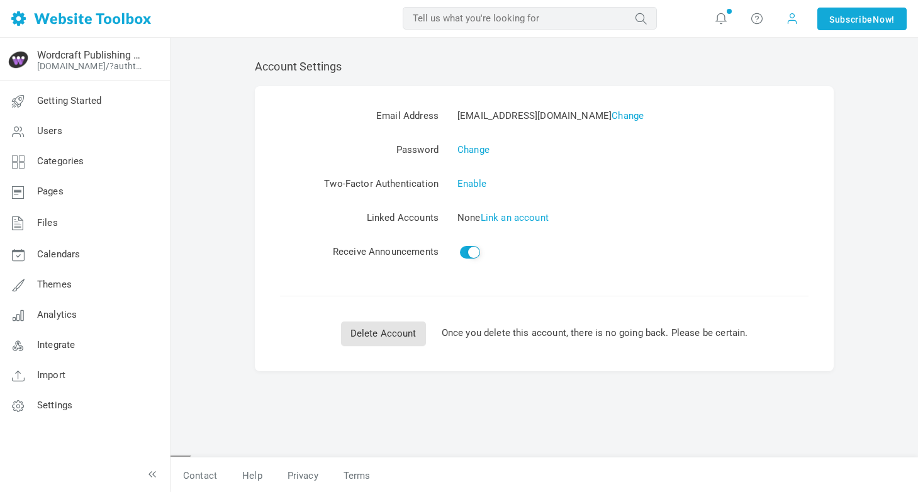
click at [787, 9] on span at bounding box center [792, 19] width 20 height 20
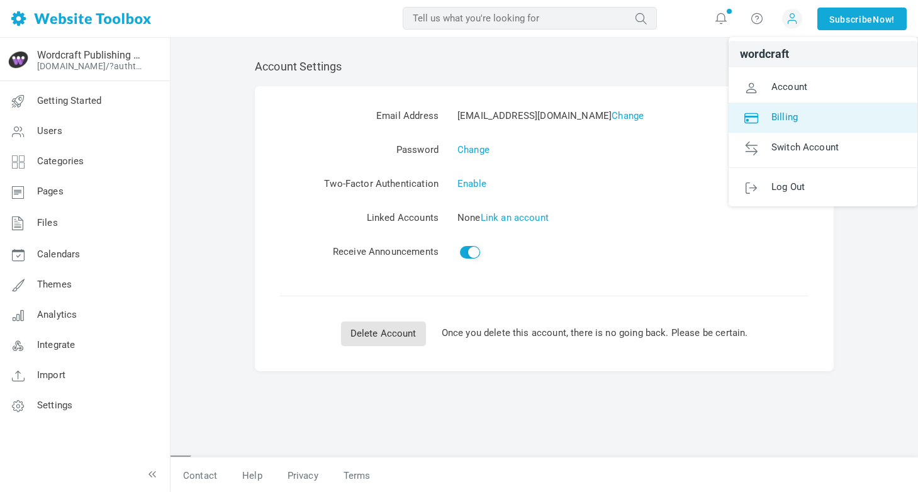
click at [784, 113] on span "Billing" at bounding box center [784, 116] width 26 height 11
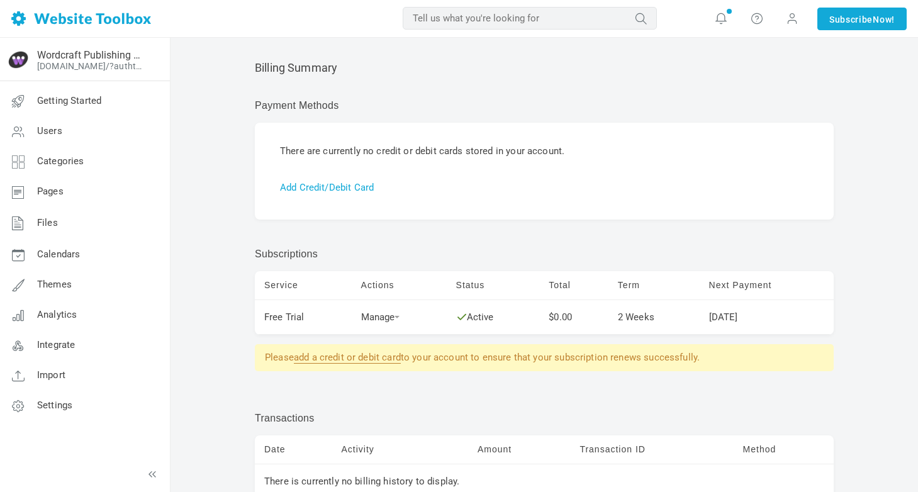
scroll to position [111, 0]
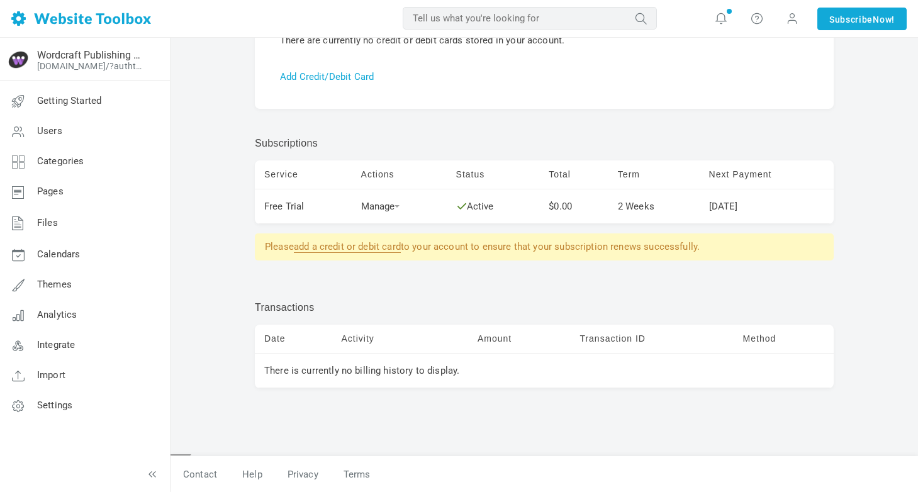
click at [363, 200] on td "Manage Subscribe" at bounding box center [399, 206] width 95 height 35
click at [374, 209] on link "Manage" at bounding box center [380, 206] width 39 height 11
click at [382, 172] on td "Actions" at bounding box center [399, 174] width 95 height 29
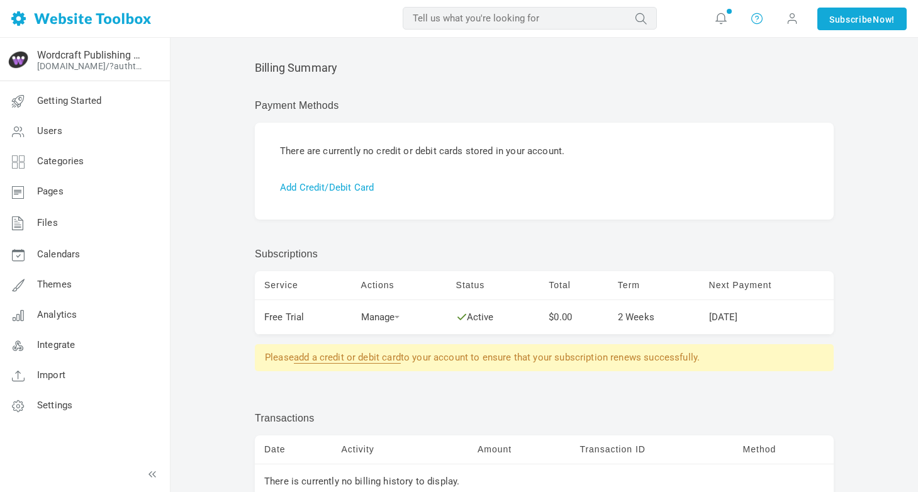
click at [751, 23] on icon at bounding box center [756, 18] width 13 height 14
click at [721, 16] on icon at bounding box center [721, 18] width 13 height 14
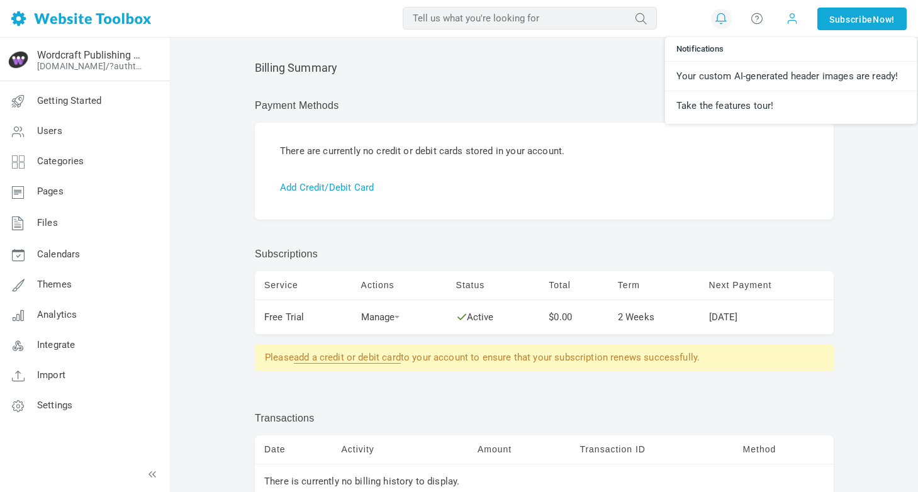
click at [789, 22] on span at bounding box center [792, 18] width 13 height 14
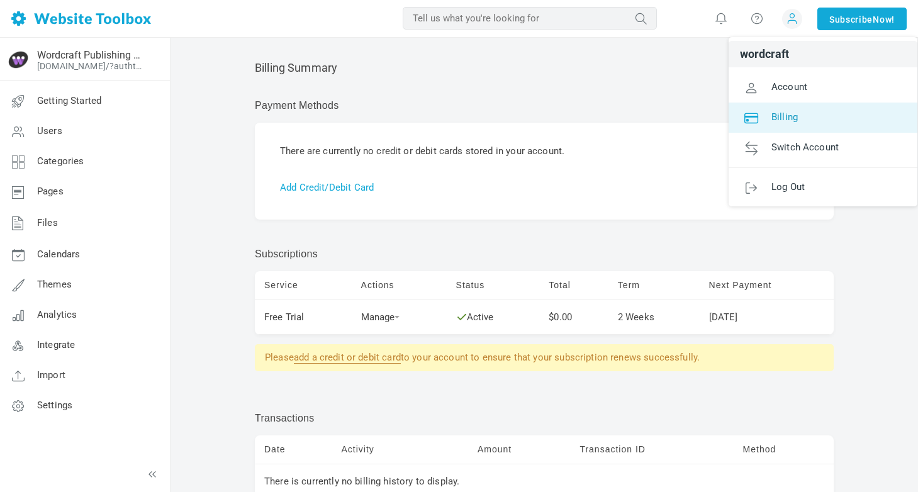
click at [783, 112] on span "Billing" at bounding box center [784, 116] width 26 height 11
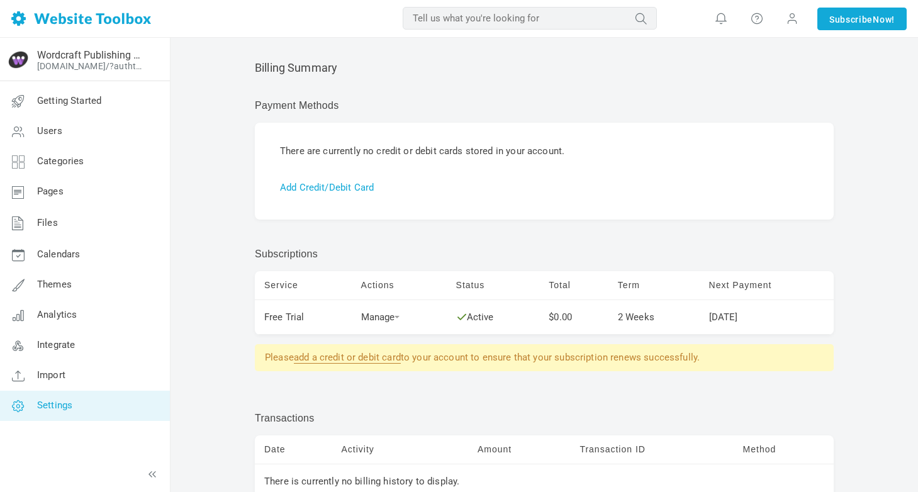
click at [93, 414] on link "Settings" at bounding box center [84, 406] width 170 height 30
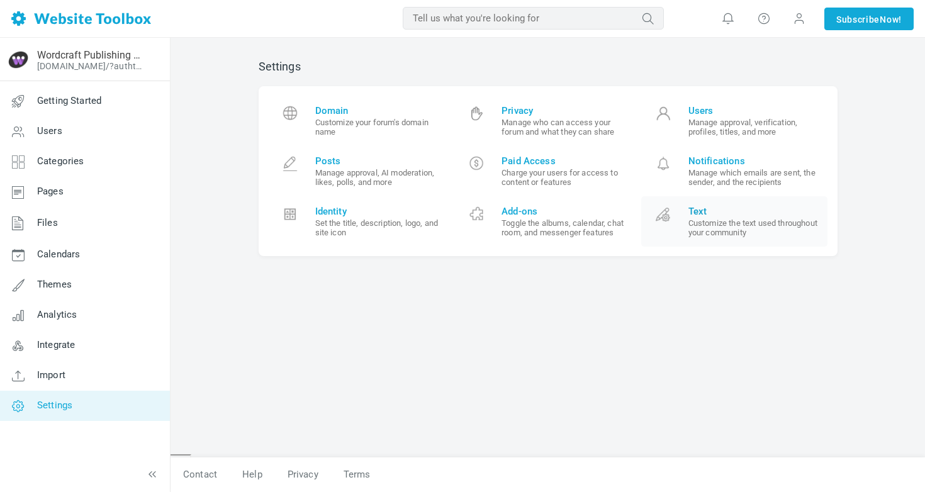
click at [762, 216] on span "Text Customize the text used throughout your community" at bounding box center [753, 221] width 130 height 31
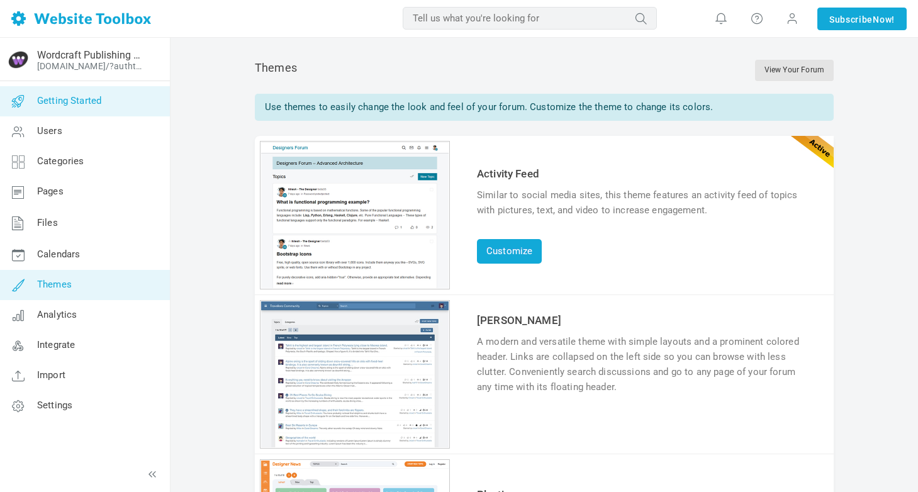
click at [67, 96] on span "Getting Started" at bounding box center [69, 100] width 64 height 11
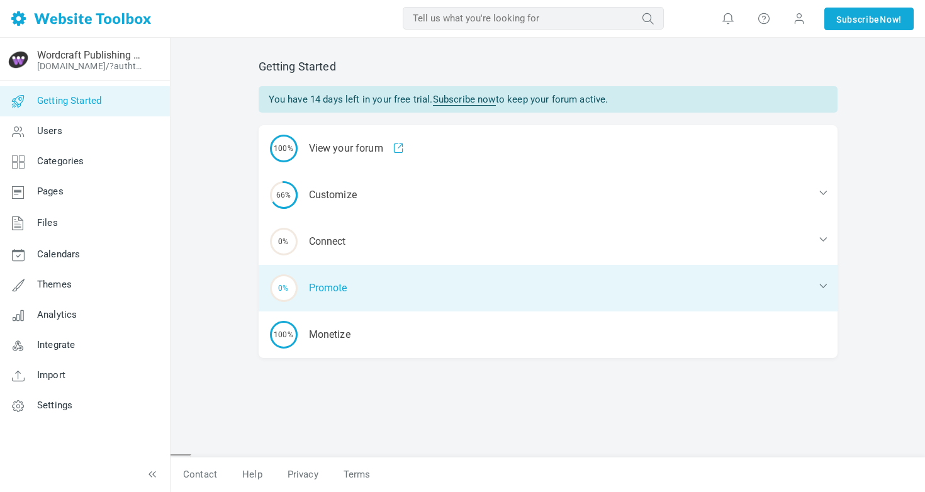
click at [543, 269] on div "0% Promote" at bounding box center [548, 288] width 579 height 47
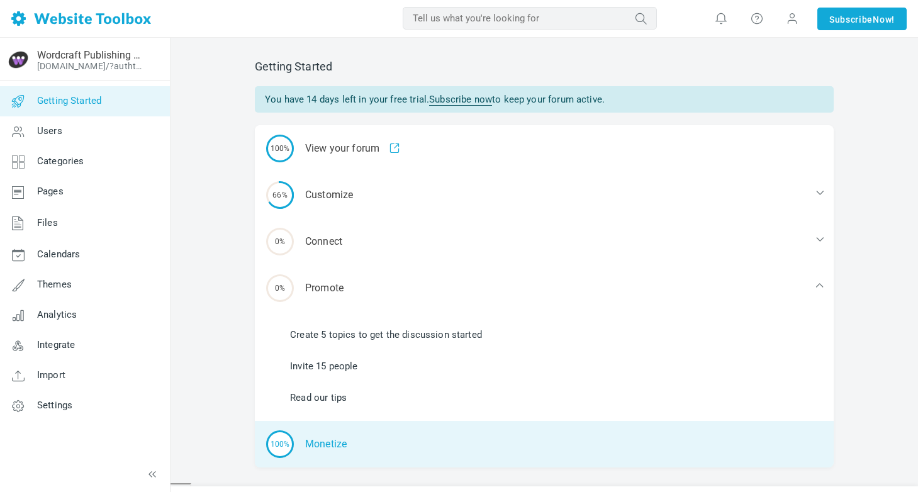
click at [321, 442] on div "100% Monetize" at bounding box center [544, 444] width 579 height 47
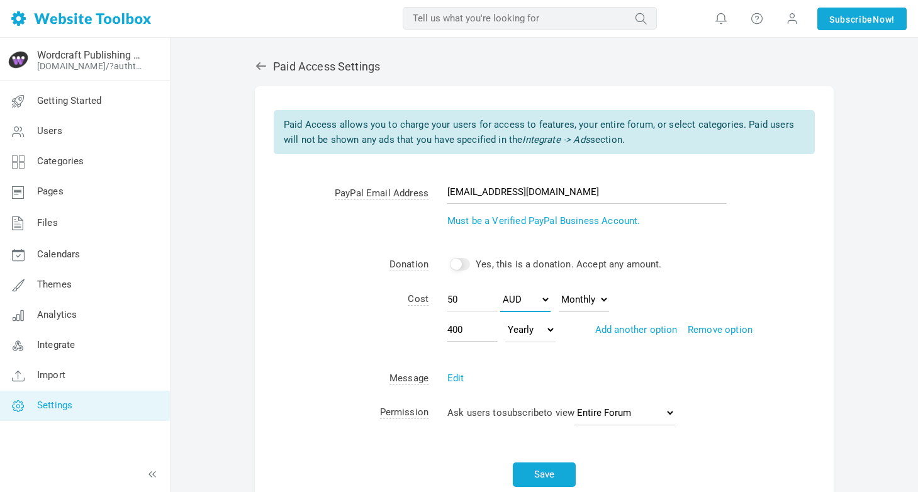
click at [525, 304] on select "USD AUD CAD EUR GBP JPY NZD CHF HKD SGD SEK DKK PLN NOK HUF CZK ILS MXN BRL MYR…" at bounding box center [525, 299] width 50 height 25
click at [500, 287] on select "USD AUD CAD EUR GBP JPY NZD CHF HKD SGD SEK DKK PLN NOK HUF CZK ILS MXN BRL MYR…" at bounding box center [525, 299] width 50 height 25
click at [604, 344] on td "50 USD AUD CAD EUR GBP JPY NZD CHF HKD SGD SEK DKK PLN NOK HUF CZK ILS MXN BRL …" at bounding box center [630, 321] width 405 height 79
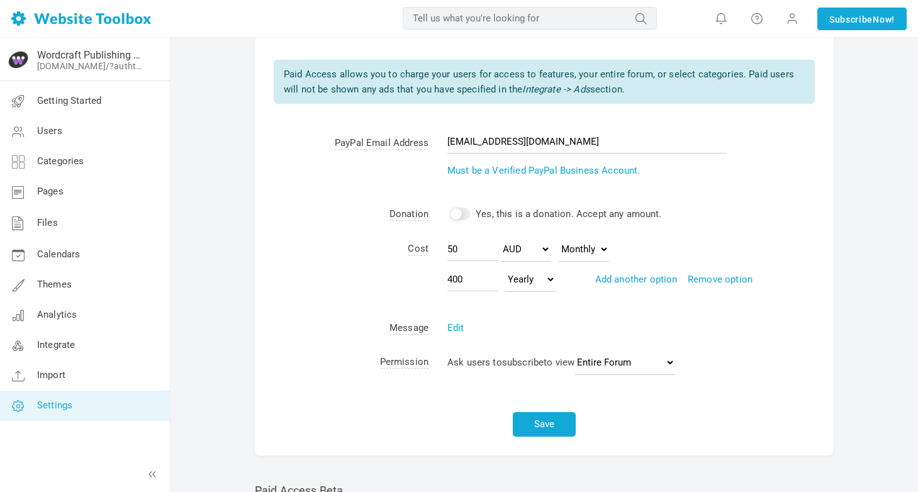
scroll to position [54, 0]
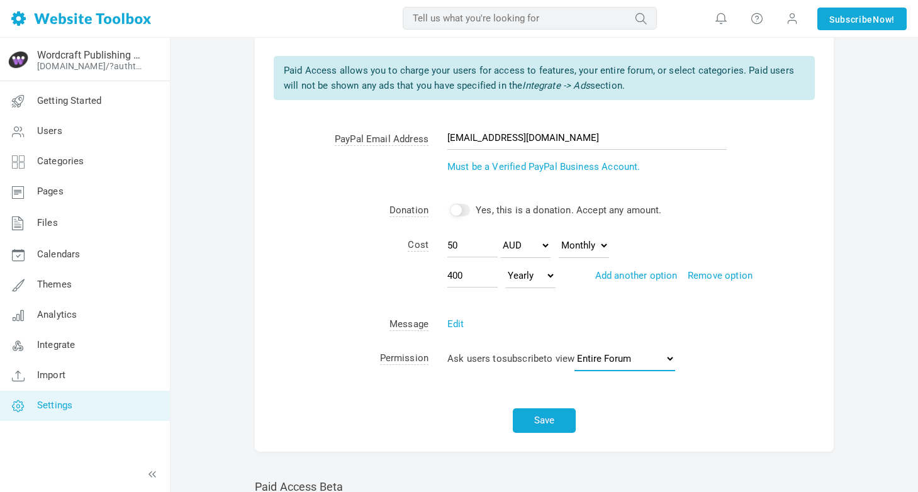
click at [623, 348] on select "Specific Categories Entire Forum" at bounding box center [624, 358] width 101 height 25
click at [579, 346] on select "Specific Categories Entire Forum" at bounding box center [624, 358] width 101 height 25
click at [728, 355] on link "Select Categories" at bounding box center [721, 358] width 77 height 11
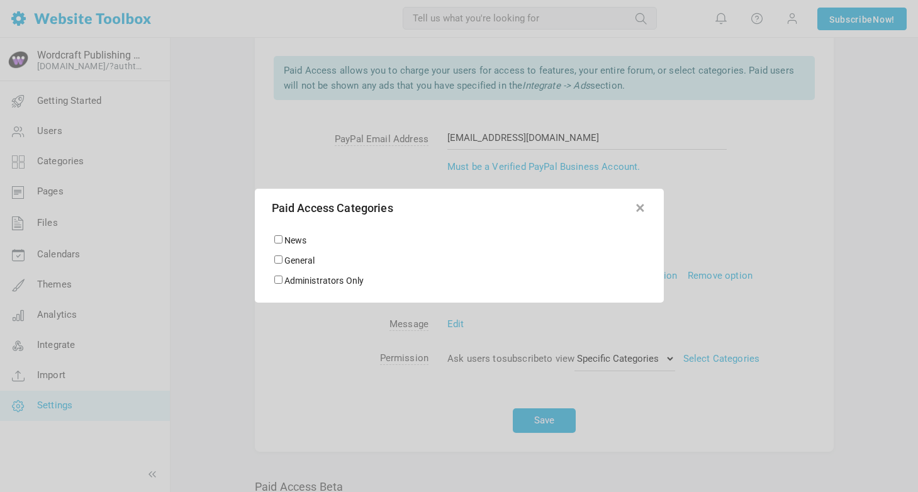
click at [642, 207] on button "button" at bounding box center [640, 205] width 13 height 13
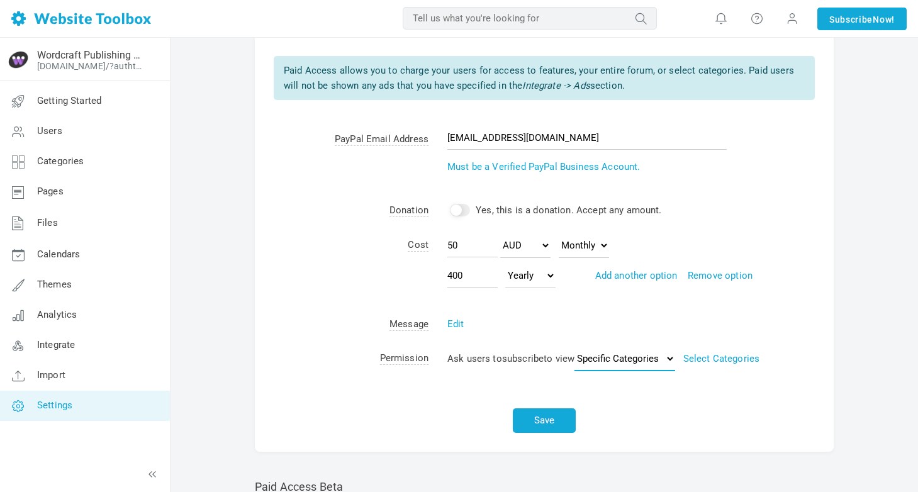
click at [617, 353] on select "Specific Categories Entire Forum" at bounding box center [624, 358] width 101 height 25
select select "entire"
click at [579, 346] on select "Specific Categories Entire Forum" at bounding box center [624, 358] width 101 height 25
click at [513, 381] on div "Save" at bounding box center [544, 416] width 579 height 71
click at [530, 409] on button "Save" at bounding box center [544, 420] width 63 height 25
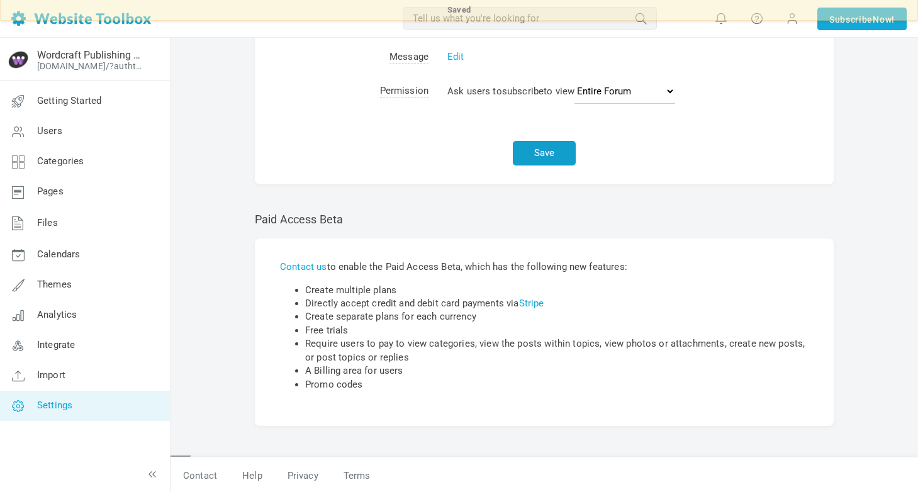
scroll to position [0, 0]
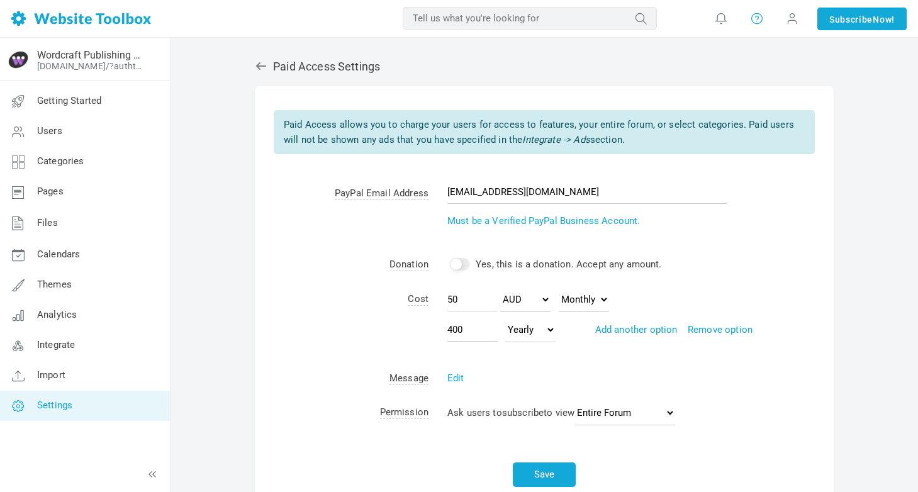
click at [751, 21] on icon at bounding box center [756, 18] width 13 height 14
click at [782, 18] on span at bounding box center [792, 19] width 20 height 20
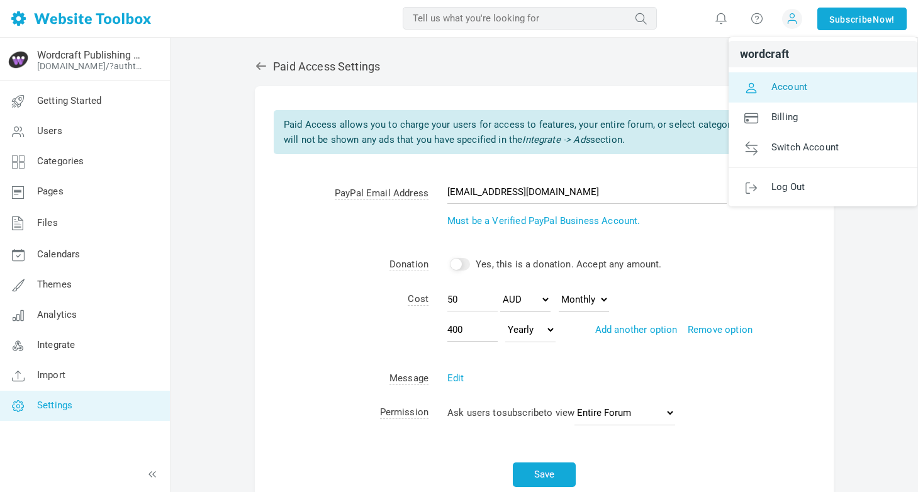
click at [773, 89] on span "Account" at bounding box center [789, 86] width 36 height 11
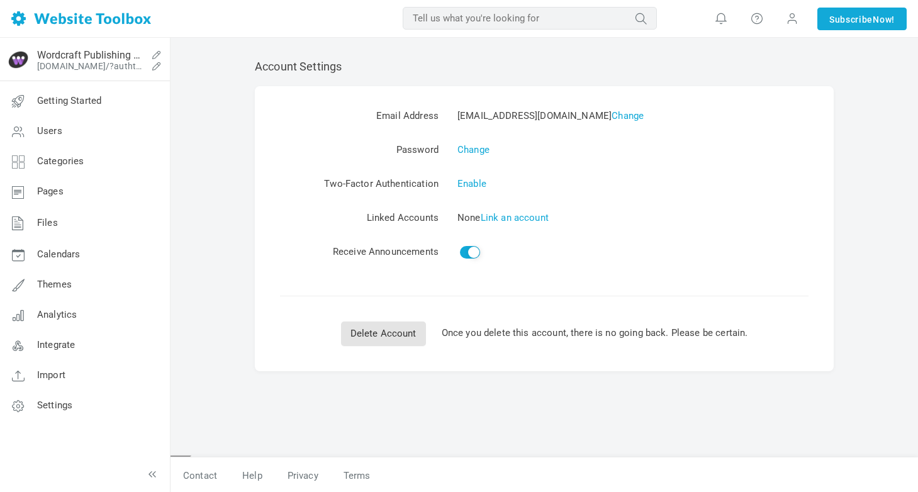
click at [17, 59] on img at bounding box center [18, 60] width 20 height 20
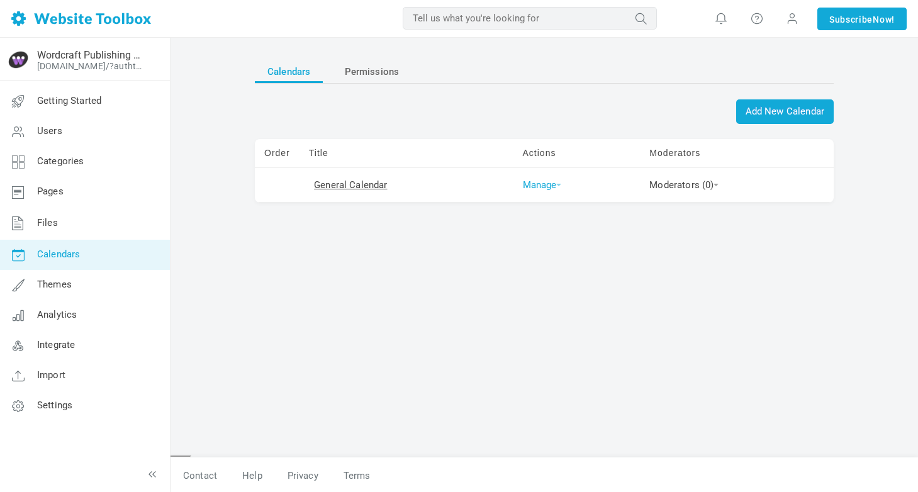
click at [535, 184] on link "Manage" at bounding box center [542, 184] width 39 height 11
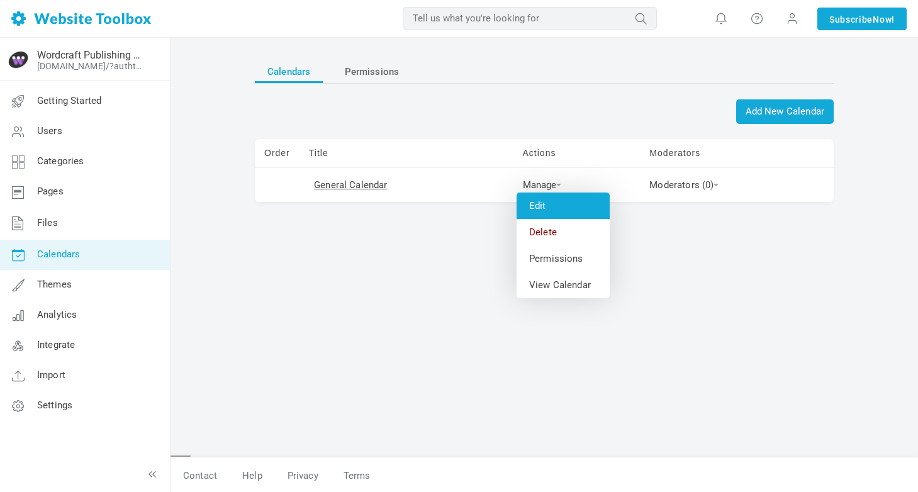
click at [538, 203] on link "Edit" at bounding box center [562, 205] width 93 height 26
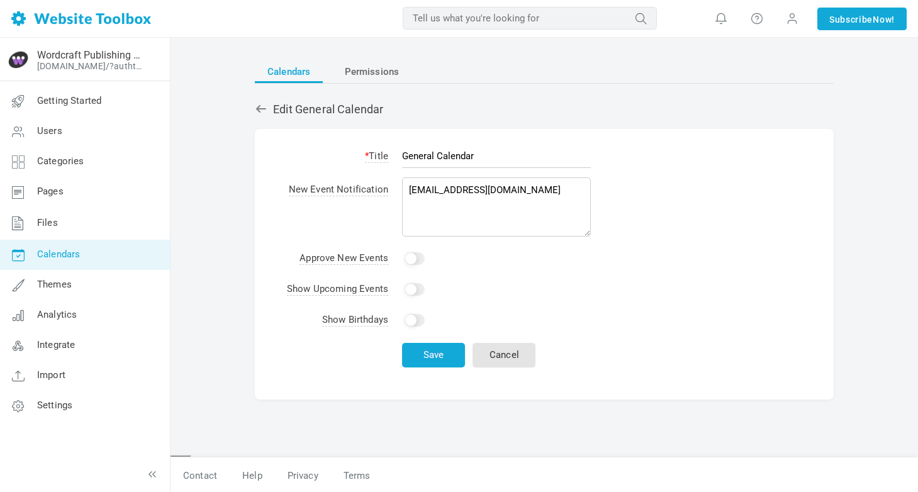
click at [418, 314] on input "Yes" at bounding box center [414, 320] width 20 height 13
checkbox input "true"
click at [410, 278] on td "Yes" at bounding box center [496, 289] width 203 height 31
click at [410, 279] on td "Yes" at bounding box center [496, 289] width 203 height 31
click at [413, 286] on input "Yes" at bounding box center [414, 289] width 20 height 13
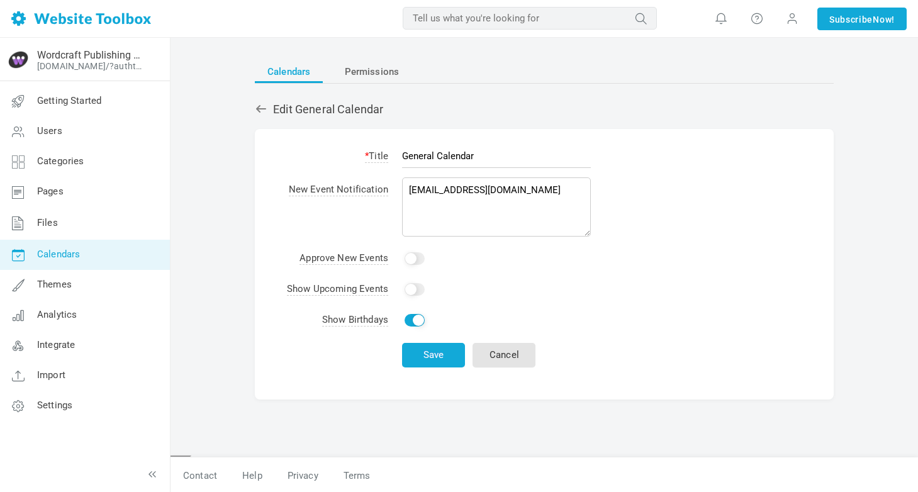
checkbox input "true"
click at [411, 255] on input "Yes" at bounding box center [414, 258] width 20 height 13
click at [420, 161] on input "General Calendar" at bounding box center [496, 156] width 189 height 24
click at [412, 255] on input "Yes" at bounding box center [414, 258] width 20 height 13
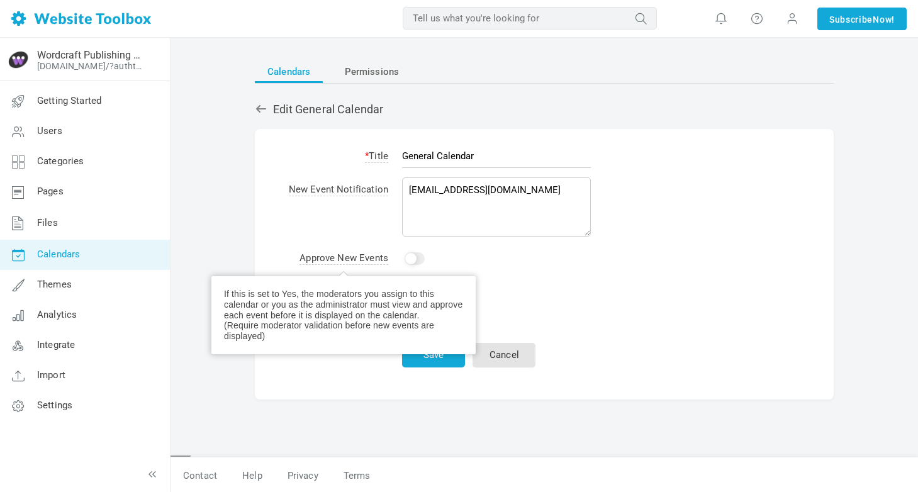
click at [334, 255] on span "Approve New Events" at bounding box center [343, 258] width 89 height 13
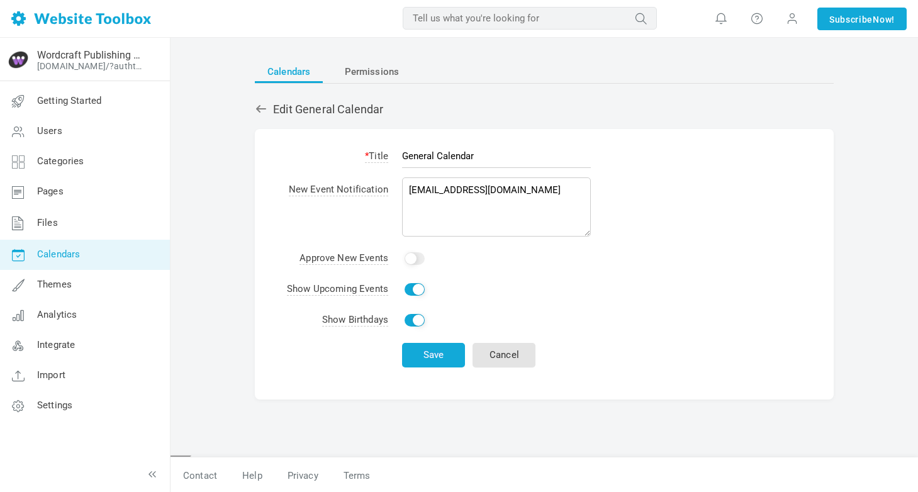
click at [410, 255] on input "Yes" at bounding box center [414, 258] width 20 height 13
checkbox input "true"
click at [425, 356] on button "Save" at bounding box center [433, 355] width 63 height 25
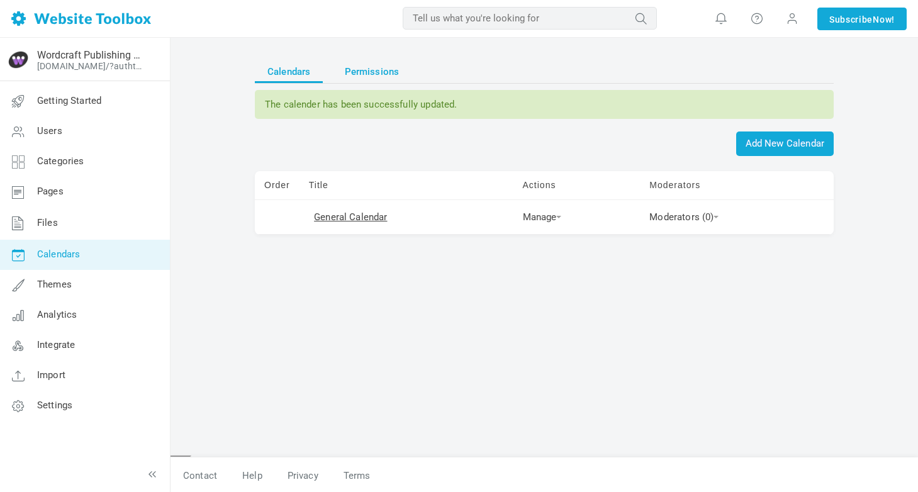
click at [353, 81] on span "Permissions" at bounding box center [372, 71] width 55 height 23
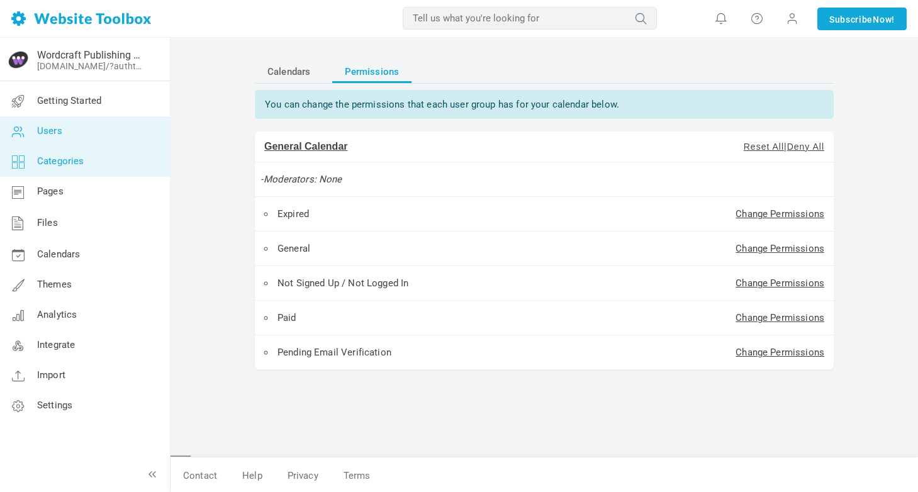
click at [60, 151] on link "Categories" at bounding box center [84, 162] width 170 height 30
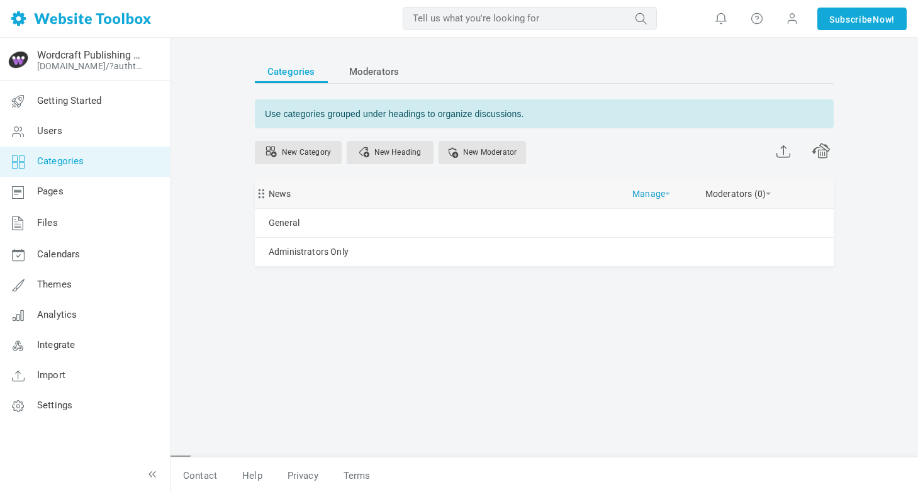
click at [659, 196] on link "Manage" at bounding box center [651, 191] width 38 height 22
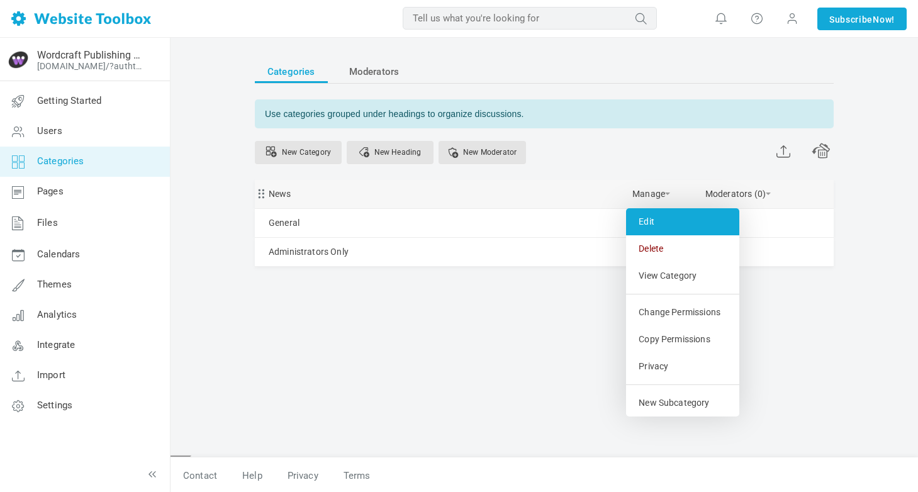
click at [654, 221] on link "Edit" at bounding box center [682, 221] width 113 height 27
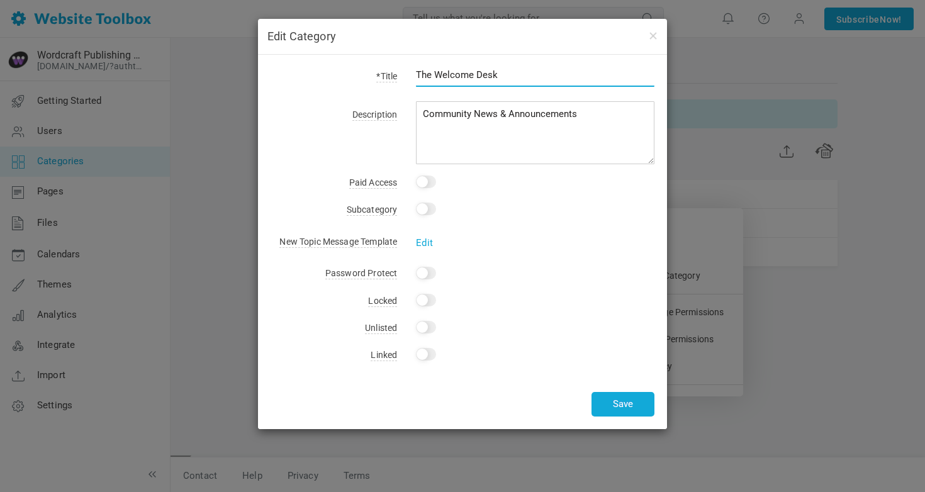
click at [440, 72] on input "The Welcome Desk" at bounding box center [535, 75] width 238 height 24
type input "Front desk"
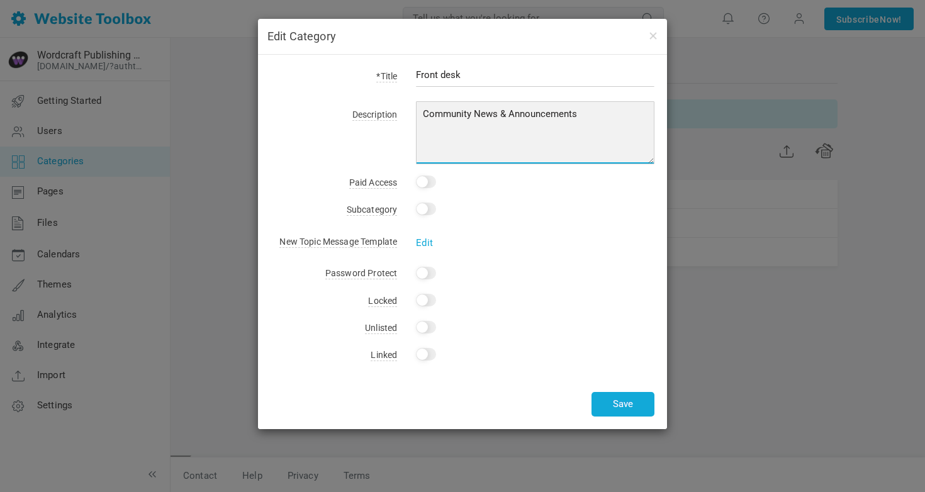
click at [496, 120] on textarea "Community News & Announcements" at bounding box center [535, 132] width 238 height 63
paste textarea "• Intros & First Posts → where new members introduce themselves, their business…"
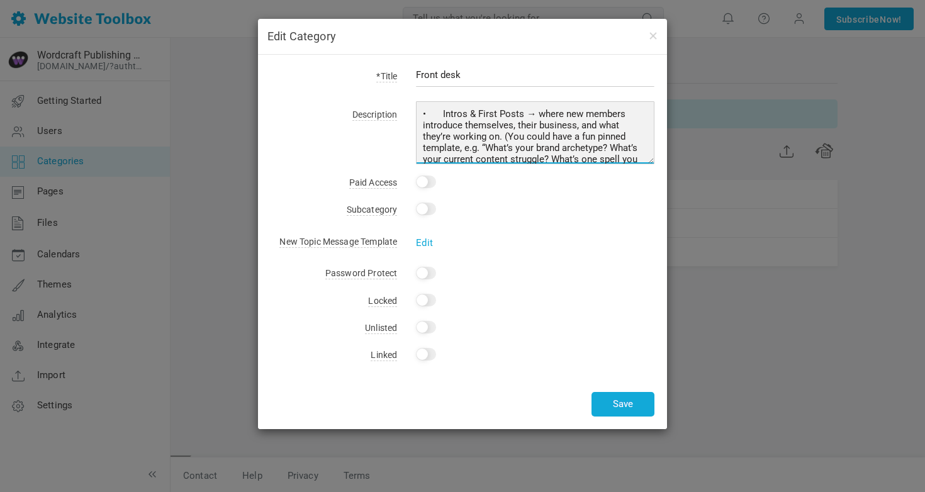
click at [464, 114] on textarea "Community News & Announcements" at bounding box center [535, 132] width 238 height 63
click at [519, 112] on textarea "Community News & Announcements" at bounding box center [535, 132] width 238 height 63
click at [551, 116] on textarea "Community News & Announcements" at bounding box center [535, 132] width 238 height 63
click at [576, 109] on textarea "Community News & Announcements" at bounding box center [535, 132] width 238 height 63
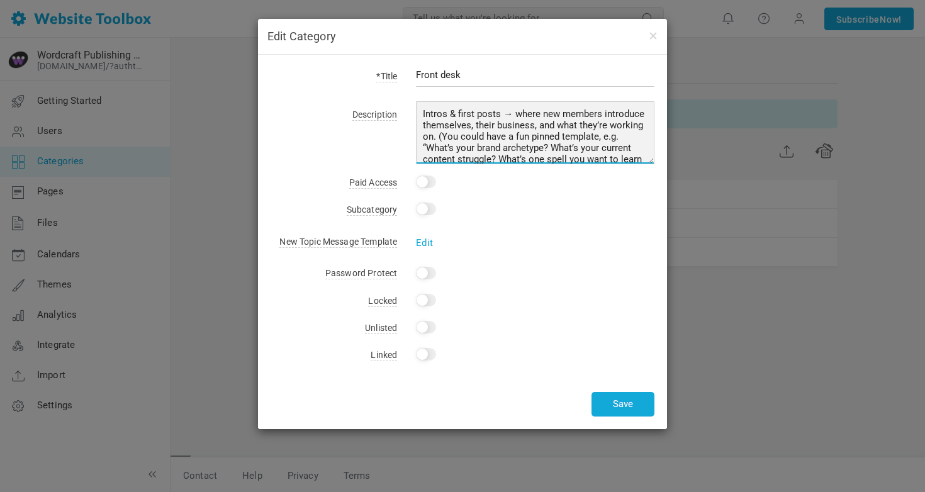
click at [551, 124] on textarea "Community News & Announcements" at bounding box center [535, 132] width 238 height 63
click at [454, 138] on textarea "Community News & Announcements" at bounding box center [535, 132] width 238 height 63
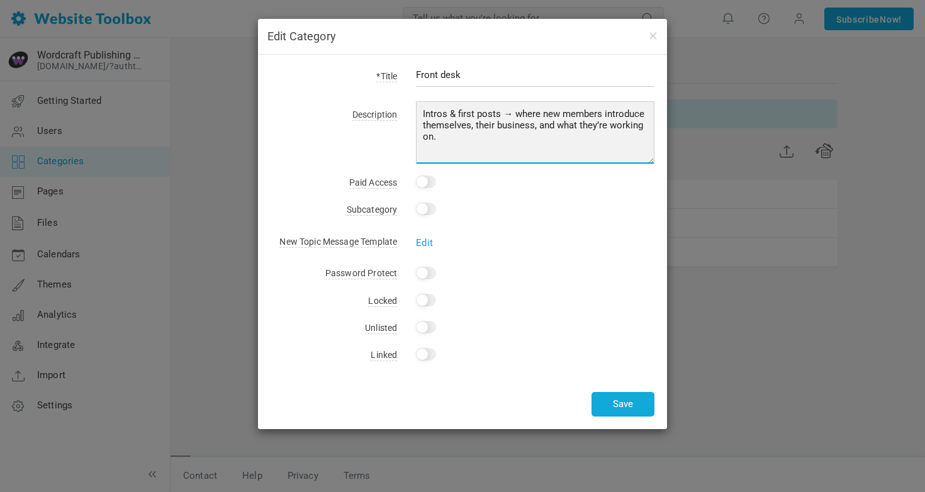
type textarea "Intros & first posts → where new members introduce themselves, their business, …"
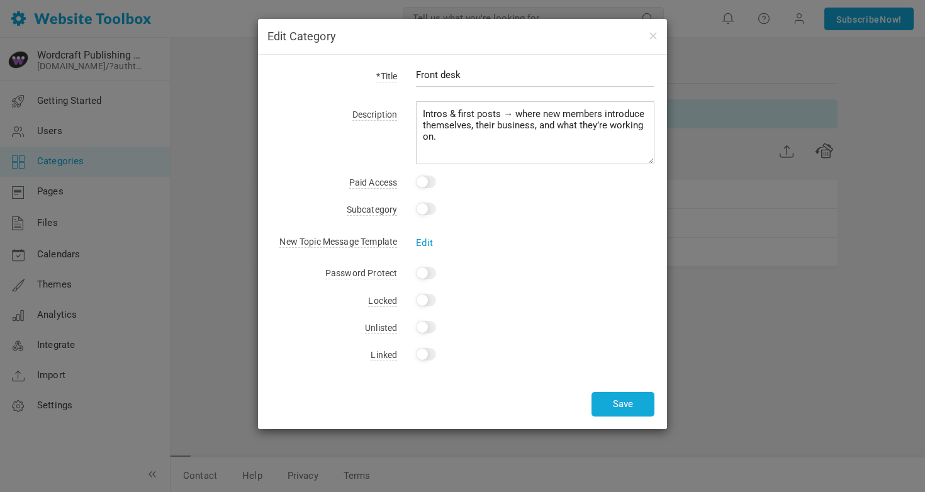
click at [422, 243] on link "Edit" at bounding box center [424, 242] width 17 height 11
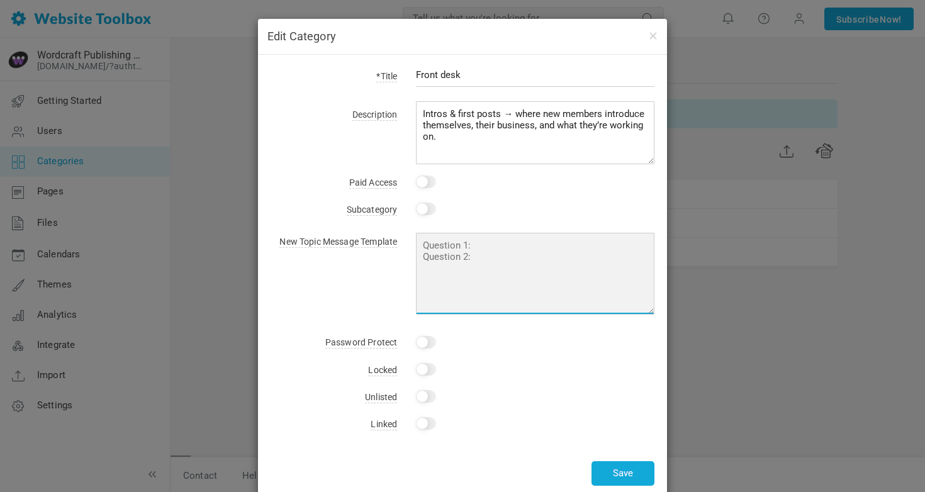
click at [521, 239] on textarea at bounding box center [535, 274] width 238 height 82
click at [511, 267] on textarea at bounding box center [535, 274] width 238 height 82
type textarea "Q"
paste textarea "(You could have a fun pinned template, e.g. “What’s your brand archetype? What’…"
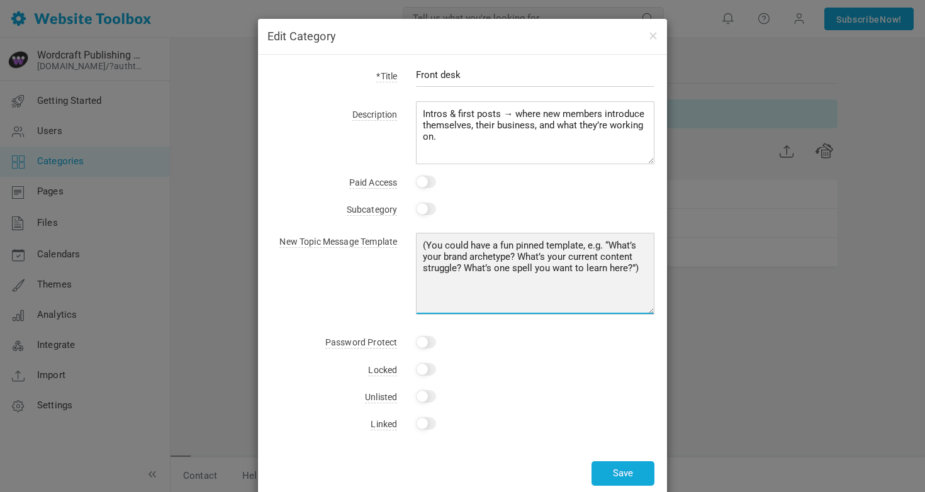
click at [604, 237] on textarea "(You could have a fun pinned template, e.g. “What’s your brand archetype? What’…" at bounding box center [535, 274] width 238 height 82
click at [611, 245] on textarea "(You could have a fun pinned template, e.g. “What’s your brand archetype? What’…" at bounding box center [535, 274] width 238 height 82
click at [552, 243] on textarea "What’s your brand archetype? What’s your current content struggle? What’s one s…" at bounding box center [535, 274] width 238 height 82
click at [579, 259] on textarea "What’s your brand archetype? What’s your current content struggle? What’s one s…" at bounding box center [535, 274] width 238 height 82
type textarea "What’s your brand archetype? What’s your current content struggle (if any)?"
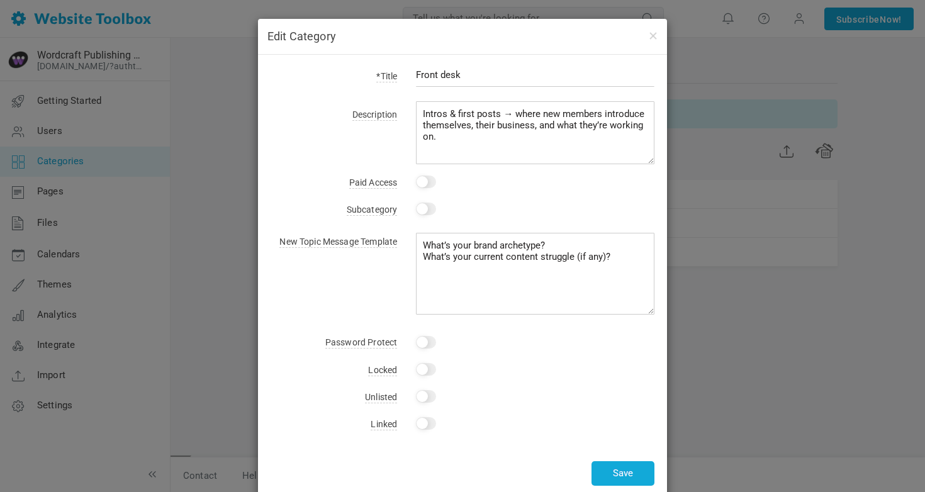
click at [523, 334] on div "Yes Change" at bounding box center [525, 343] width 257 height 18
click at [625, 473] on button "Save" at bounding box center [622, 473] width 63 height 25
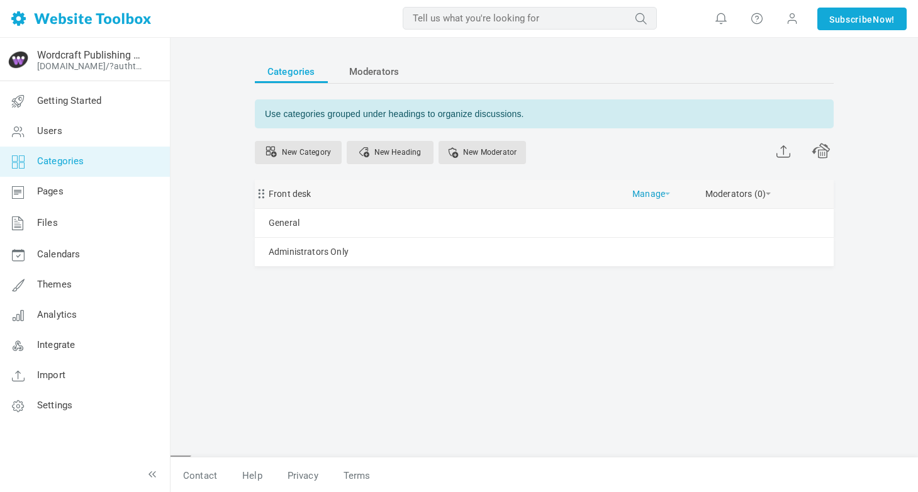
click at [642, 194] on link "Manage" at bounding box center [651, 191] width 38 height 22
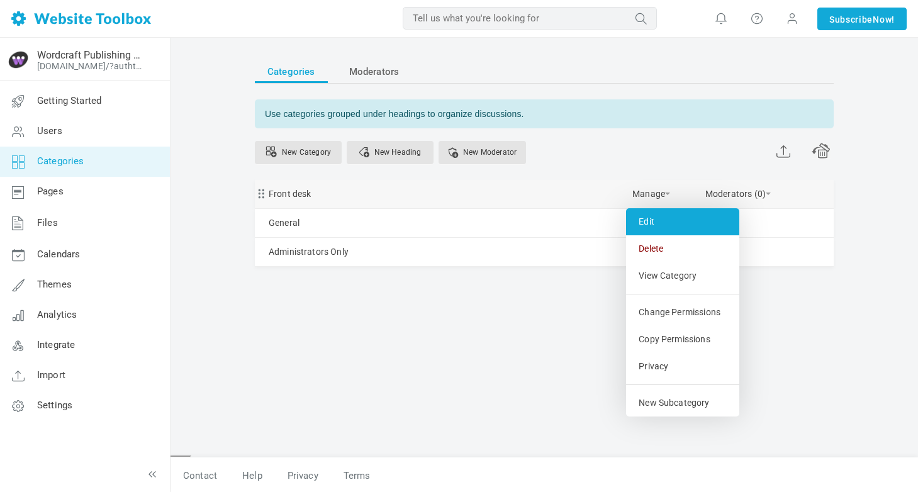
click at [649, 219] on link "Edit" at bounding box center [682, 221] width 113 height 27
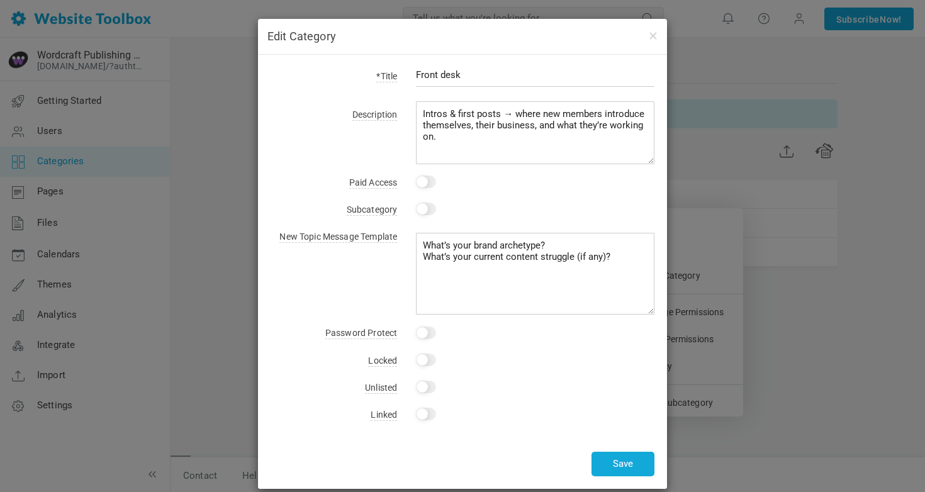
click at [473, 81] on input "Front desk" at bounding box center [535, 75] width 238 height 24
type input "Front desk"
click at [625, 455] on button "Save" at bounding box center [622, 464] width 63 height 25
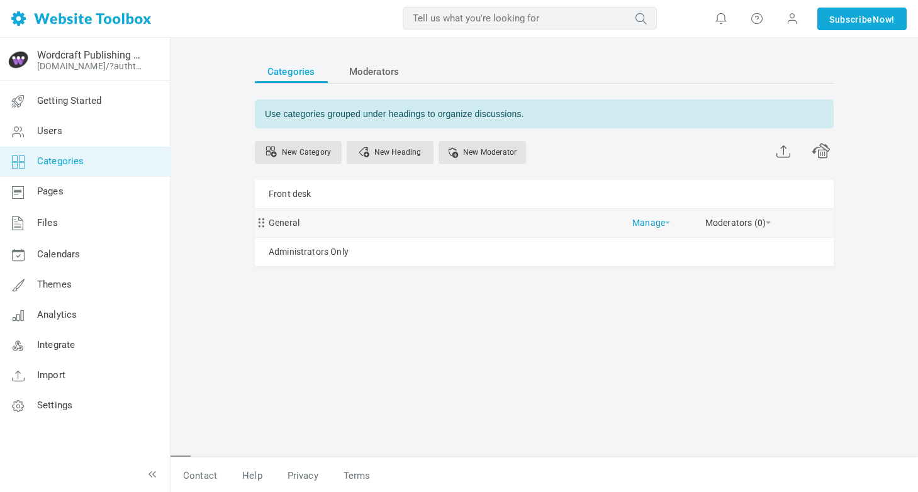
click at [641, 226] on link "Manage" at bounding box center [651, 220] width 38 height 22
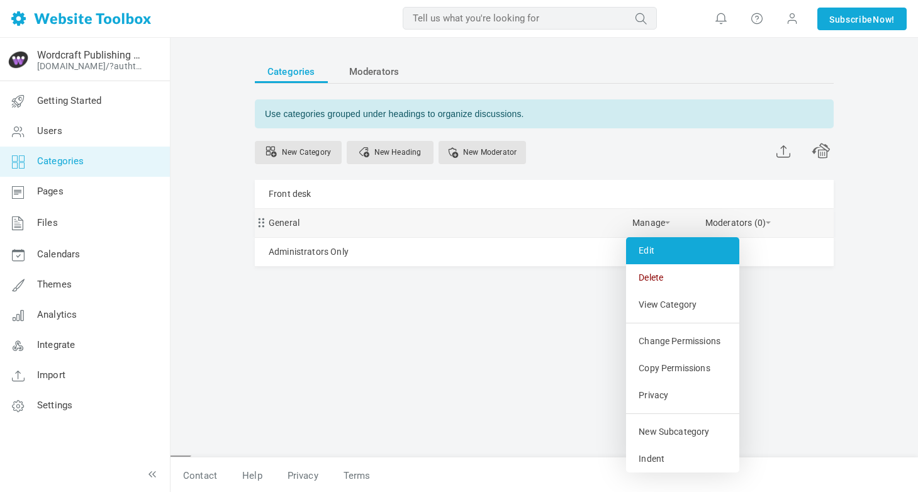
click at [647, 254] on link "Edit" at bounding box center [682, 250] width 113 height 27
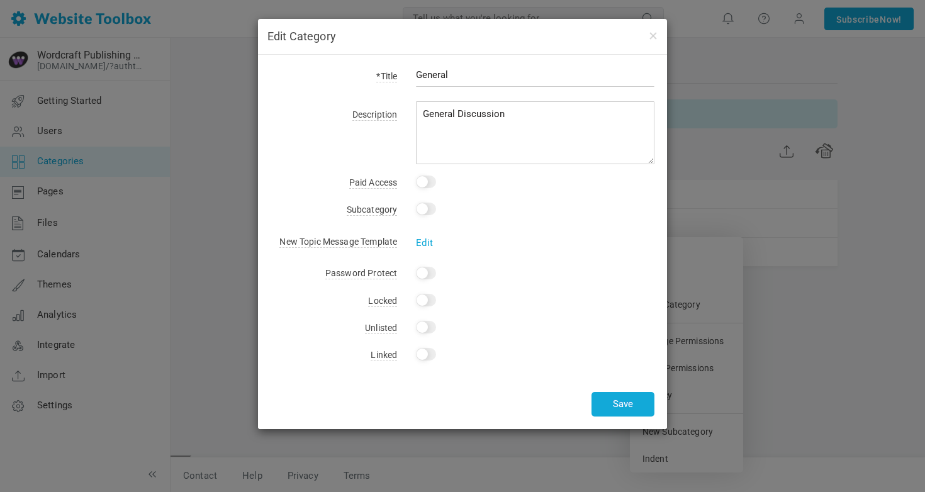
click at [721, 141] on div "Edit Category *Title General Description General Discussion Paid Access Subcate…" at bounding box center [462, 246] width 925 height 492
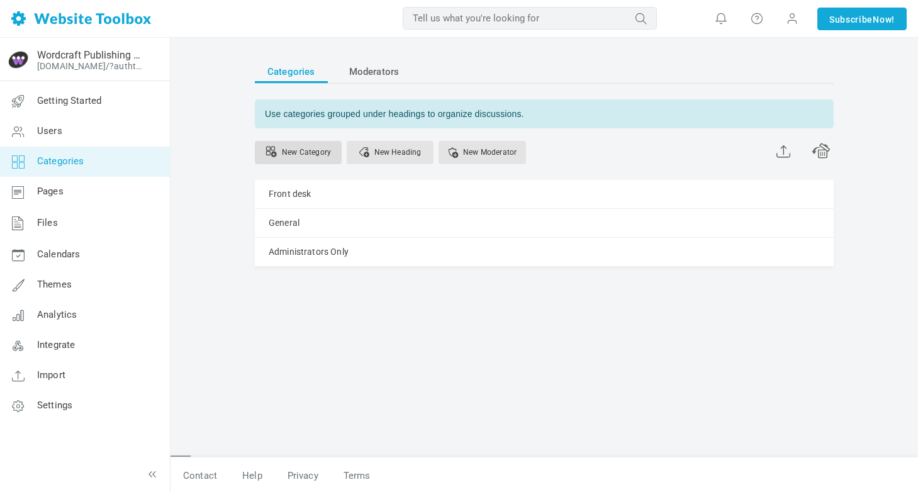
click at [303, 147] on link "New Category" at bounding box center [298, 152] width 87 height 23
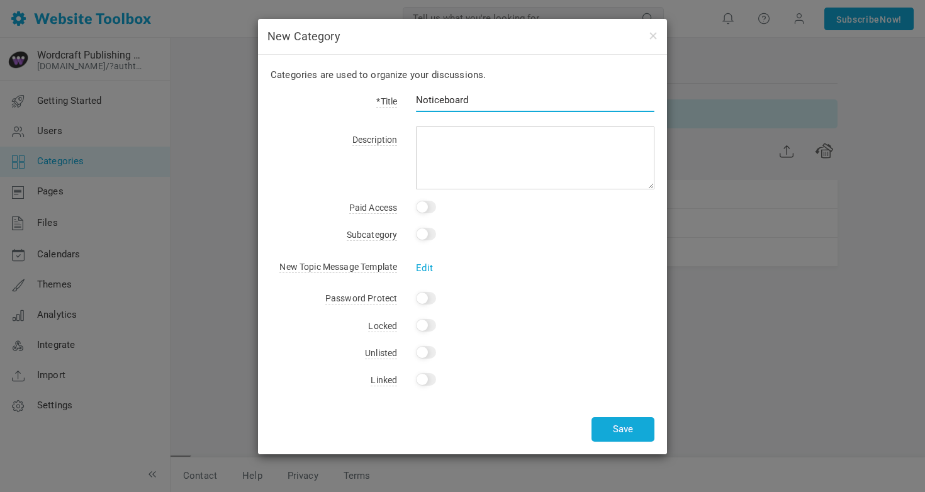
type input "Noticeboard"
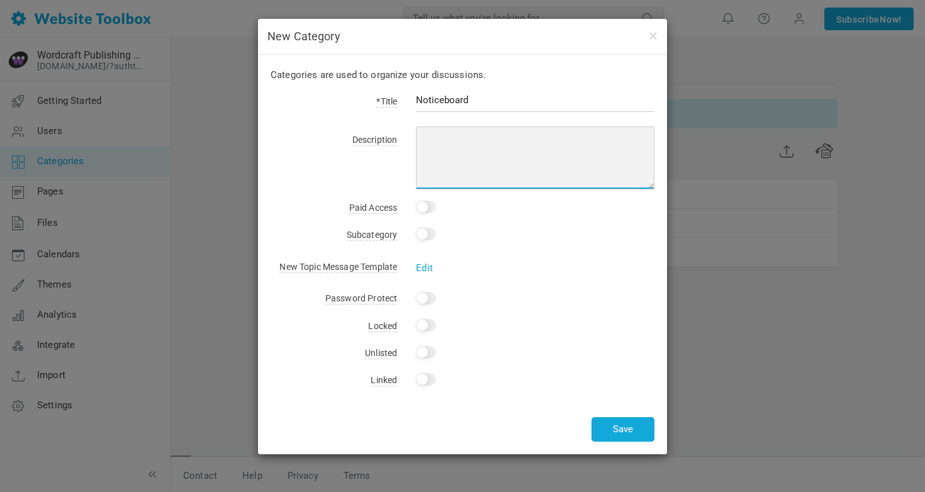
click at [545, 140] on textarea at bounding box center [535, 157] width 238 height 63
paste textarea "• Announcements → updates from you (events, sprints, new templates, prompts of …"
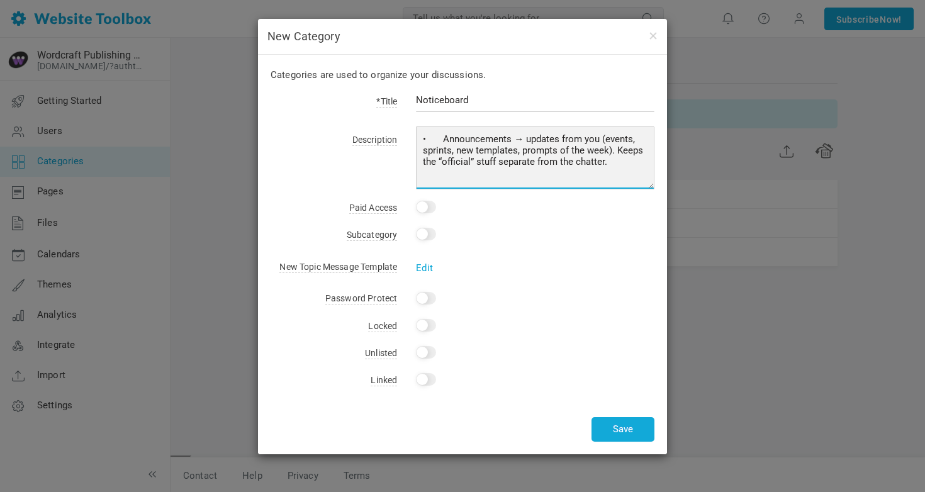
click at [462, 136] on textarea "• Announcements → updates from you (events, sprints, new templates, prompts of …" at bounding box center [535, 157] width 238 height 63
click at [570, 141] on textarea "Announcements → updates from you (events, sprints, new templates, prompts of th…" at bounding box center [535, 157] width 238 height 63
click at [613, 135] on textarea "Announcements → updates from Wordcraft (events, sprints, new templates, prompts…" at bounding box center [535, 157] width 238 height 63
click at [492, 162] on textarea "Announcements → updates from Wordcraft (e.g. events, sprints, new templates, pr…" at bounding box center [535, 157] width 238 height 63
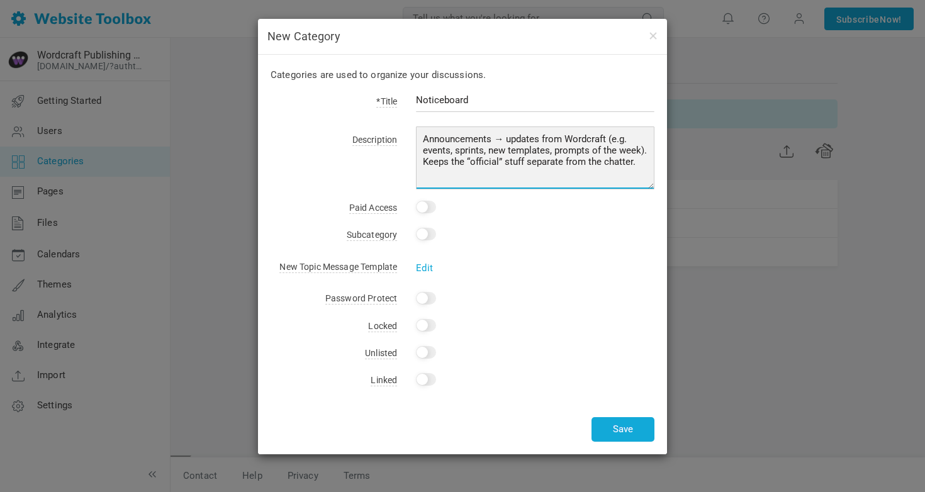
click at [492, 179] on textarea "Announcements → updates from Wordcraft (e.g. events, sprints, new templates, pr…" at bounding box center [535, 157] width 238 height 63
type textarea "Announcements → updates from Wordcraft (e.g. events, sprints, new templates, pr…"
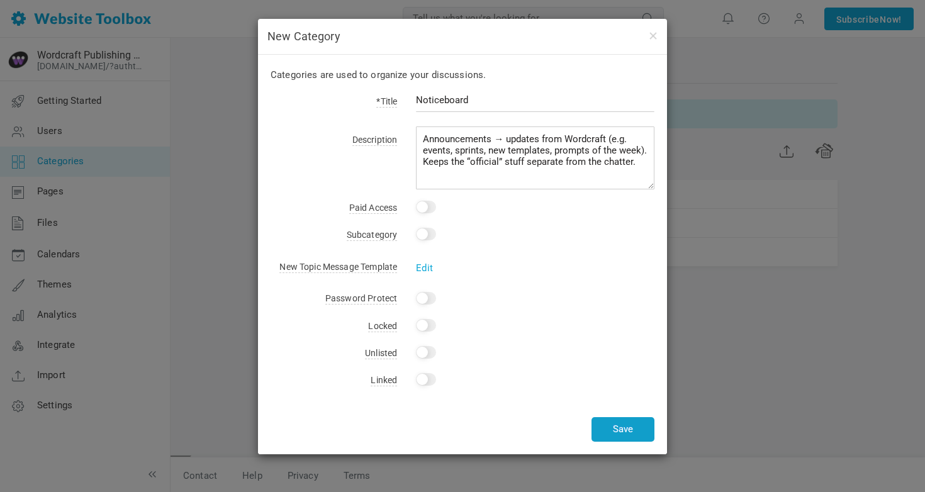
click at [612, 423] on button "Save" at bounding box center [622, 429] width 63 height 25
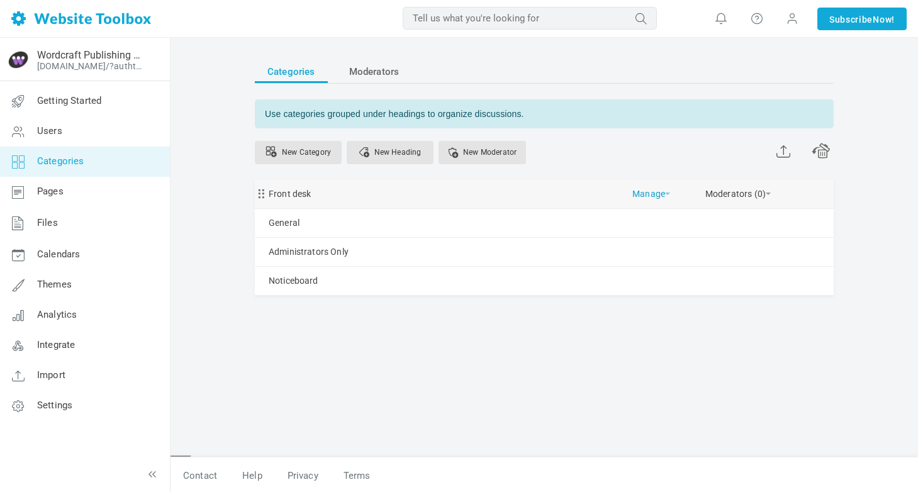
click at [651, 195] on link "Manage" at bounding box center [651, 191] width 38 height 22
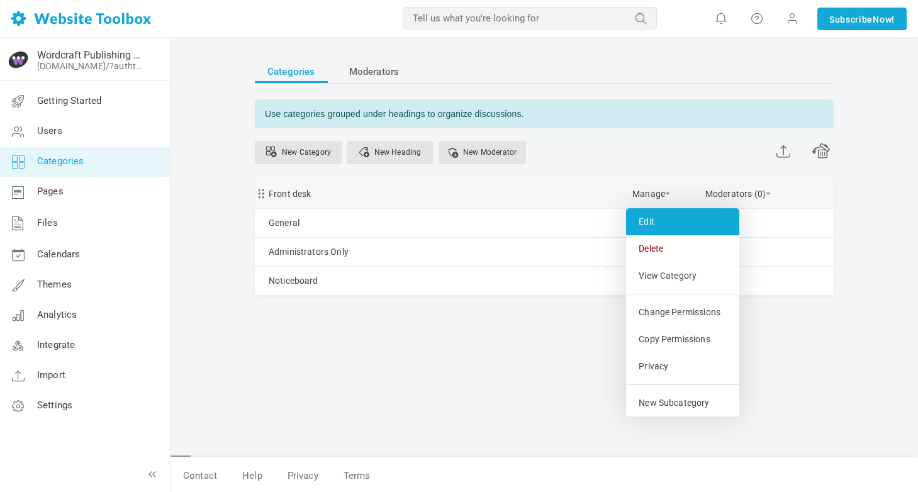
click at [653, 218] on link "Edit" at bounding box center [682, 221] width 113 height 27
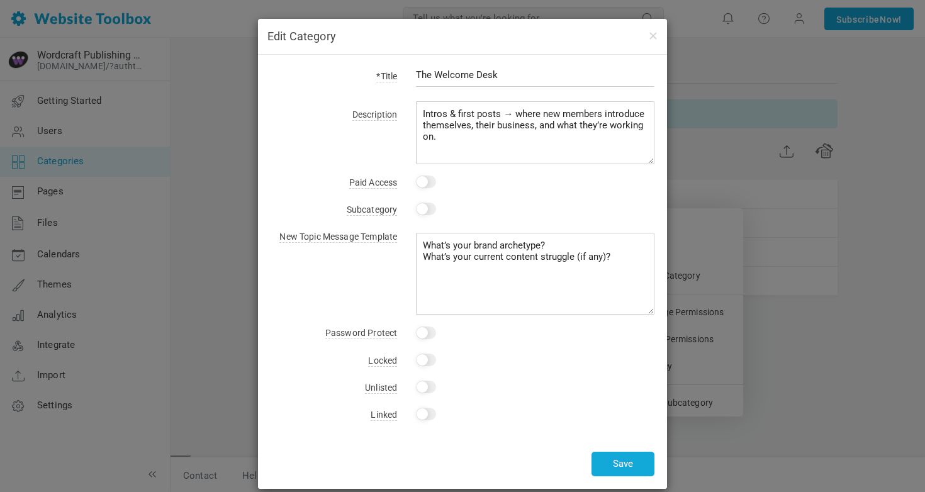
type input "The Welcome Desk"
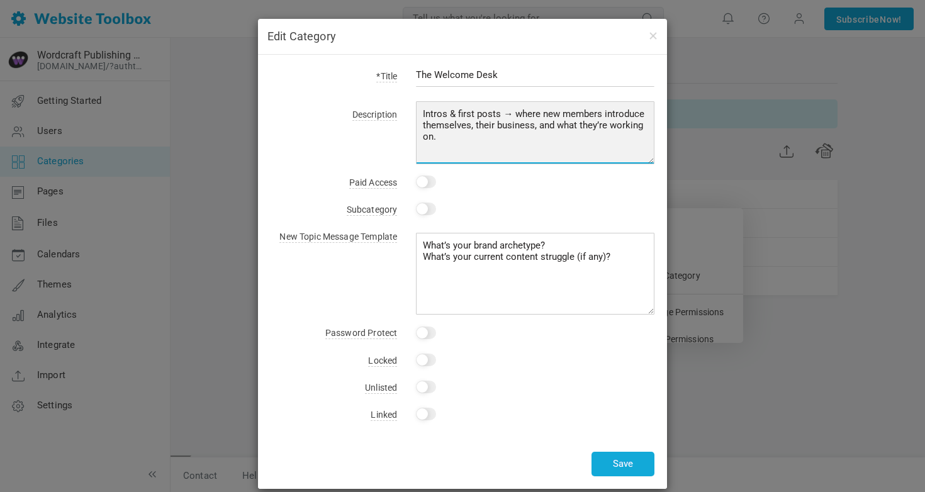
click at [467, 114] on textarea "Intros & first posts → where new members introduce themselves, their business, …" at bounding box center [535, 132] width 238 height 63
paste textarea "Step inside and say hello. This is where new members introduce themselves, shar…"
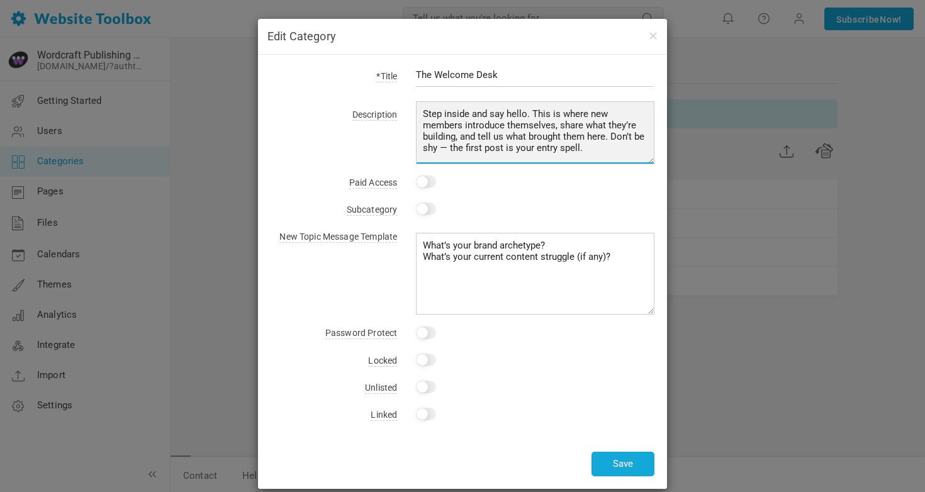
scroll to position [13, 0]
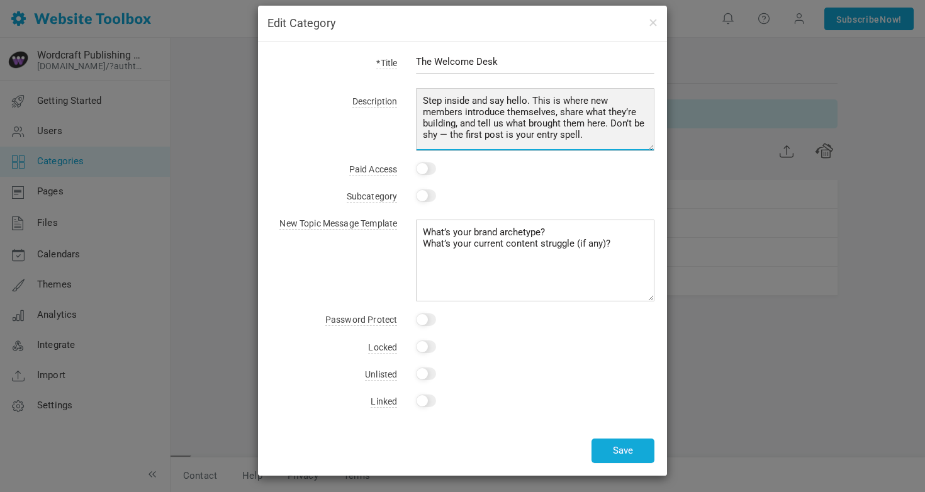
click at [444, 131] on textarea "Intros & first posts → where new members introduce themselves, their business, …" at bounding box center [535, 119] width 238 height 63
type textarea "Step inside and say hello. This is where new members introduce themselves, shar…"
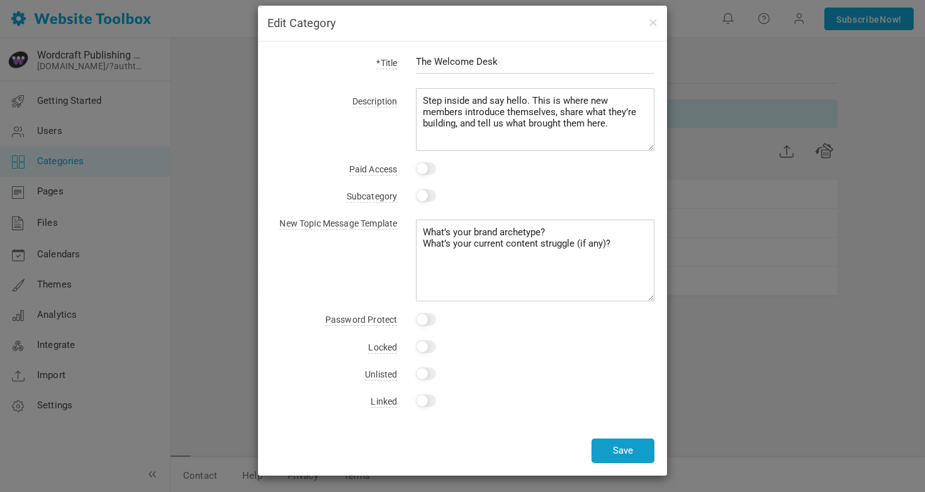
click at [622, 452] on button "Save" at bounding box center [622, 450] width 63 height 25
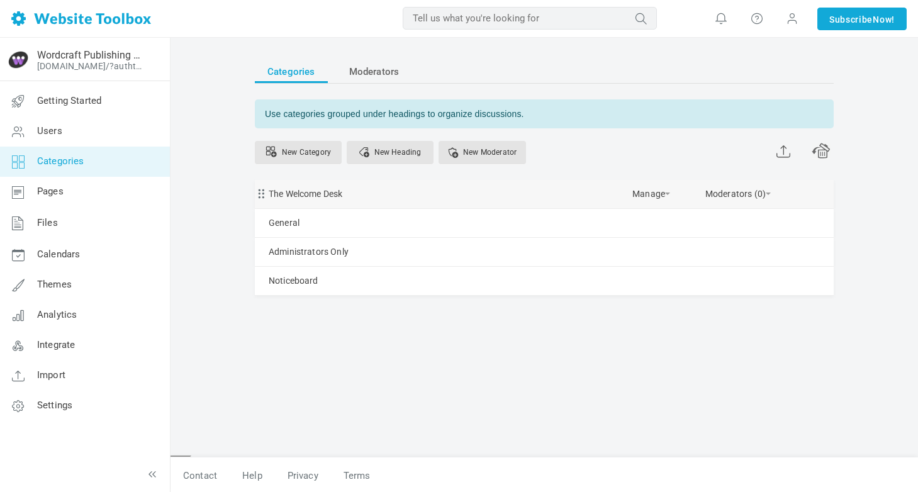
click at [403, 200] on div "The Welcome Desk Manage Edit Delete View Category Change Permissions Copy Permi…" at bounding box center [544, 194] width 579 height 28
click at [665, 191] on link "Manage" at bounding box center [651, 191] width 38 height 22
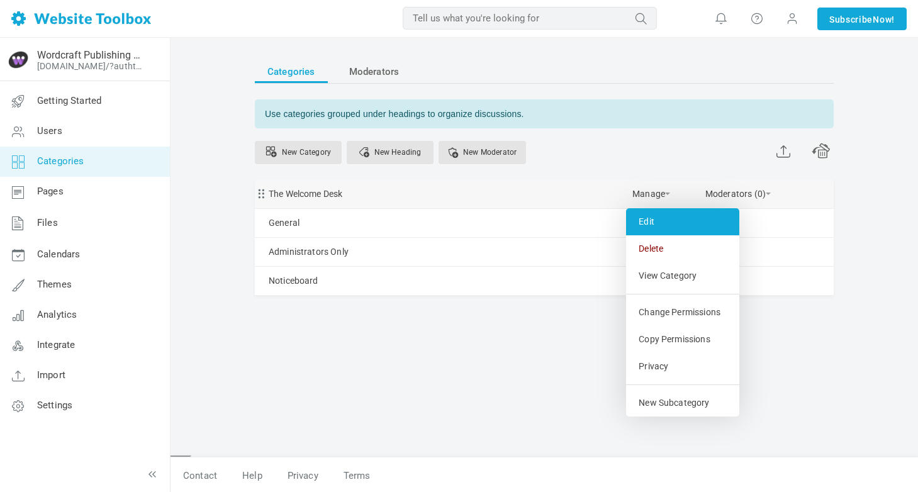
click at [661, 224] on link "Edit" at bounding box center [682, 221] width 113 height 27
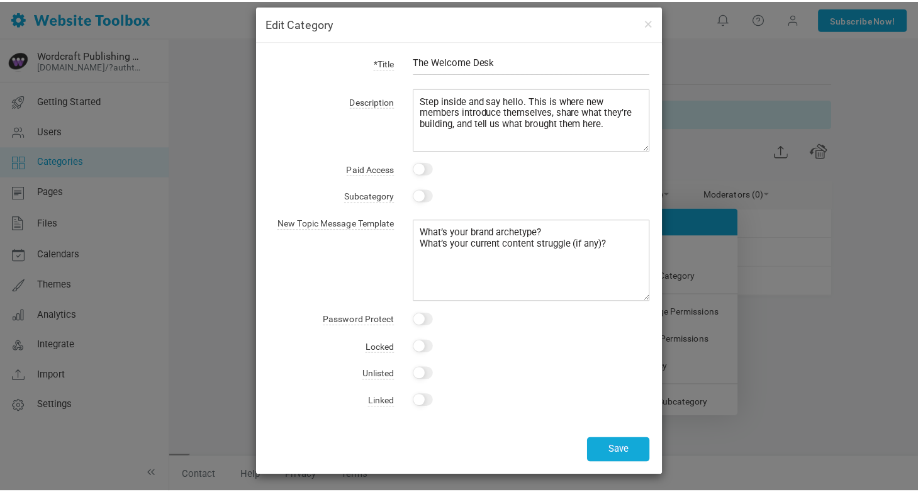
scroll to position [0, 0]
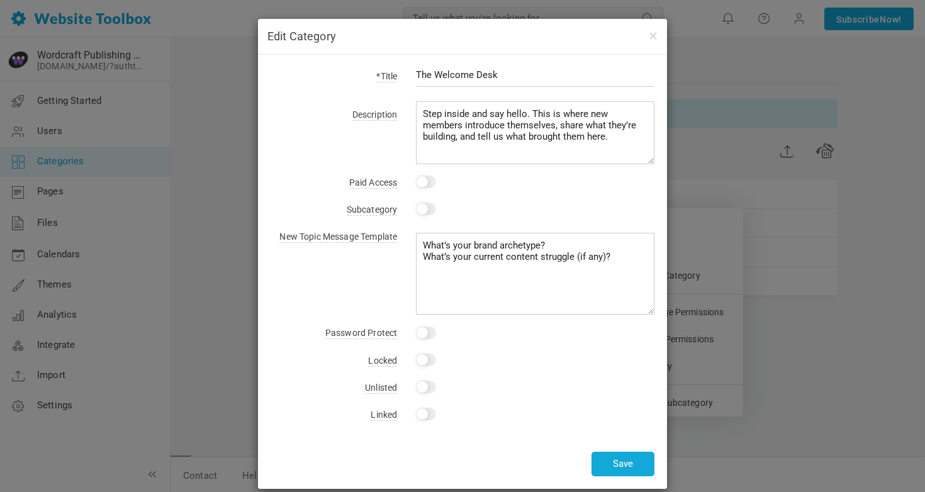
click at [441, 78] on input "The Welcome Desk" at bounding box center [535, 75] width 238 height 24
type input "Front Desk (Welcome)"
click at [626, 468] on button "Save" at bounding box center [622, 464] width 63 height 25
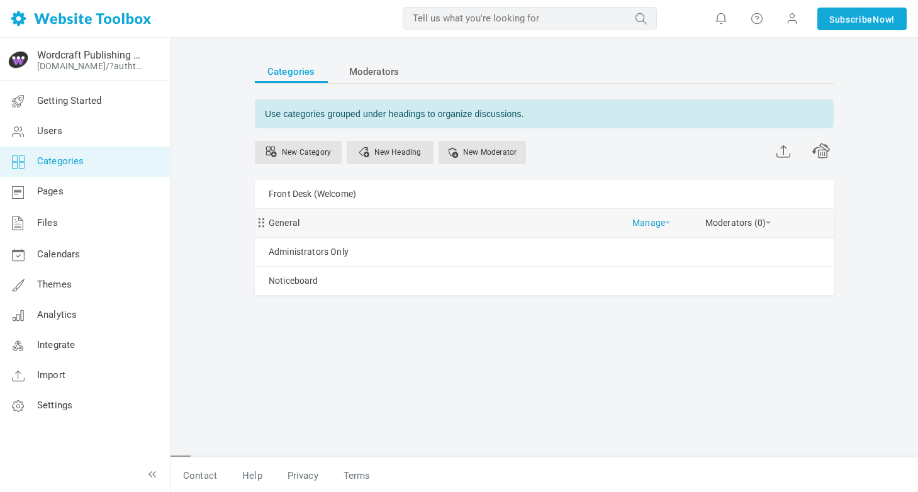
click at [652, 225] on link "Manage" at bounding box center [651, 220] width 38 height 22
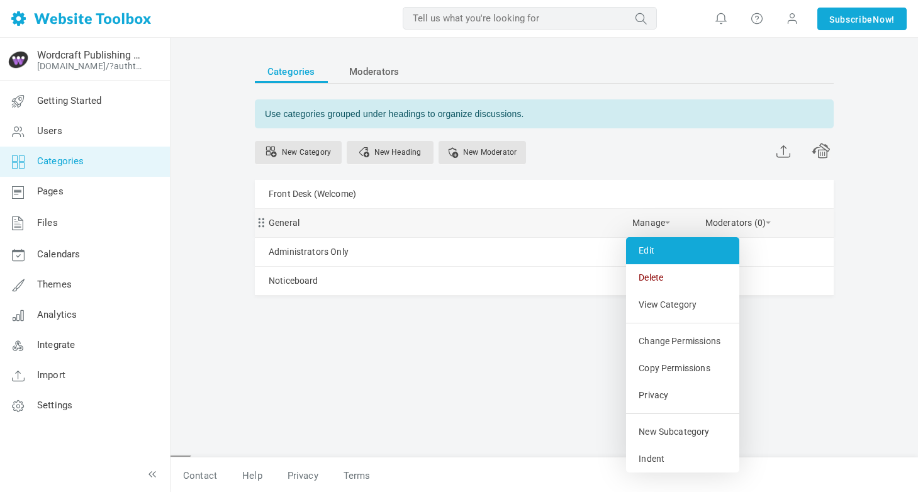
click at [652, 248] on link "Edit" at bounding box center [682, 250] width 113 height 27
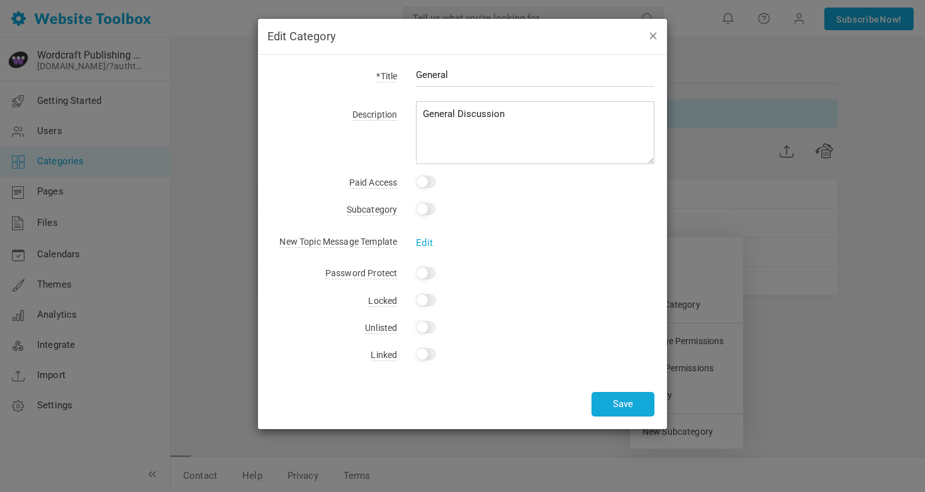
click at [654, 37] on button "button" at bounding box center [652, 35] width 10 height 14
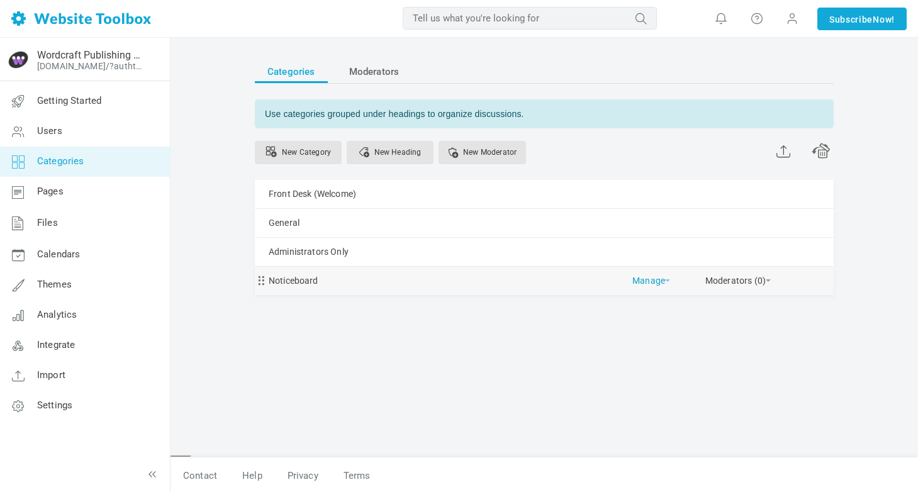
click at [650, 287] on link "Manage" at bounding box center [651, 278] width 38 height 22
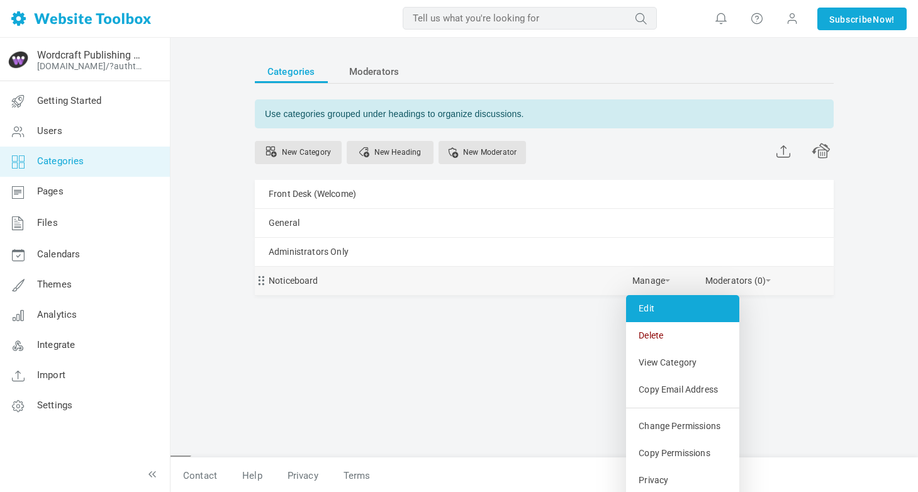
click at [653, 308] on link "Edit" at bounding box center [682, 308] width 113 height 27
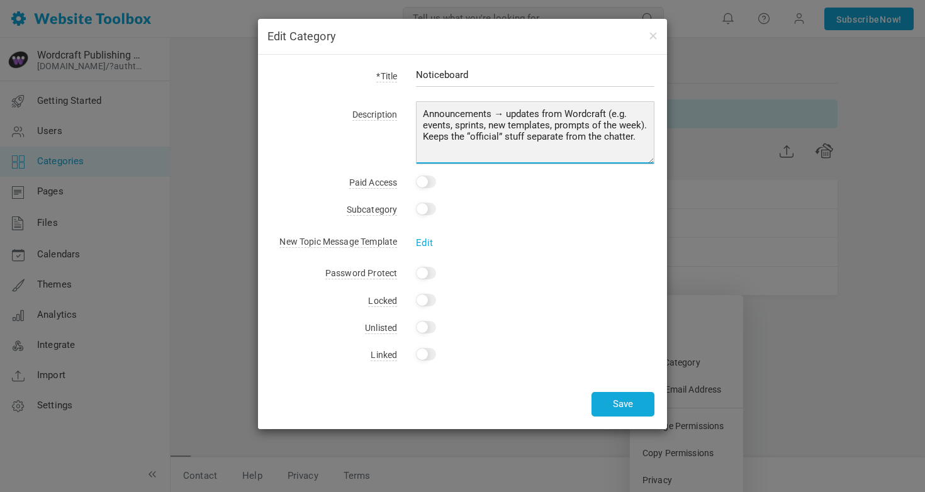
click at [492, 118] on textarea "Announcements → updates from Wordcraft (e.g. events, sprints, new templates, pr…" at bounding box center [535, 132] width 238 height 63
paste textarea "Official updates, prompts, and announcements from the Wordcraft team. Check in …"
type textarea "Official updates, prompts, and announcements from the Wordcraft team. Check in …"
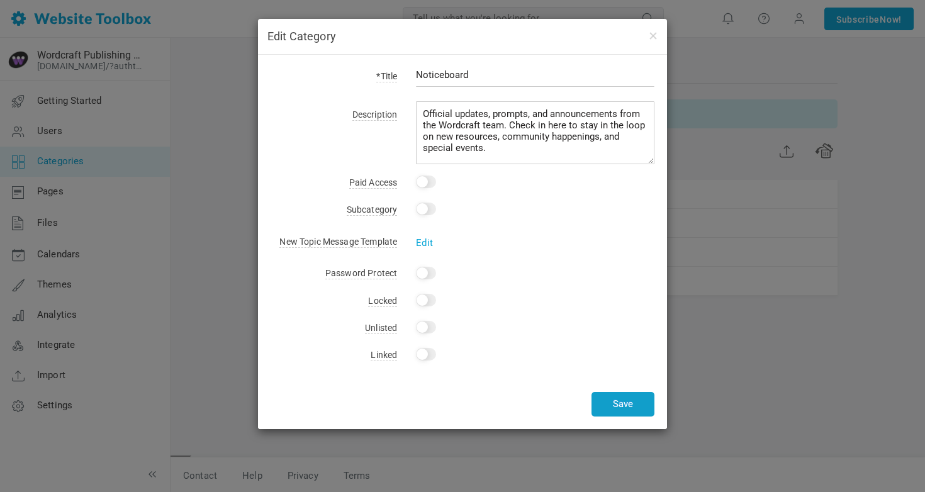
click at [617, 394] on button "Save" at bounding box center [622, 404] width 63 height 25
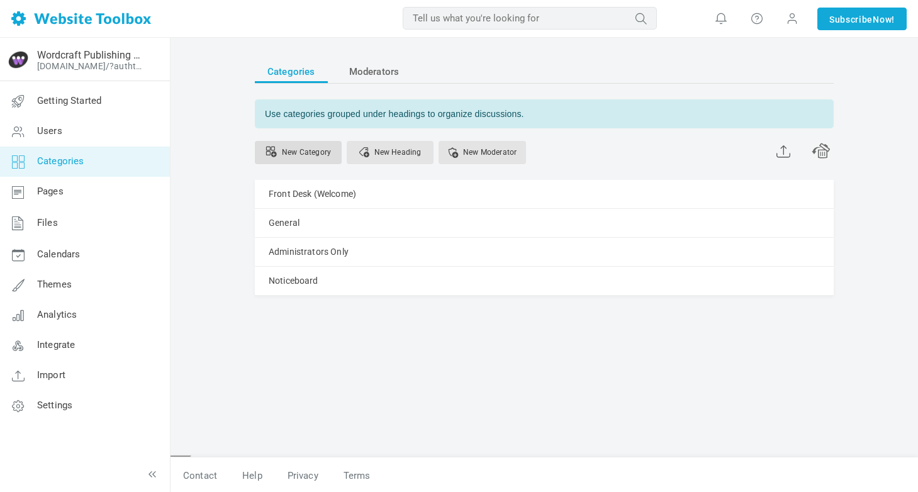
click at [298, 153] on link "New Category" at bounding box center [298, 152] width 87 height 23
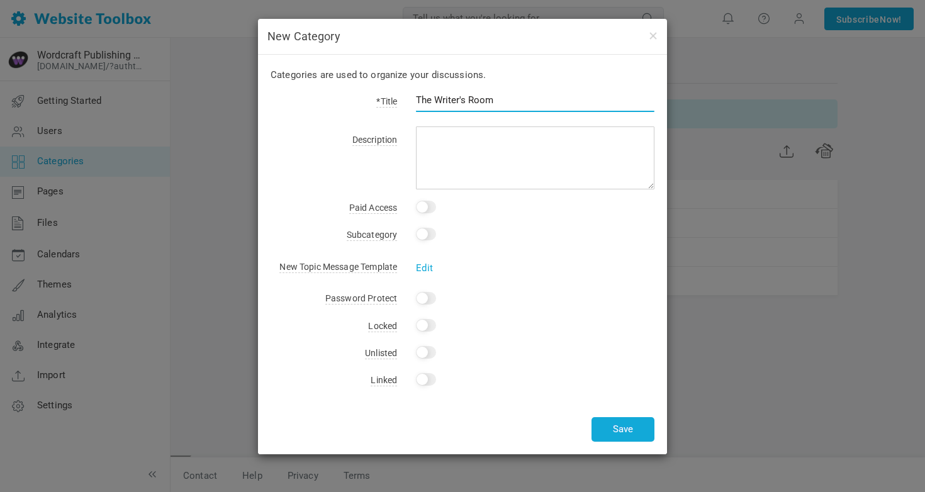
type input "The Writer's Room"
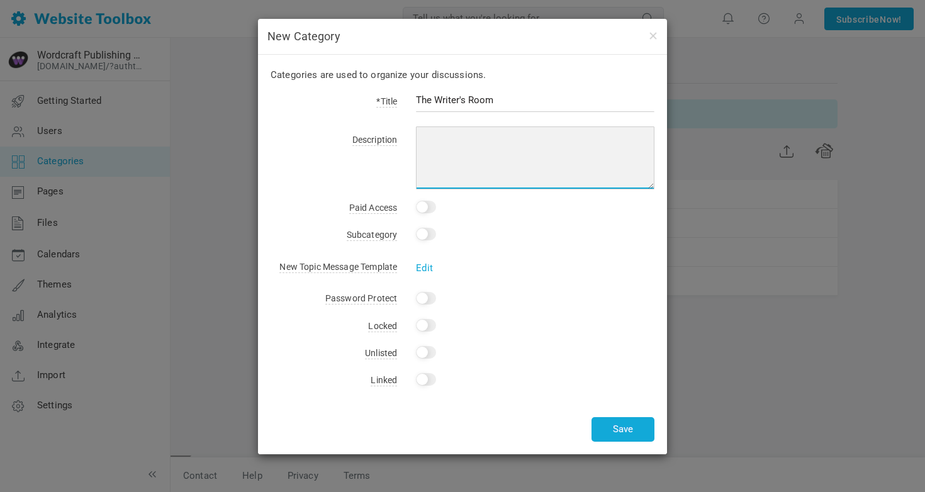
paste textarea "Bring your drafts, headlines, posts, and pitches to the table. This is the work…"
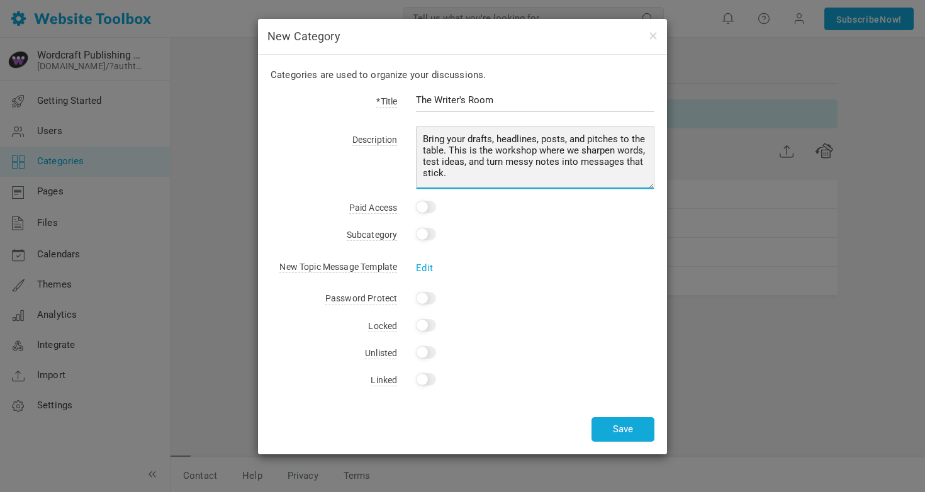
type textarea "Bring your drafts, headlines, posts, and pitches to the table. This is the work…"
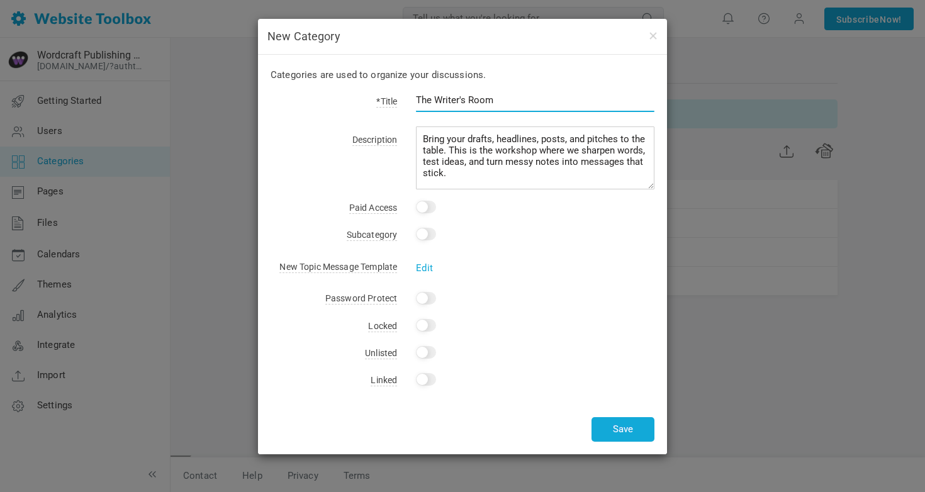
click at [463, 102] on input "The Writer's Room" at bounding box center [535, 100] width 238 height 24
type input "The Writers' Room"
click at [492, 190] on div "Categories are used to organize your discussions. *Title The Writers' Room Desc…" at bounding box center [462, 254] width 409 height 399
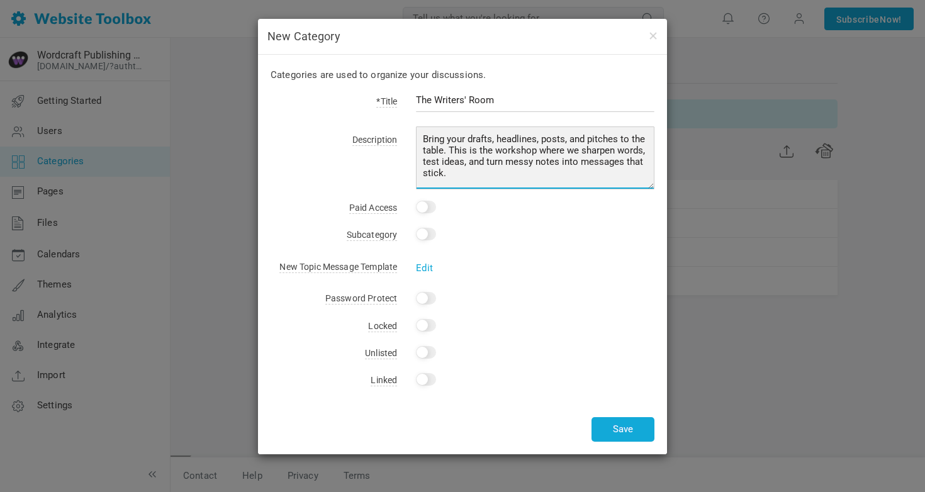
click at [492, 180] on textarea "Bring your drafts, headlines, posts, and pitches to the table. This is the work…" at bounding box center [535, 157] width 238 height 63
type textarea "Bring your drafts, headlines, posts, and pitches to the table. This is the work…"
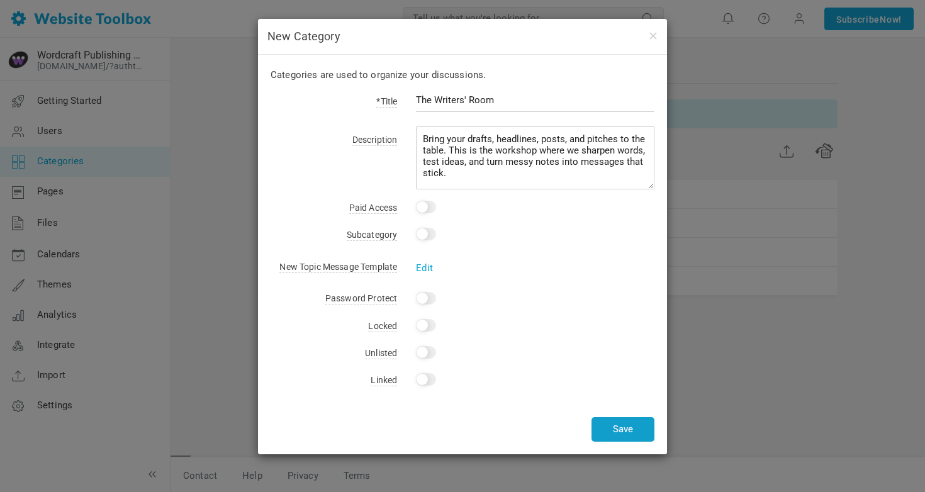
click at [617, 430] on button "Save" at bounding box center [622, 429] width 63 height 25
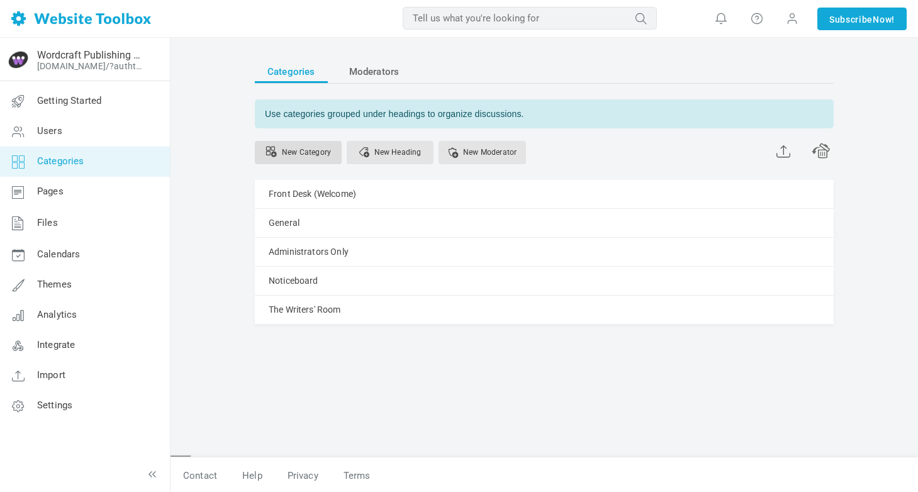
click at [306, 145] on link "New Category" at bounding box center [298, 152] width 87 height 23
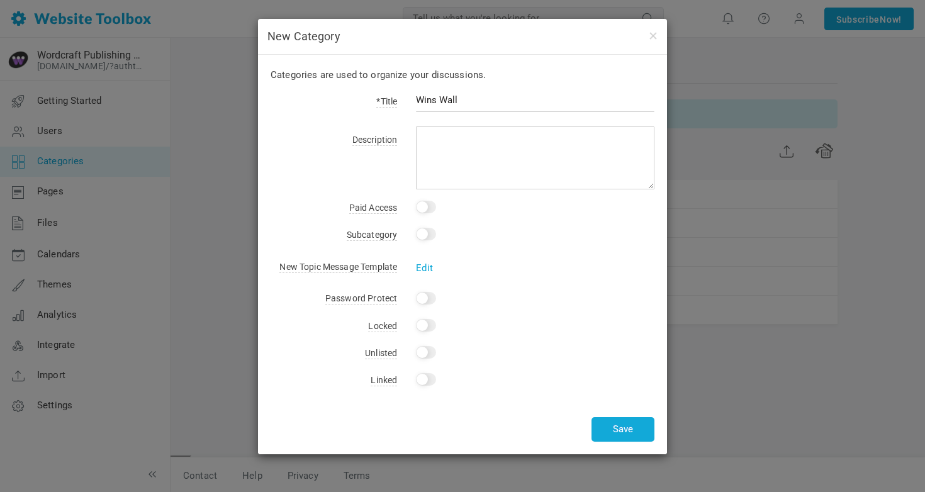
type input "Wins Wall"
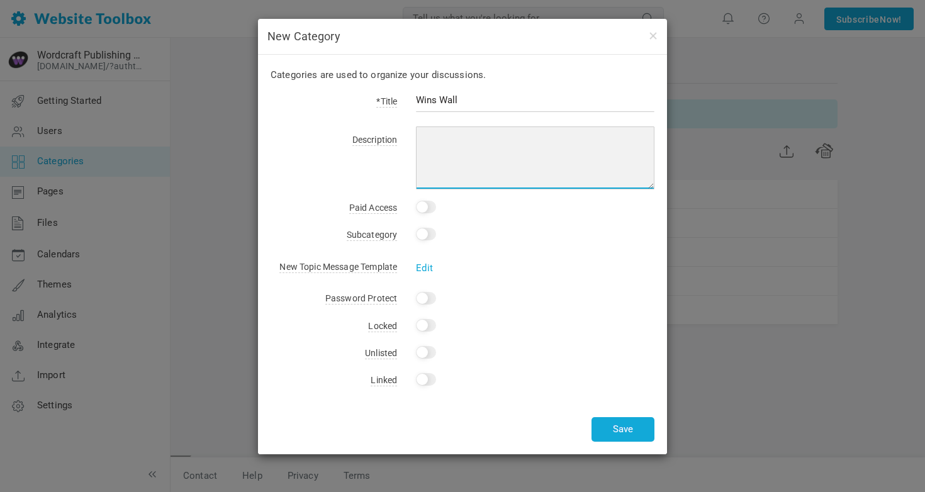
paste textarea "Big or small, your wins deserve to be shared. Celebrate content breakthroughs, …"
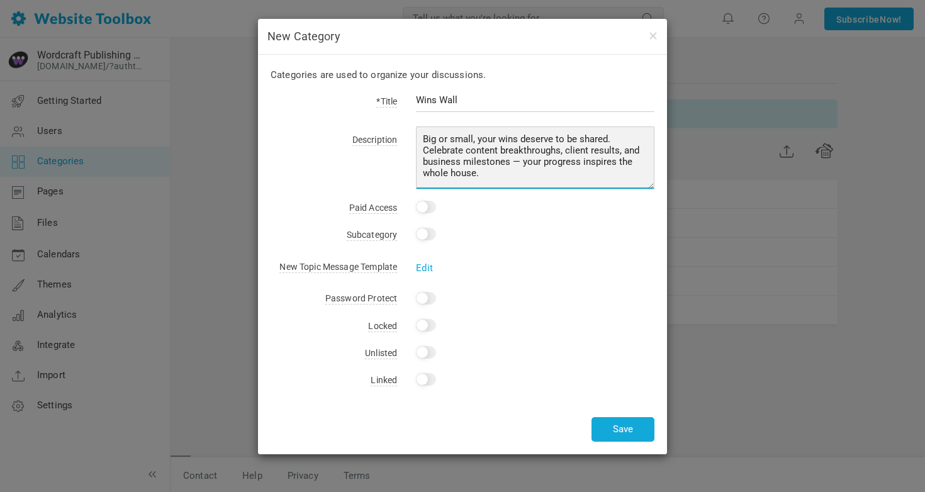
click at [518, 163] on textarea "Big or small, your wins deserve to be shared. Celebrate content breakthroughs, …" at bounding box center [535, 157] width 238 height 63
type textarea "Big or small, your wins deserve to be shared. Celebrate content breakthroughs, …"
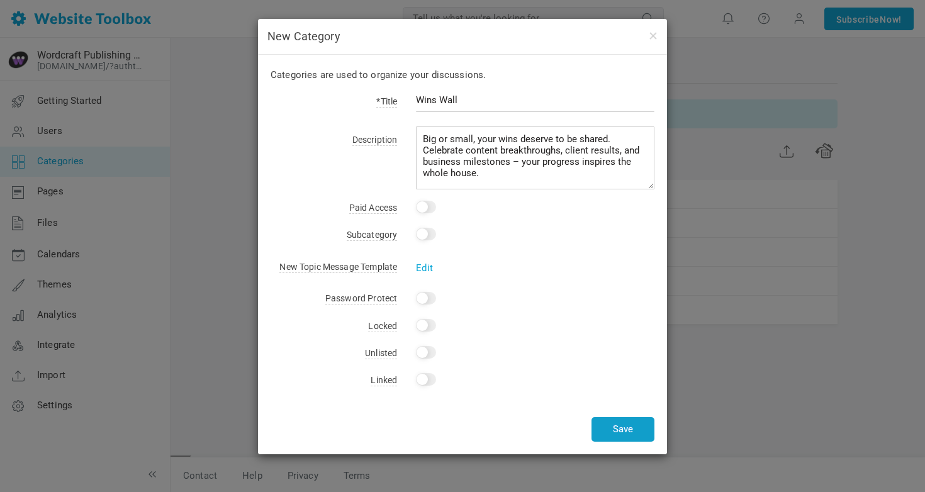
click at [628, 431] on button "Save" at bounding box center [622, 429] width 63 height 25
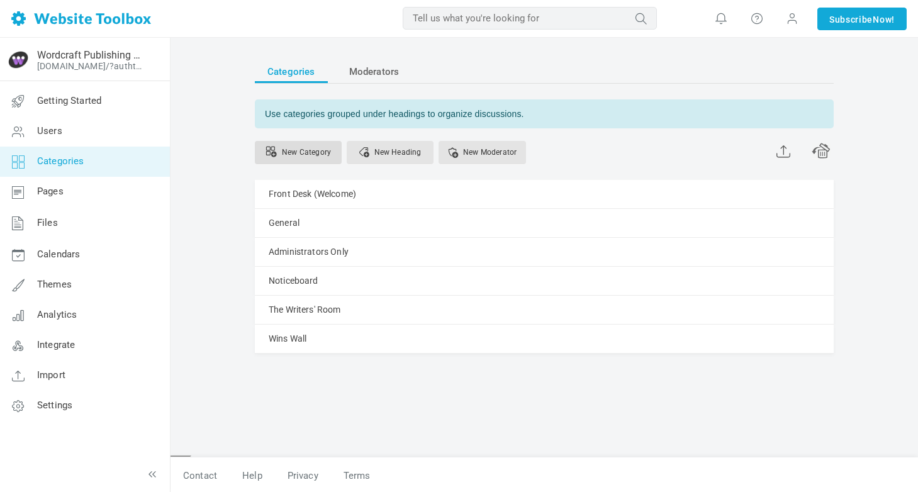
click at [287, 158] on link "New Category" at bounding box center [298, 152] width 87 height 23
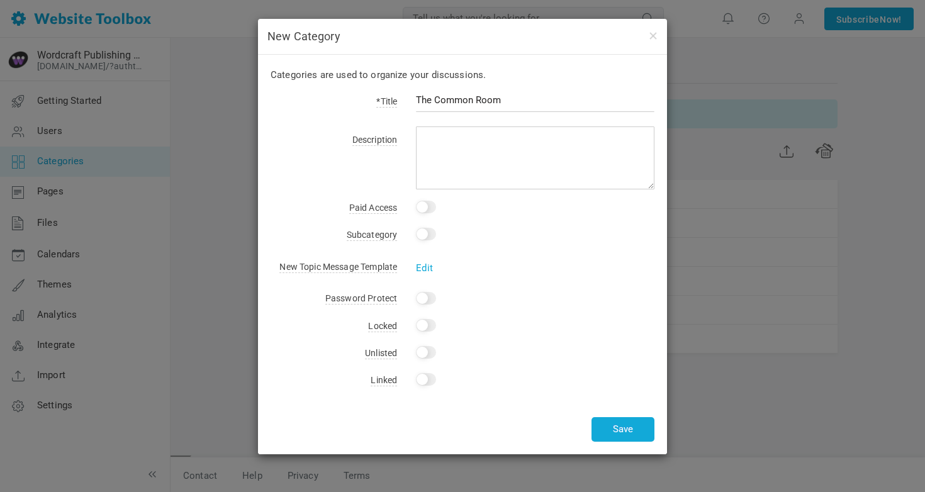
type input "The Common Room"
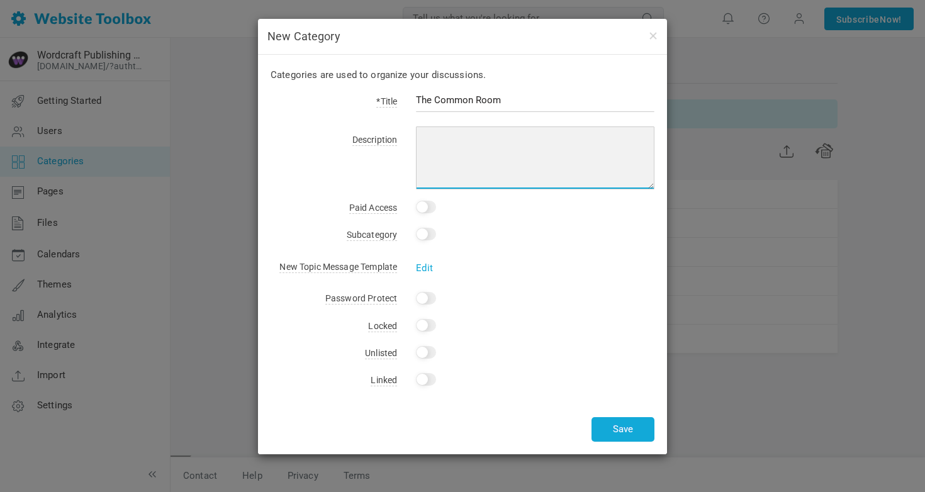
paste textarea "The place for everything else — questions, ideas, musings, and real-talk about …"
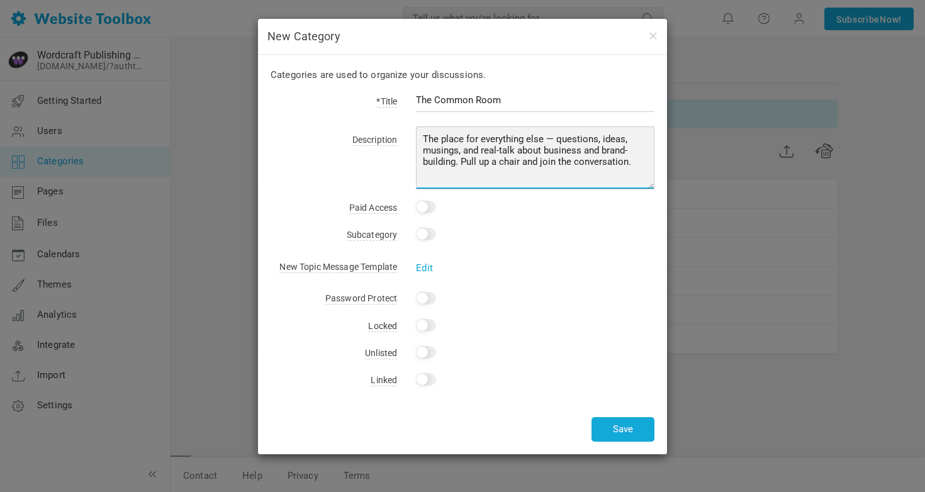
click at [553, 135] on textarea "The place for everything else — questions, ideas, musings, and real-talk about …" at bounding box center [535, 157] width 238 height 63
type textarea "The place for everything else – questions, ideas, musings, and real-talk about …"
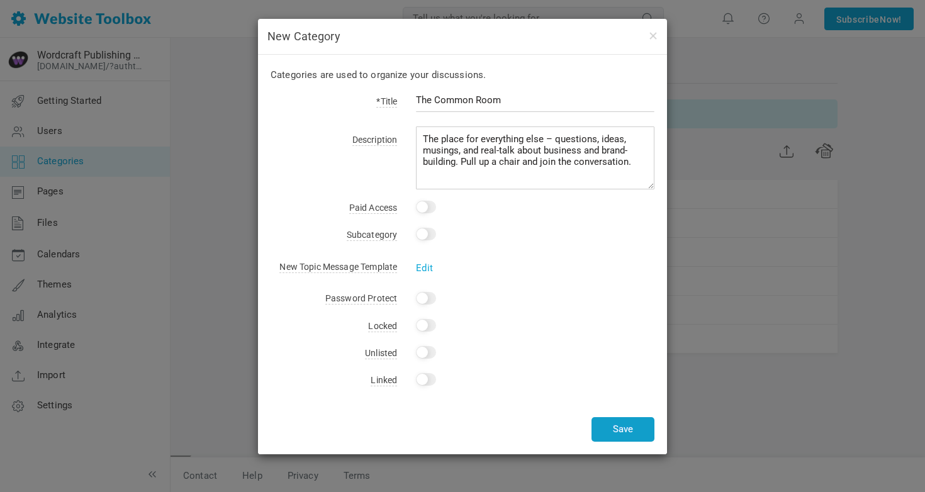
click at [626, 428] on button "Save" at bounding box center [622, 429] width 63 height 25
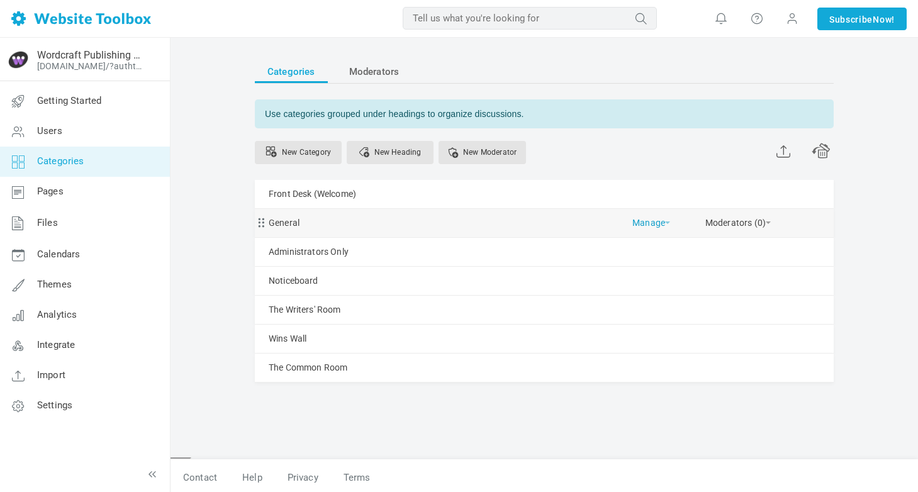
click at [640, 220] on link "Manage" at bounding box center [651, 220] width 38 height 22
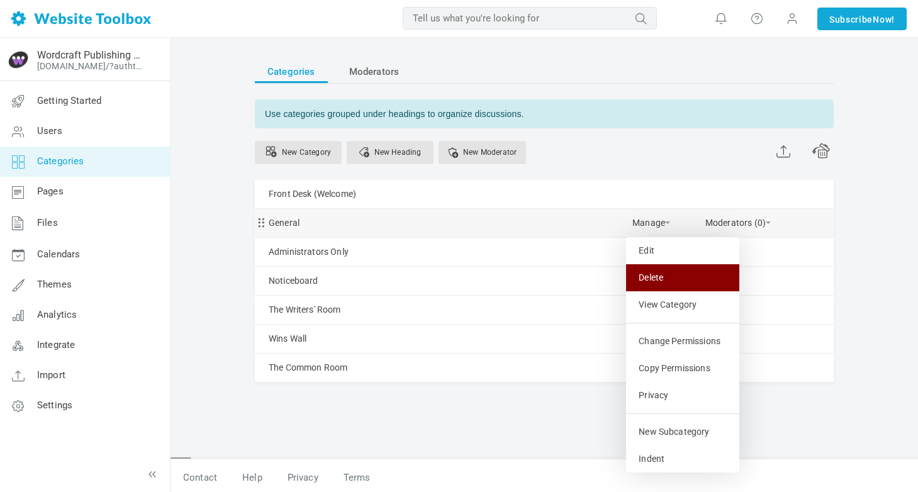
click at [648, 277] on link "Delete" at bounding box center [682, 277] width 113 height 27
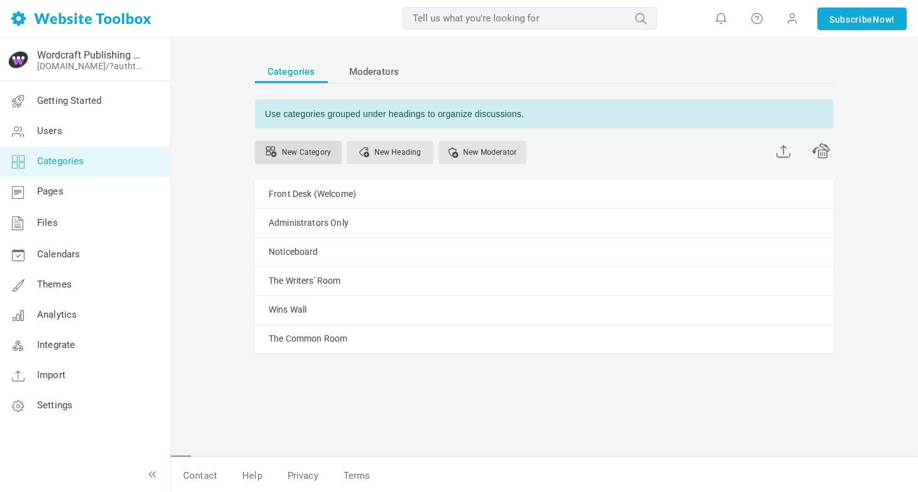
click at [313, 158] on link "New Category" at bounding box center [298, 152] width 87 height 23
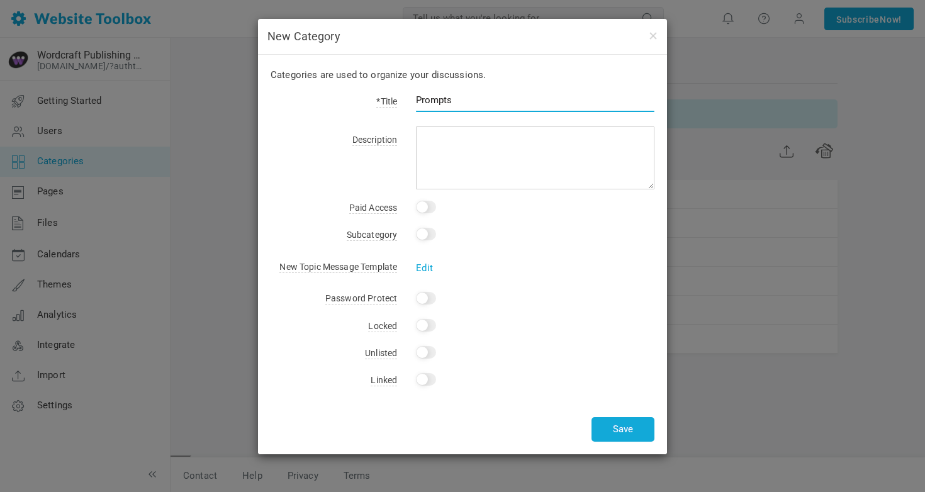
type input "Prompts"
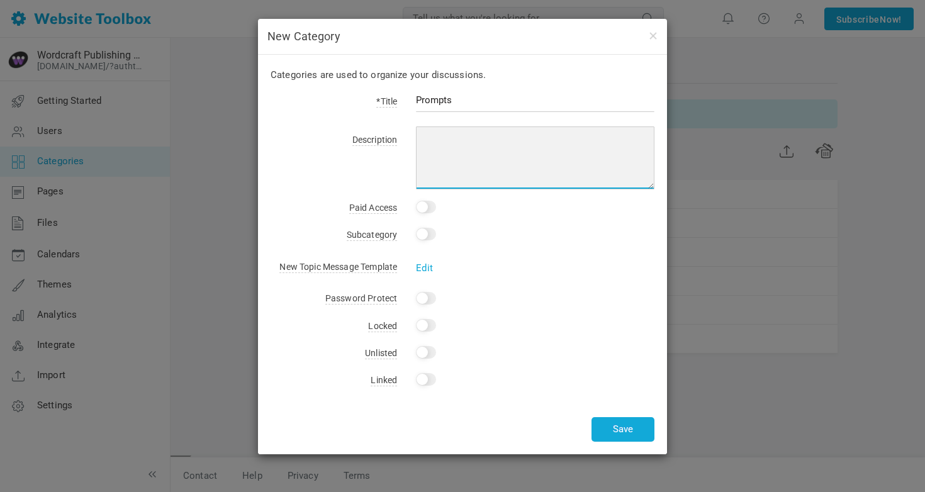
paste textarea "Prompts & Challenges"
type textarea "Prompts & Challenges"
paste textarea "eekly sparks to keep you publishing and practicing your craft."
type textarea "Weekly sparks to keep you publishing and practicing your craft."
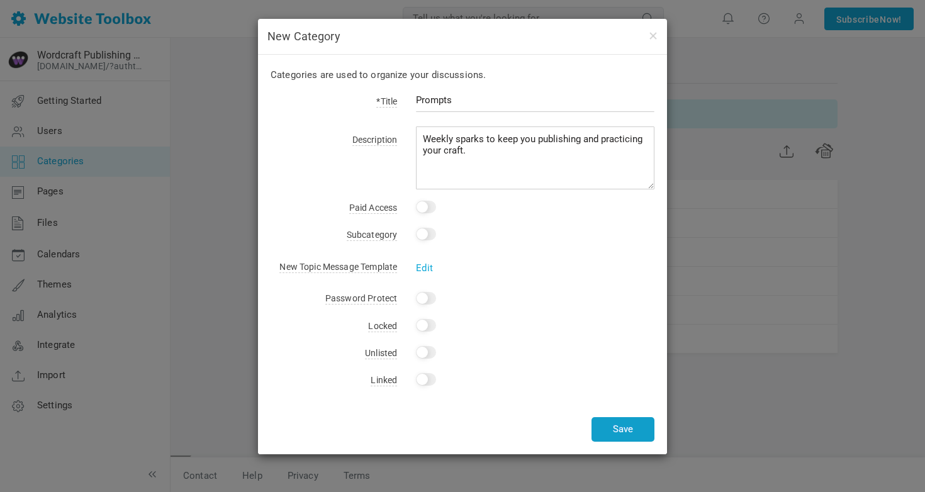
click at [622, 430] on button "Save" at bounding box center [622, 429] width 63 height 25
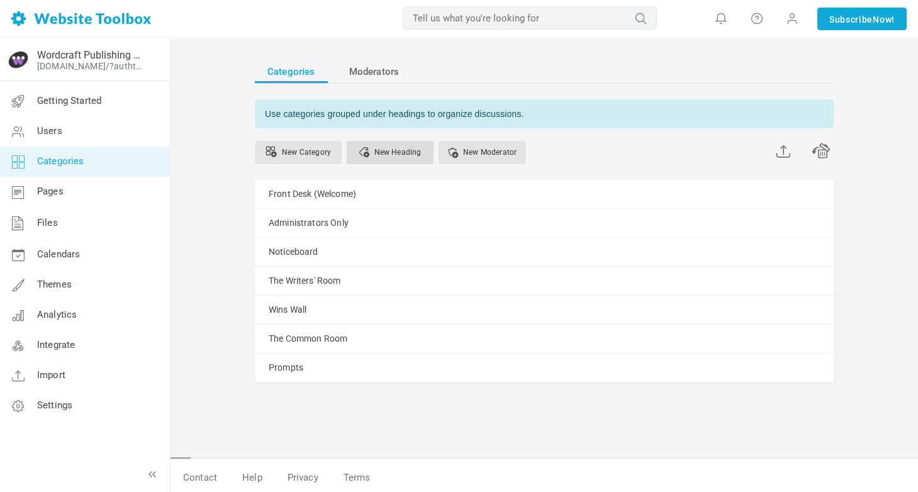
click at [404, 161] on link "New Heading" at bounding box center [390, 152] width 87 height 23
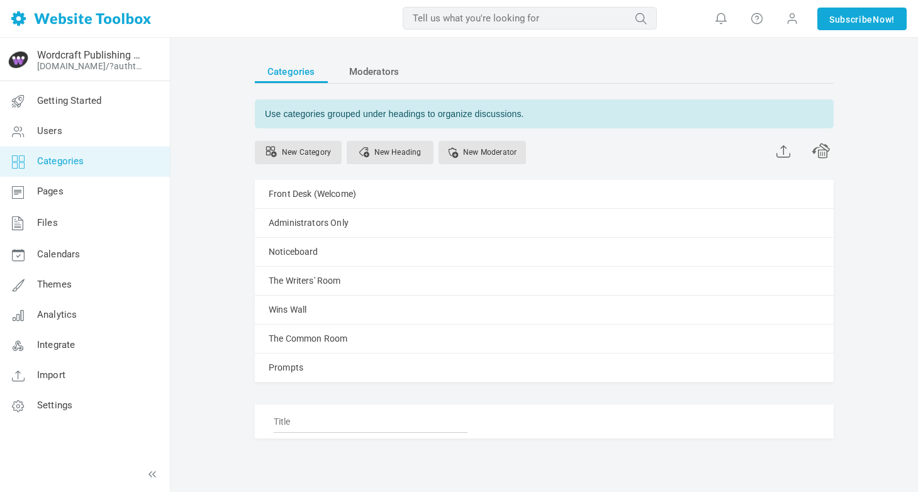
click at [217, 369] on div "Categories Moderators Use categories grouped under headings to organize discuss…" at bounding box center [543, 294] width 747 height 513
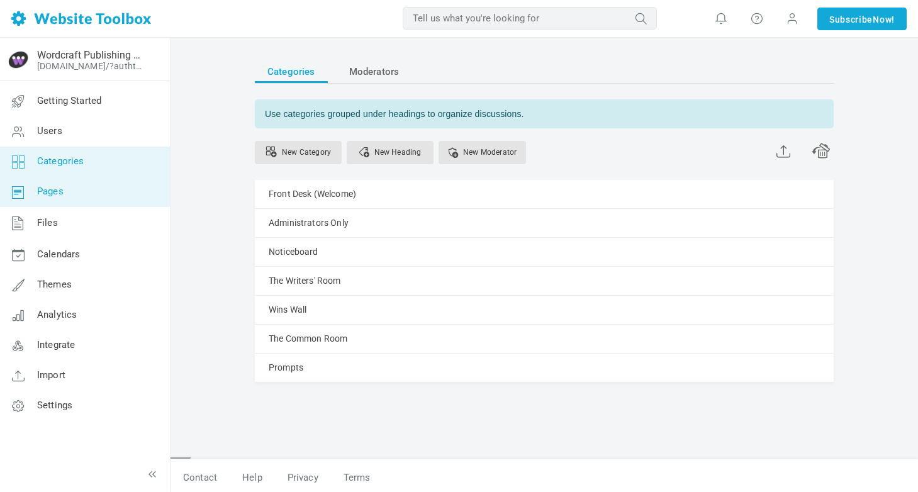
click at [43, 196] on span "Pages" at bounding box center [50, 191] width 26 height 11
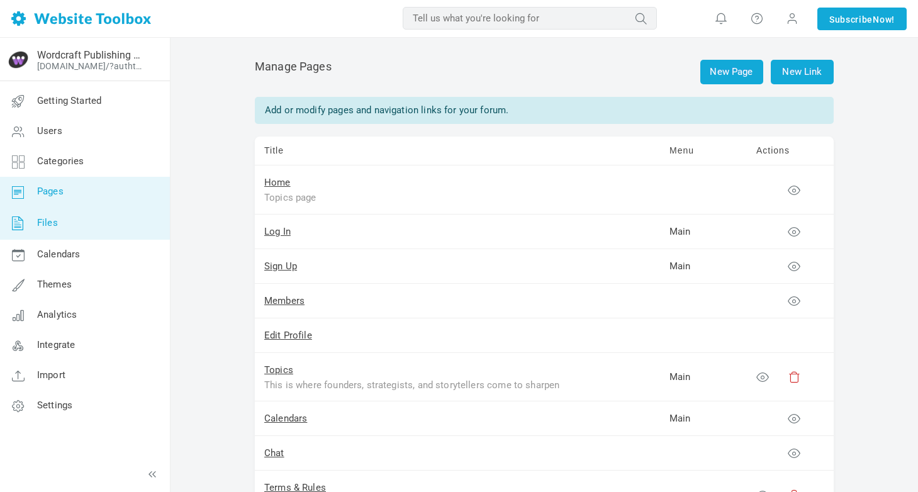
click at [51, 226] on span "Files" at bounding box center [47, 222] width 21 height 11
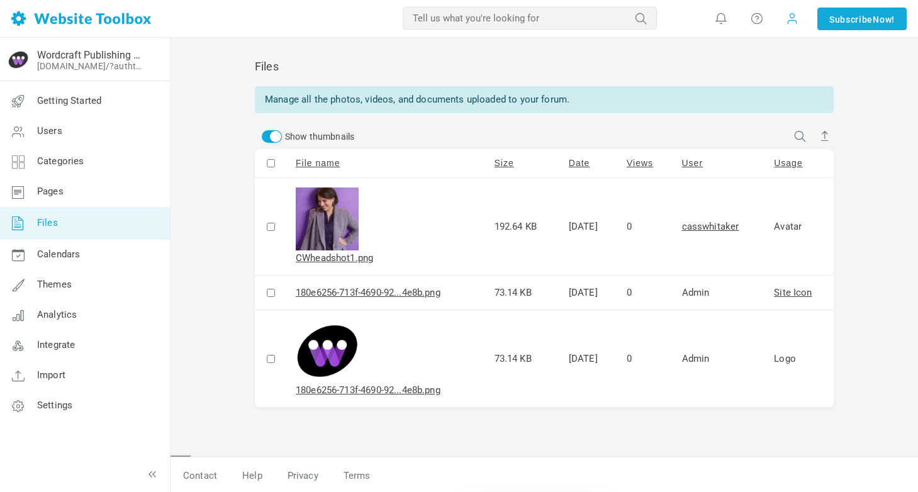
click at [791, 20] on span at bounding box center [792, 18] width 13 height 14
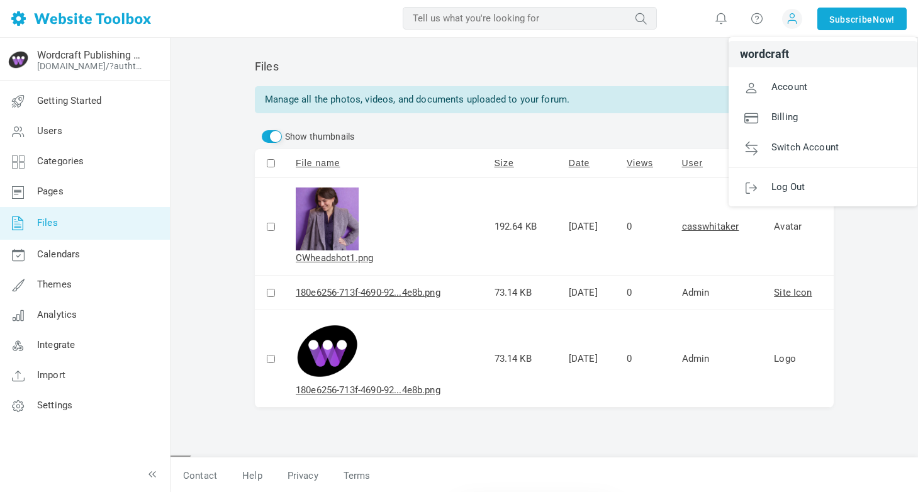
click at [509, 86] on div "Manage all the photos, videos, and documents uploaded to your forum." at bounding box center [544, 99] width 579 height 27
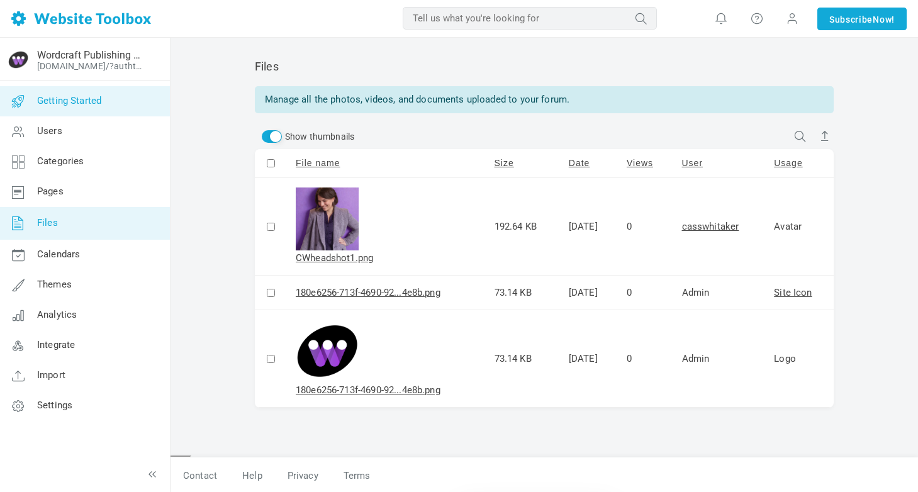
click at [32, 99] on icon at bounding box center [18, 101] width 38 height 30
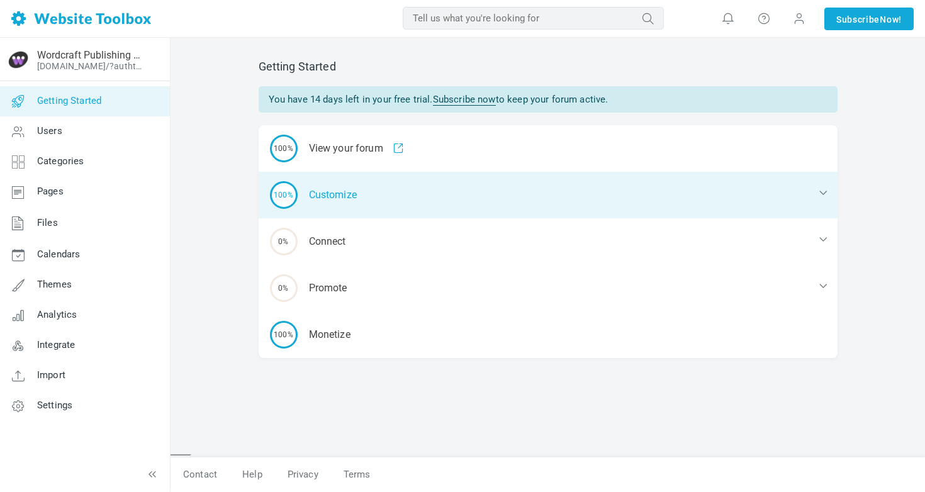
click at [335, 195] on div "100% Customize" at bounding box center [548, 195] width 579 height 47
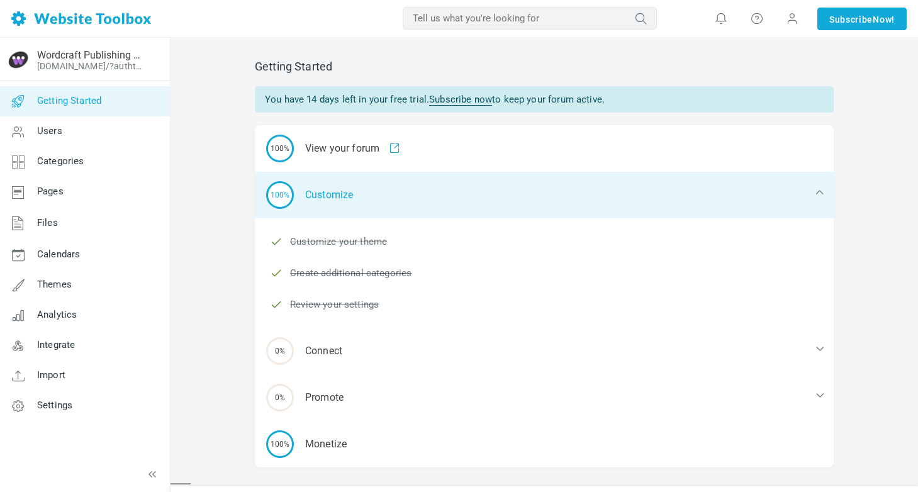
click at [335, 195] on div "100% Customize" at bounding box center [544, 195] width 579 height 47
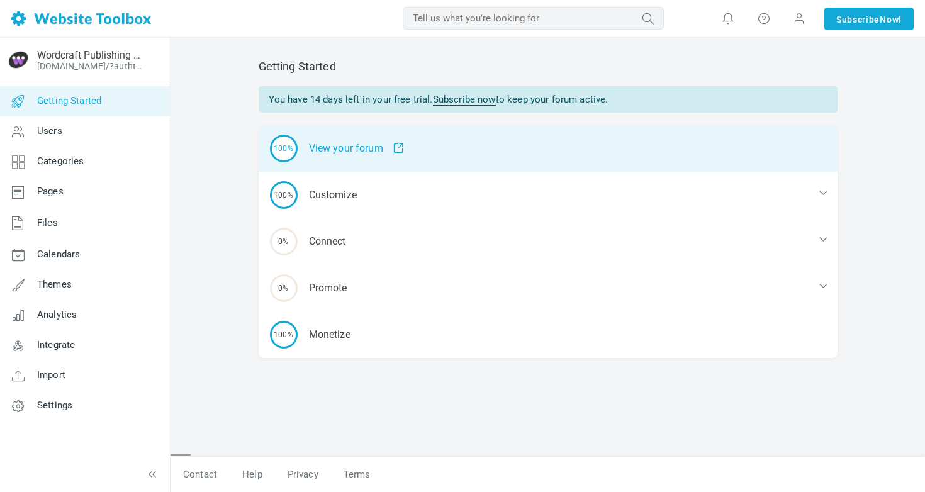
click at [365, 150] on div "100% View your forum" at bounding box center [548, 148] width 579 height 47
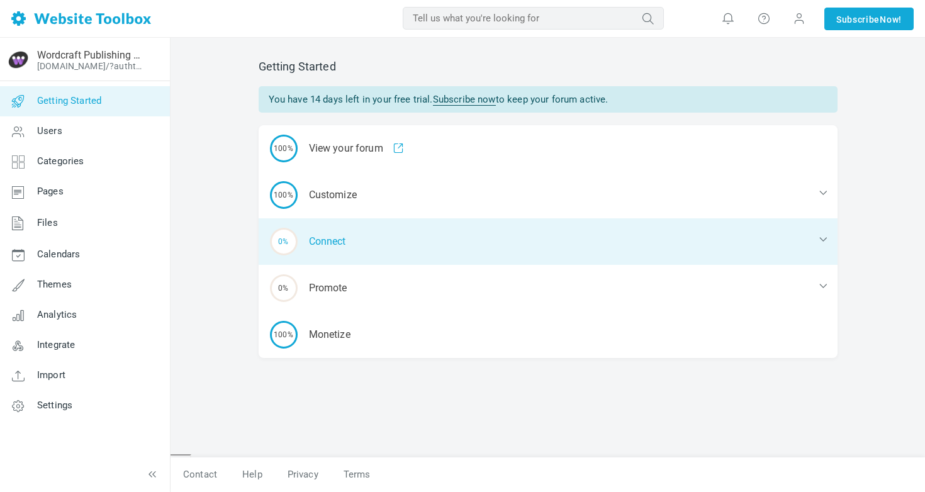
click at [321, 244] on div "0% Connect" at bounding box center [548, 241] width 579 height 47
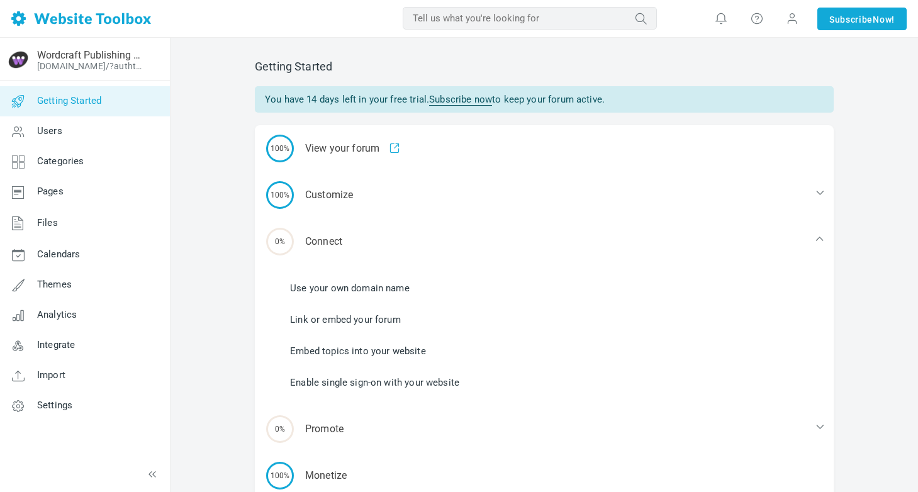
click at [318, 319] on link "Link or embed your forum" at bounding box center [345, 320] width 111 height 14
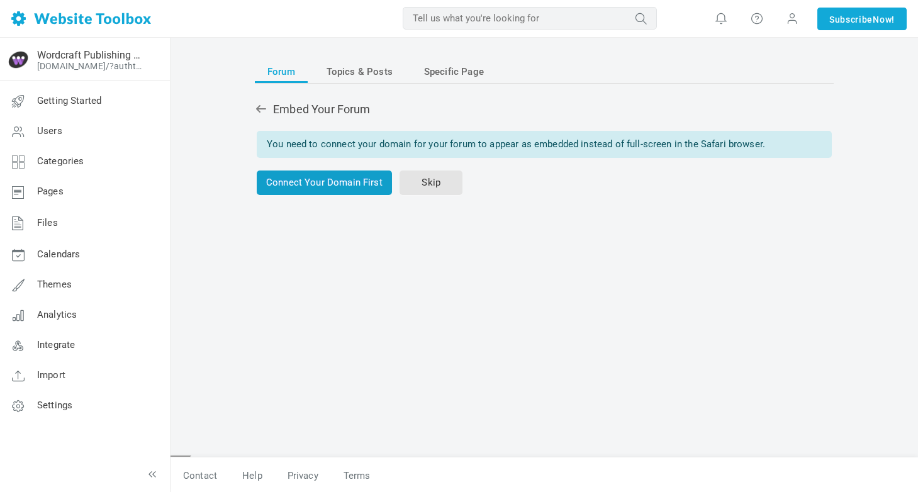
click at [286, 176] on link "Connect Your Domain First" at bounding box center [324, 182] width 135 height 25
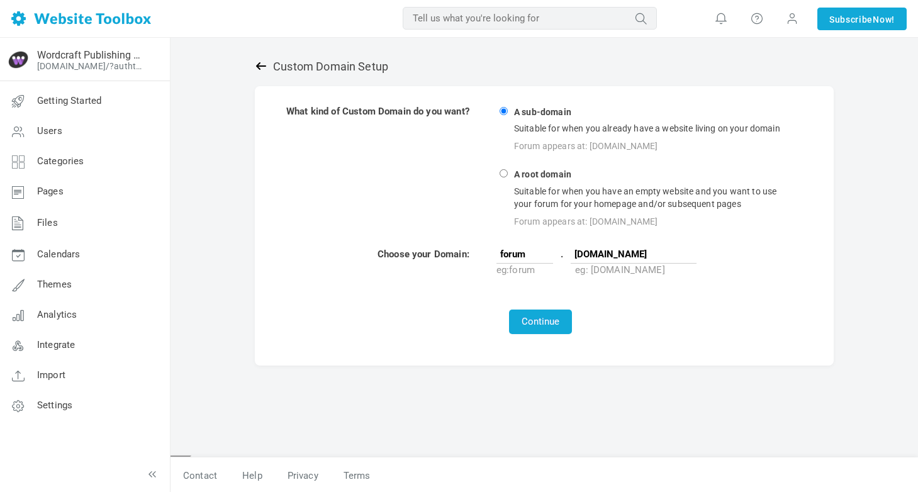
click at [265, 64] on icon at bounding box center [261, 66] width 13 height 13
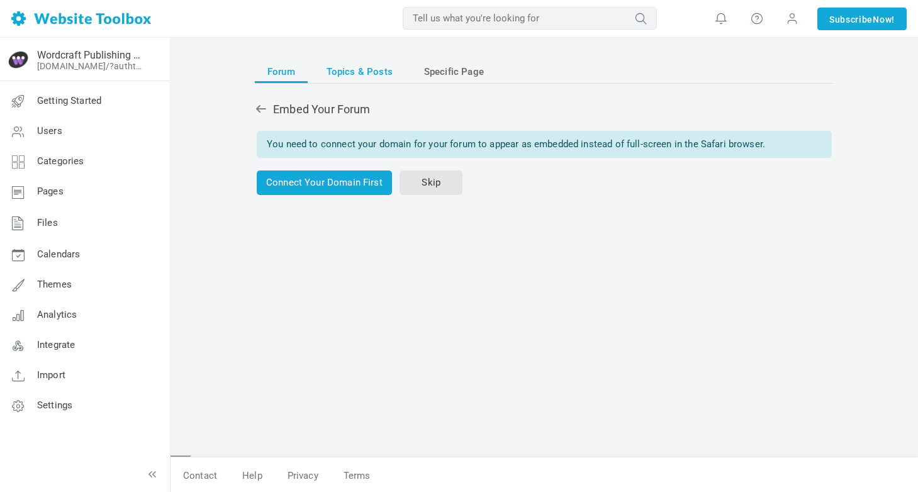
click at [364, 77] on span "Topics & Posts" at bounding box center [359, 71] width 66 height 23
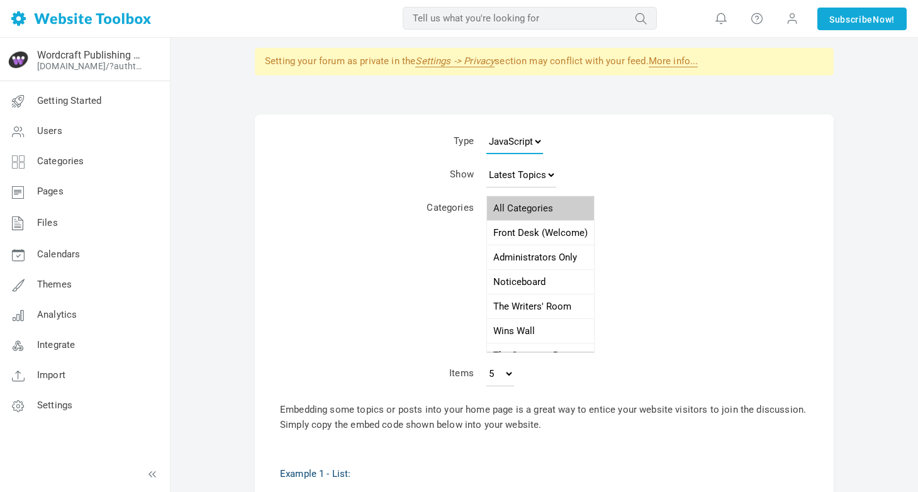
click at [514, 145] on select "JavaScript JSON RSS XML" at bounding box center [514, 141] width 57 height 25
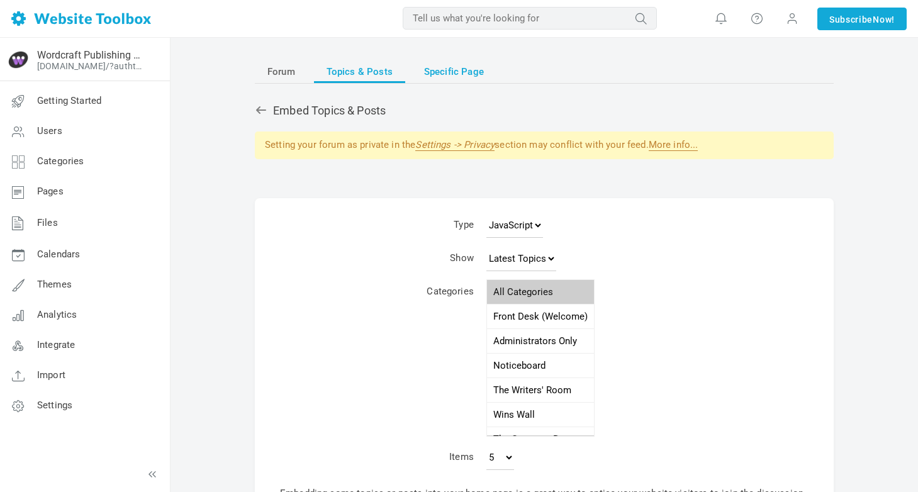
click at [447, 73] on span "Specific Page" at bounding box center [454, 71] width 60 height 23
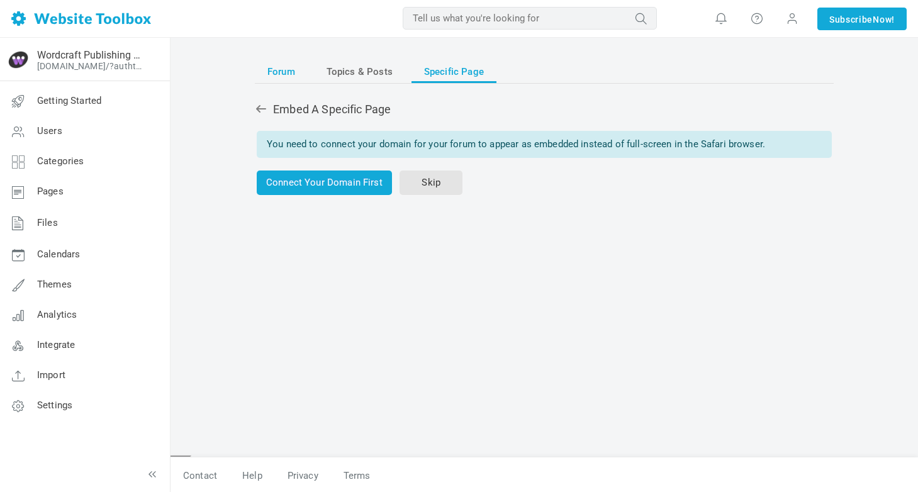
click at [275, 70] on span "Forum" at bounding box center [281, 71] width 28 height 23
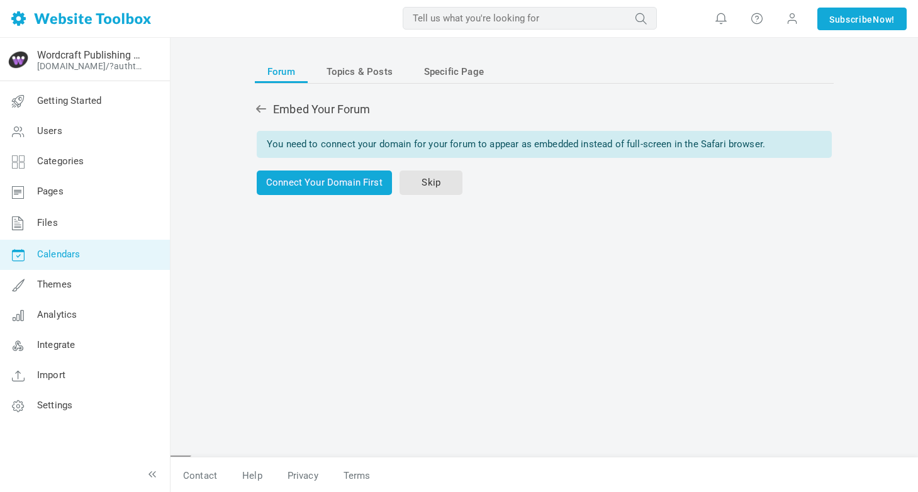
scroll to position [1, 0]
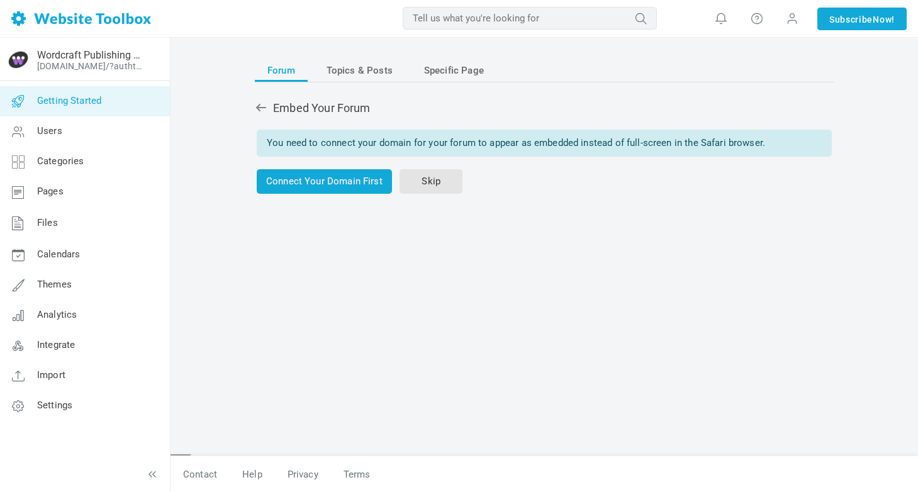
click at [92, 106] on span "Getting Started" at bounding box center [69, 100] width 64 height 11
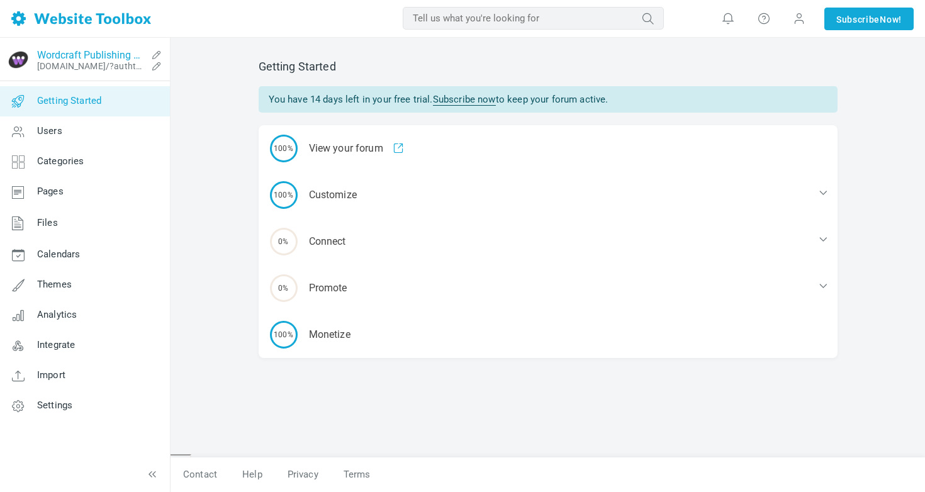
click at [91, 57] on link "Wordcraft Publishing House" at bounding box center [91, 55] width 109 height 12
